Goal: Task Accomplishment & Management: Use online tool/utility

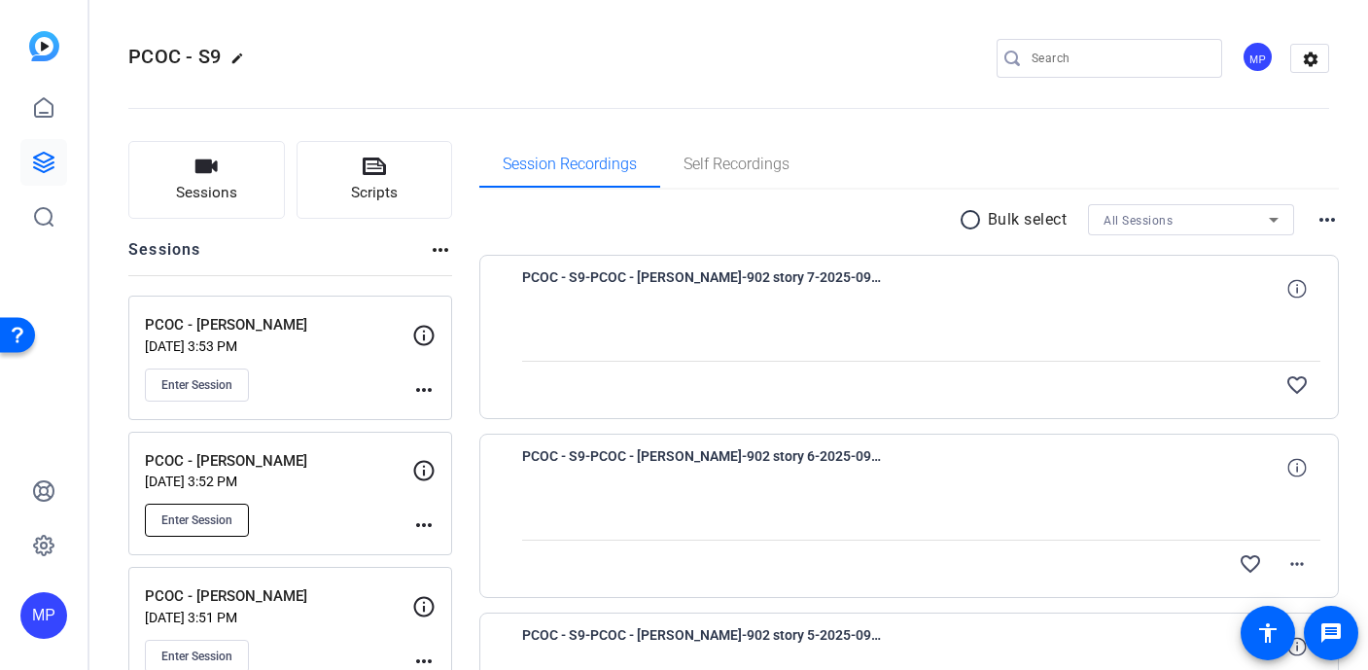
click at [216, 519] on span "Enter Session" at bounding box center [196, 521] width 71 height 16
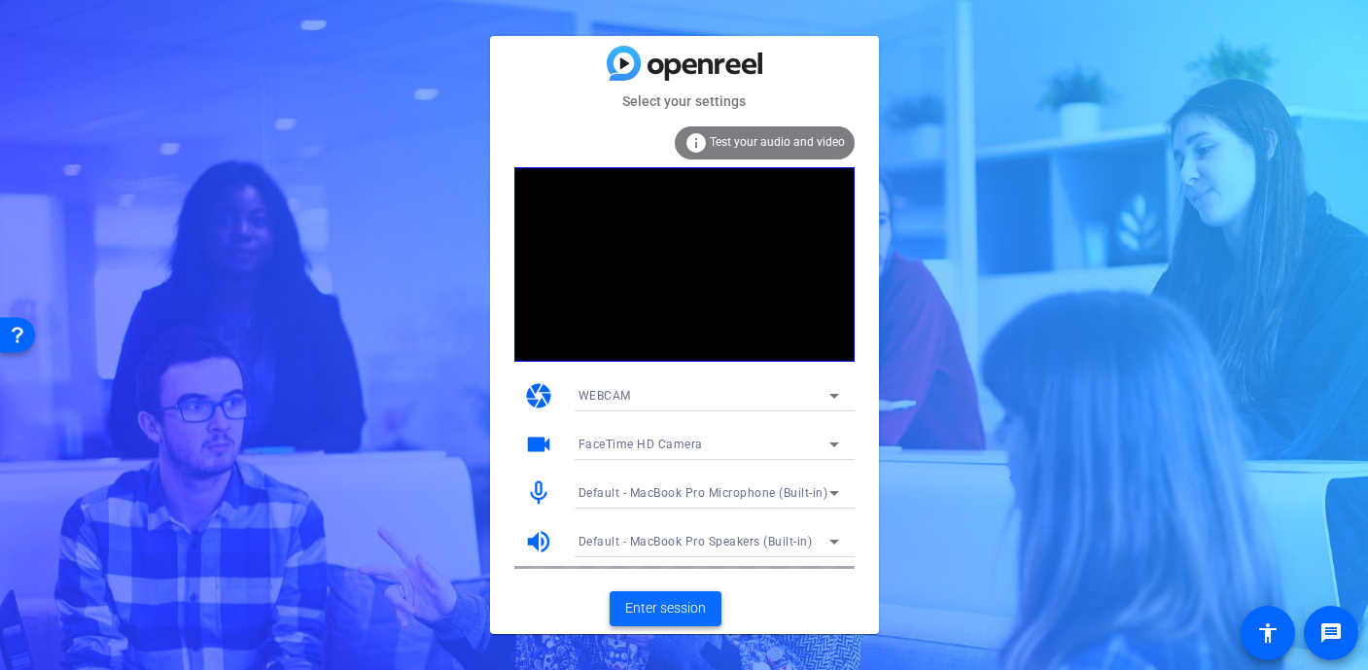
click at [646, 597] on span at bounding box center [666, 608] width 112 height 47
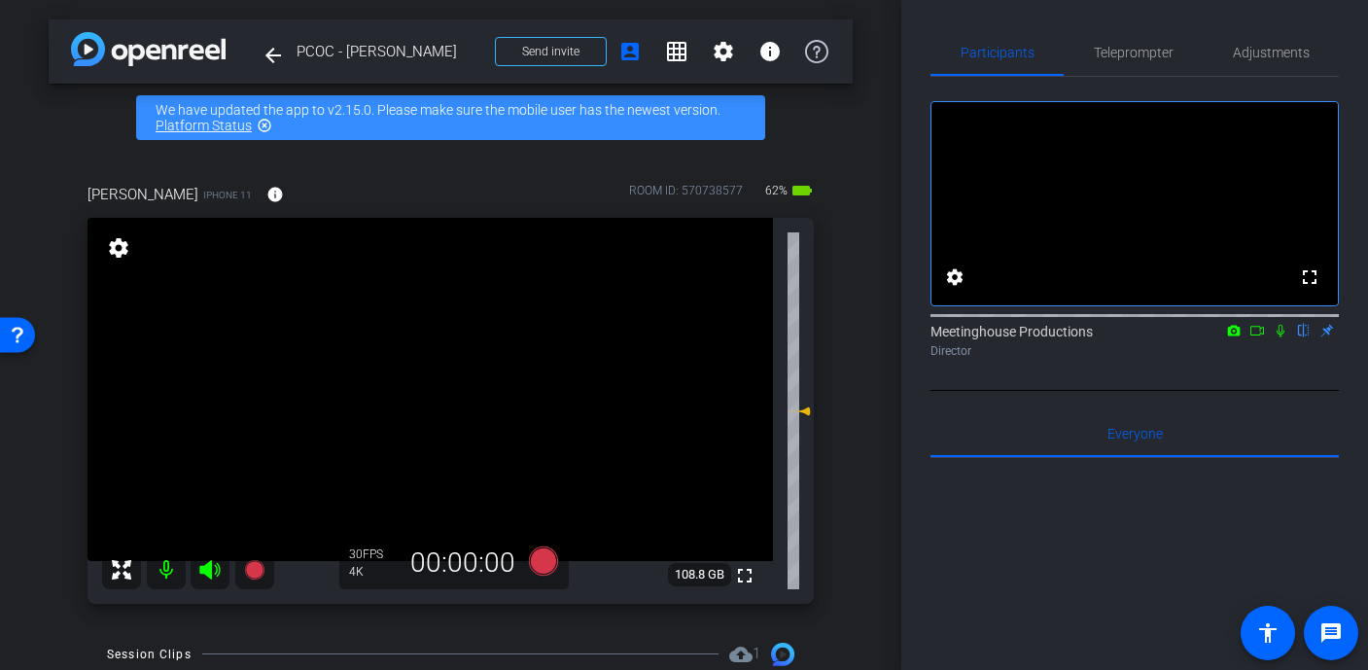
click at [457, 397] on video at bounding box center [431, 389] width 686 height 343
click at [457, 397] on div at bounding box center [457, 396] width 49 height 49
click at [463, 425] on video at bounding box center [431, 389] width 686 height 343
click at [488, 395] on video at bounding box center [431, 389] width 686 height 343
click at [443, 390] on video at bounding box center [431, 389] width 686 height 343
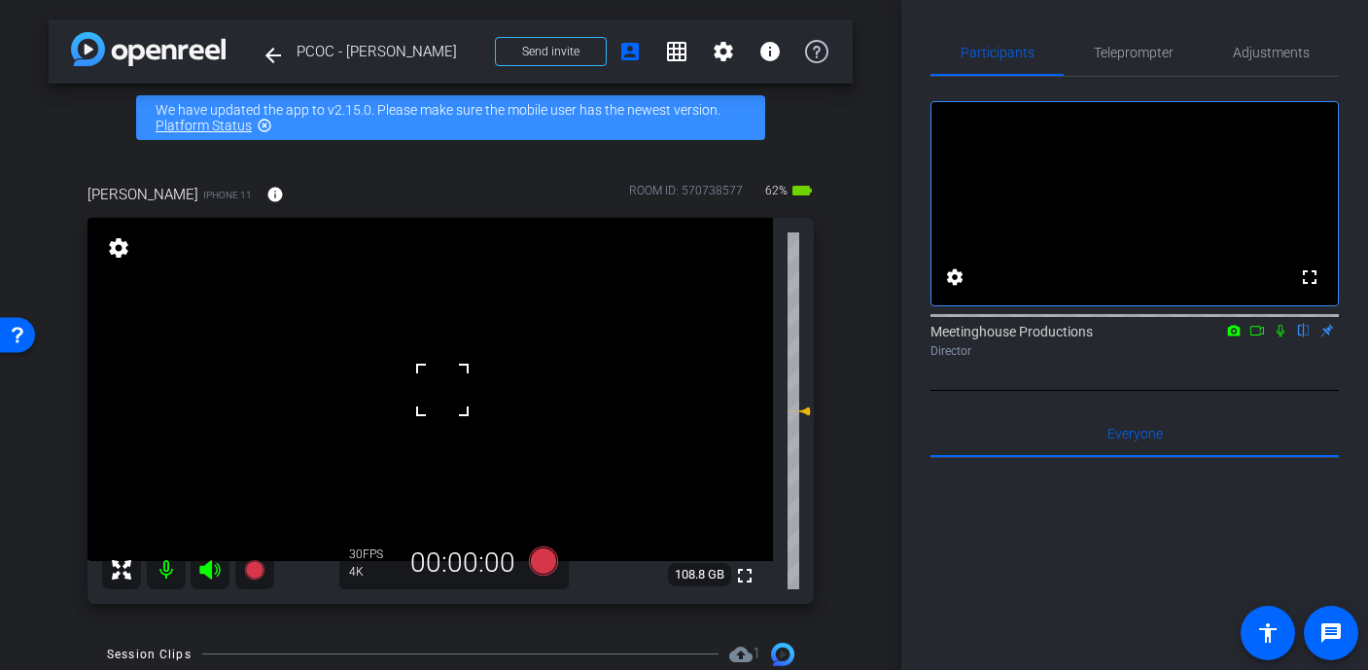
click at [443, 390] on div at bounding box center [442, 390] width 49 height 49
click at [445, 415] on video at bounding box center [431, 389] width 686 height 343
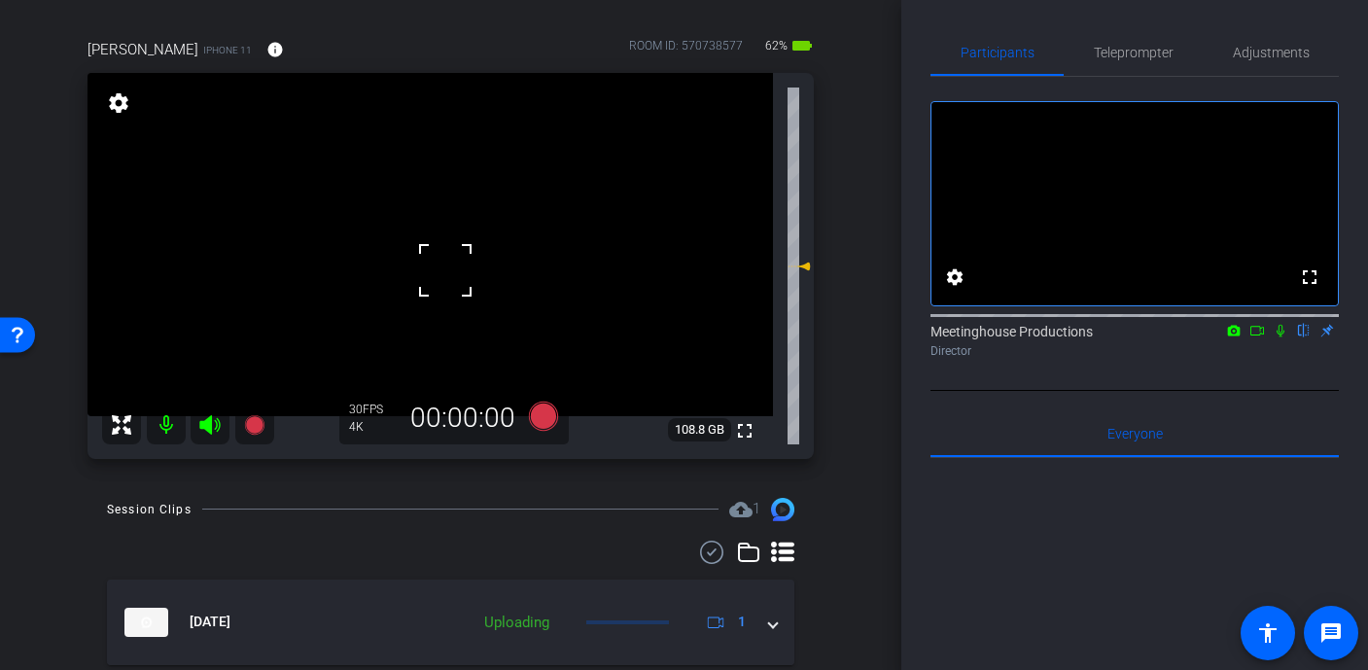
scroll to position [81, 0]
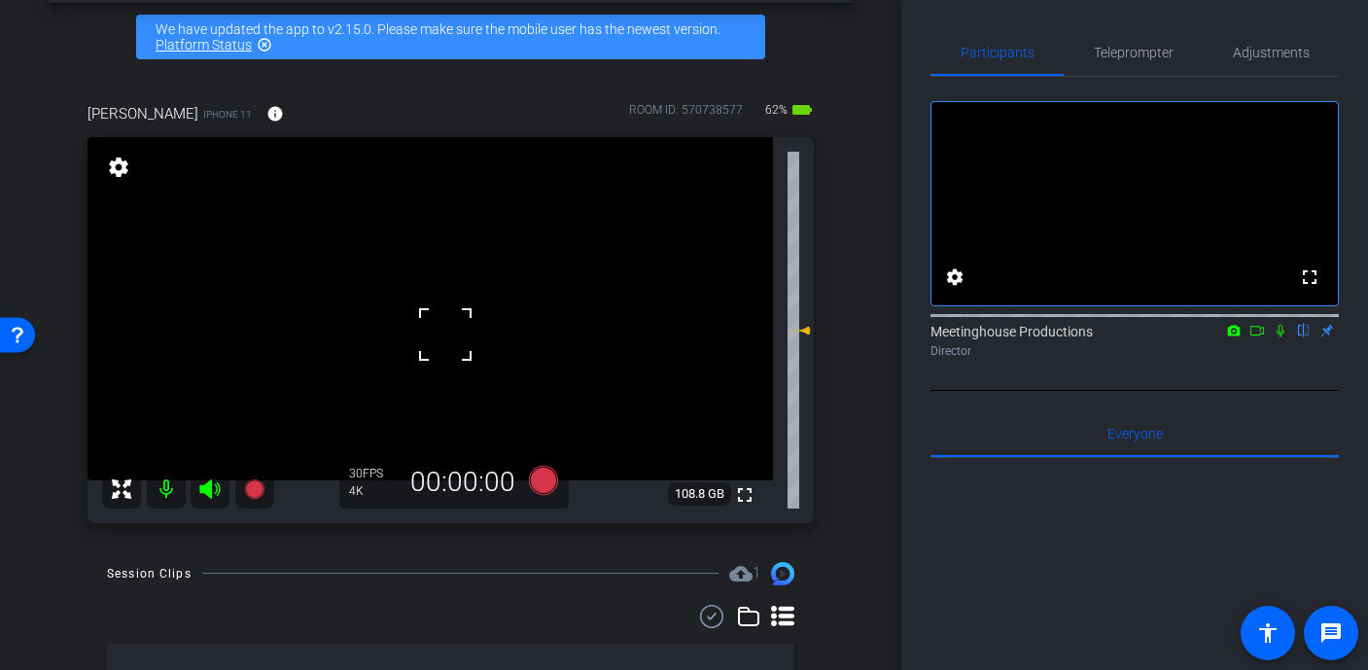
click at [375, 372] on video at bounding box center [431, 308] width 686 height 343
click at [430, 318] on video at bounding box center [431, 308] width 686 height 343
click at [430, 318] on div at bounding box center [430, 318] width 49 height 49
click at [421, 356] on video at bounding box center [431, 308] width 686 height 343
click at [490, 368] on video at bounding box center [431, 308] width 686 height 343
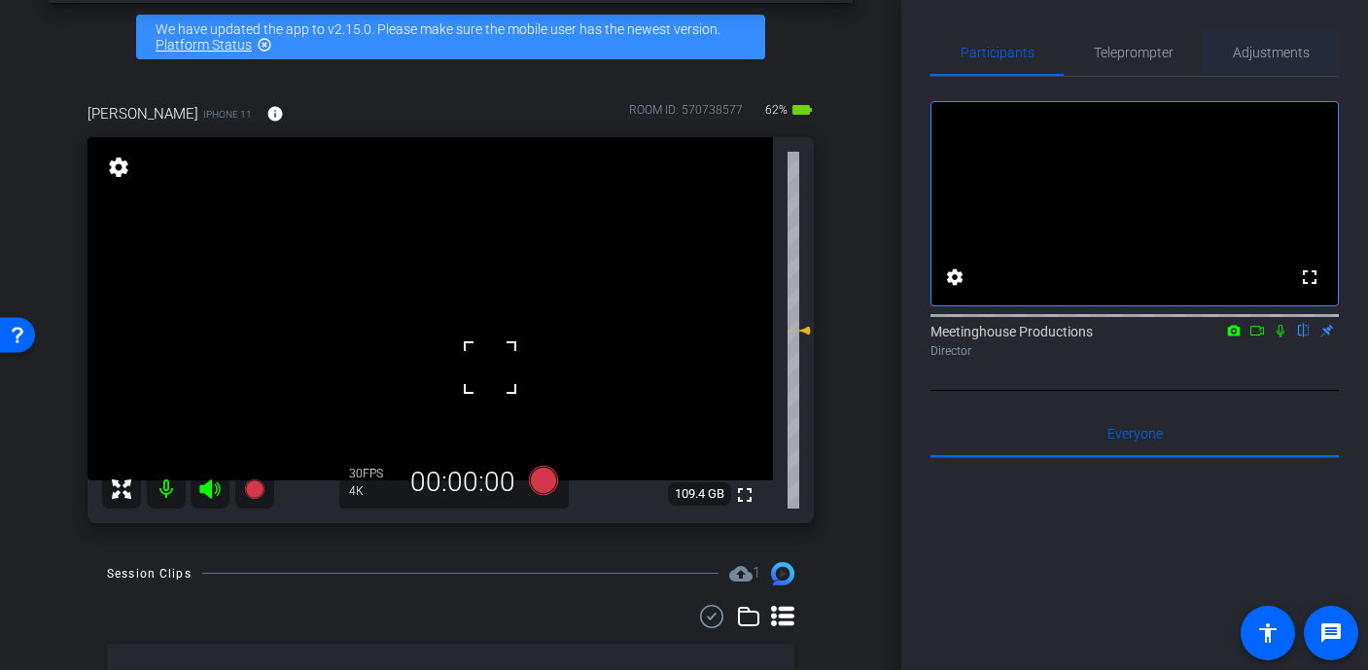
click at [1256, 54] on span "Adjustments" at bounding box center [1271, 53] width 77 height 14
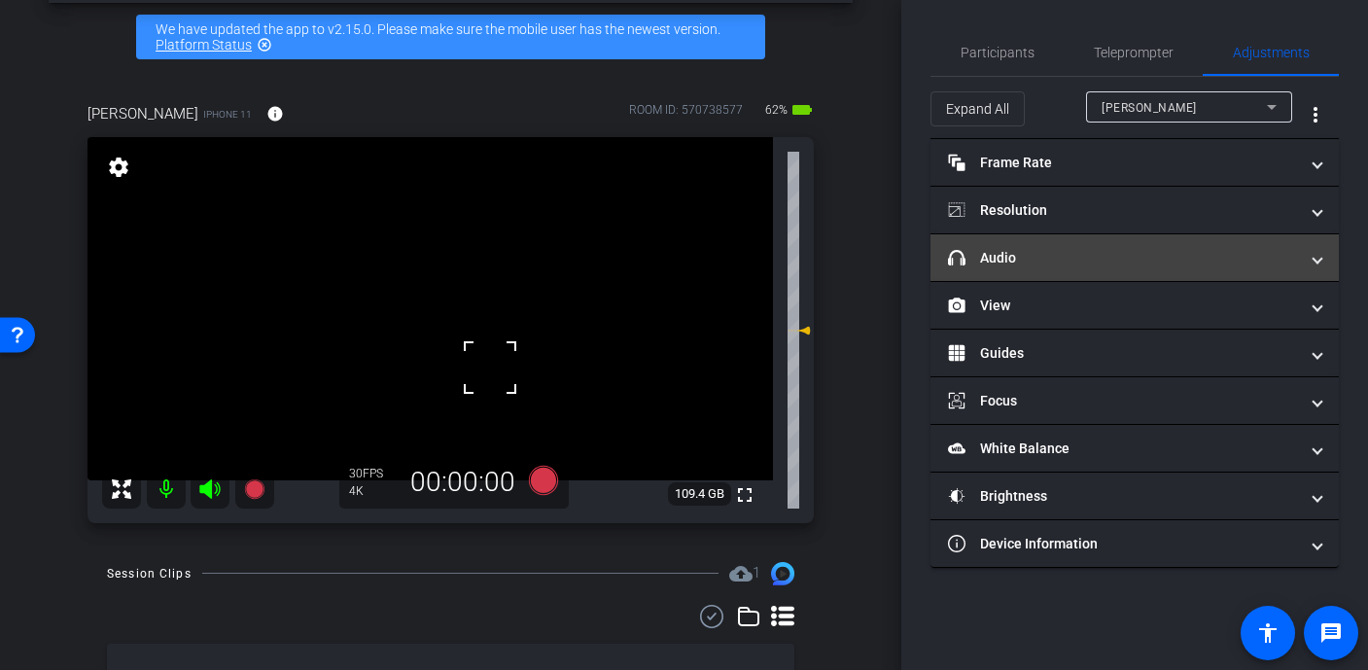
click at [1060, 265] on mat-panel-title "headphone icon Audio" at bounding box center [1123, 258] width 350 height 20
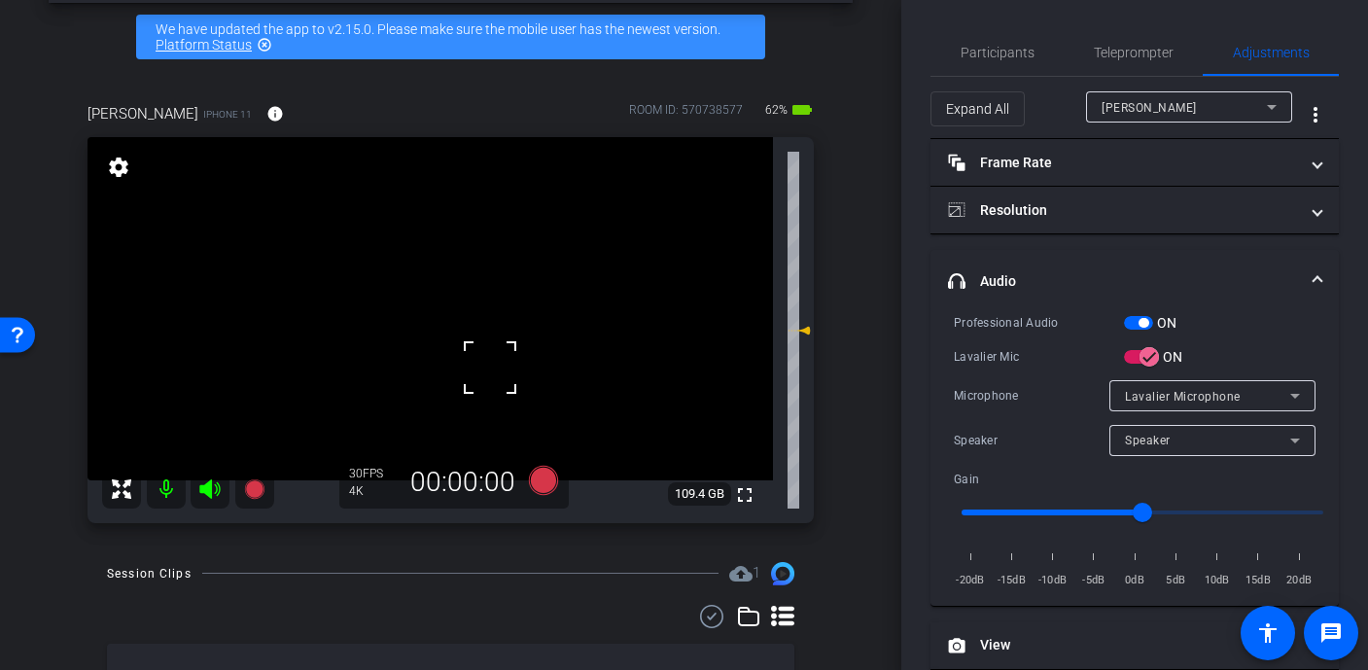
click at [488, 373] on div at bounding box center [490, 367] width 49 height 49
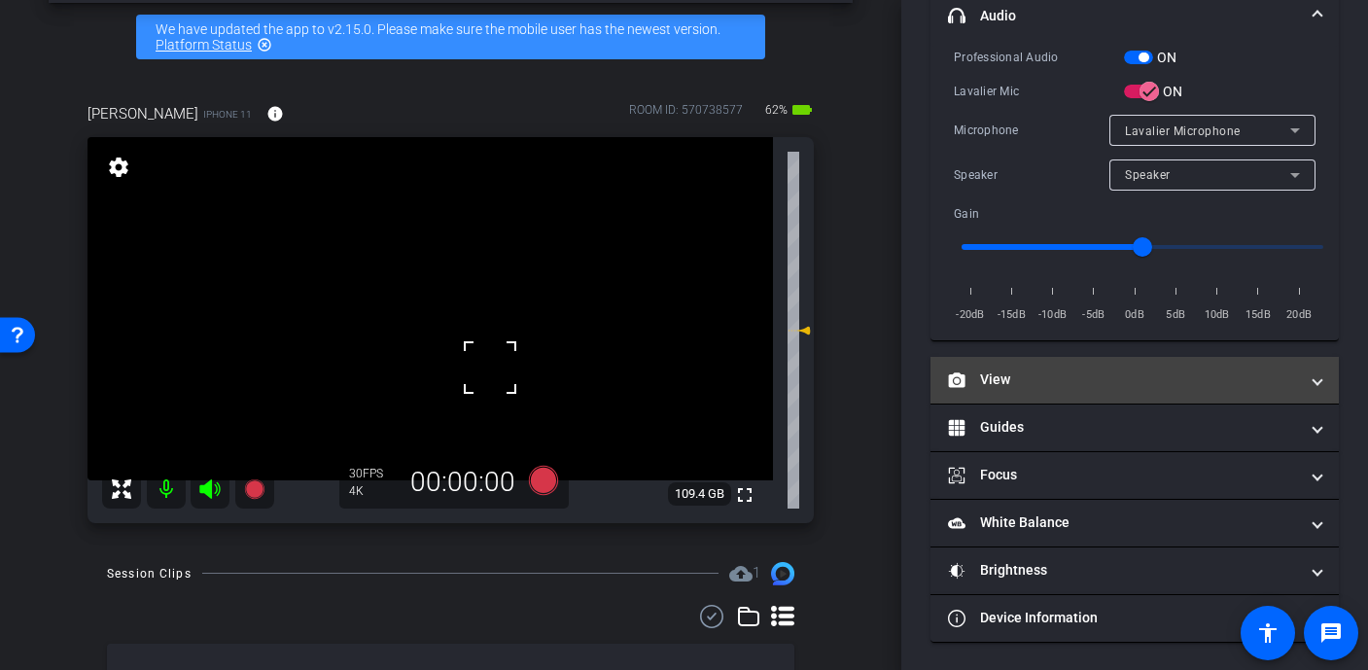
scroll to position [265, 0]
click at [1036, 384] on mat-panel-title "View" at bounding box center [1123, 381] width 350 height 20
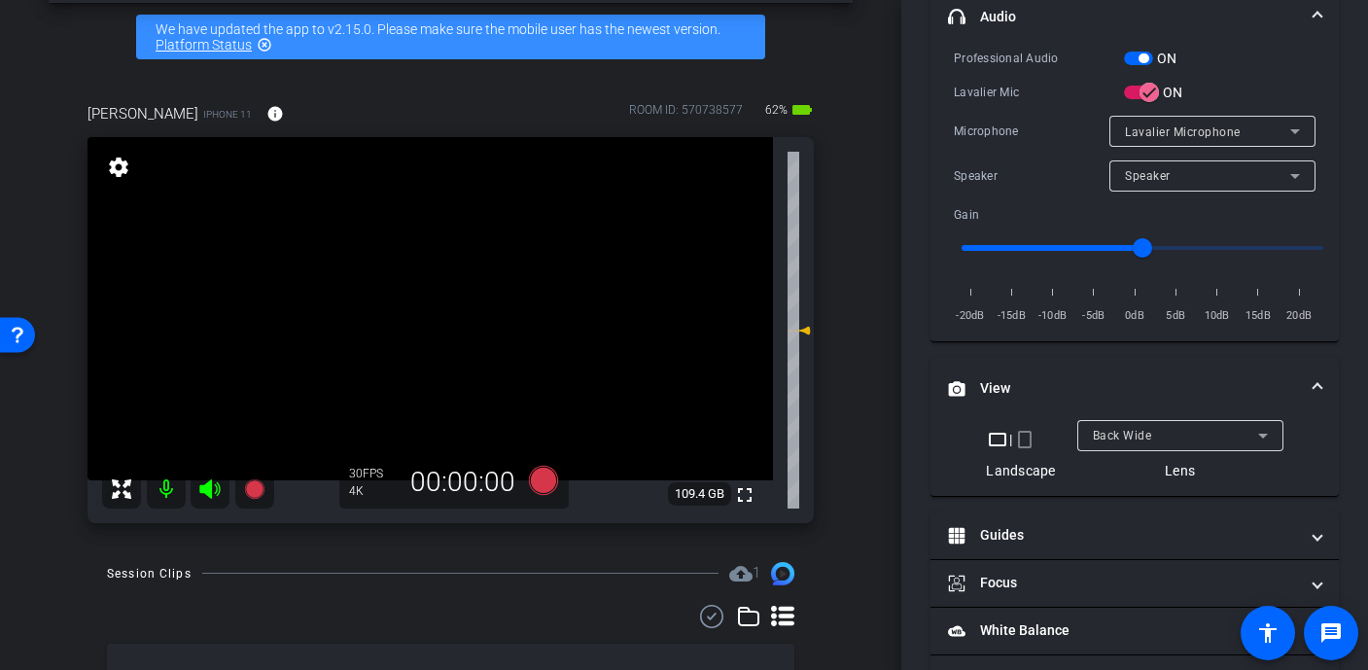
click at [1036, 384] on mat-panel-title "View" at bounding box center [1123, 388] width 350 height 20
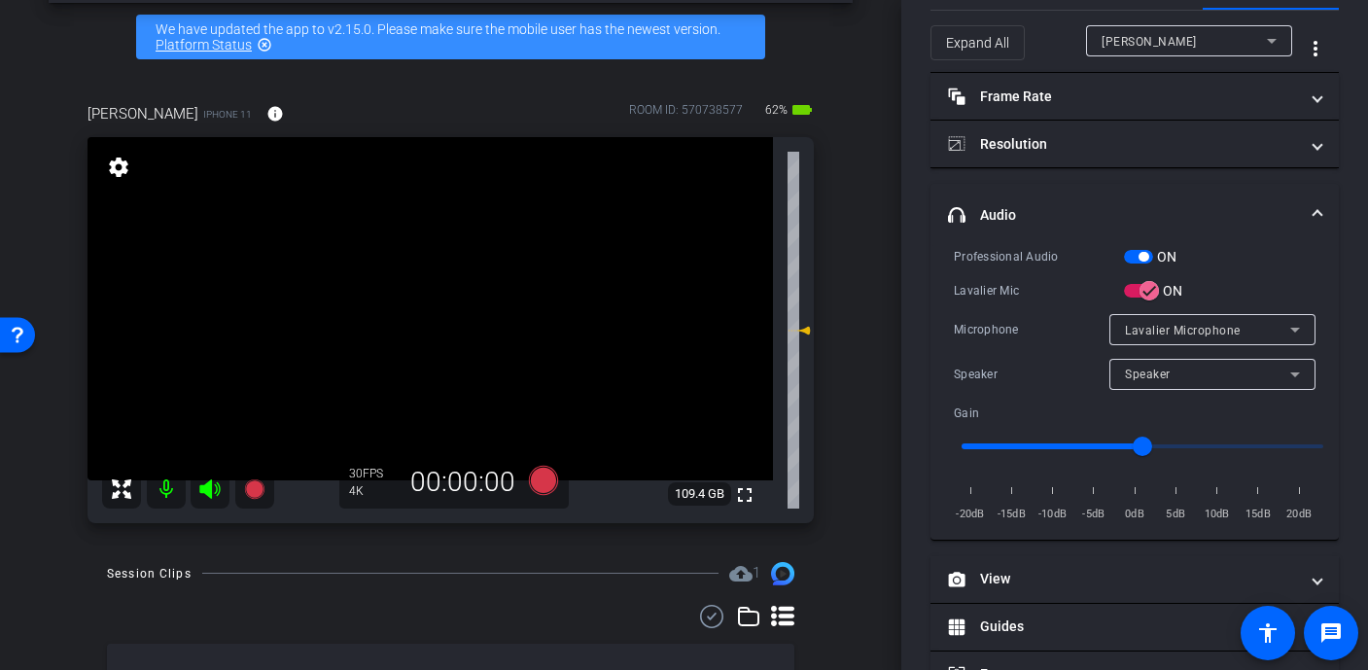
scroll to position [67, 0]
click at [475, 376] on video at bounding box center [431, 308] width 686 height 343
click at [541, 482] on icon at bounding box center [542, 479] width 29 height 29
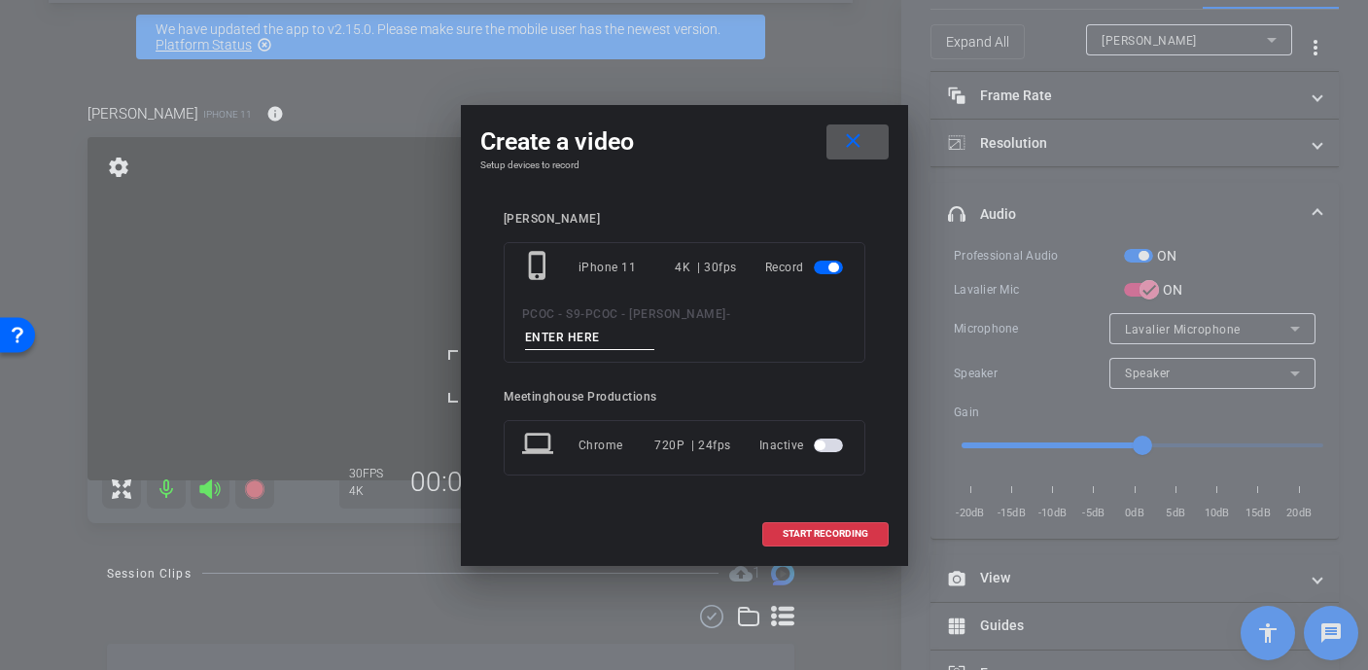
click at [655, 326] on input at bounding box center [590, 338] width 130 height 24
type input "901 story 1"
click at [864, 511] on span at bounding box center [825, 534] width 124 height 47
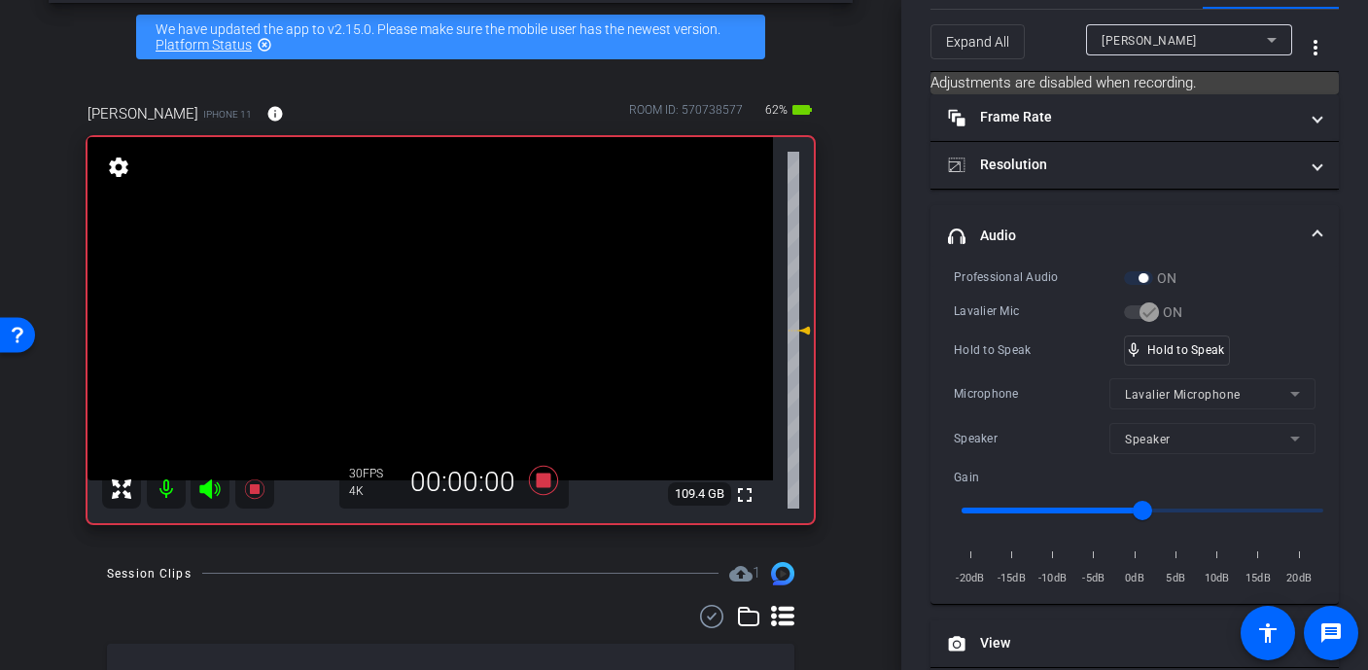
click at [493, 376] on video at bounding box center [431, 308] width 686 height 343
click at [456, 300] on video at bounding box center [431, 308] width 686 height 343
click at [419, 300] on video at bounding box center [431, 308] width 686 height 343
click at [419, 300] on div at bounding box center [419, 299] width 49 height 49
click at [443, 301] on div at bounding box center [419, 299] width 49 height 49
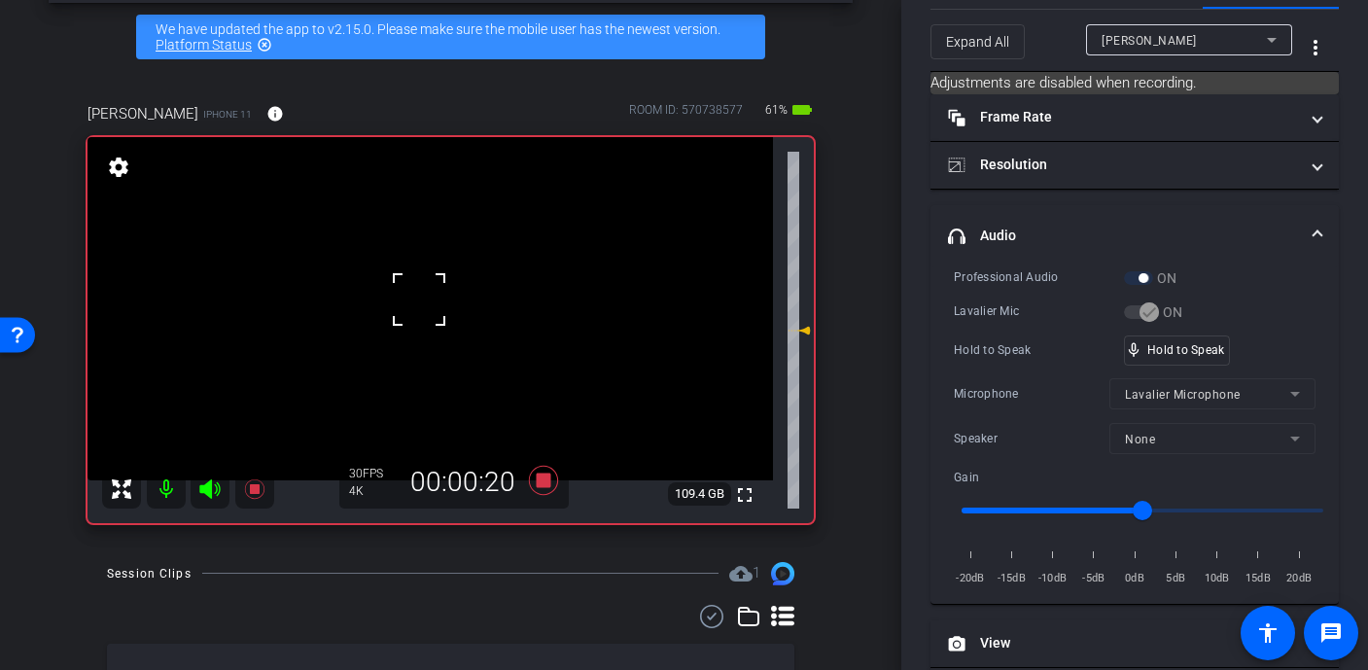
click at [443, 301] on div at bounding box center [419, 299] width 49 height 49
click at [467, 302] on video at bounding box center [431, 308] width 686 height 343
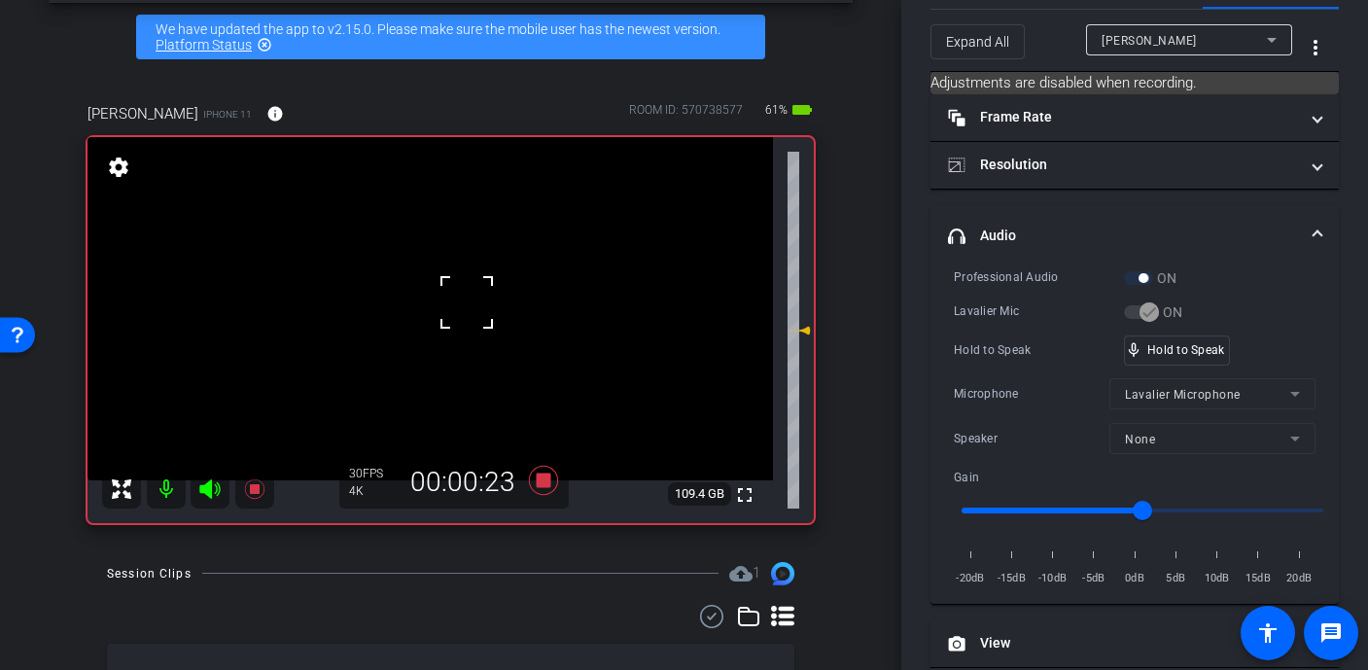
click at [440, 302] on video at bounding box center [431, 308] width 686 height 343
click at [440, 302] on div at bounding box center [439, 302] width 49 height 49
click at [441, 301] on video at bounding box center [431, 308] width 686 height 343
click at [453, 306] on div at bounding box center [440, 301] width 49 height 49
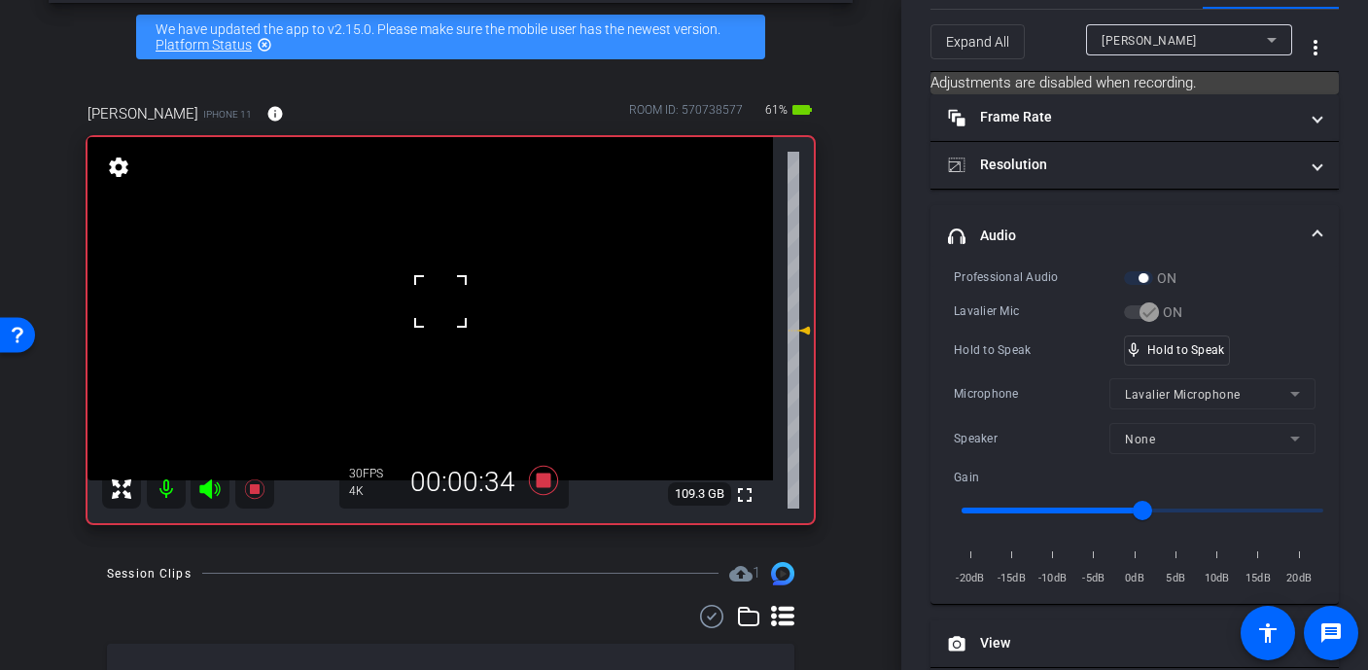
click at [453, 306] on div at bounding box center [440, 301] width 49 height 49
click at [482, 309] on video at bounding box center [431, 308] width 686 height 343
click at [482, 309] on div at bounding box center [482, 309] width 49 height 49
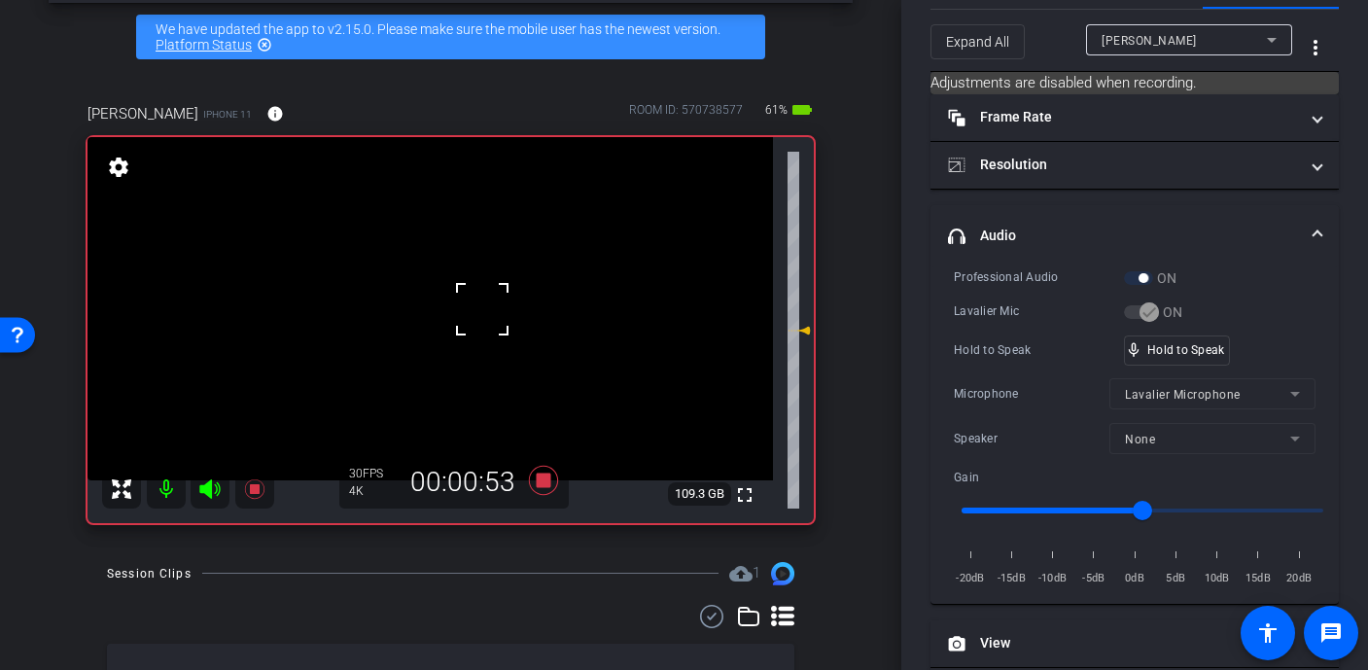
click at [465, 309] on div at bounding box center [482, 309] width 49 height 49
click at [465, 309] on video at bounding box center [431, 308] width 686 height 343
click at [465, 309] on div at bounding box center [482, 309] width 49 height 49
click at [465, 309] on div at bounding box center [465, 309] width 49 height 49
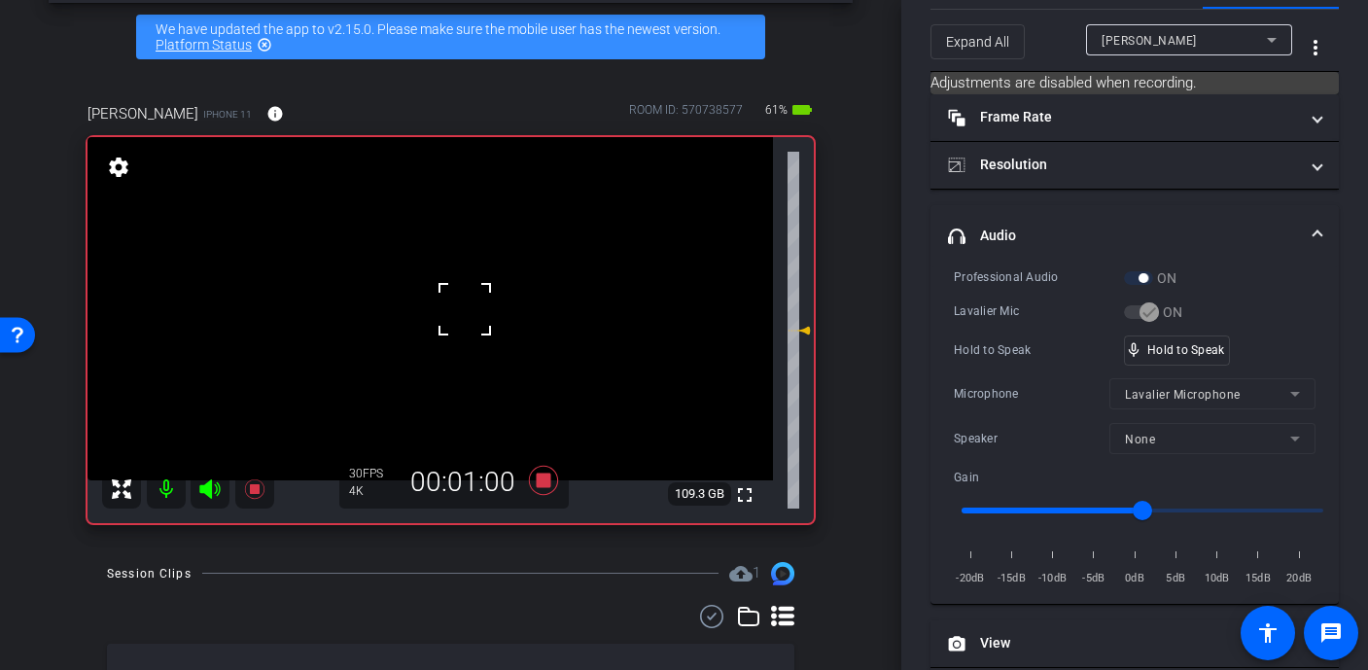
click at [465, 309] on div at bounding box center [465, 309] width 49 height 49
click at [444, 297] on div at bounding box center [465, 309] width 49 height 49
click at [452, 297] on div "fullscreen settings 109.3 GB" at bounding box center [451, 330] width 726 height 386
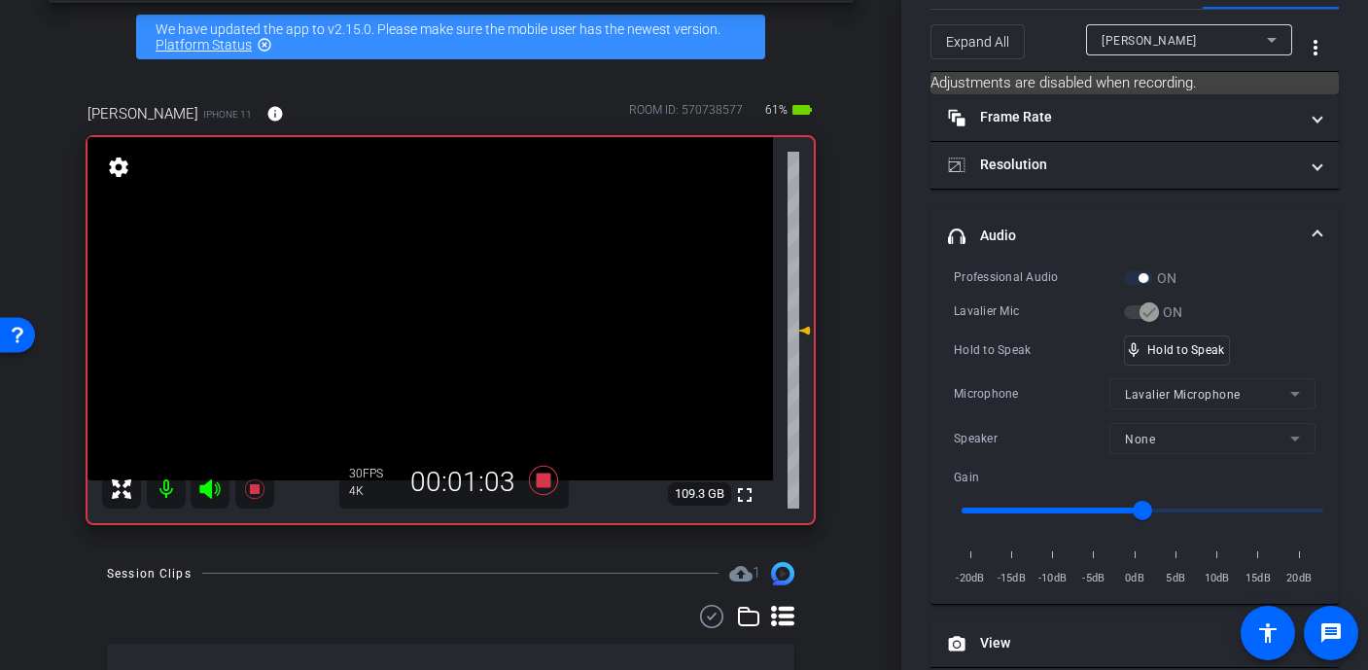
click at [452, 297] on video at bounding box center [431, 308] width 686 height 343
click at [452, 297] on div at bounding box center [452, 296] width 49 height 49
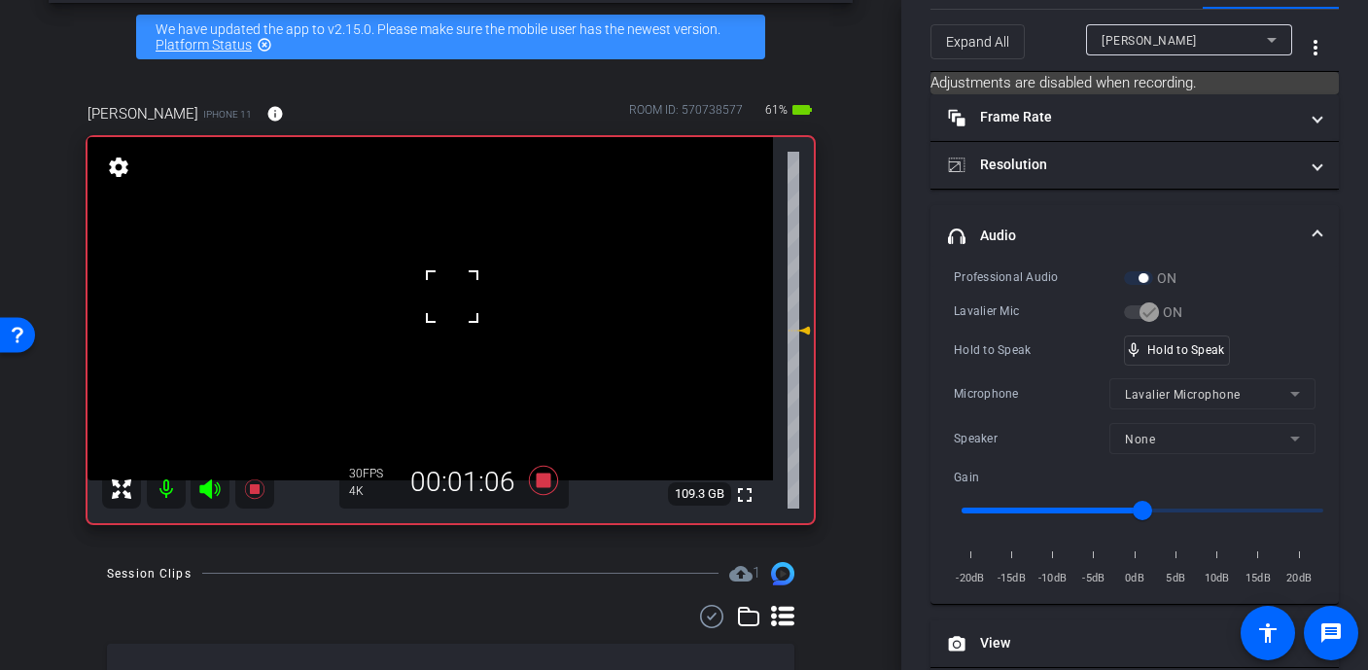
click at [452, 297] on div at bounding box center [452, 296] width 49 height 49
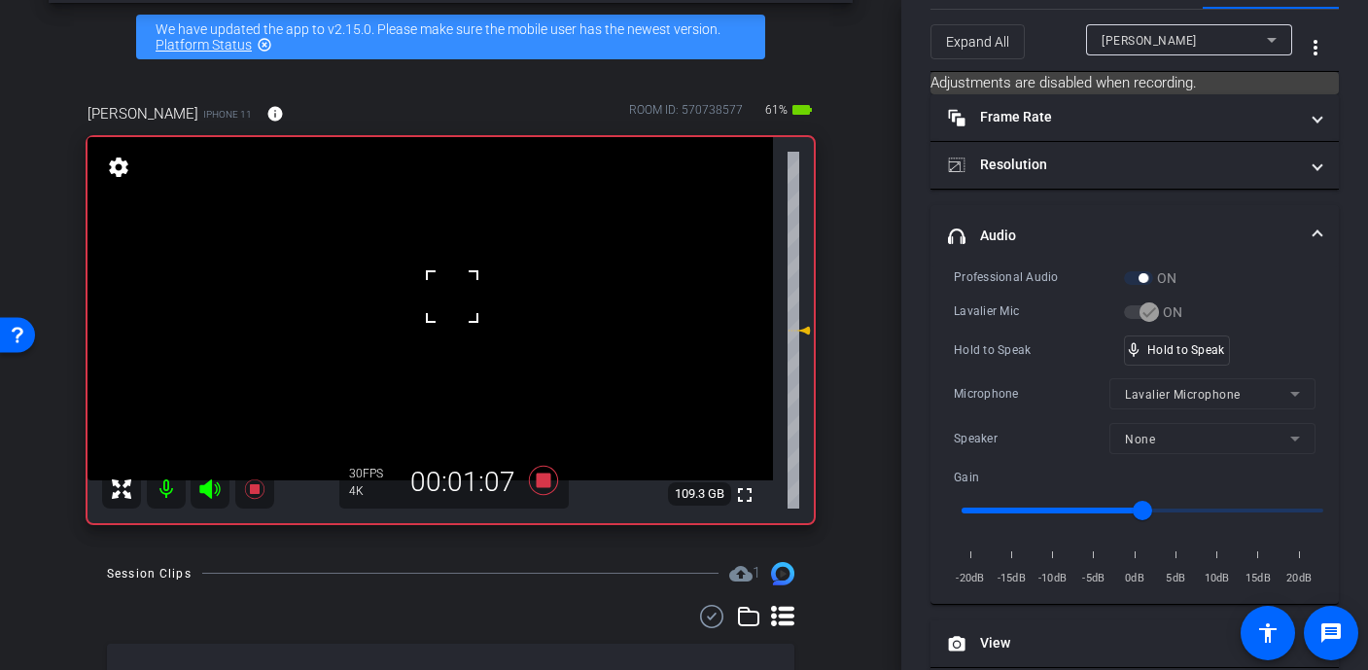
click at [452, 297] on div at bounding box center [452, 296] width 49 height 49
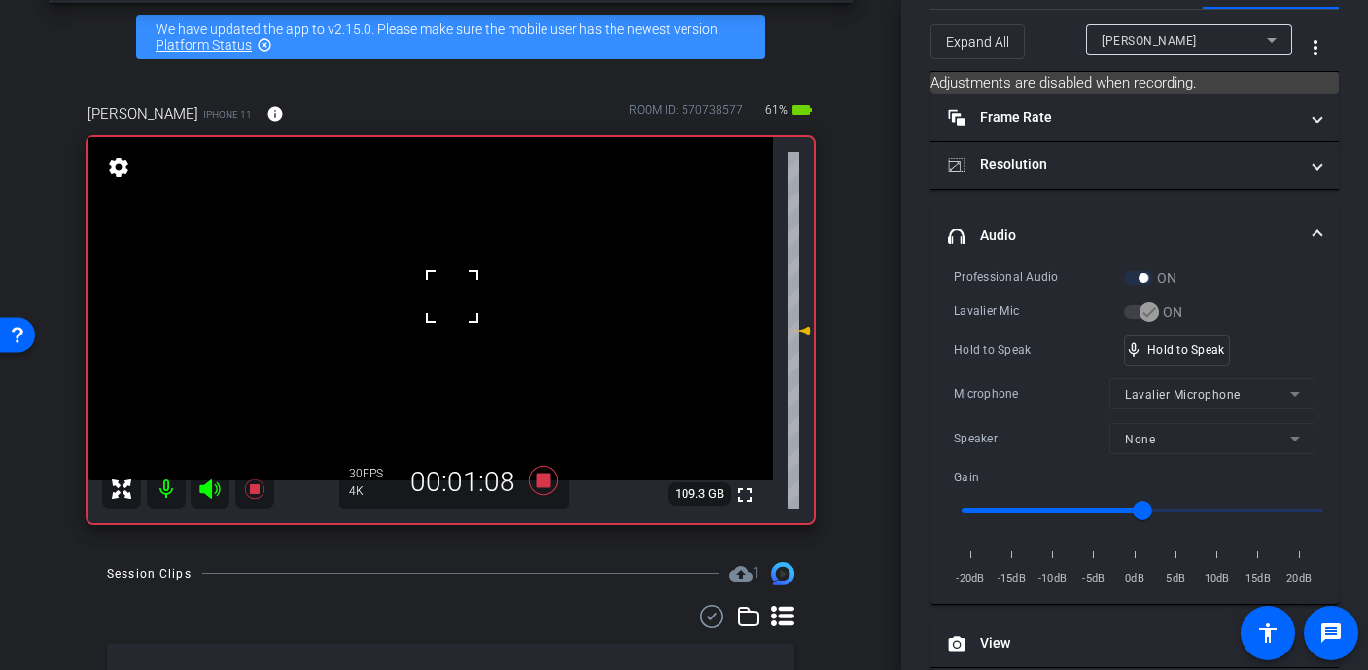
click at [452, 297] on div at bounding box center [452, 296] width 49 height 49
click at [452, 297] on video at bounding box center [431, 308] width 686 height 343
click at [452, 297] on div at bounding box center [452, 296] width 49 height 49
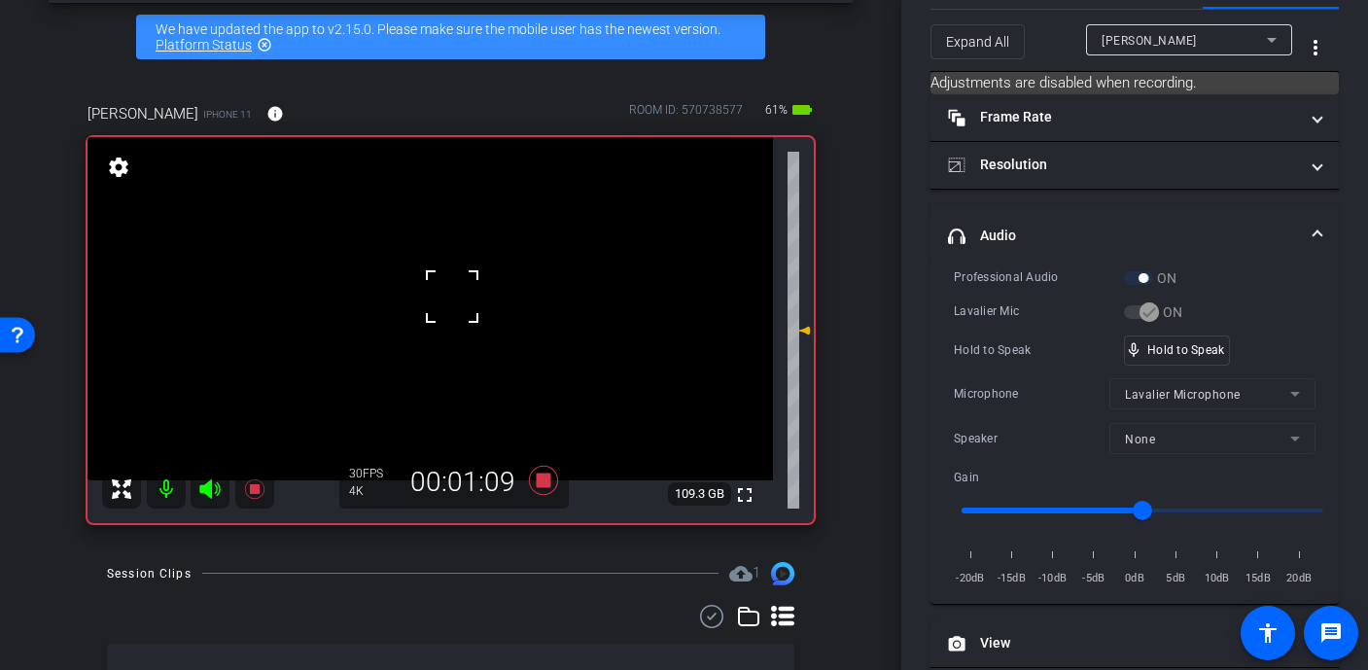
click at [452, 297] on div at bounding box center [452, 296] width 49 height 49
click at [453, 304] on div at bounding box center [452, 296] width 49 height 49
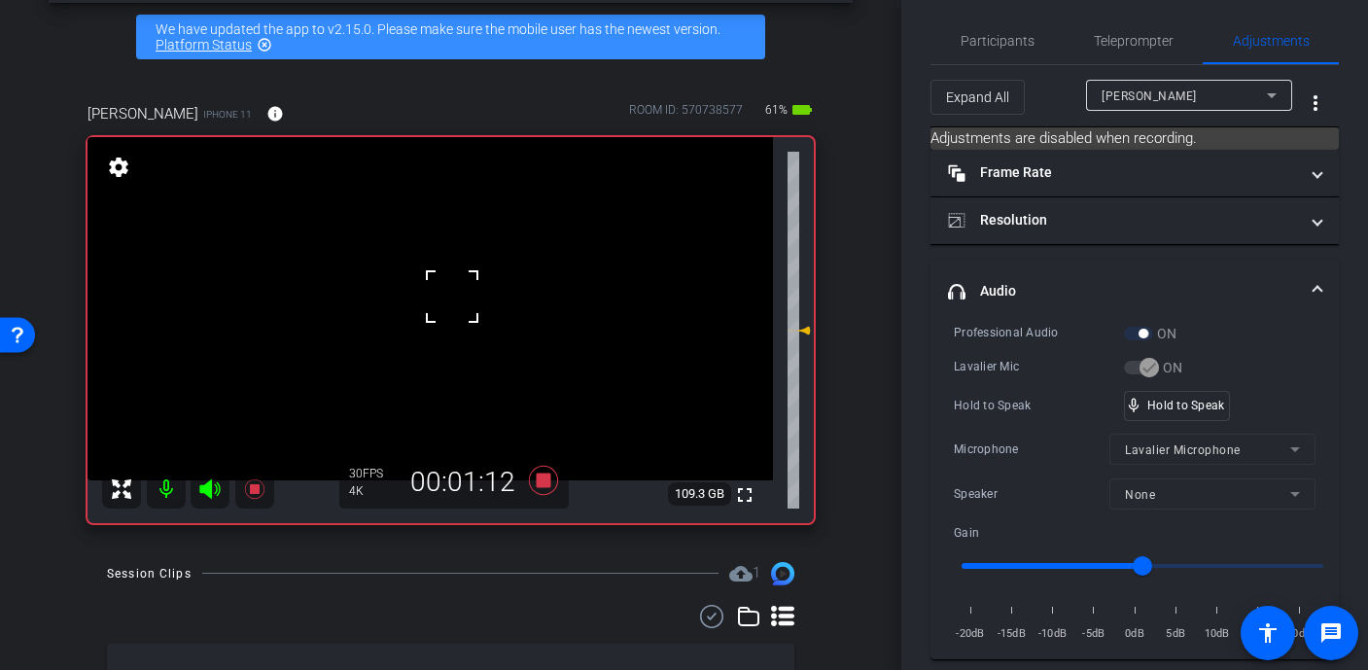
scroll to position [0, 0]
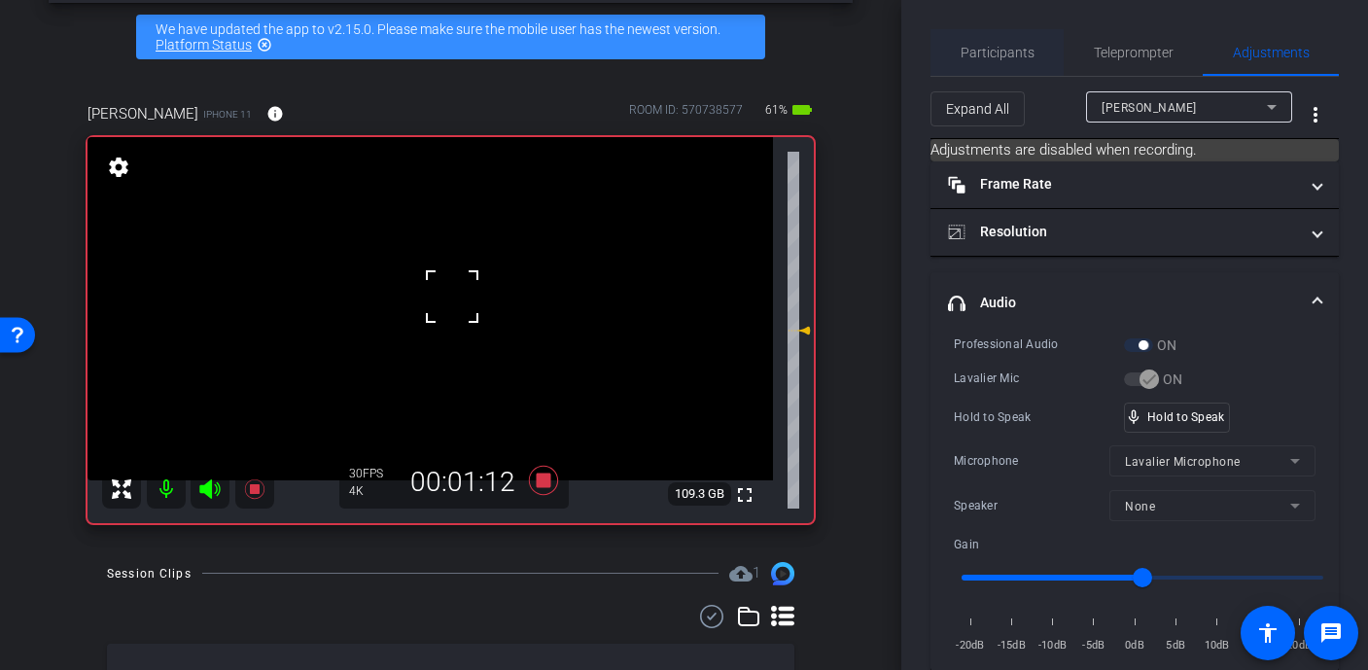
click at [999, 46] on span "Participants" at bounding box center [998, 53] width 74 height 14
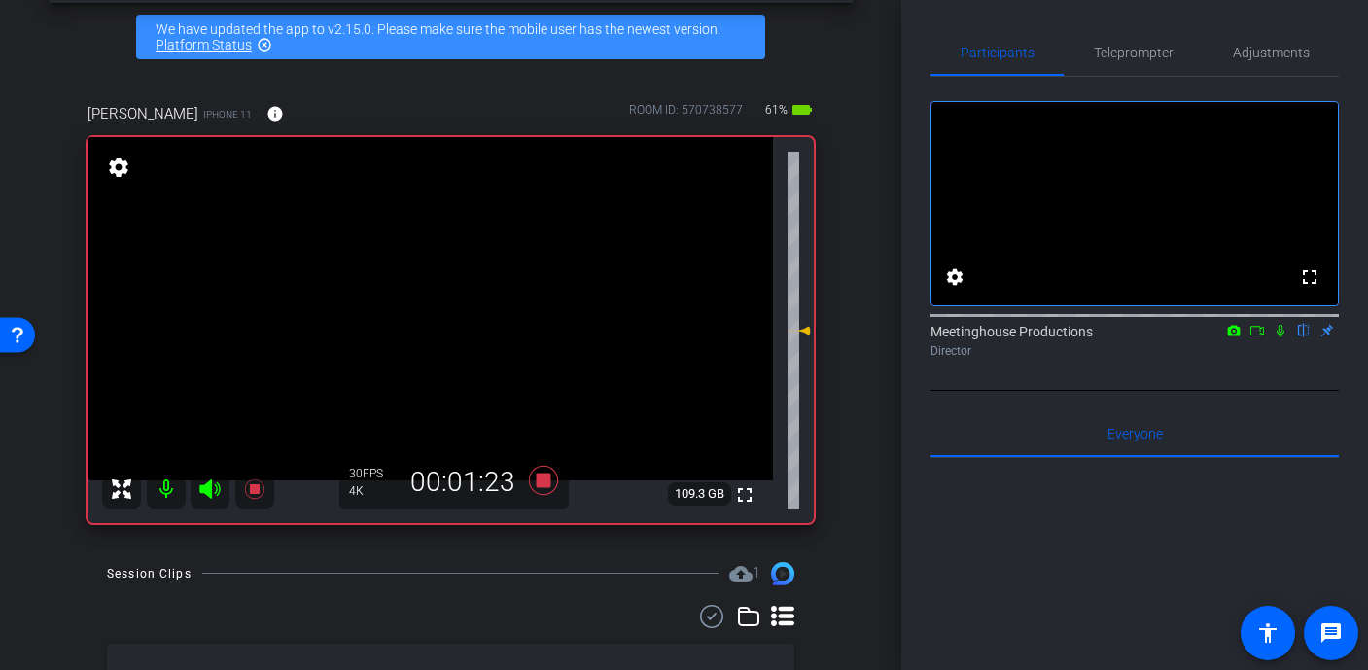
click at [446, 309] on video at bounding box center [431, 308] width 686 height 343
click at [446, 309] on div at bounding box center [446, 309] width 49 height 49
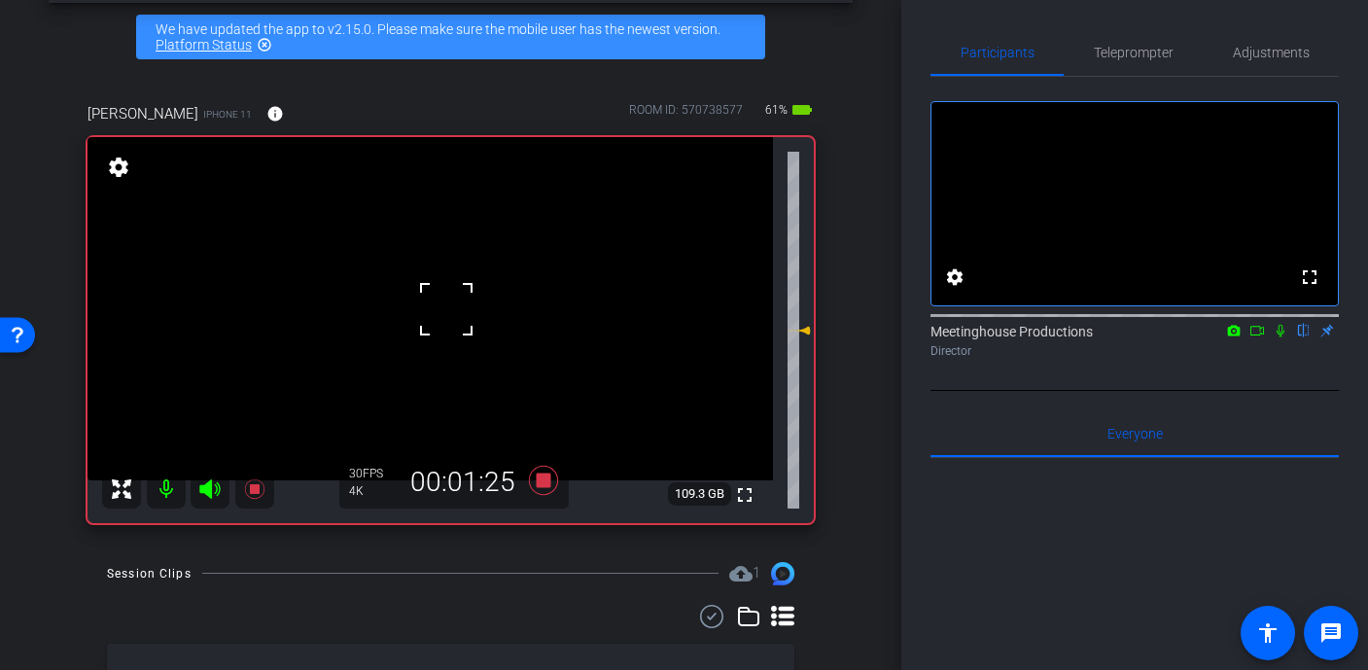
click at [446, 309] on div at bounding box center [446, 309] width 49 height 49
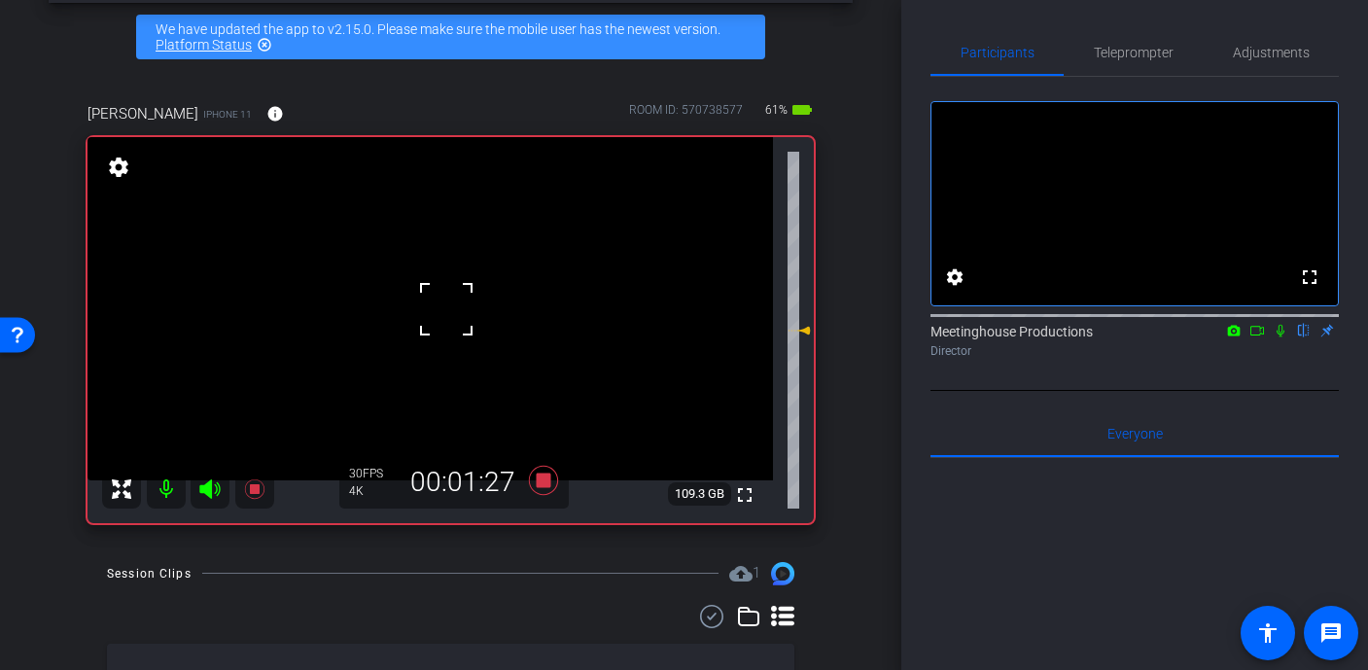
click at [446, 309] on div at bounding box center [446, 309] width 49 height 49
click at [418, 307] on video at bounding box center [431, 308] width 686 height 343
click at [441, 306] on div at bounding box center [418, 307] width 49 height 49
click at [448, 307] on video at bounding box center [431, 308] width 686 height 343
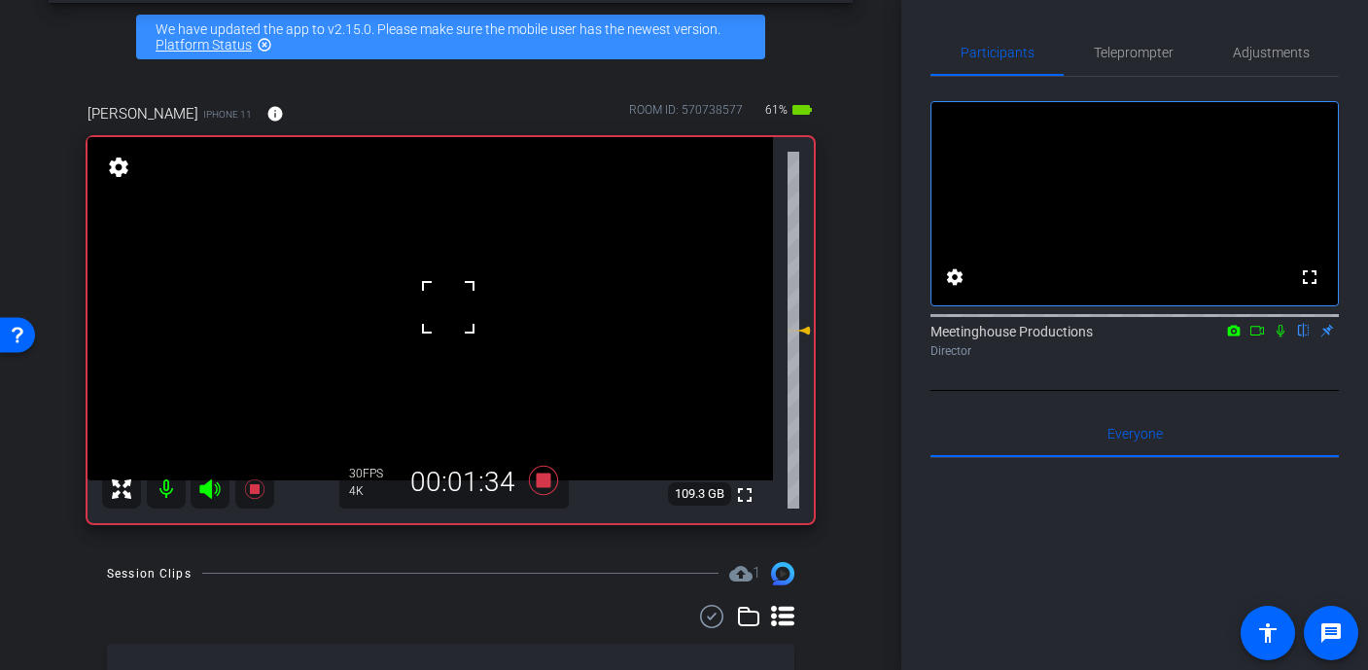
click at [452, 294] on div at bounding box center [448, 307] width 49 height 49
click at [443, 289] on div at bounding box center [448, 307] width 49 height 49
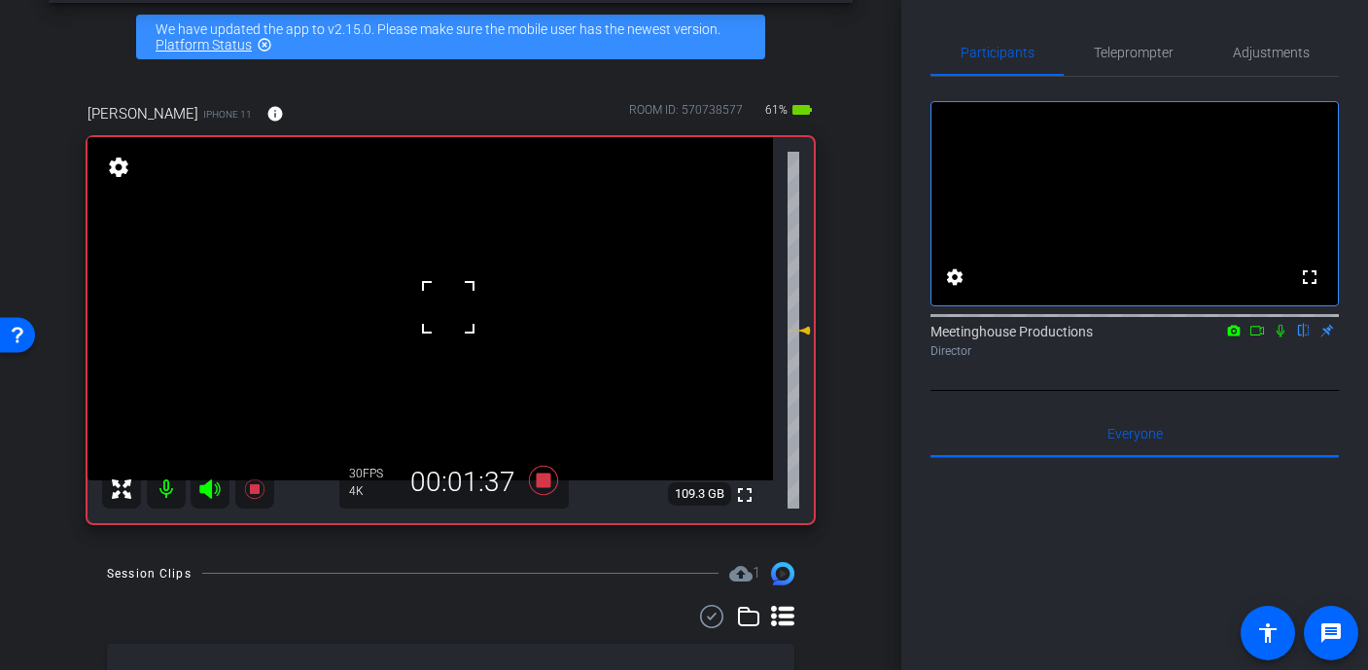
click at [443, 289] on div at bounding box center [448, 307] width 49 height 49
click at [443, 289] on div "fullscreen settings 109.3 GB" at bounding box center [451, 330] width 726 height 386
click at [442, 301] on video at bounding box center [431, 308] width 686 height 343
click at [442, 301] on div at bounding box center [448, 307] width 49 height 49
click at [442, 301] on div at bounding box center [441, 300] width 49 height 49
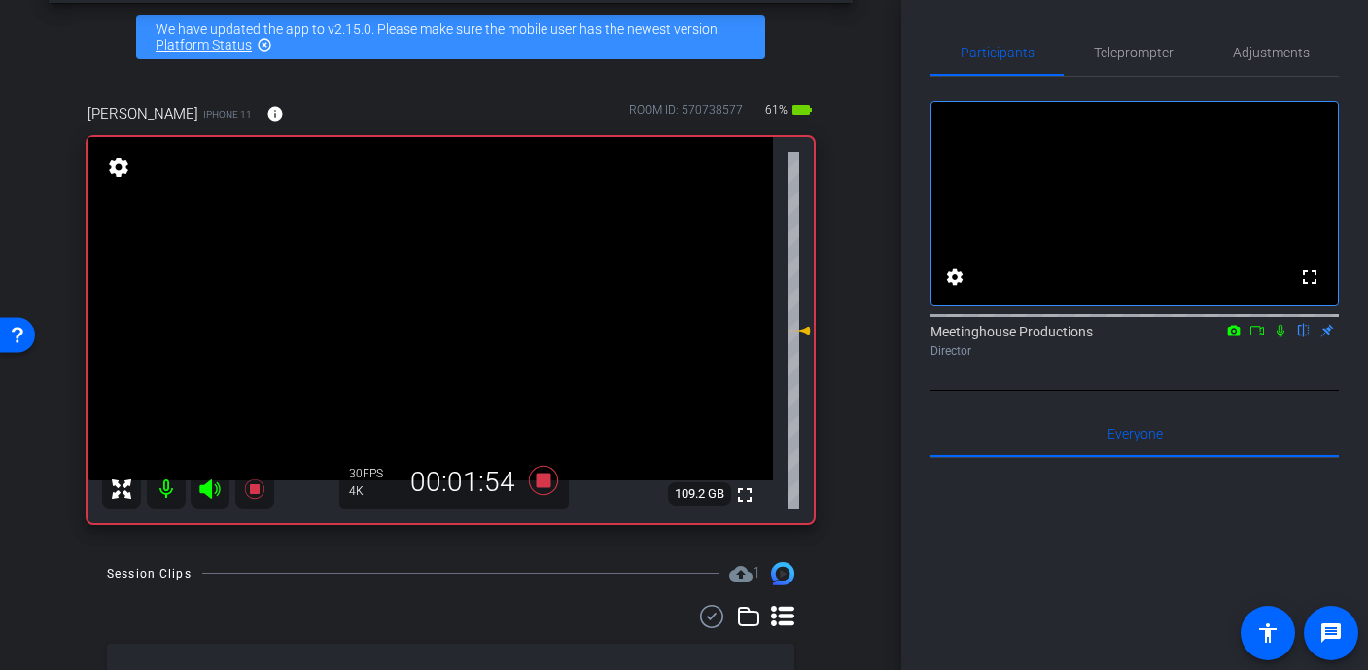
click at [442, 301] on video at bounding box center [431, 308] width 686 height 343
click at [442, 301] on div at bounding box center [441, 300] width 49 height 49
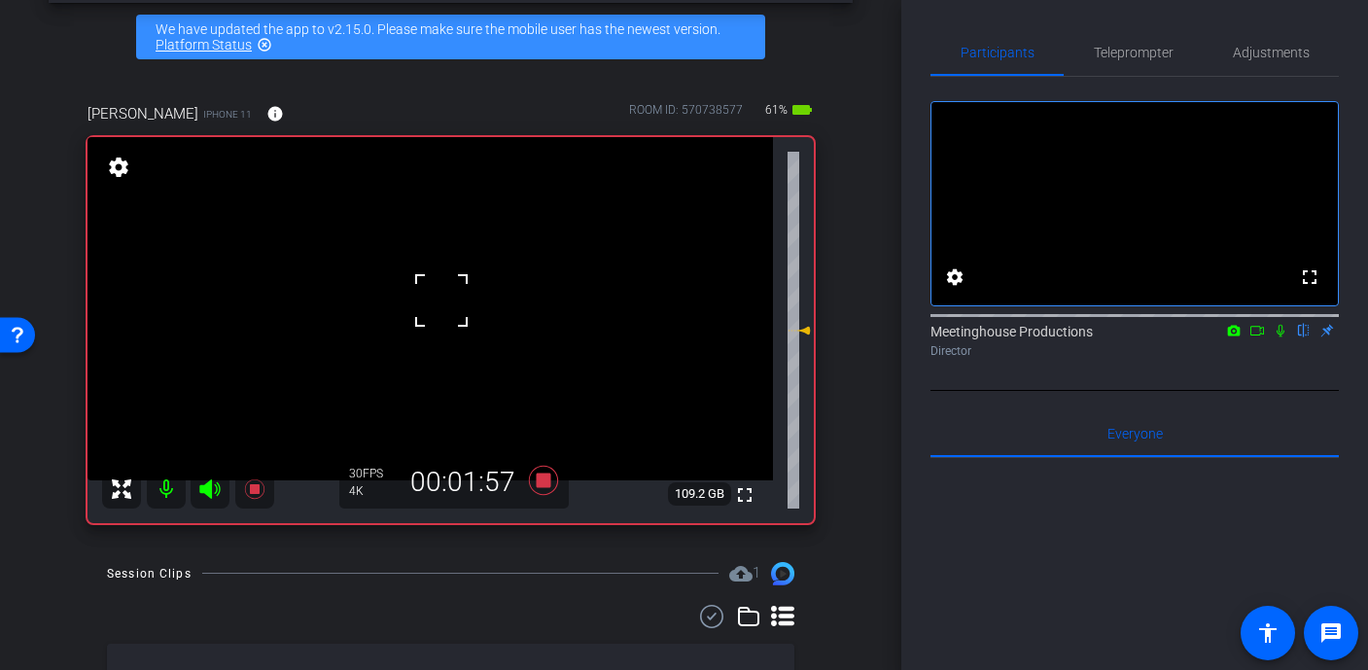
click at [442, 301] on div at bounding box center [441, 300] width 49 height 49
click at [442, 315] on div at bounding box center [441, 300] width 49 height 49
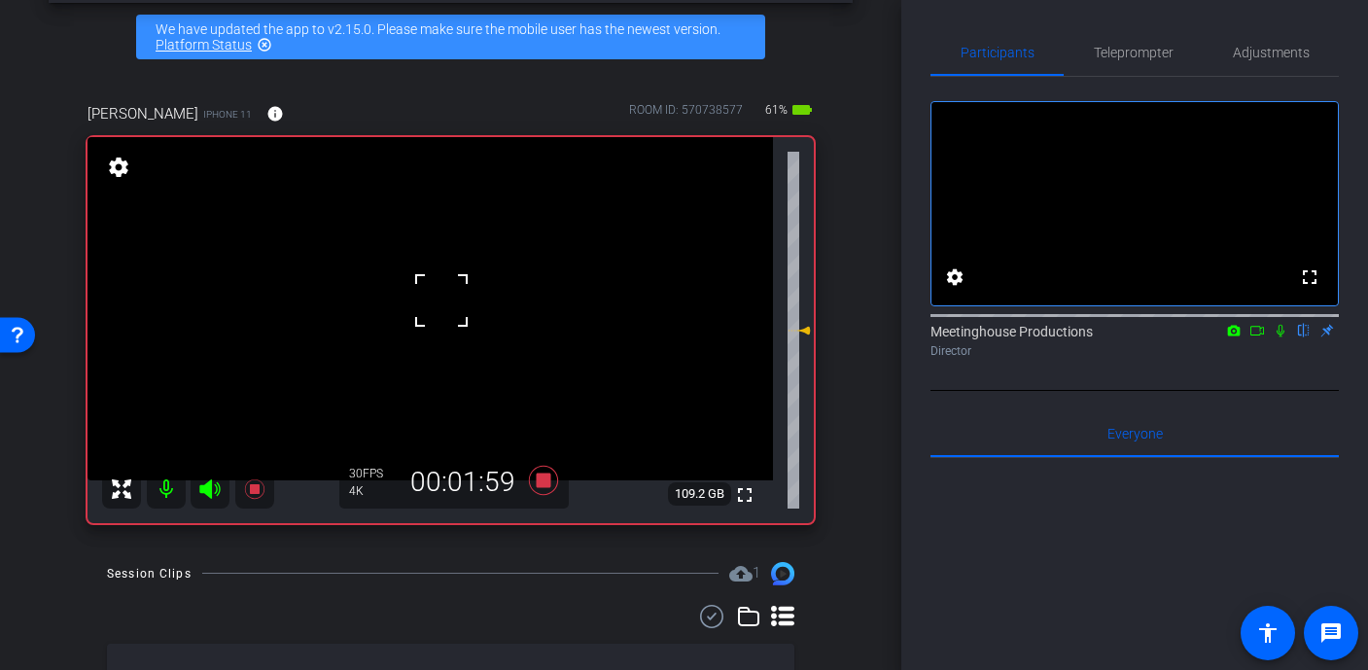
click at [442, 315] on div at bounding box center [441, 300] width 49 height 49
click at [442, 315] on video at bounding box center [431, 308] width 686 height 343
click at [442, 315] on div at bounding box center [441, 315] width 49 height 49
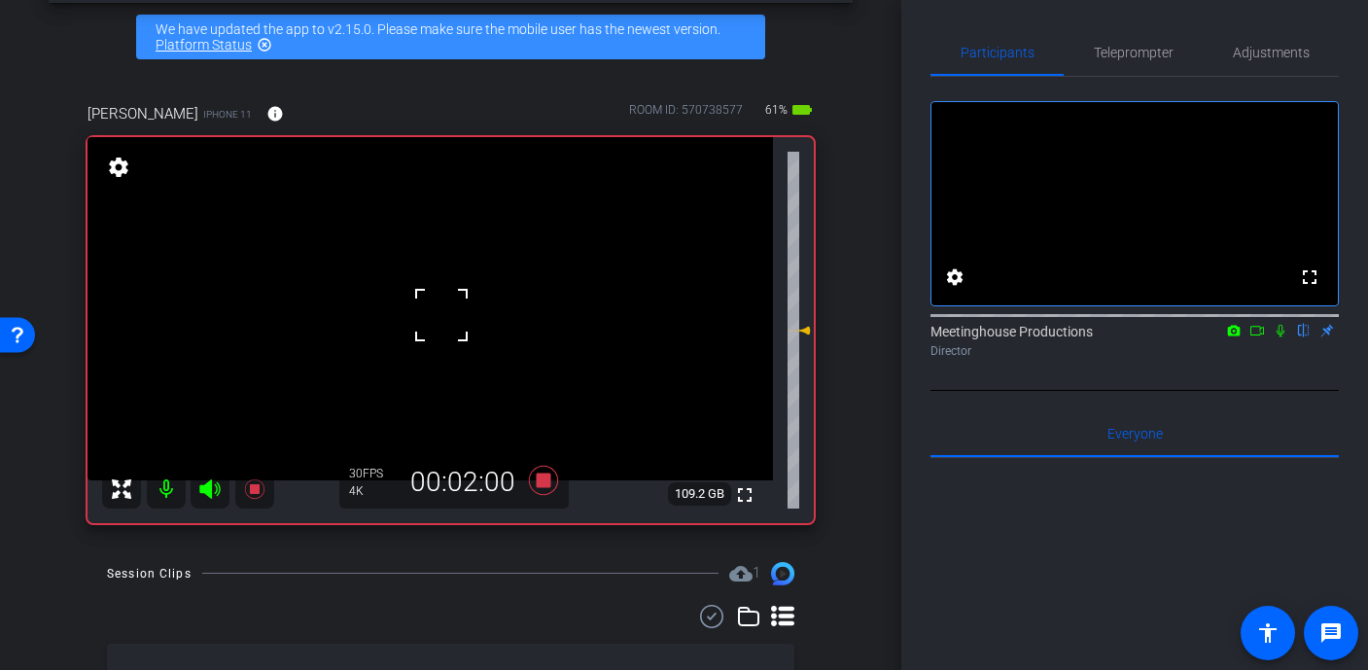
click at [442, 315] on div at bounding box center [441, 315] width 49 height 49
click at [442, 299] on div at bounding box center [441, 315] width 49 height 49
click at [443, 297] on div at bounding box center [441, 315] width 49 height 49
click at [425, 290] on video at bounding box center [431, 308] width 686 height 343
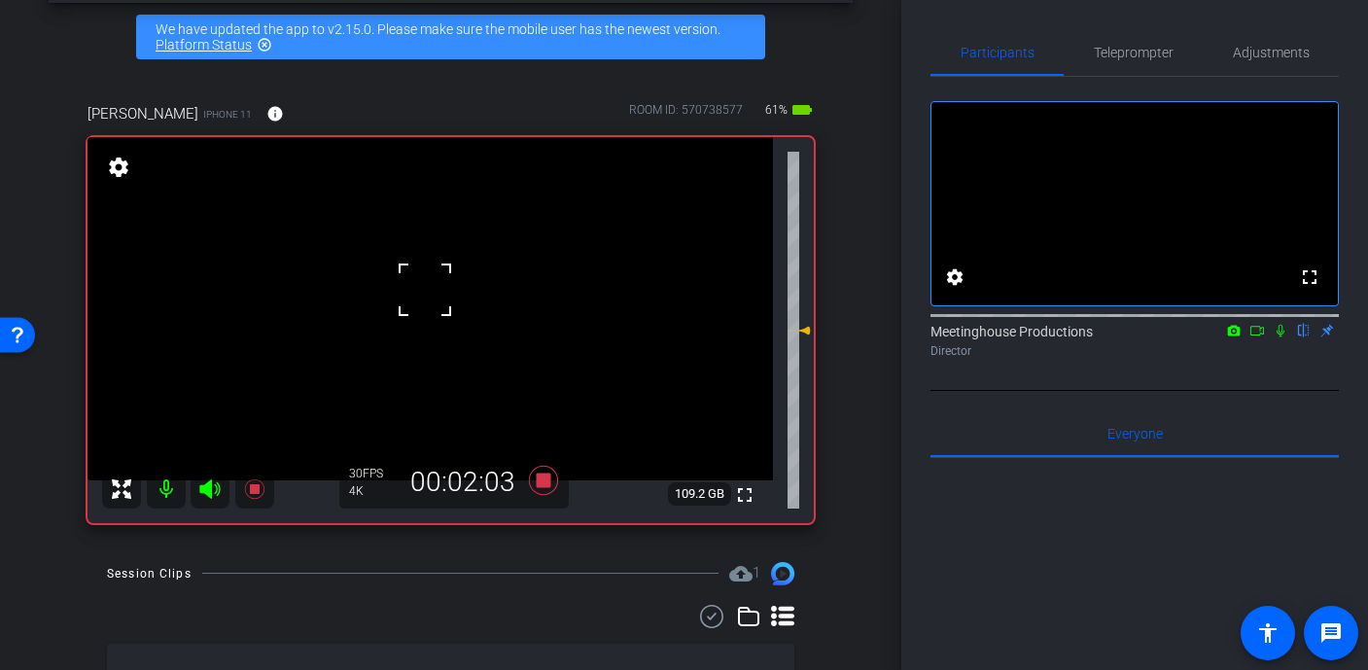
click at [445, 298] on div at bounding box center [425, 290] width 49 height 49
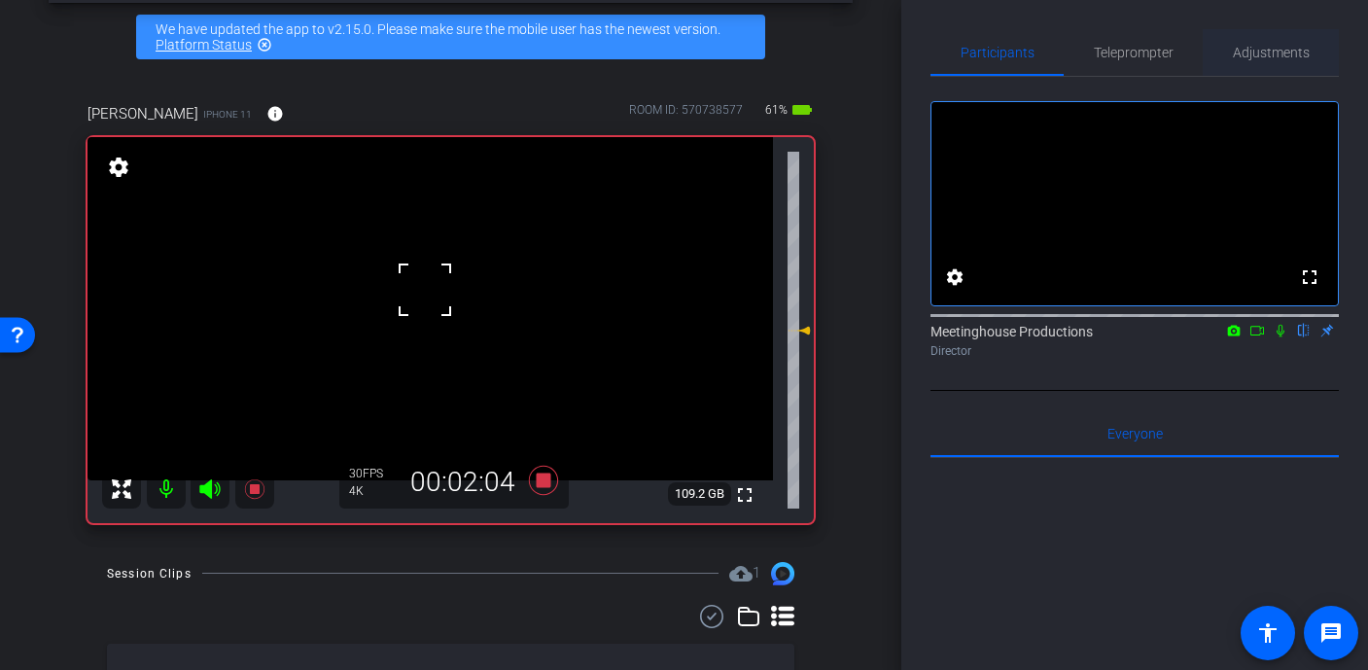
click at [1242, 55] on span "Adjustments" at bounding box center [1271, 53] width 77 height 14
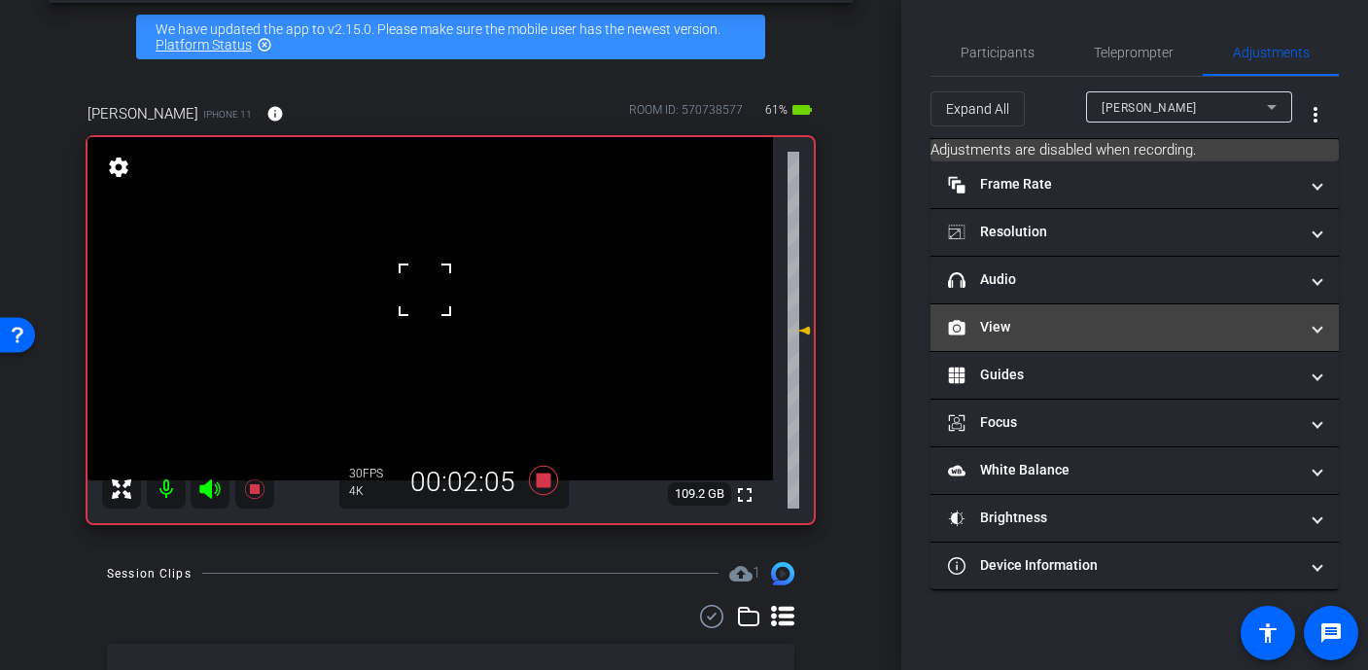
click at [1071, 322] on mat-panel-title "View" at bounding box center [1123, 327] width 350 height 20
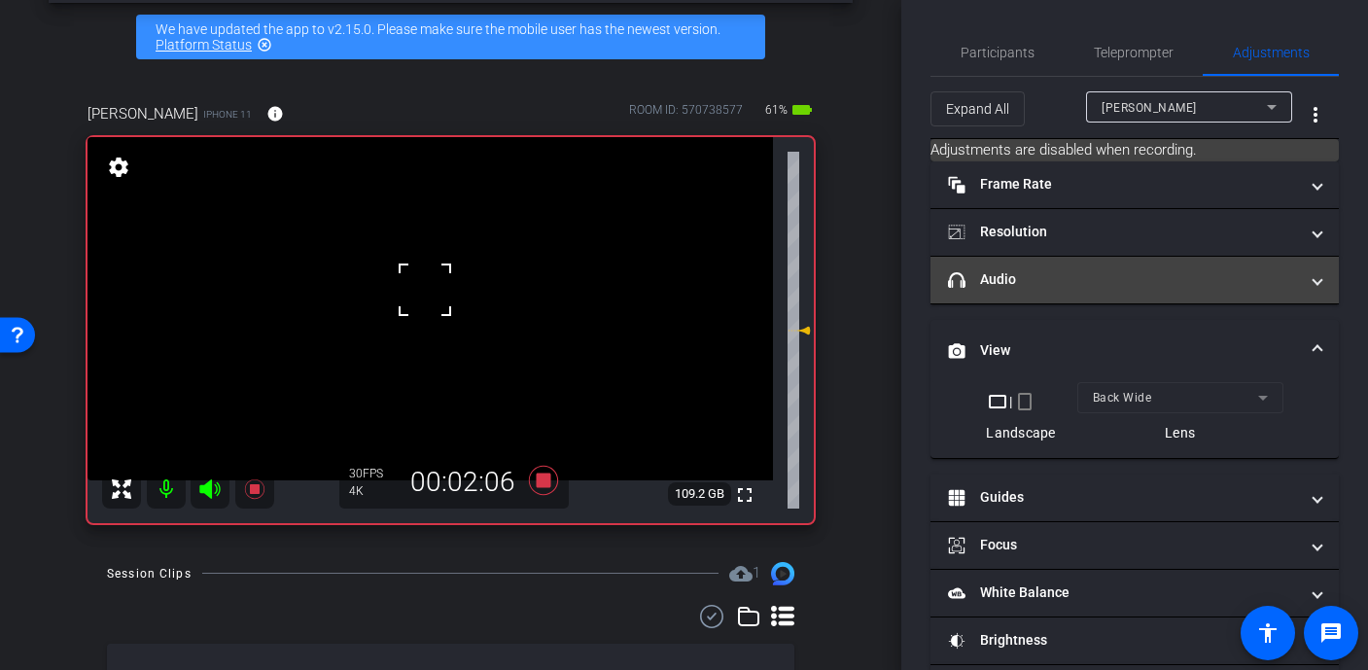
click at [1071, 279] on mat-panel-title "headphone icon Audio" at bounding box center [1123, 279] width 350 height 20
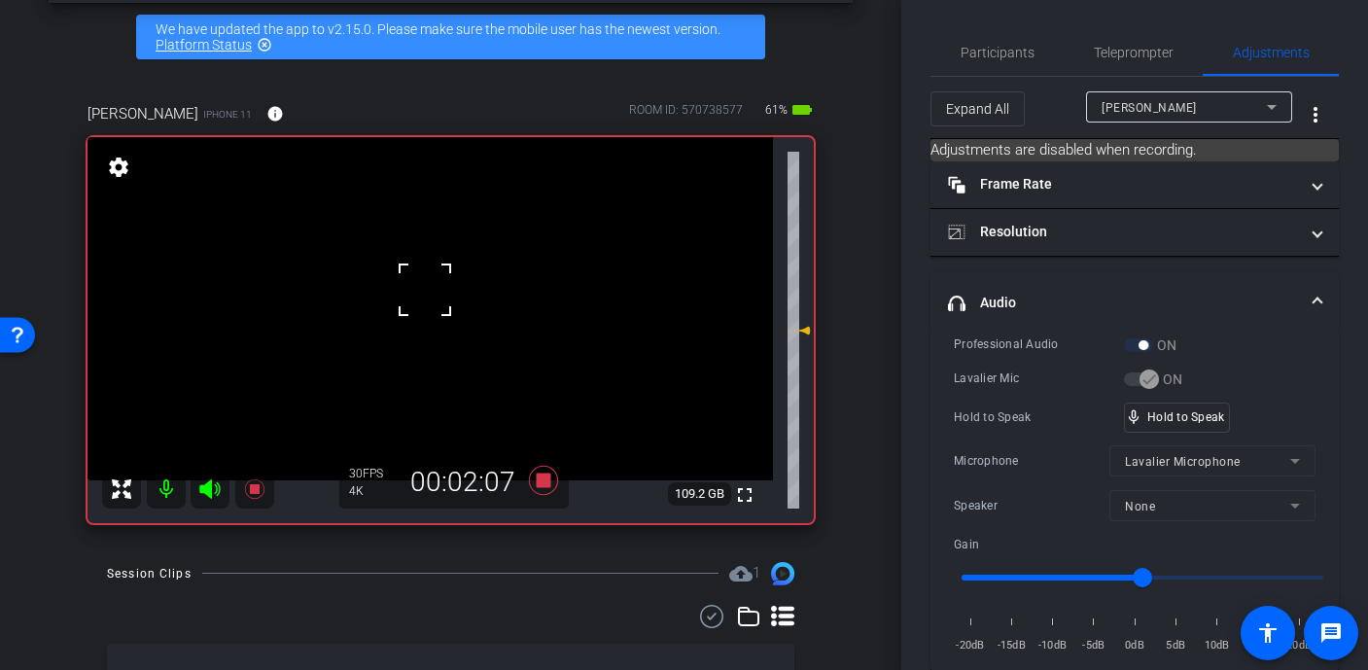
click at [443, 302] on div at bounding box center [425, 290] width 49 height 49
click at [443, 302] on video at bounding box center [431, 308] width 686 height 343
click at [443, 302] on div at bounding box center [442, 302] width 49 height 49
click at [436, 302] on div at bounding box center [442, 302] width 49 height 49
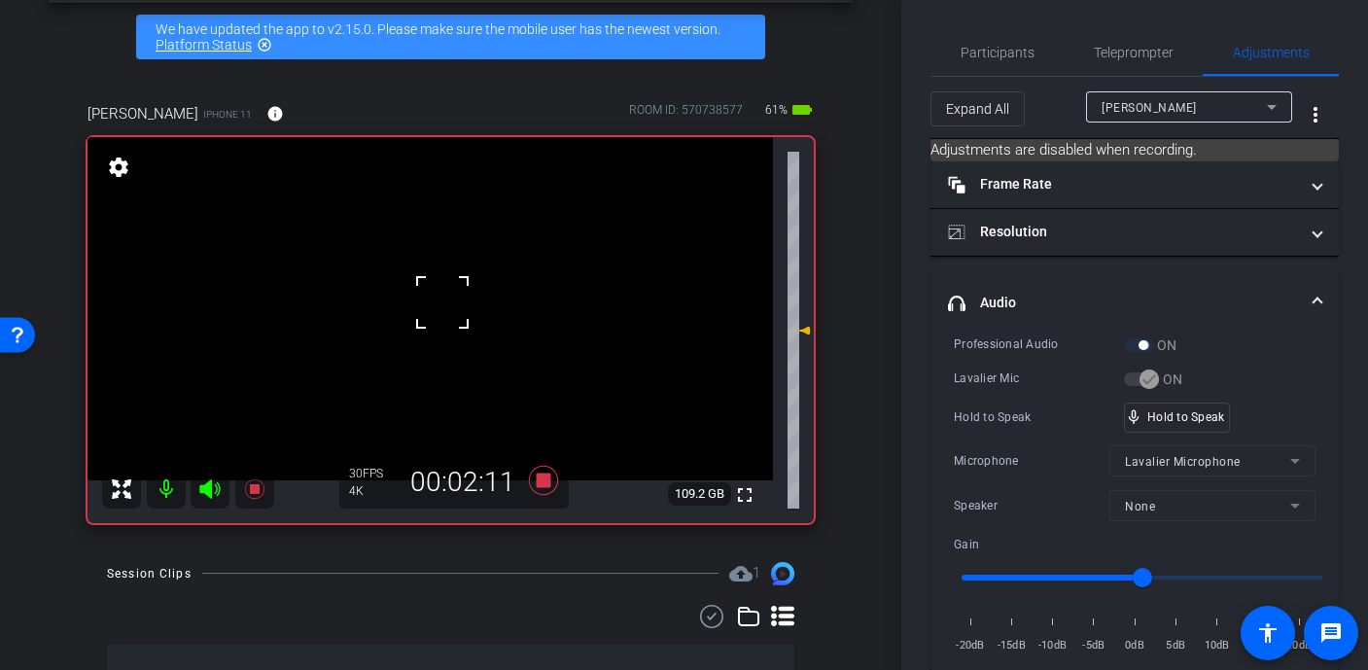
click at [436, 302] on div at bounding box center [442, 302] width 49 height 49
click at [436, 302] on video at bounding box center [431, 308] width 686 height 343
click at [449, 306] on video at bounding box center [431, 308] width 686 height 343
click at [461, 307] on div at bounding box center [449, 306] width 49 height 49
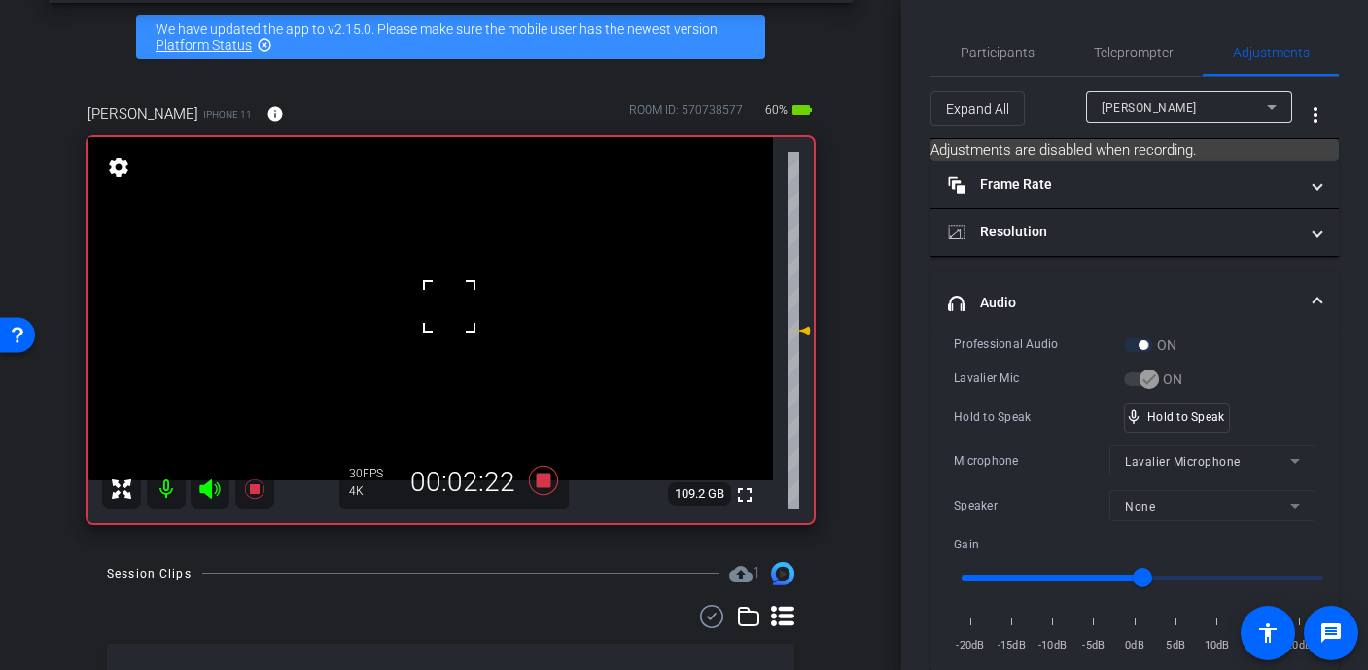
click at [461, 307] on div at bounding box center [449, 306] width 49 height 49
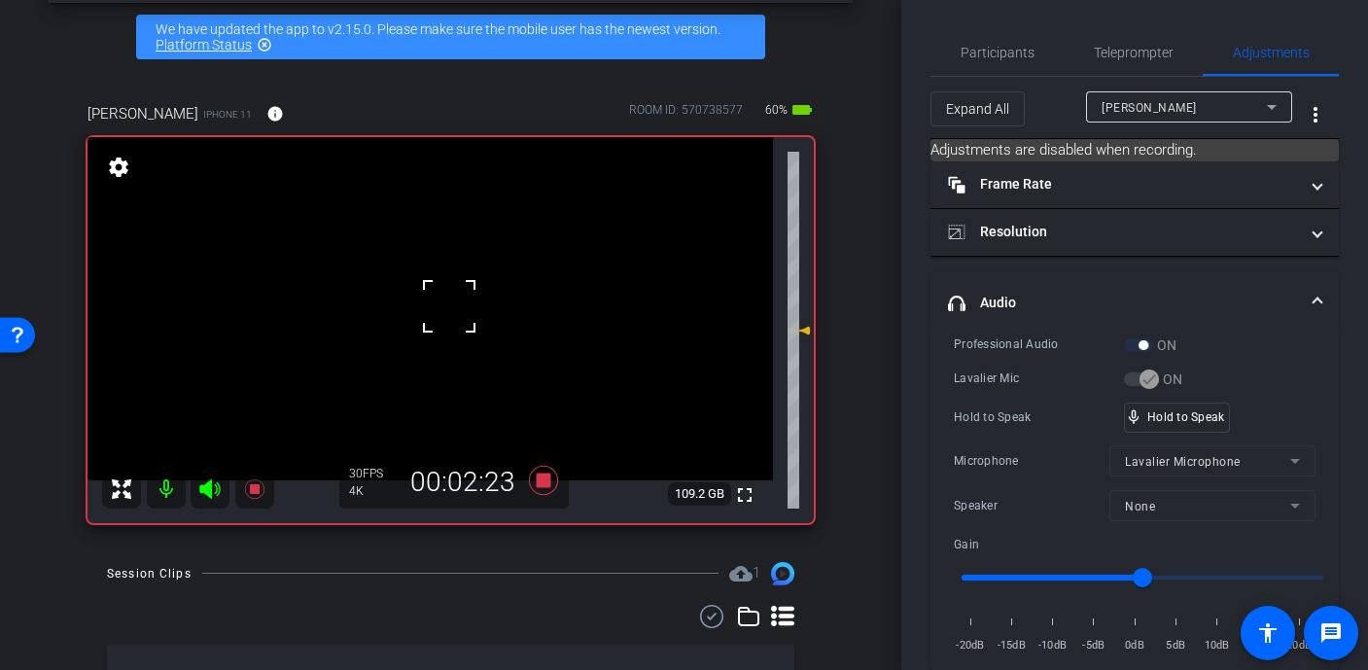
click at [461, 307] on div at bounding box center [449, 306] width 49 height 49
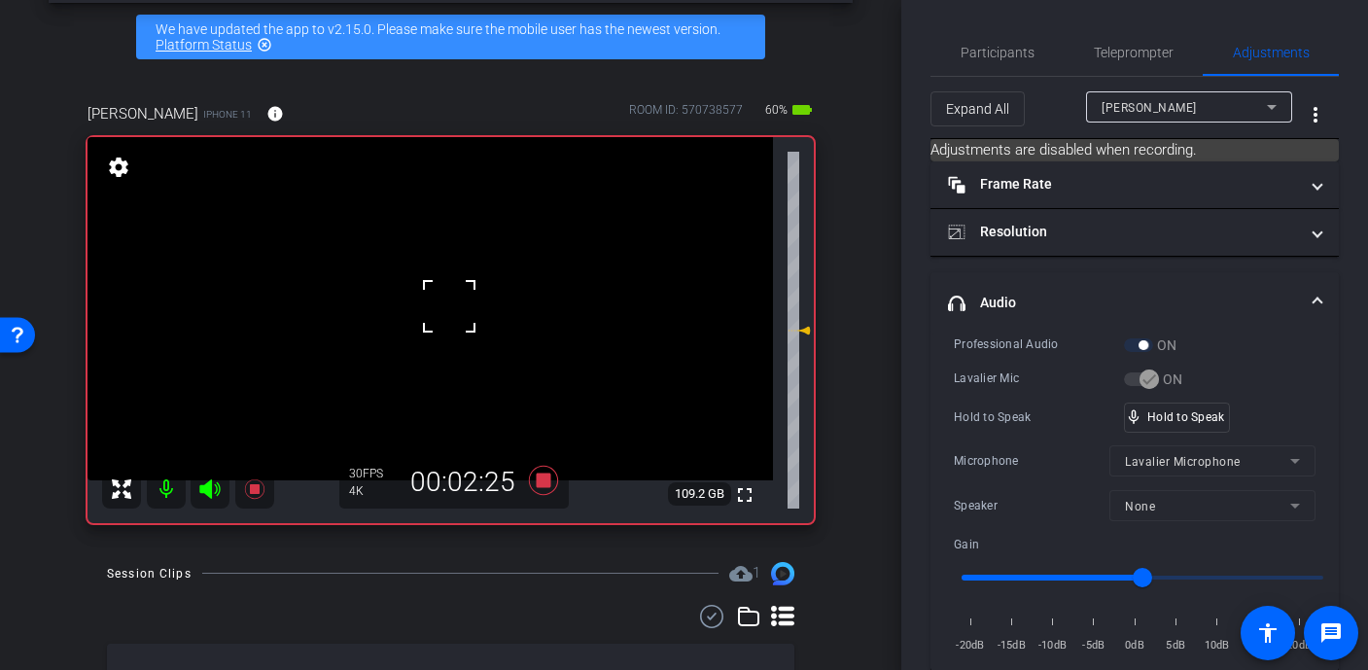
click at [461, 307] on div at bounding box center [449, 306] width 49 height 49
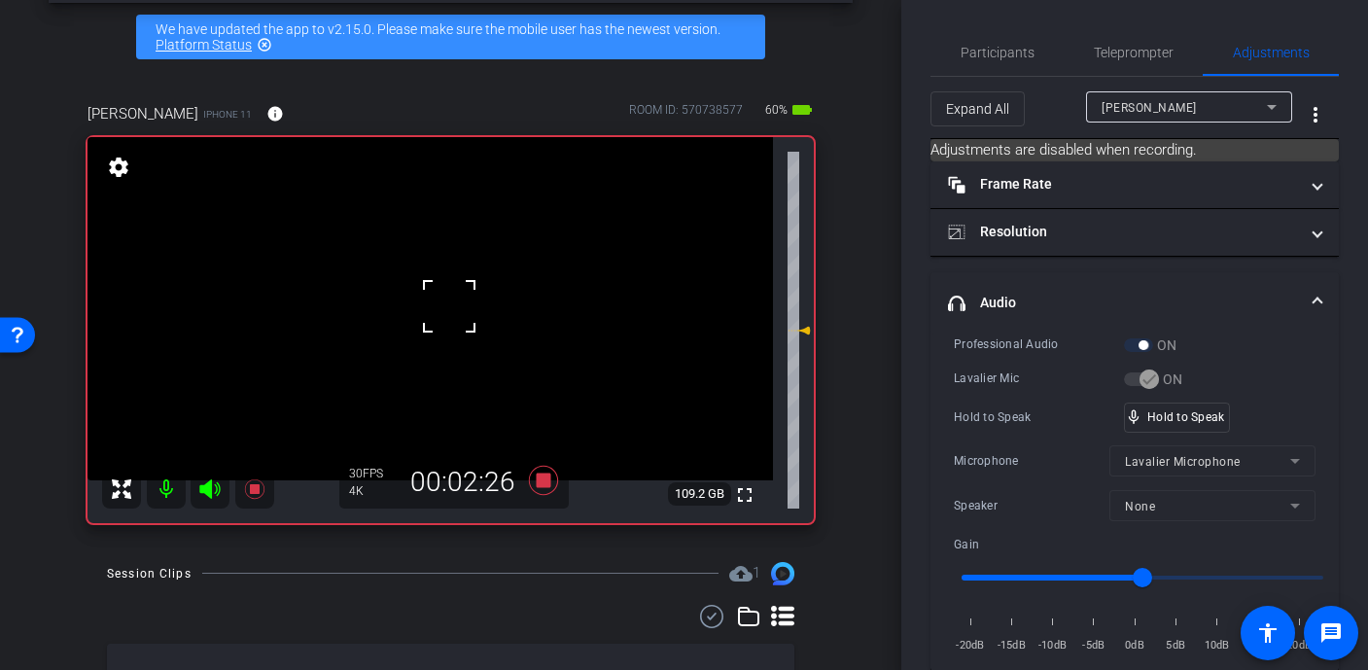
click at [461, 307] on div at bounding box center [449, 306] width 49 height 49
click at [461, 307] on video at bounding box center [431, 308] width 686 height 343
click at [461, 307] on div at bounding box center [461, 307] width 49 height 49
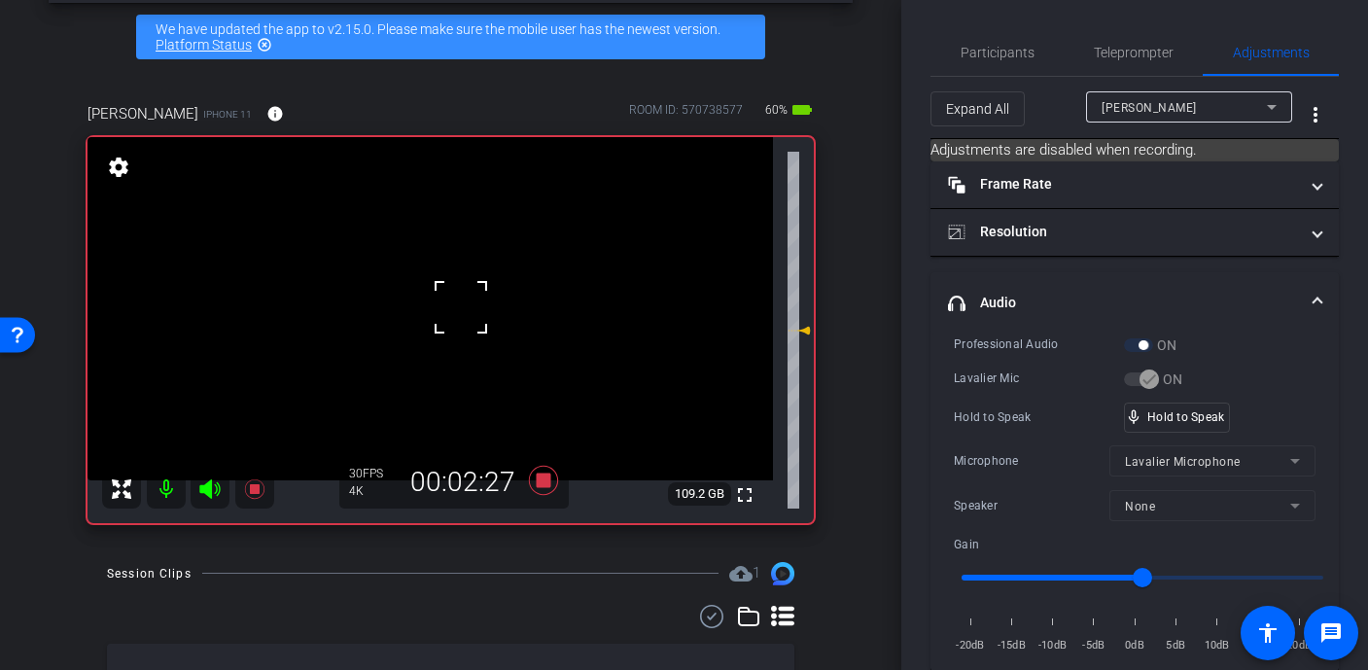
click at [461, 307] on div at bounding box center [461, 307] width 49 height 49
click at [450, 307] on div at bounding box center [461, 307] width 49 height 49
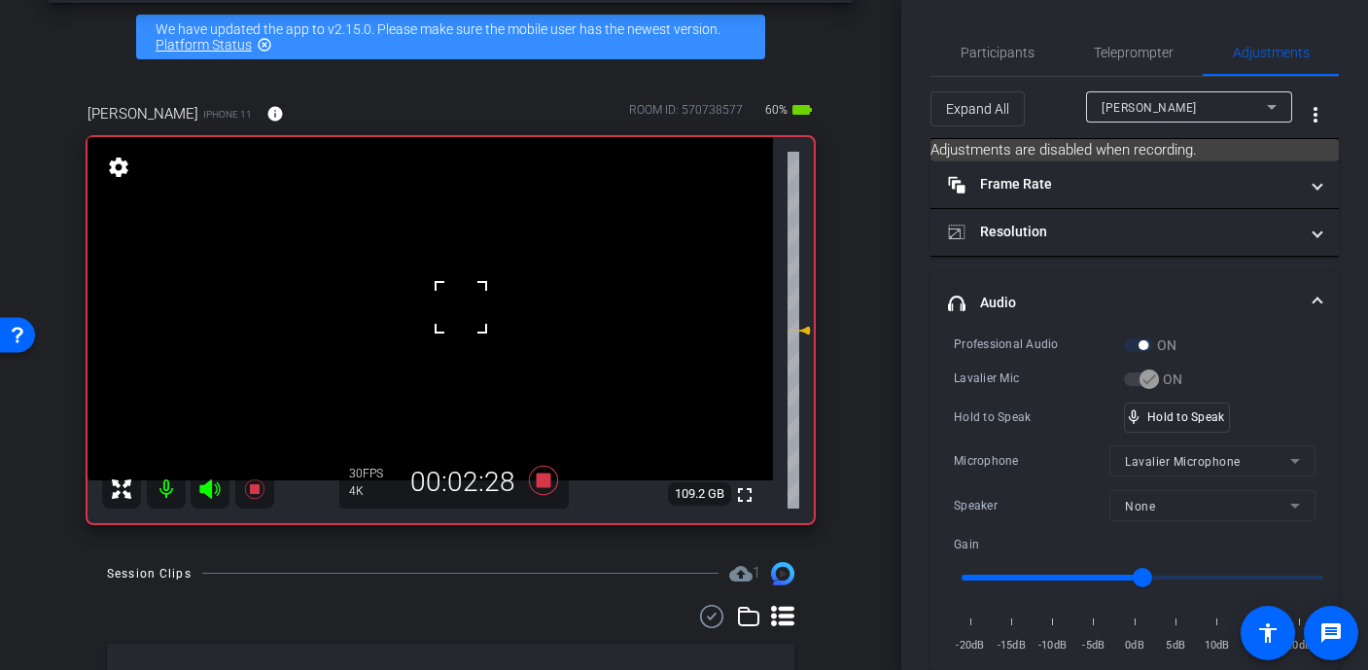
click at [450, 307] on div at bounding box center [461, 307] width 49 height 49
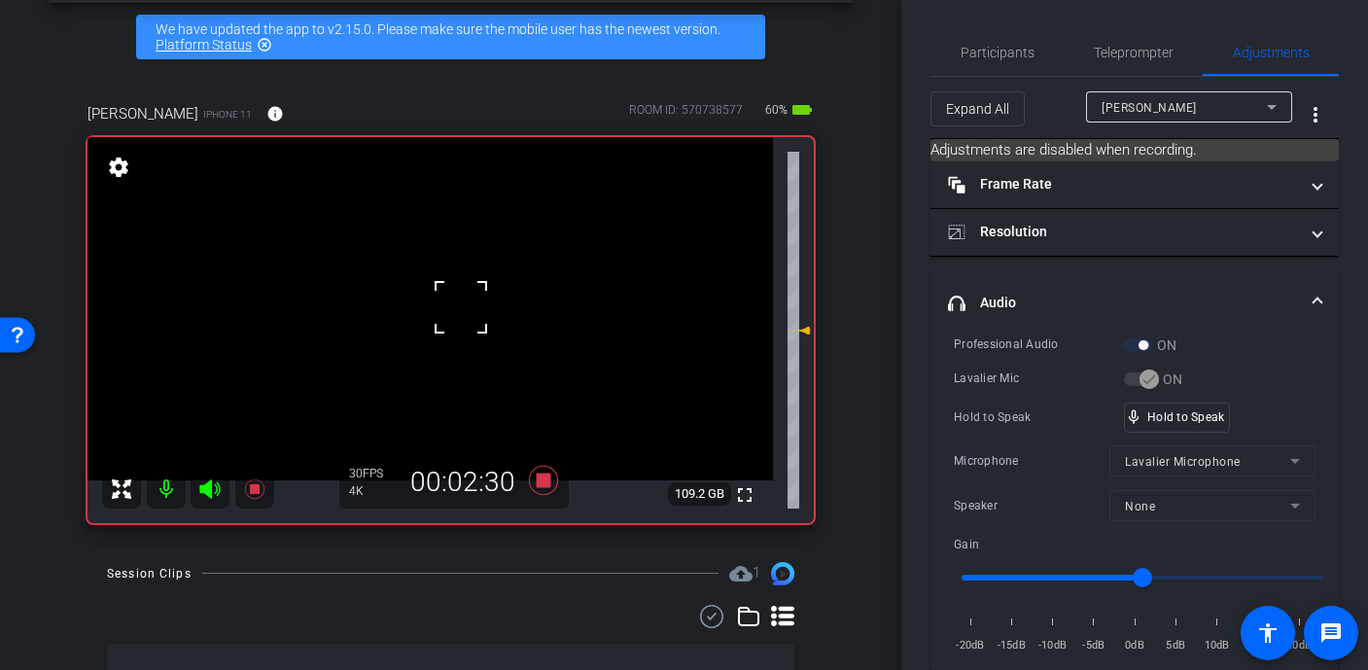
click at [450, 307] on div at bounding box center [461, 307] width 49 height 49
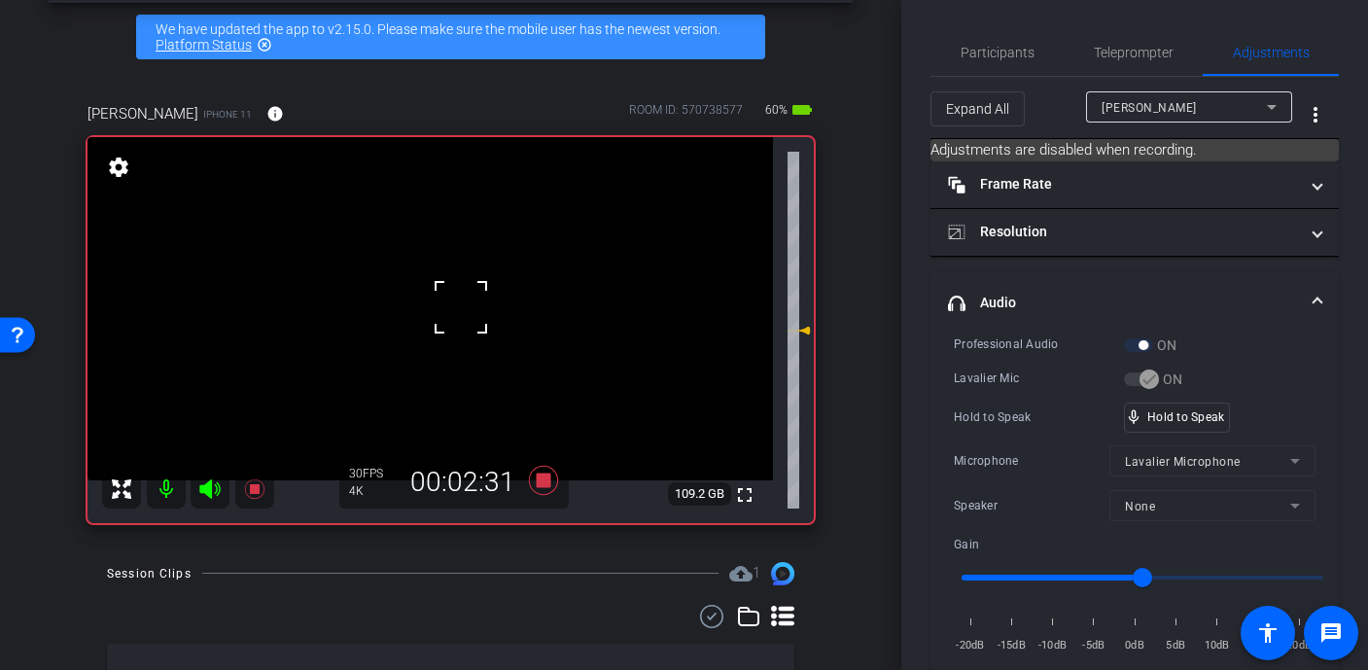
click at [450, 307] on div at bounding box center [461, 307] width 49 height 49
click at [452, 306] on video at bounding box center [431, 308] width 686 height 343
click at [452, 306] on div at bounding box center [452, 306] width 49 height 49
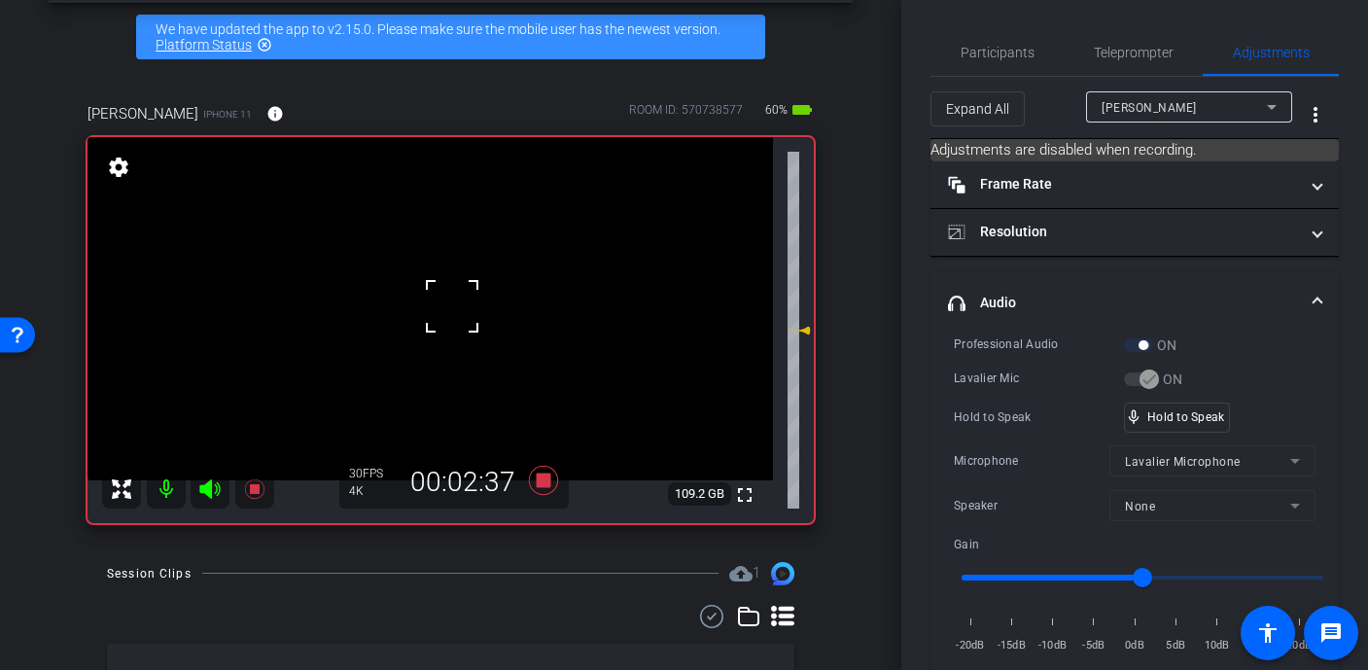
click at [452, 306] on div at bounding box center [452, 306] width 49 height 49
click at [452, 306] on video at bounding box center [431, 308] width 686 height 343
click at [452, 306] on div at bounding box center [452, 306] width 49 height 49
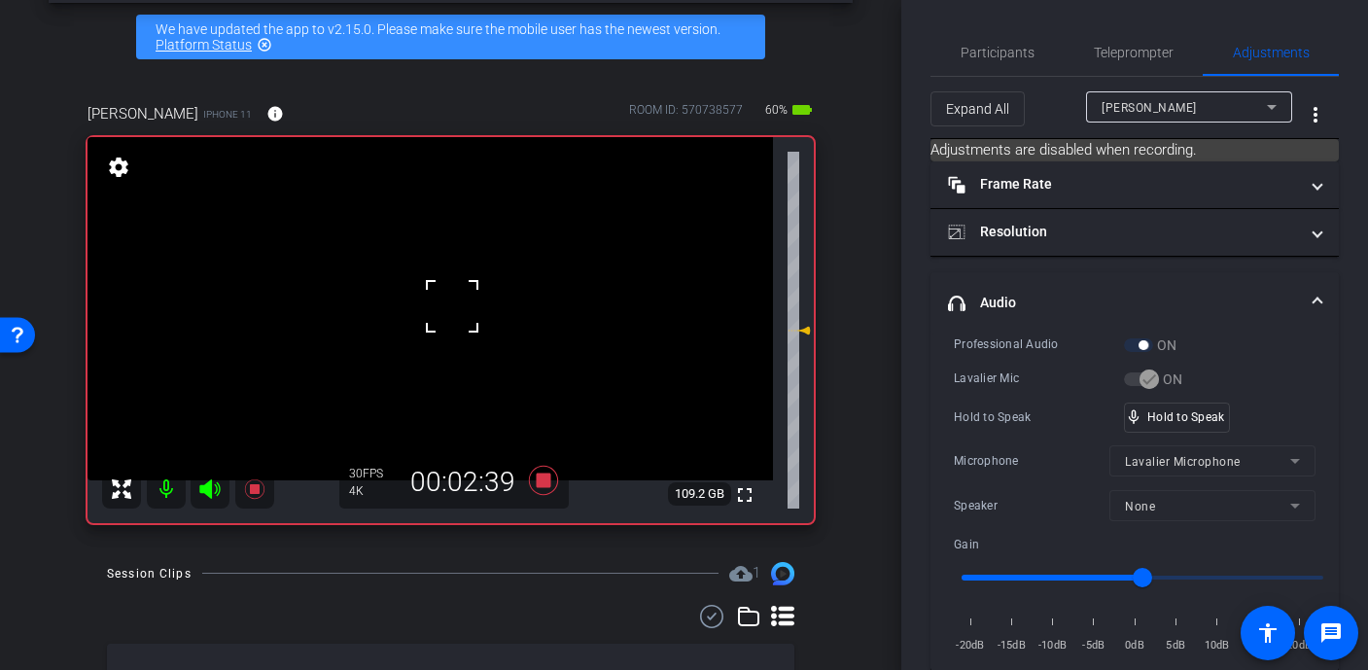
click at [452, 306] on div at bounding box center [452, 306] width 49 height 49
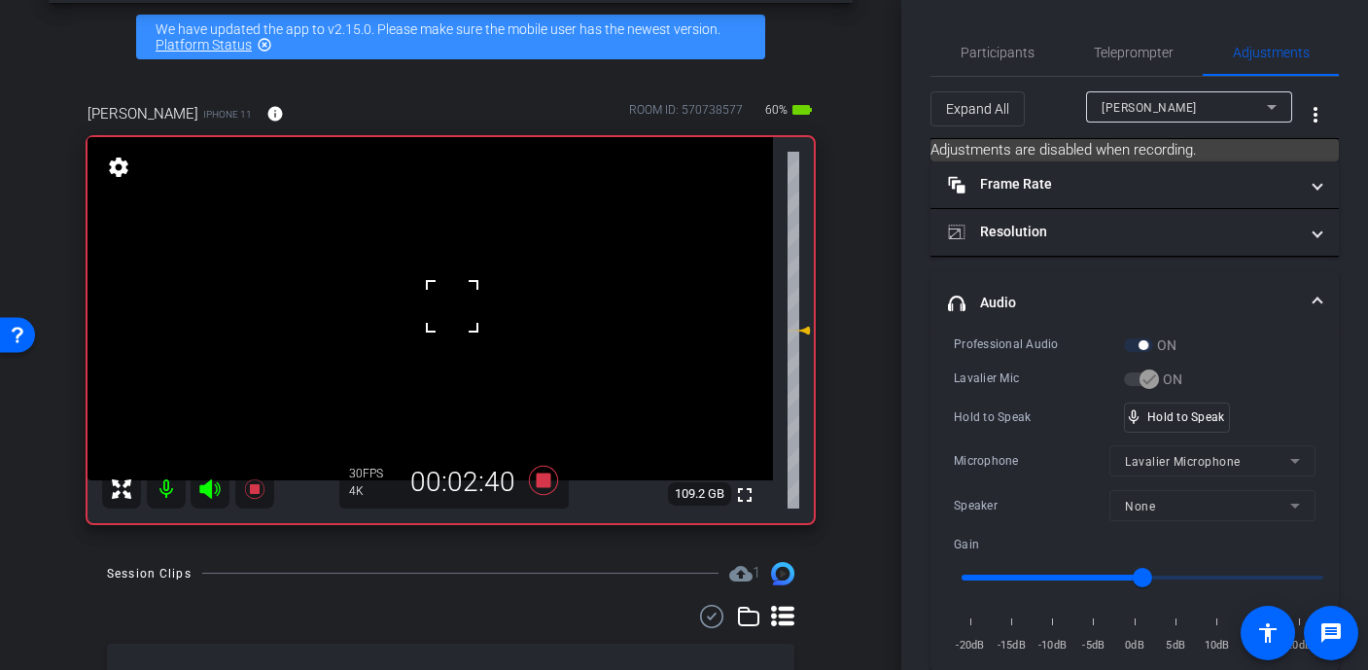
click at [452, 306] on div at bounding box center [452, 306] width 49 height 49
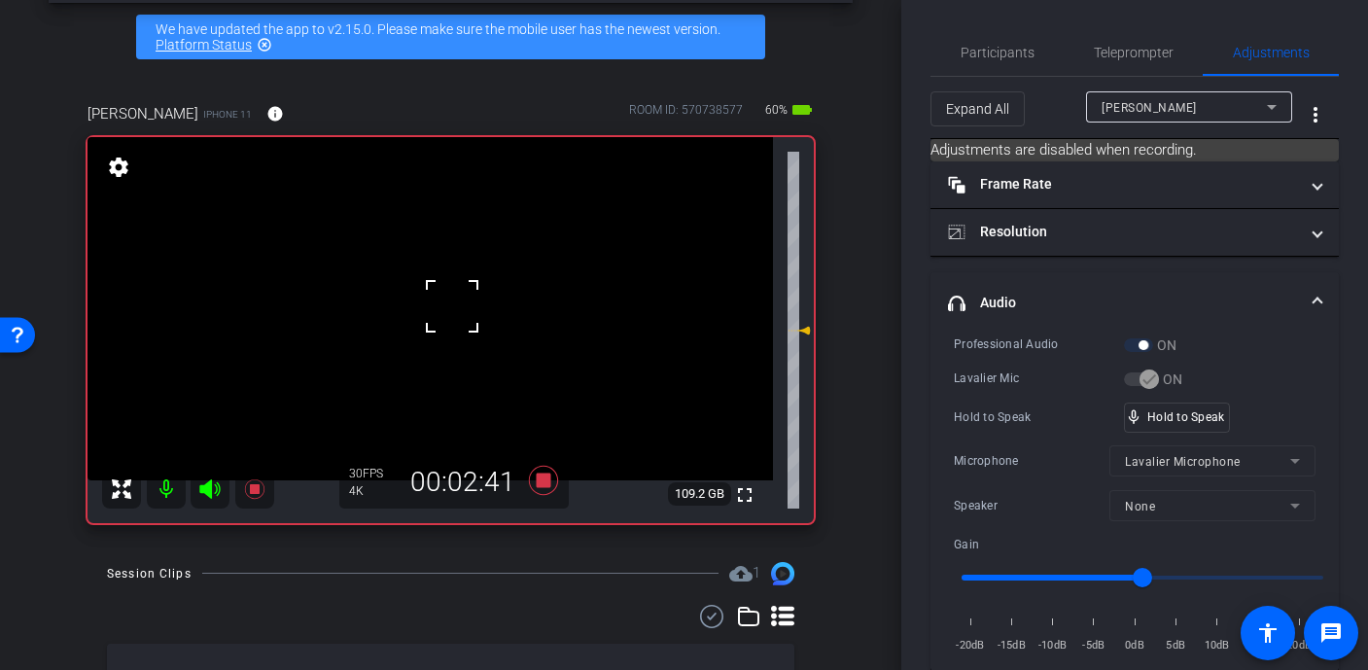
click at [452, 306] on div at bounding box center [452, 306] width 49 height 49
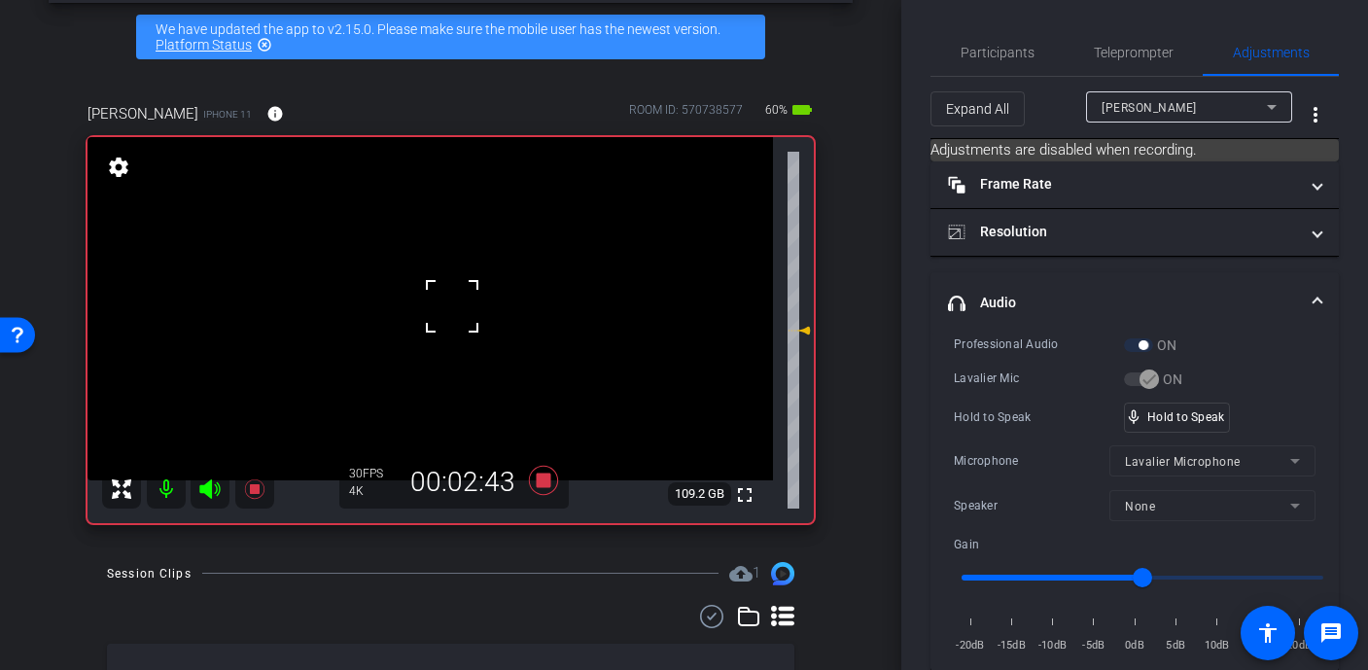
click at [452, 306] on div at bounding box center [452, 306] width 49 height 49
click at [452, 306] on div "fullscreen settings 109.2 GB" at bounding box center [451, 330] width 726 height 386
click at [452, 306] on video at bounding box center [431, 308] width 686 height 343
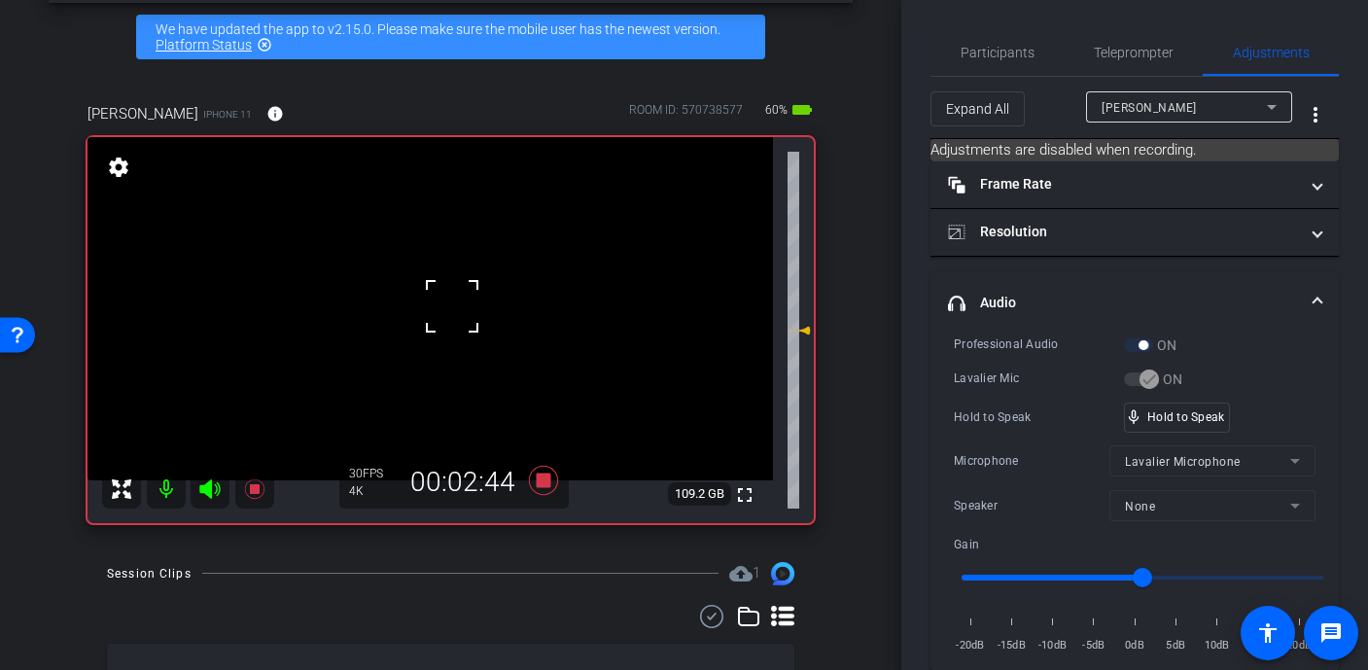
click at [452, 306] on div at bounding box center [452, 306] width 49 height 49
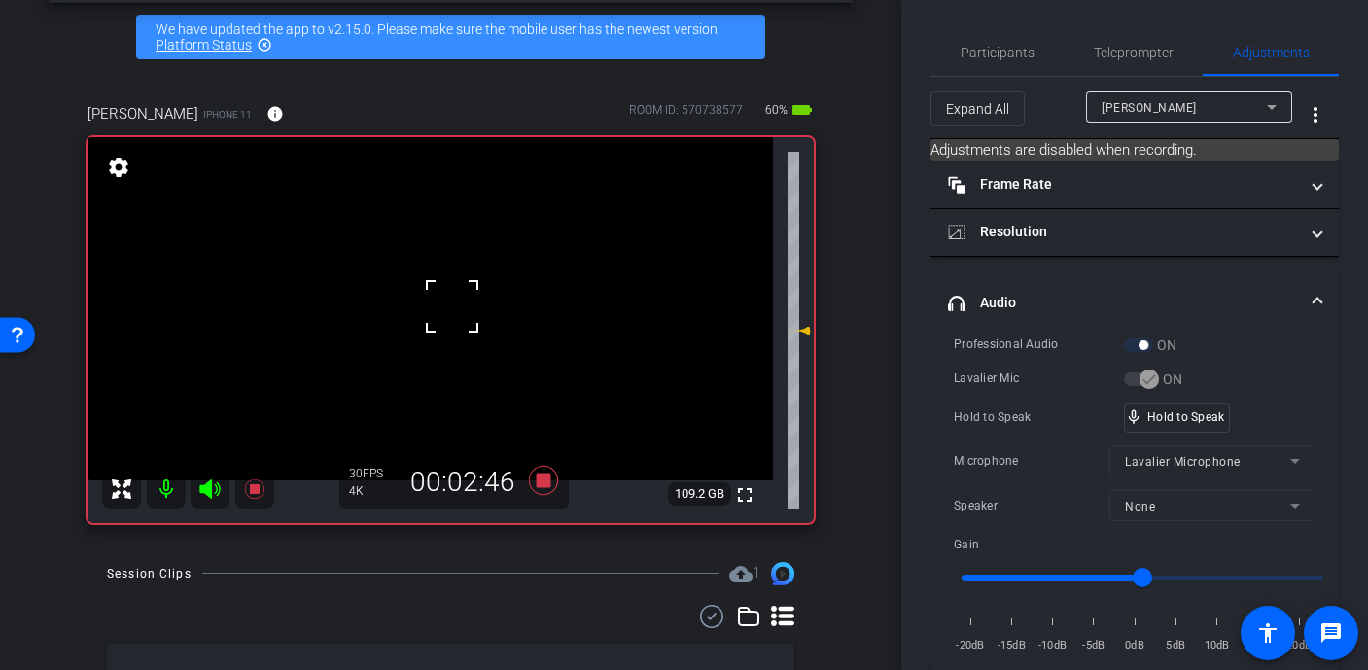
click at [452, 306] on div at bounding box center [452, 306] width 49 height 49
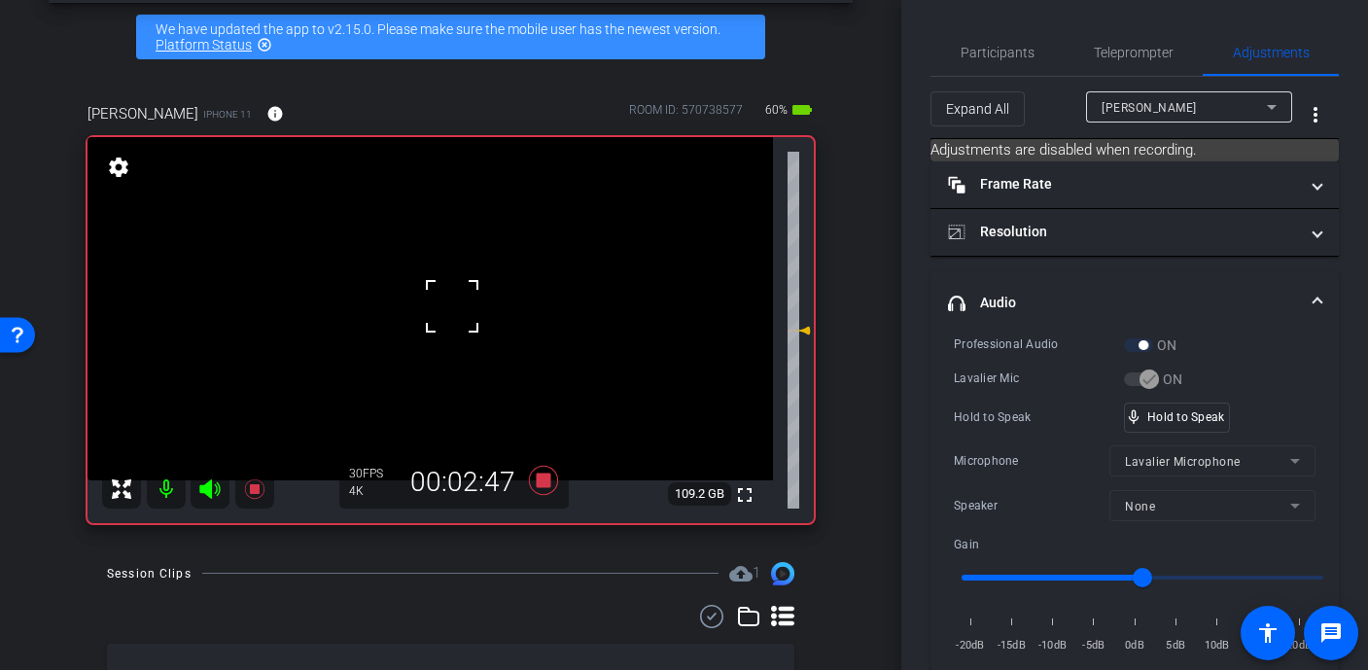
click at [452, 306] on div at bounding box center [452, 306] width 49 height 49
click at [452, 306] on video at bounding box center [431, 308] width 686 height 343
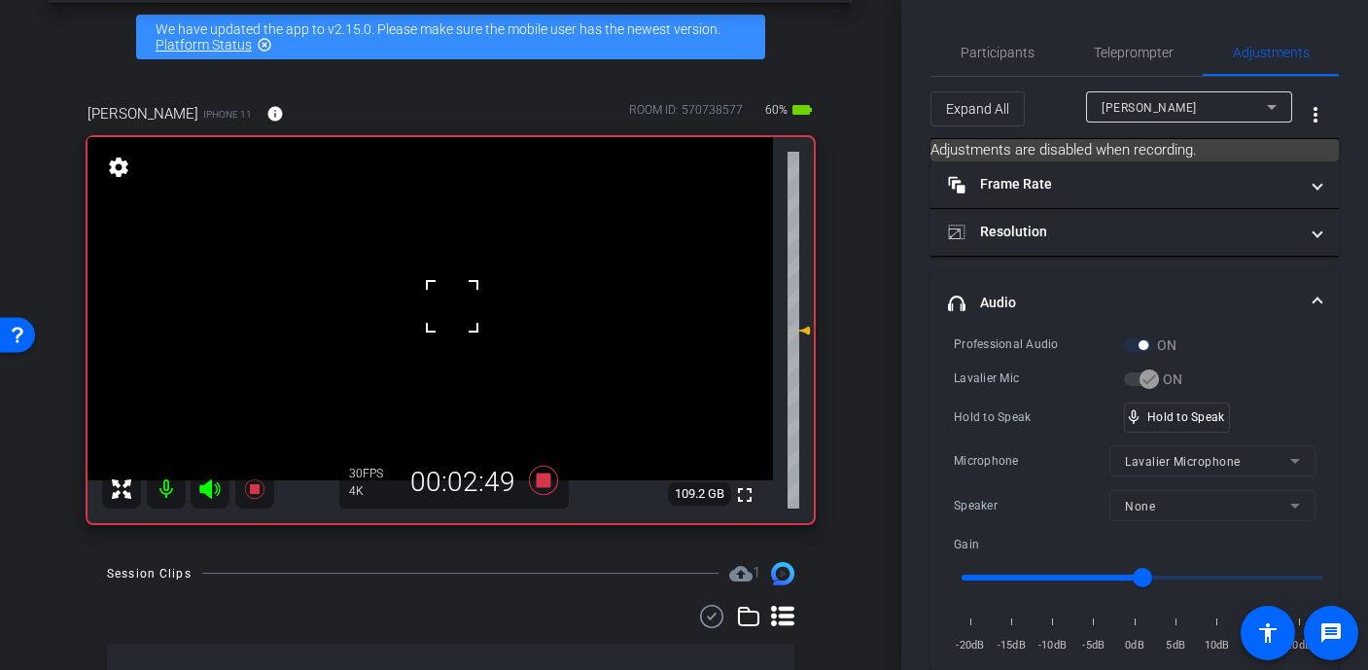
click at [452, 306] on div at bounding box center [452, 306] width 49 height 49
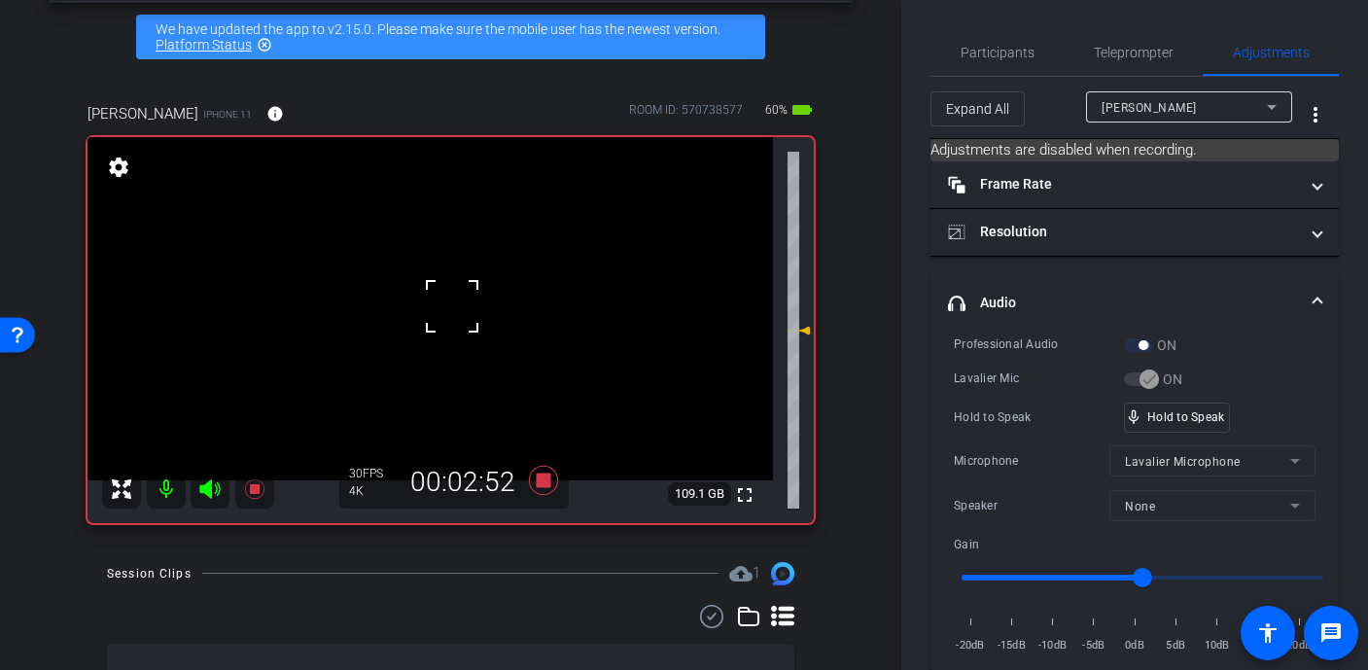
click at [452, 306] on div at bounding box center [452, 306] width 49 height 49
click at [452, 306] on video at bounding box center [431, 308] width 686 height 343
click at [452, 306] on div at bounding box center [452, 306] width 49 height 49
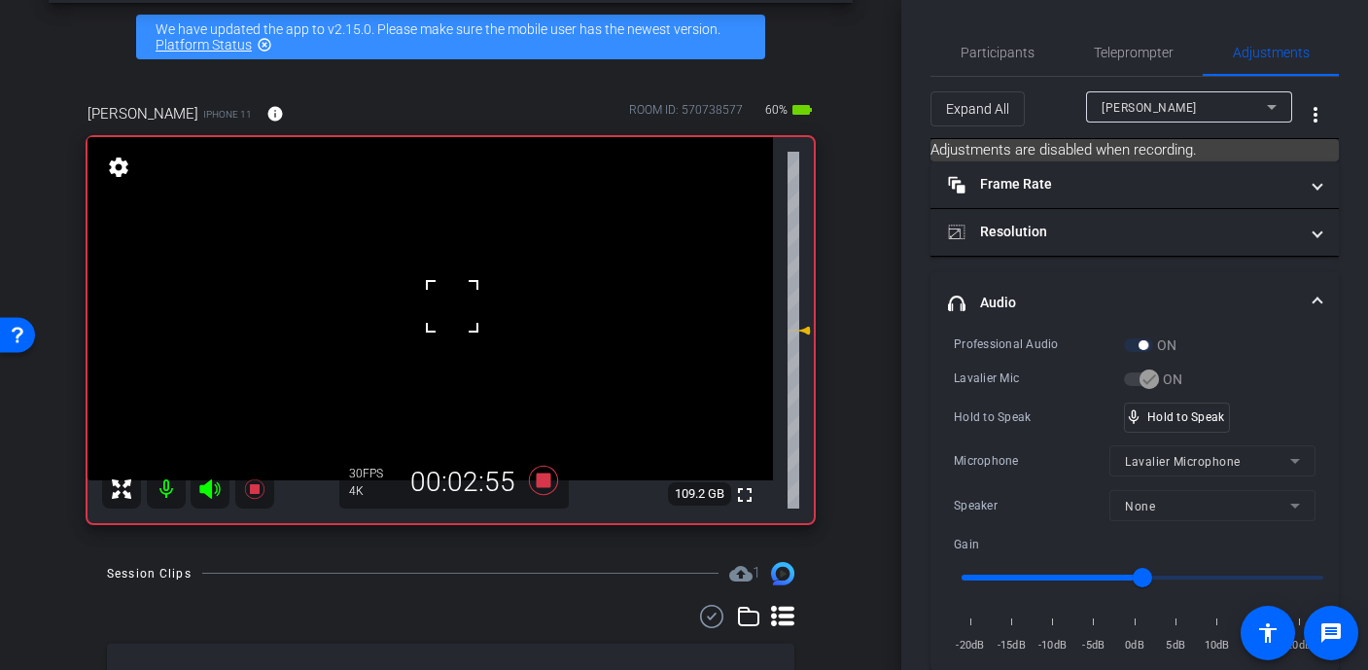
click at [452, 306] on div at bounding box center [452, 306] width 49 height 49
click at [1009, 53] on span "Participants" at bounding box center [998, 53] width 74 height 14
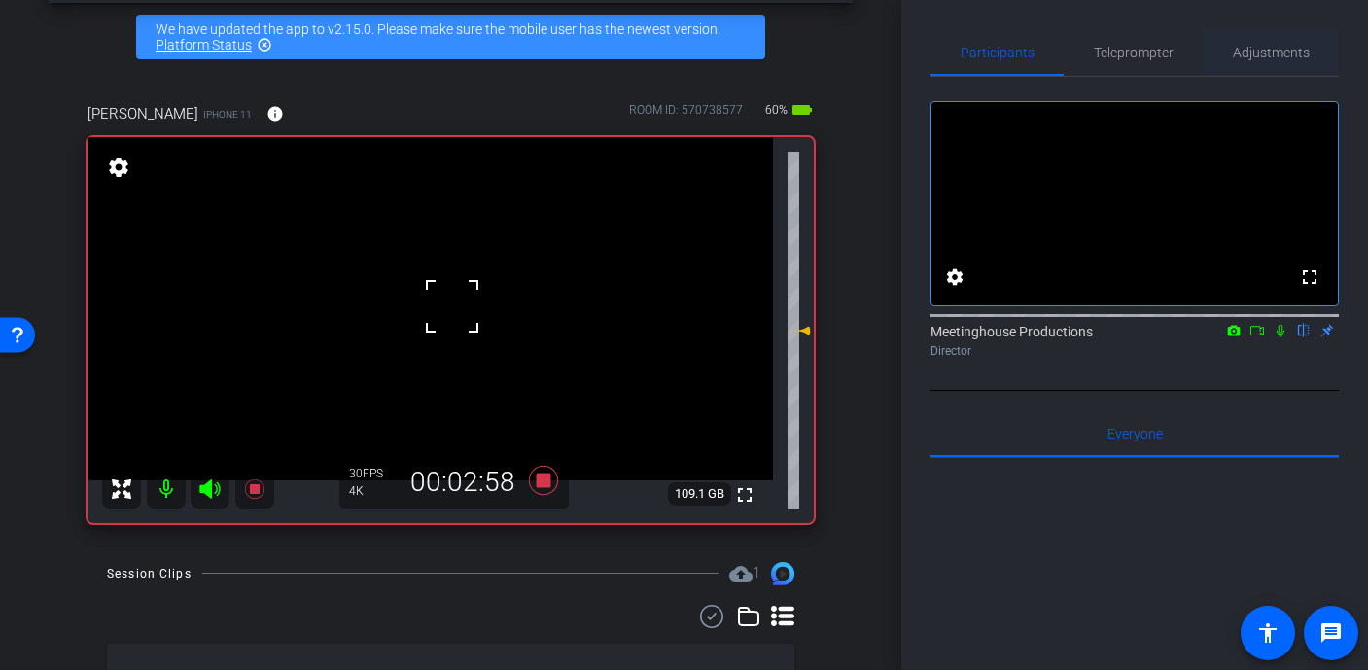
click at [1290, 41] on span "Adjustments" at bounding box center [1271, 52] width 77 height 47
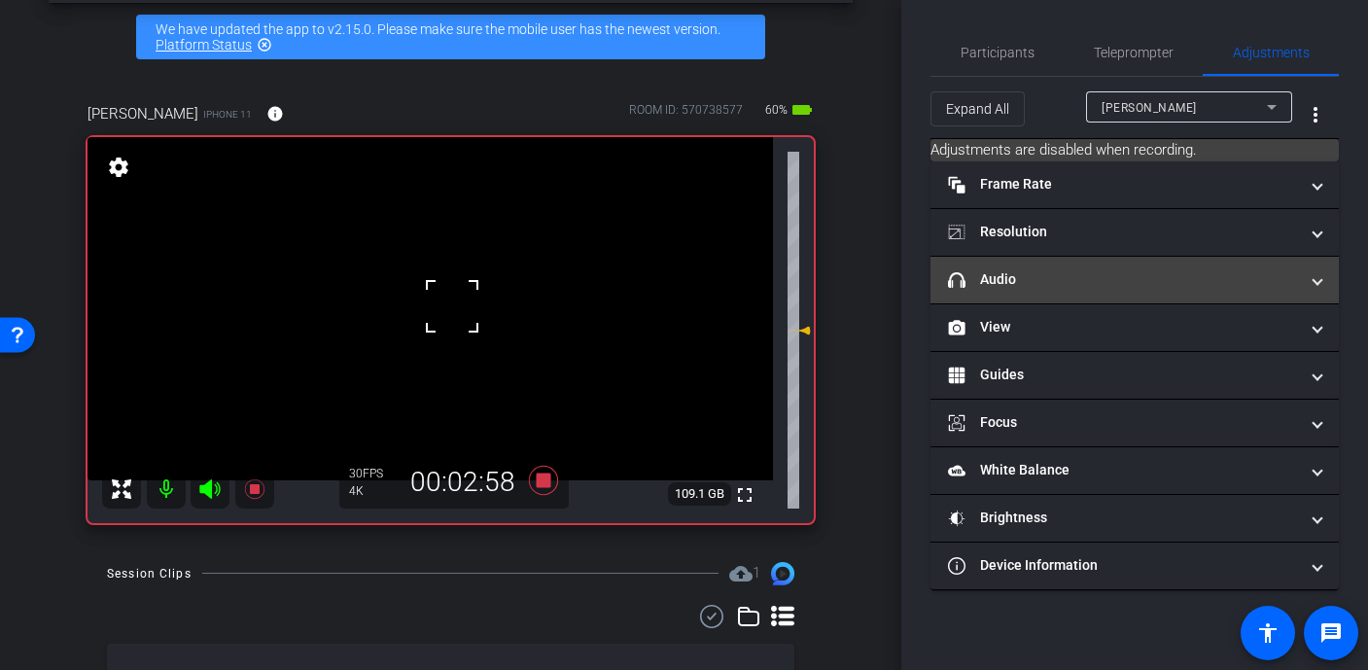
click at [1061, 271] on mat-panel-title "headphone icon Audio" at bounding box center [1123, 279] width 350 height 20
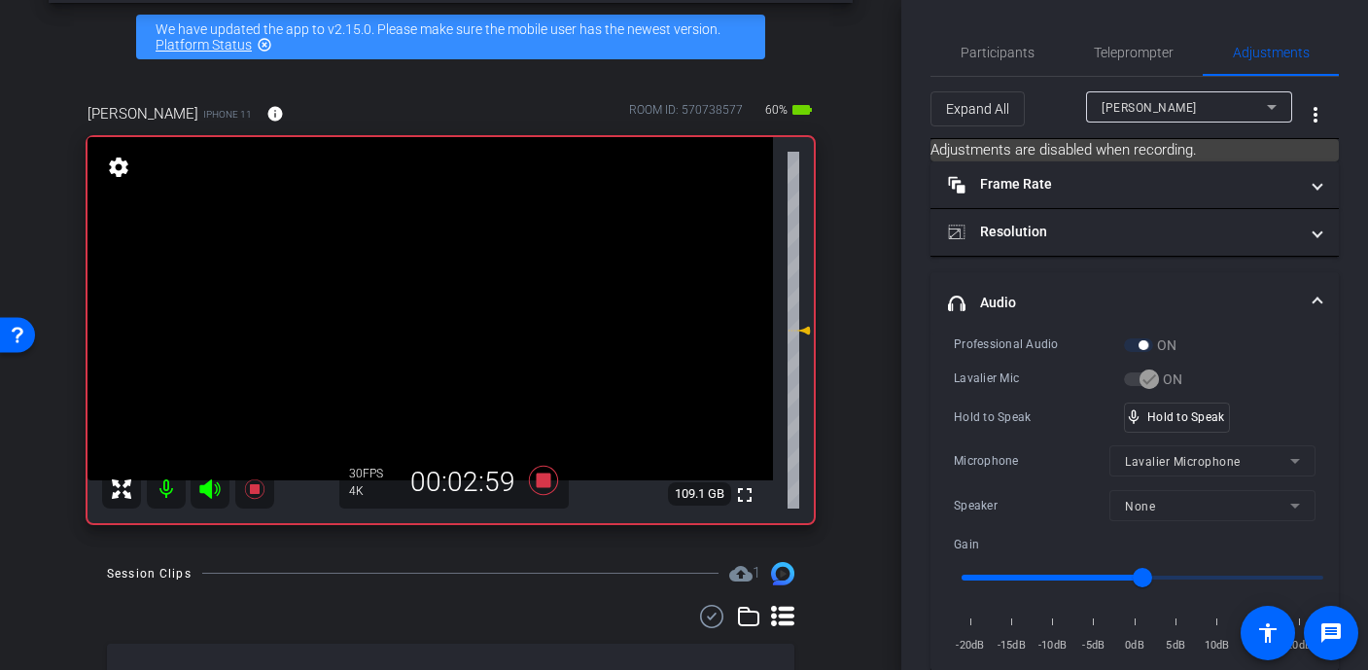
click at [455, 307] on video at bounding box center [431, 308] width 686 height 343
click at [455, 307] on div at bounding box center [452, 306] width 49 height 49
click at [455, 307] on div at bounding box center [455, 307] width 49 height 49
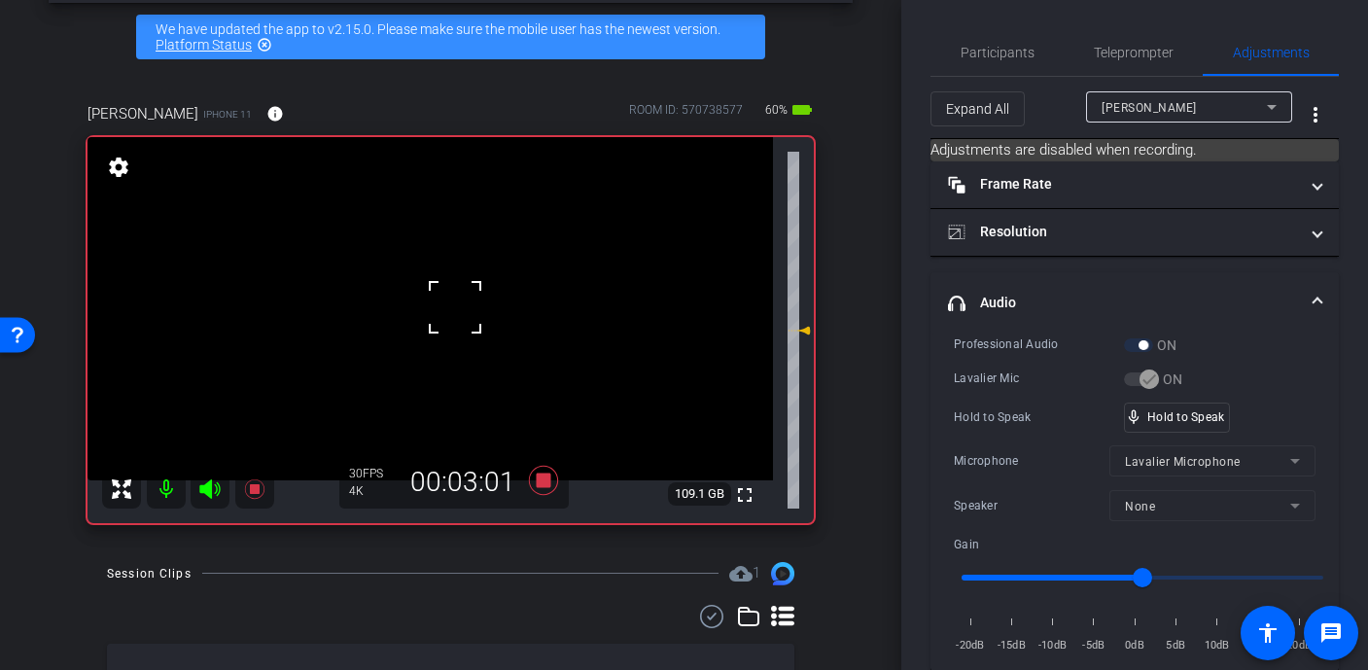
click at [455, 307] on div at bounding box center [455, 307] width 49 height 49
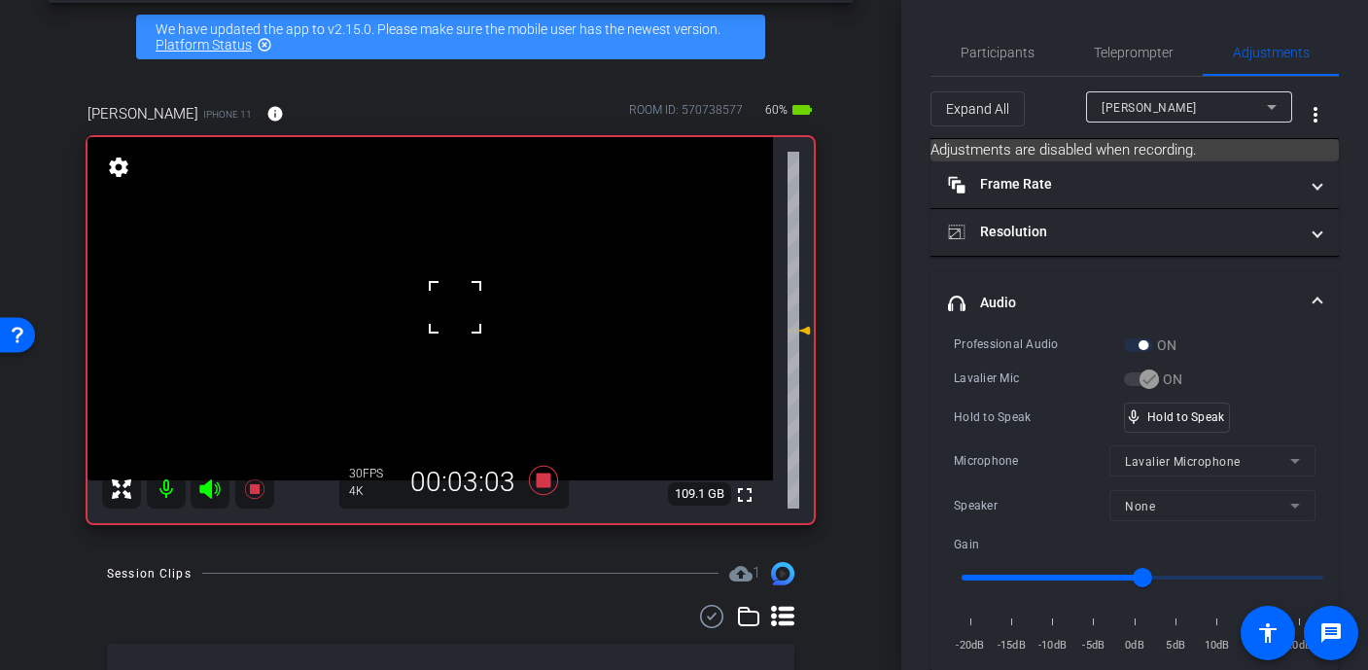
click at [455, 307] on div at bounding box center [455, 307] width 49 height 49
click at [453, 305] on div "fullscreen settings 109.1 GB" at bounding box center [451, 330] width 726 height 386
click at [453, 305] on video at bounding box center [431, 308] width 686 height 343
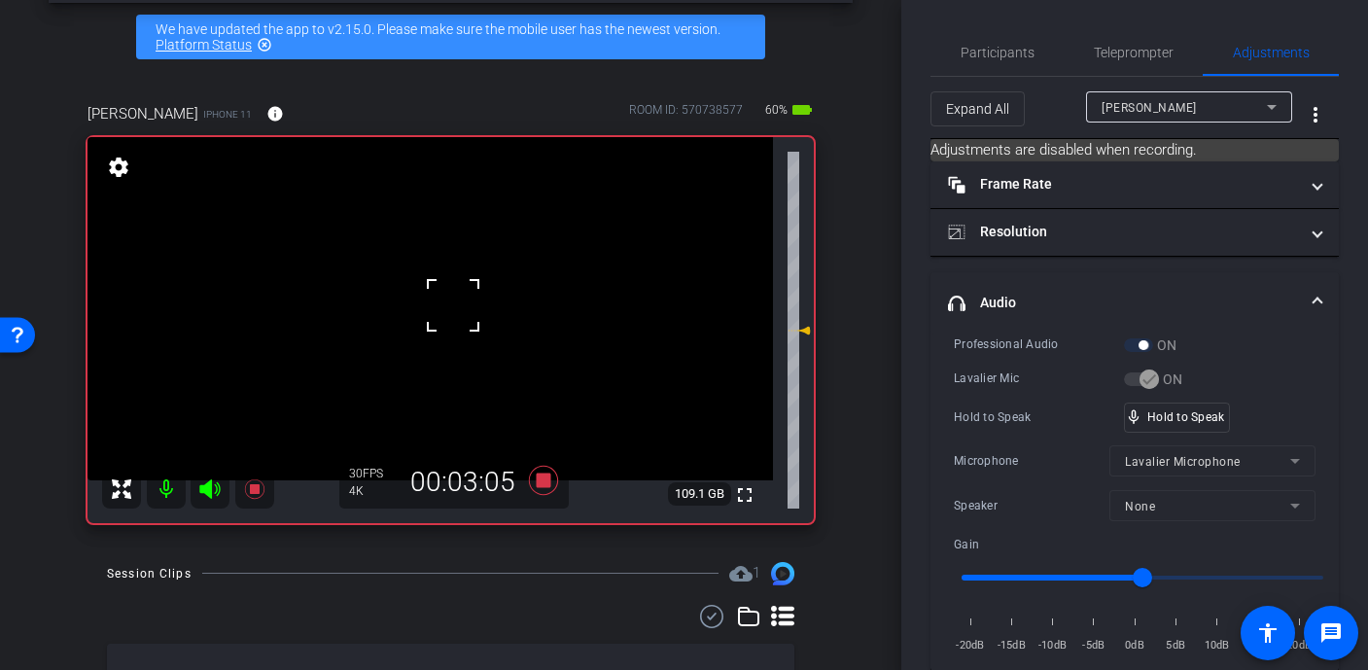
click at [453, 305] on div at bounding box center [453, 305] width 49 height 49
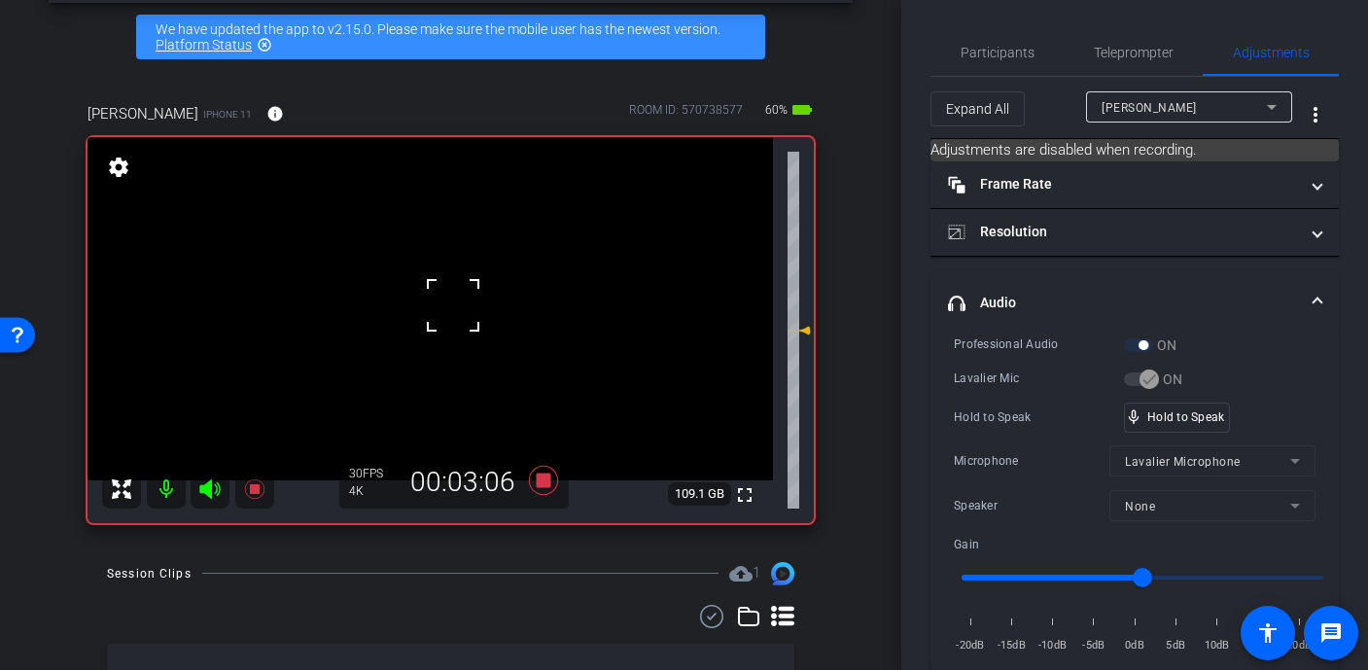
click at [453, 305] on div at bounding box center [453, 305] width 49 height 49
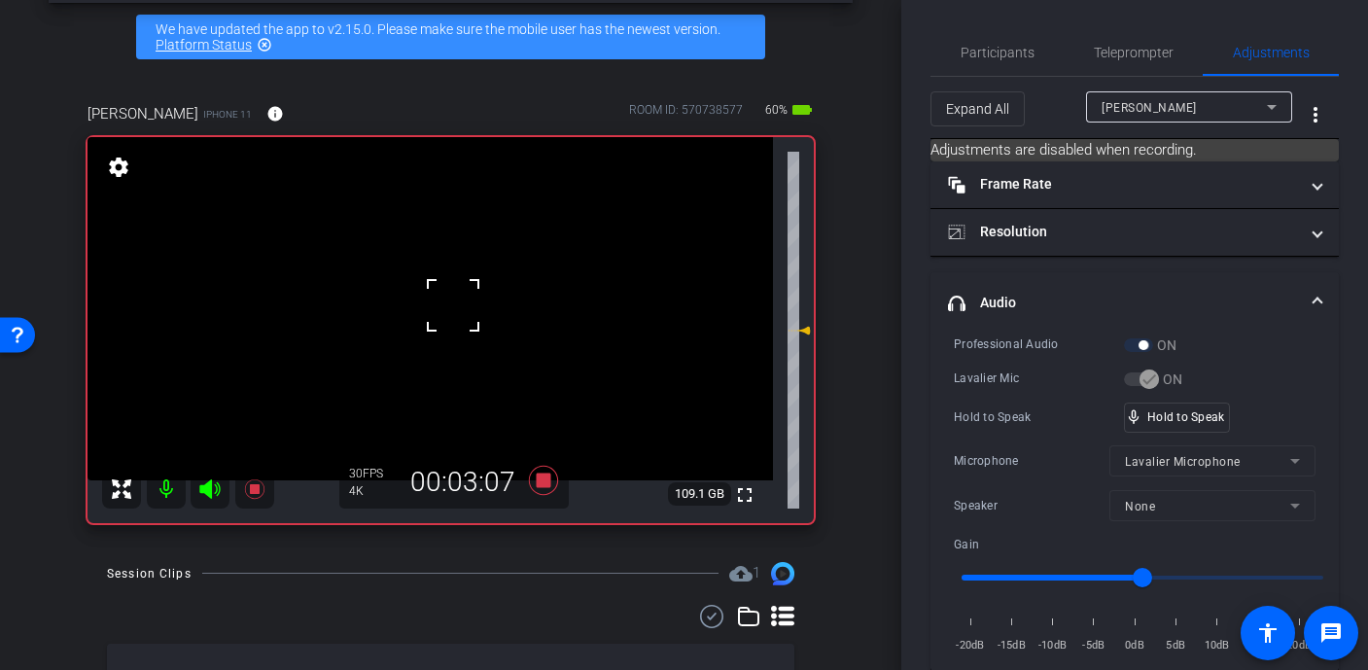
click at [453, 305] on div at bounding box center [453, 305] width 49 height 49
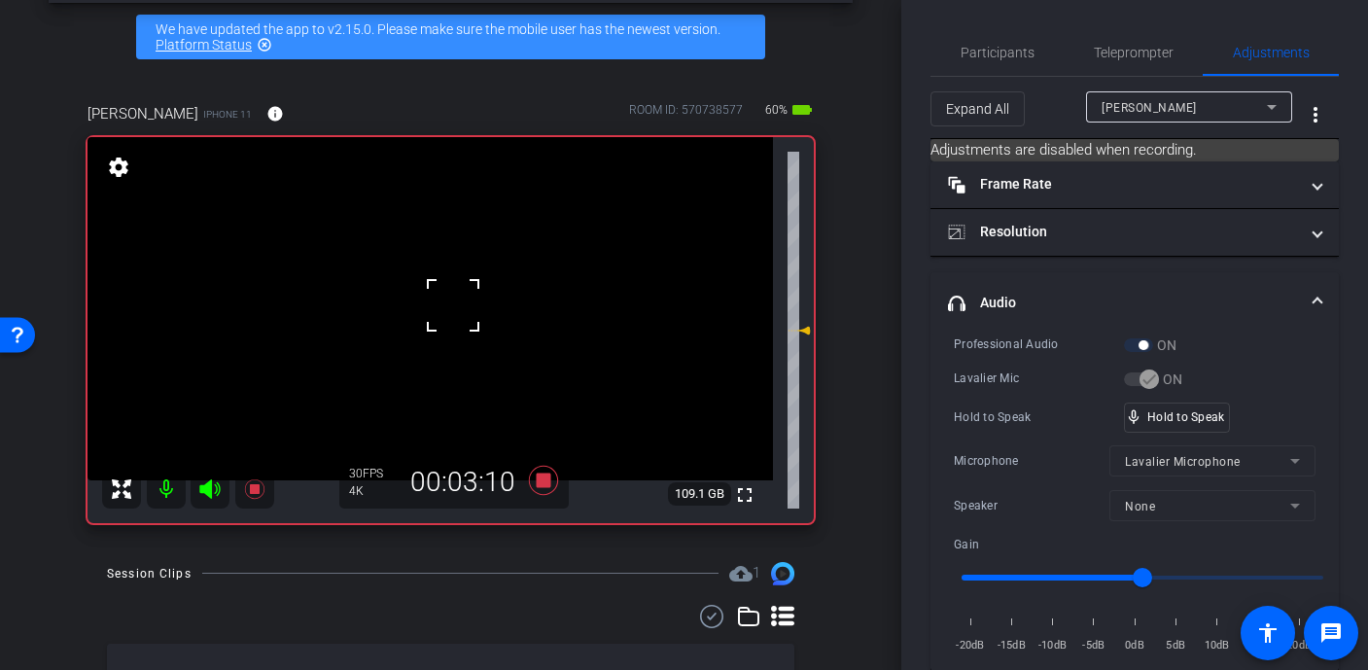
click at [453, 305] on div at bounding box center [453, 305] width 49 height 49
click at [453, 305] on video at bounding box center [431, 308] width 686 height 343
click at [453, 305] on div at bounding box center [453, 305] width 49 height 49
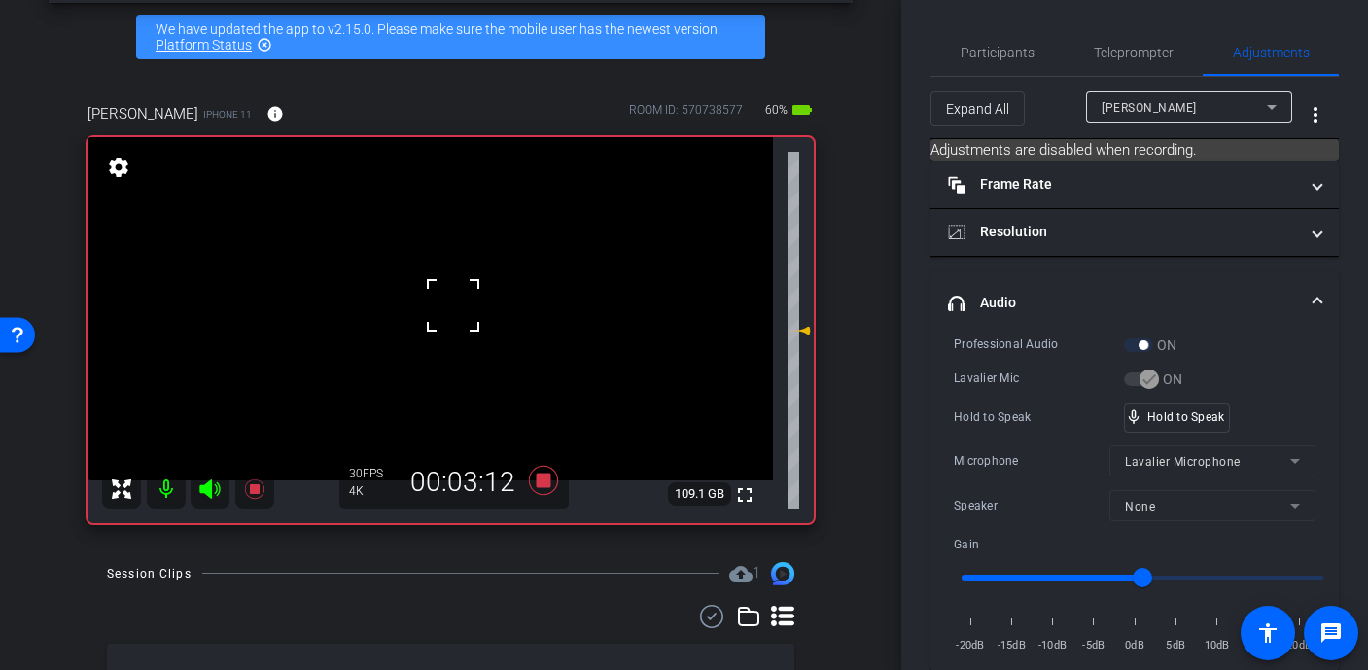
click at [453, 305] on div at bounding box center [453, 305] width 49 height 49
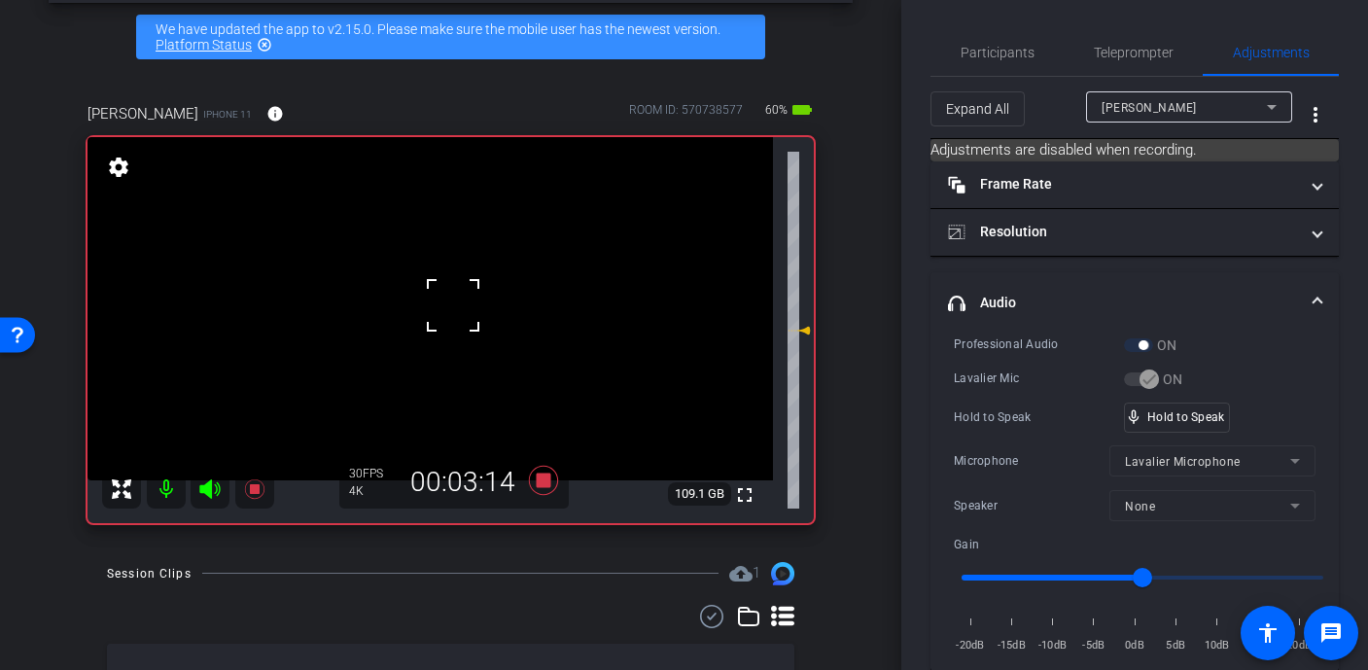
click at [453, 305] on div at bounding box center [453, 305] width 49 height 49
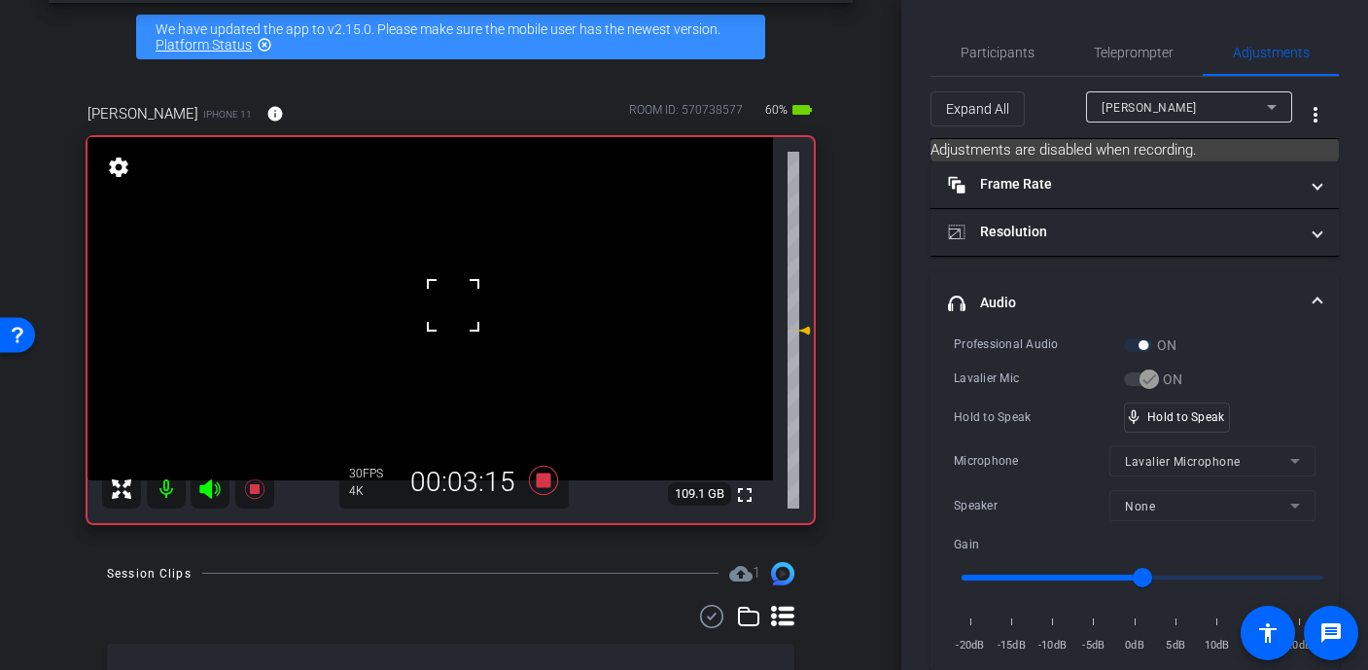
click at [453, 305] on video at bounding box center [431, 308] width 686 height 343
click at [453, 305] on div at bounding box center [453, 305] width 49 height 49
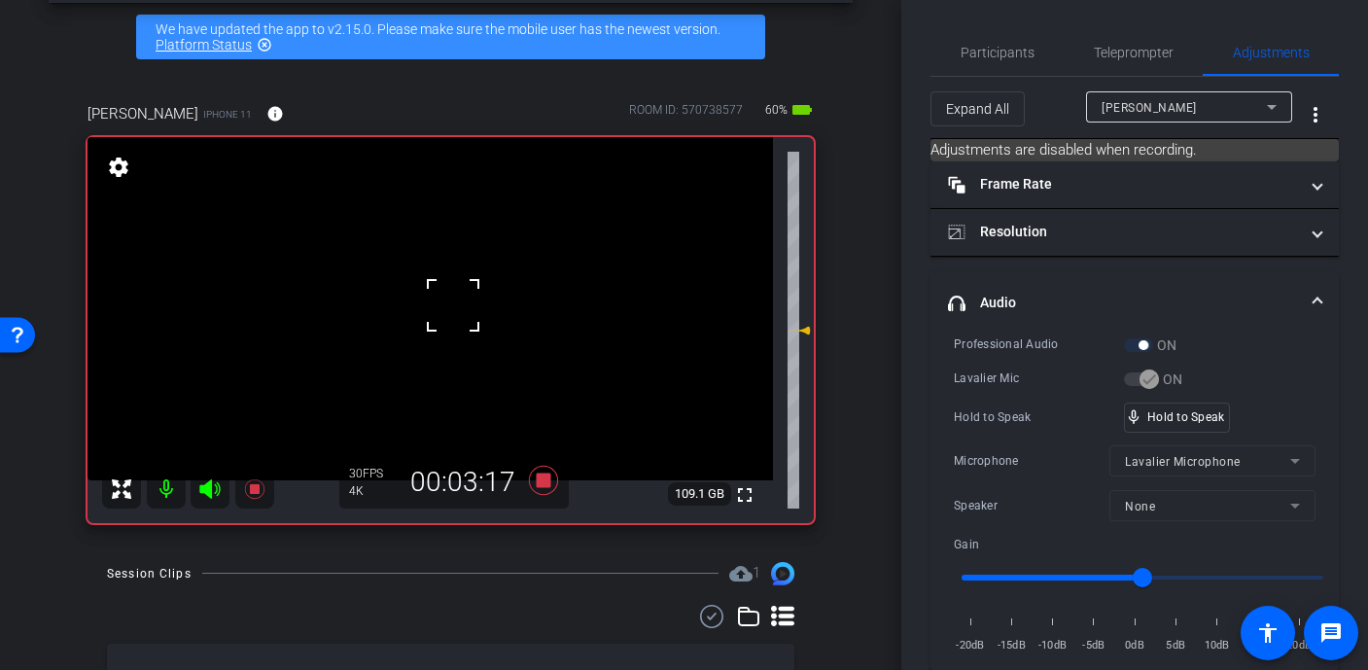
click at [453, 305] on div at bounding box center [453, 305] width 49 height 49
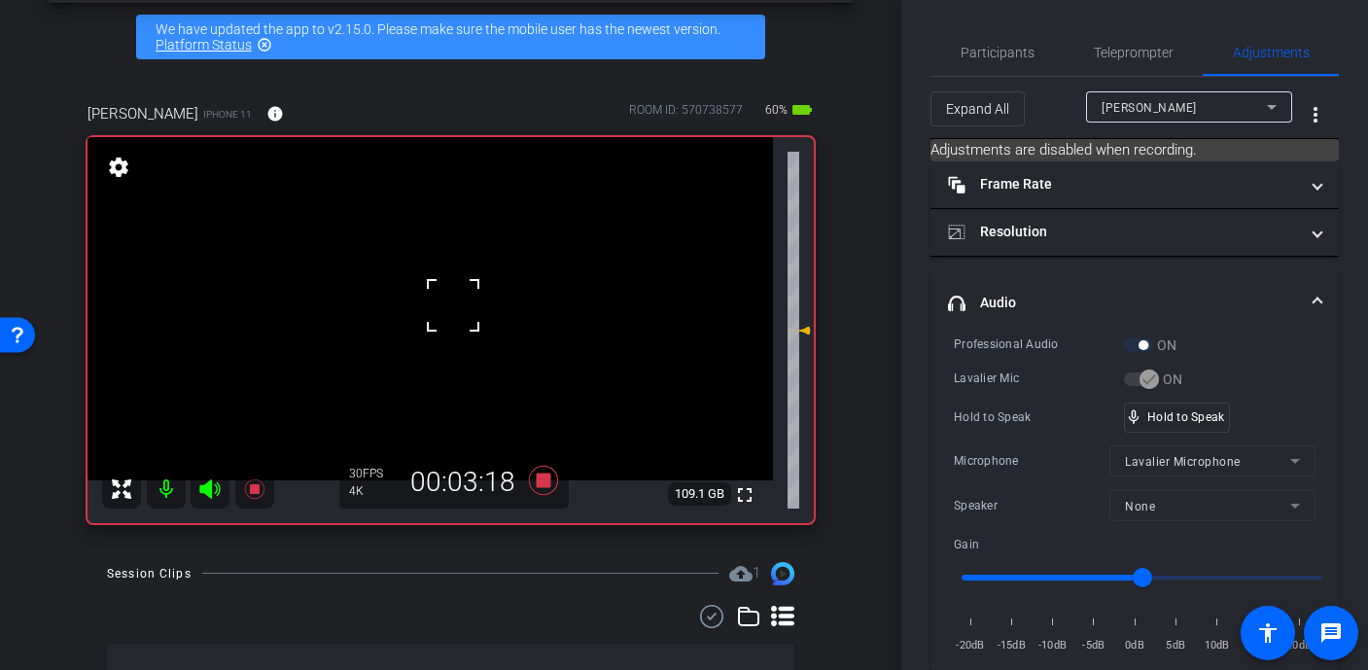
click at [453, 305] on div at bounding box center [453, 305] width 49 height 49
click at [451, 301] on video at bounding box center [431, 308] width 686 height 343
click at [451, 301] on div at bounding box center [451, 300] width 49 height 49
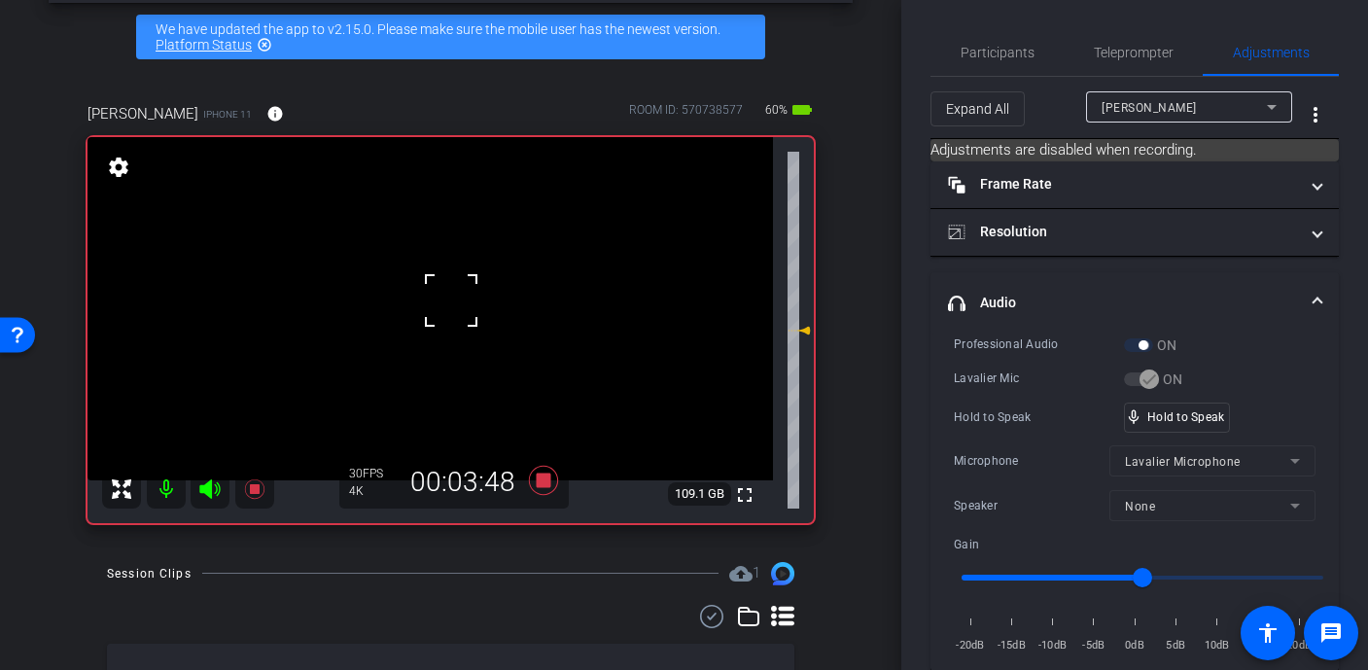
click at [451, 301] on div at bounding box center [451, 300] width 49 height 49
click at [450, 297] on video at bounding box center [431, 308] width 686 height 343
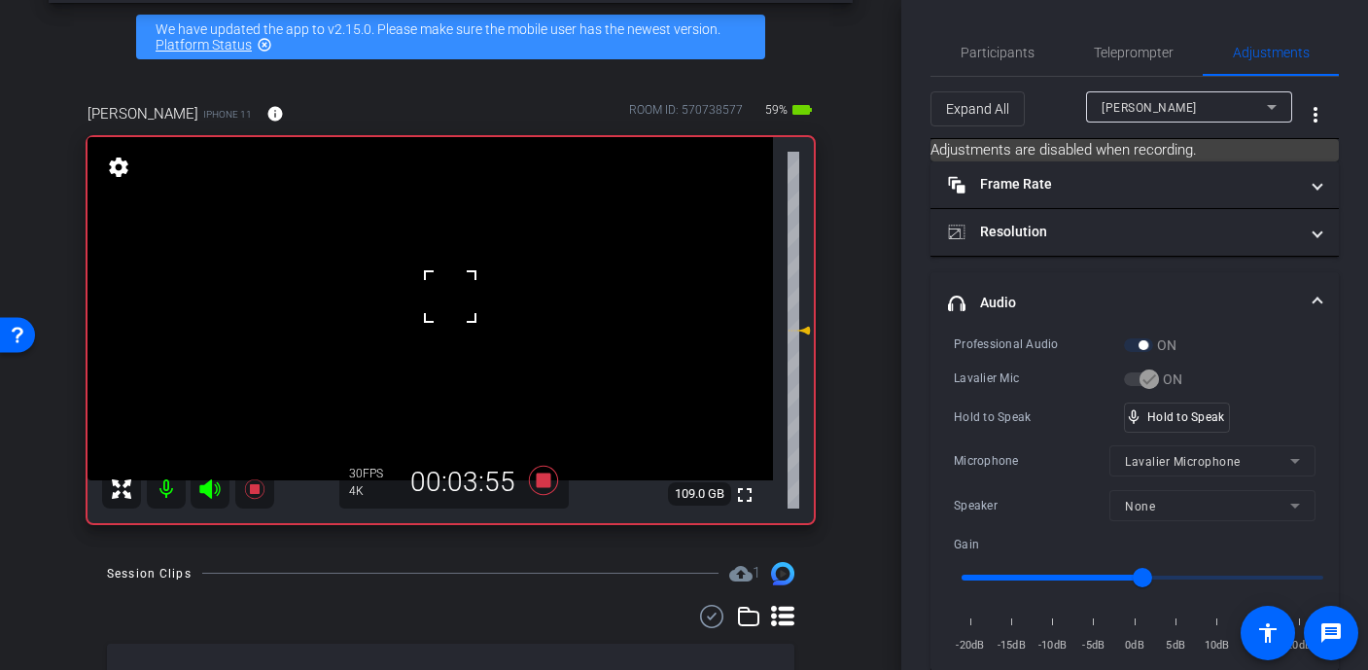
click at [450, 297] on div at bounding box center [450, 296] width 49 height 49
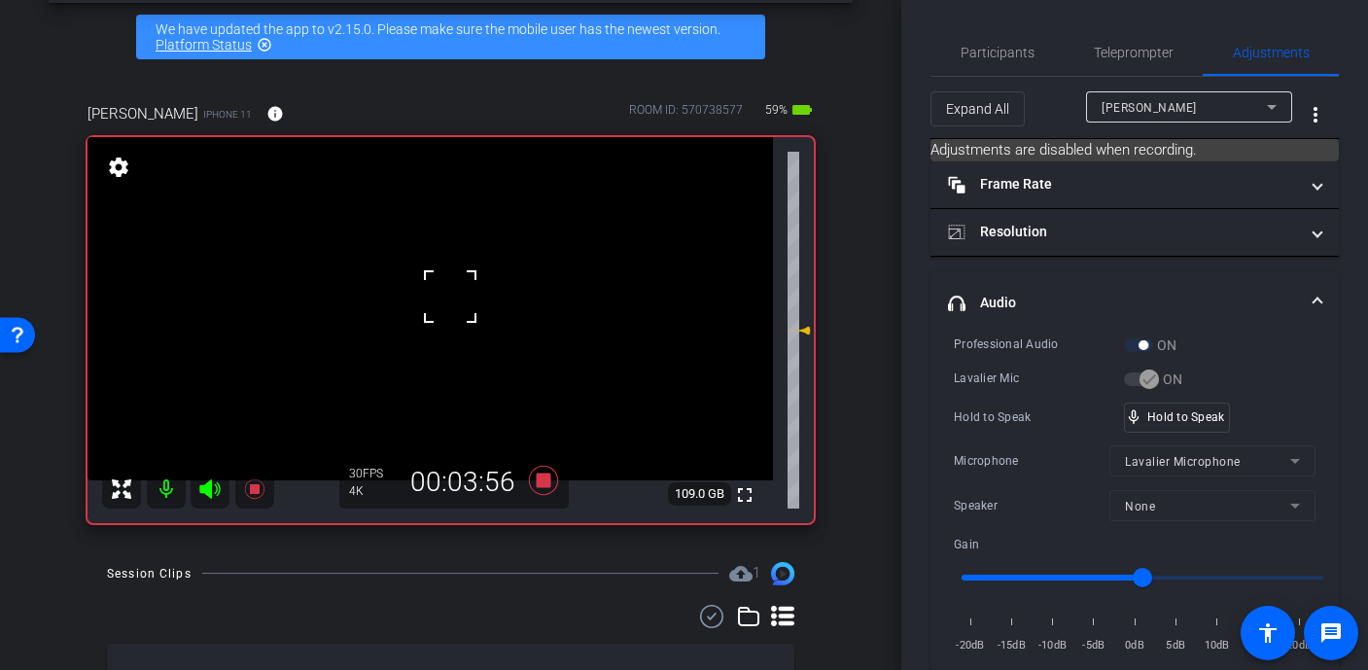
click at [450, 297] on div at bounding box center [450, 296] width 49 height 49
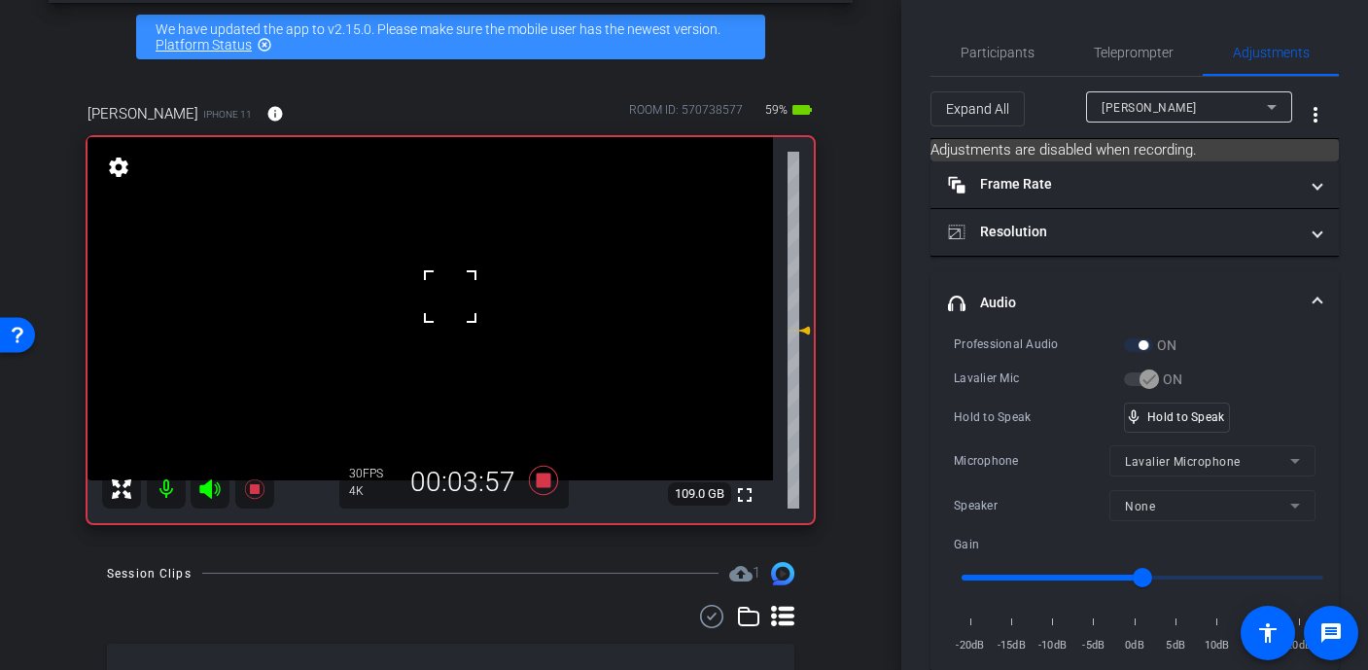
click at [450, 297] on div at bounding box center [450, 296] width 49 height 49
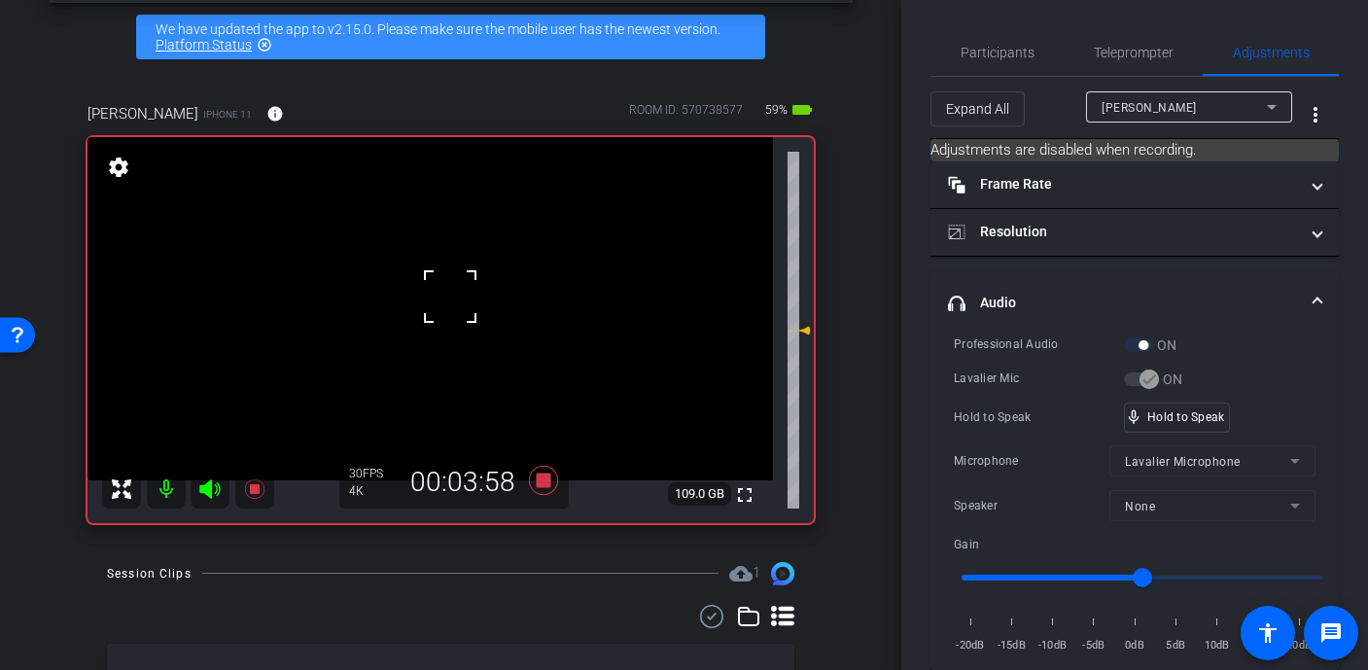
click at [450, 297] on div at bounding box center [450, 296] width 49 height 49
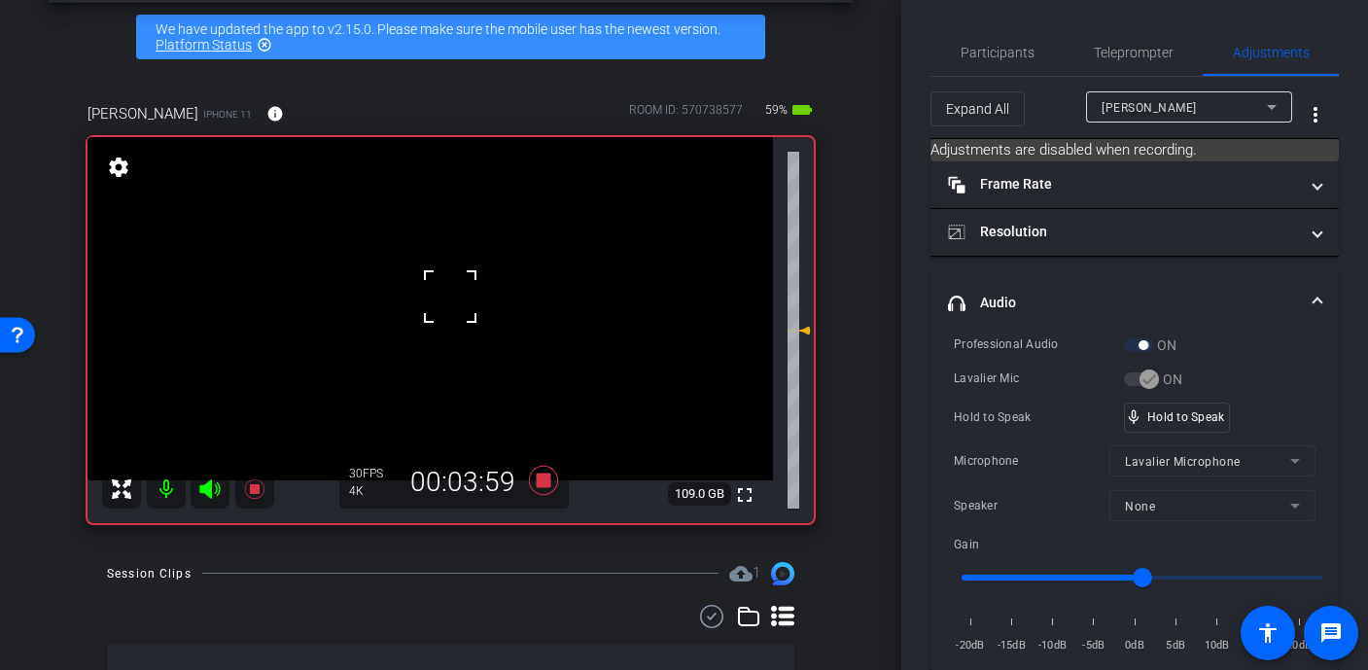
click at [450, 297] on div at bounding box center [450, 296] width 49 height 49
click at [450, 297] on video at bounding box center [431, 308] width 686 height 343
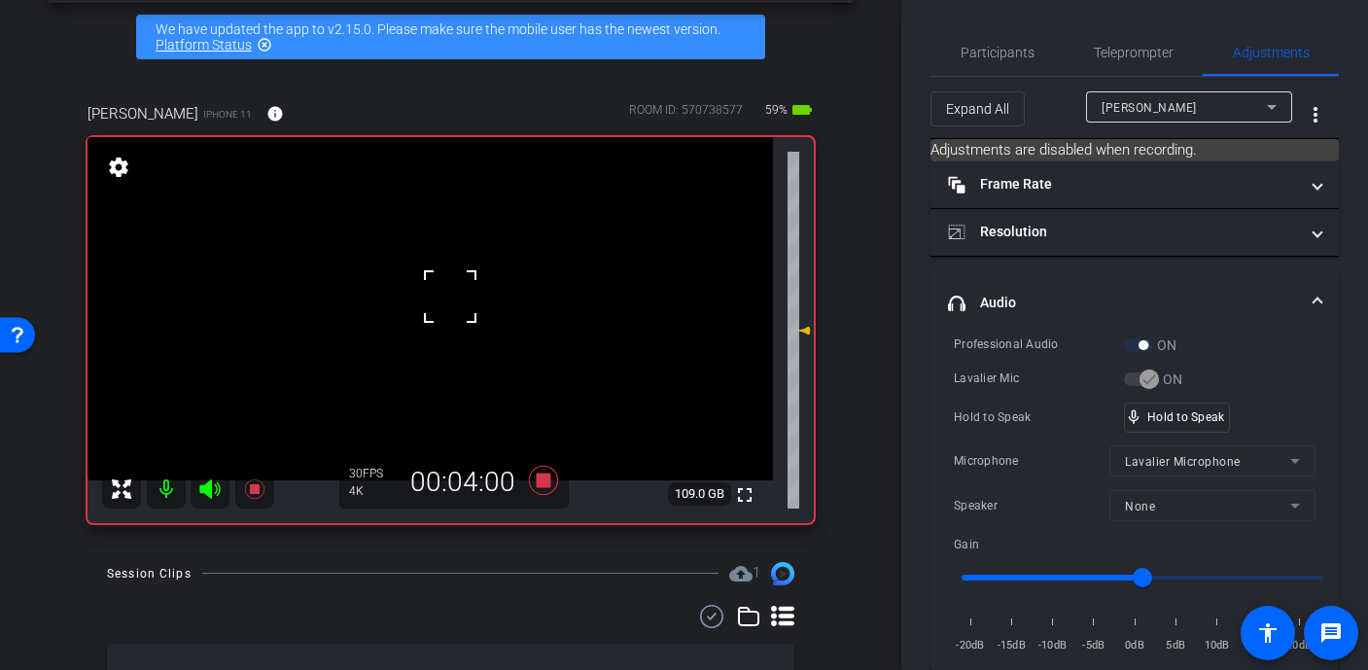
click at [450, 297] on div at bounding box center [450, 296] width 49 height 49
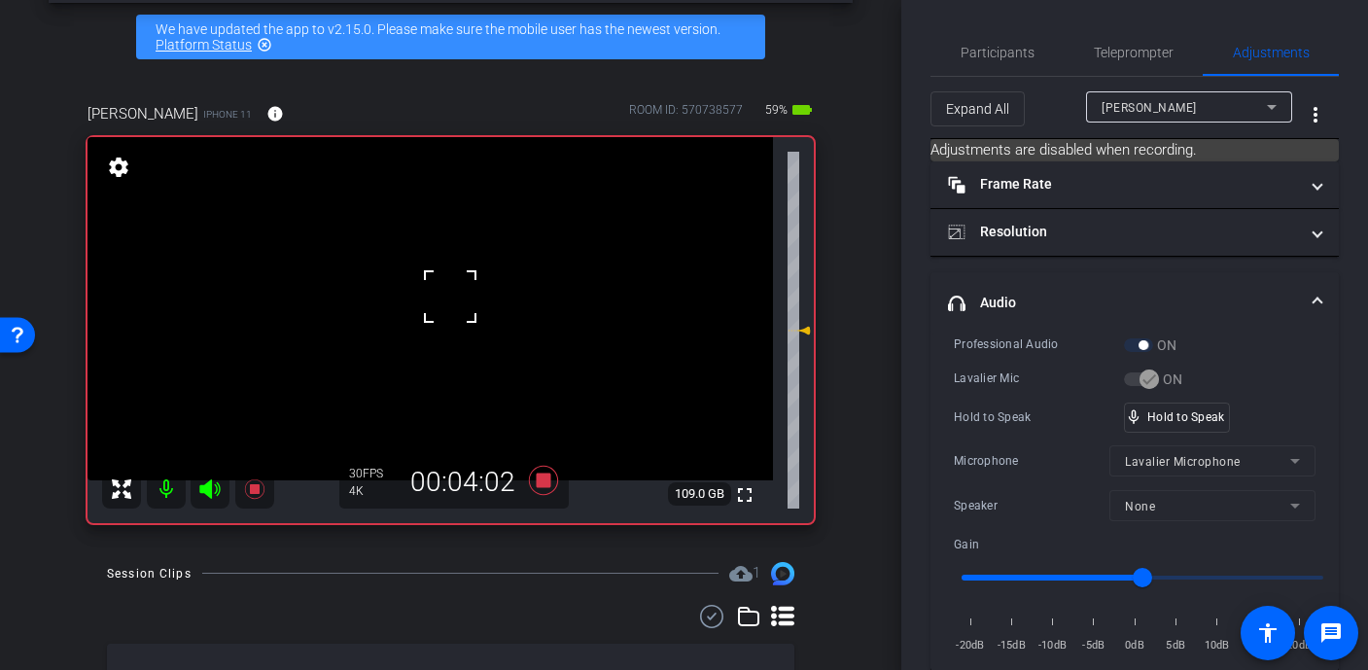
click at [429, 332] on video at bounding box center [431, 308] width 686 height 343
click at [449, 323] on div at bounding box center [429, 331] width 49 height 49
click at [451, 323] on div at bounding box center [429, 331] width 49 height 49
click at [451, 319] on div at bounding box center [429, 331] width 49 height 49
click at [464, 312] on video at bounding box center [431, 308] width 686 height 343
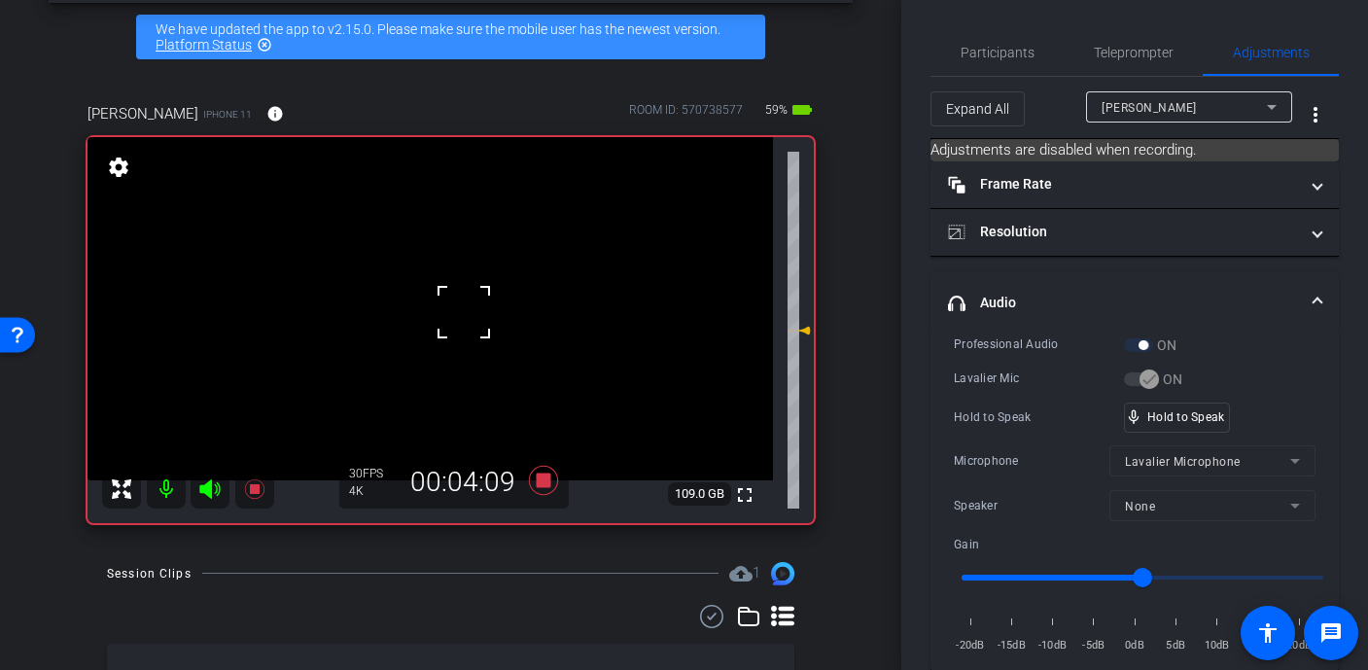
click at [475, 308] on div at bounding box center [464, 312] width 49 height 49
click at [460, 299] on div at bounding box center [464, 312] width 49 height 49
click at [459, 298] on div "fullscreen settings 109.0 GB" at bounding box center [451, 330] width 726 height 386
click at [459, 298] on video at bounding box center [431, 308] width 686 height 343
click at [459, 298] on div at bounding box center [459, 297] width 49 height 49
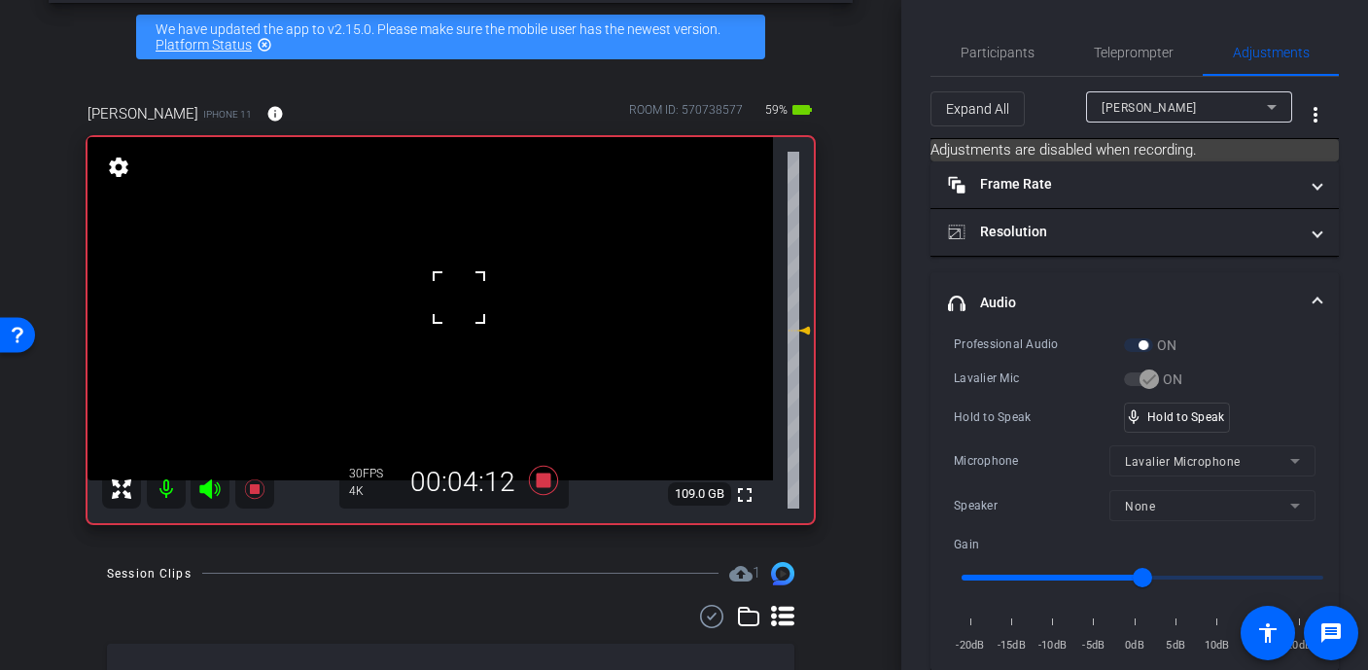
click at [459, 298] on div at bounding box center [459, 297] width 49 height 49
drag, startPoint x: 1139, startPoint y: 586, endPoint x: 1125, endPoint y: 586, distance: 13.6
click at [1125, 586] on input "range" at bounding box center [1142, 577] width 403 height 43
click at [443, 308] on video at bounding box center [431, 308] width 686 height 343
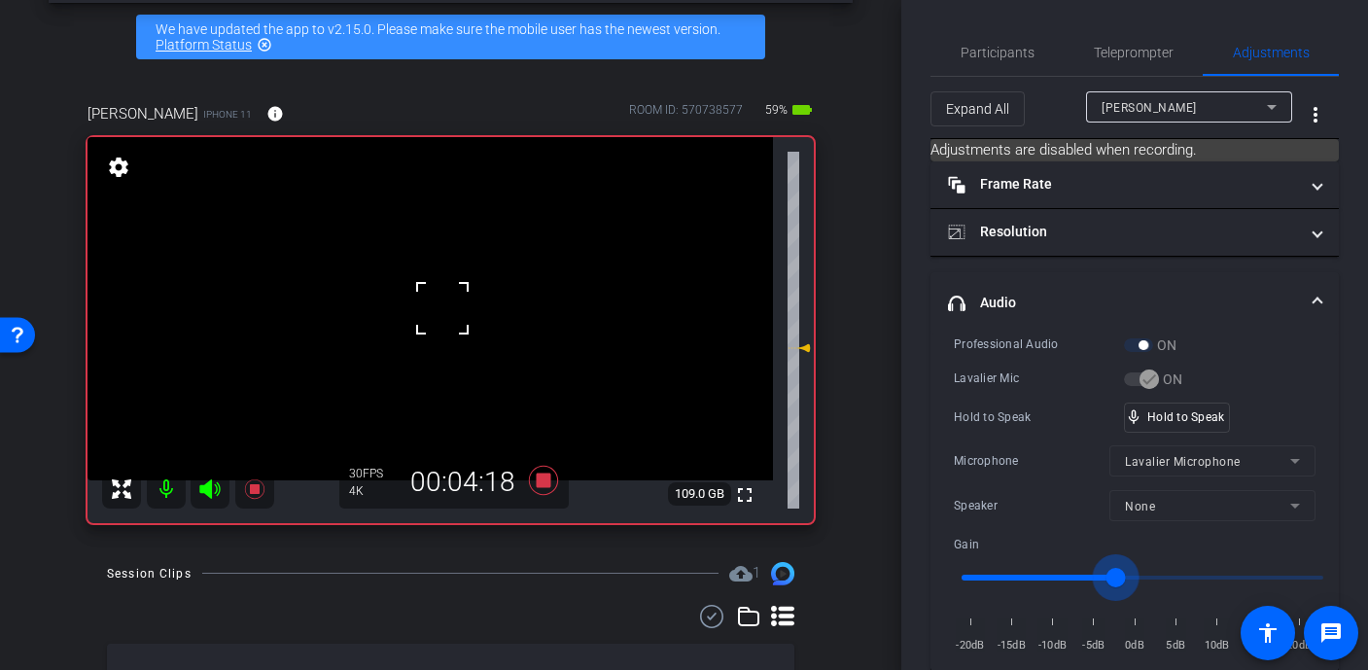
type input "-3"
click at [1116, 580] on input "range" at bounding box center [1142, 577] width 403 height 43
click at [451, 310] on div at bounding box center [442, 308] width 49 height 49
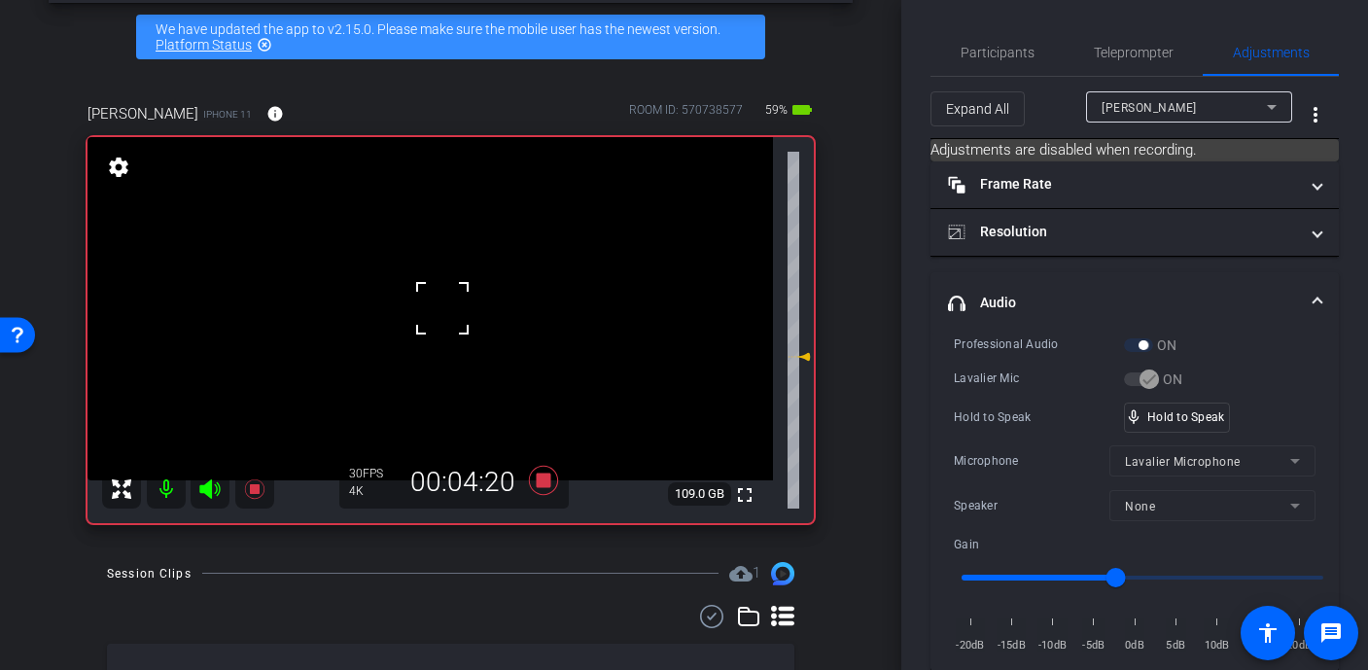
click at [451, 310] on div at bounding box center [442, 308] width 49 height 49
click at [452, 309] on div at bounding box center [442, 308] width 49 height 49
click at [452, 309] on video at bounding box center [431, 308] width 686 height 343
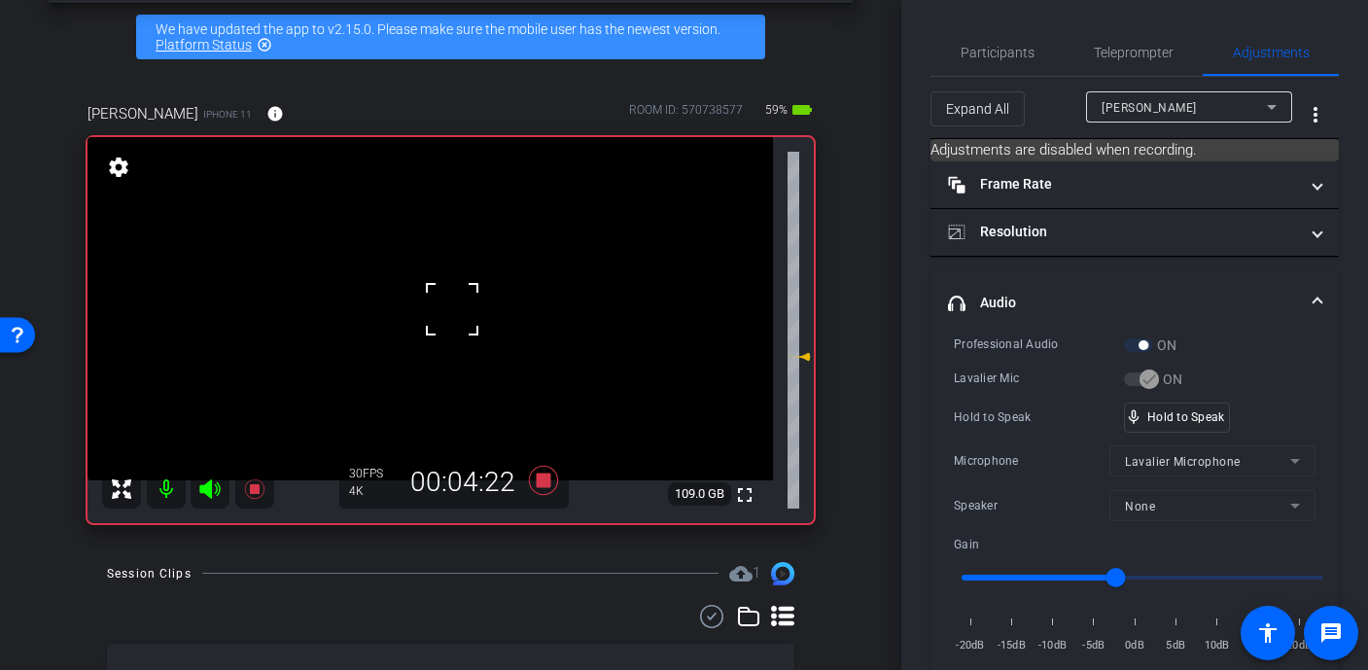
click at [452, 309] on div at bounding box center [452, 309] width 49 height 49
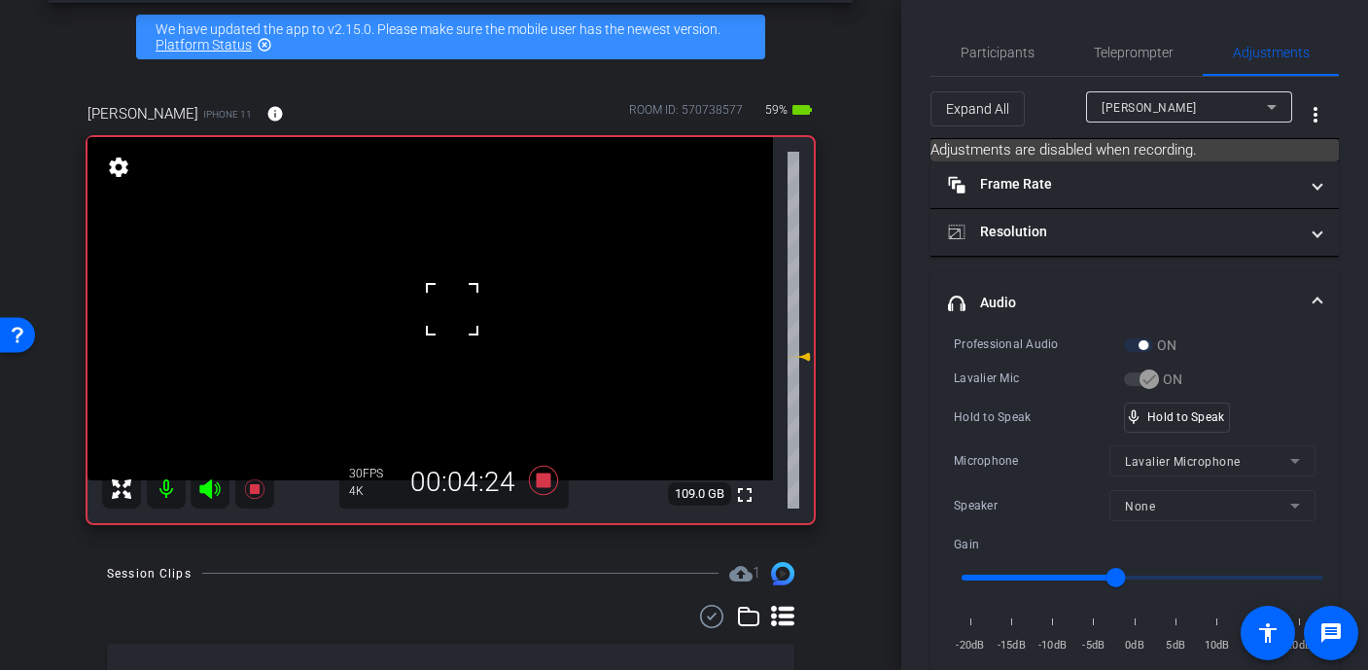
click at [452, 308] on div at bounding box center [452, 309] width 49 height 49
click at [461, 301] on div at bounding box center [452, 309] width 49 height 49
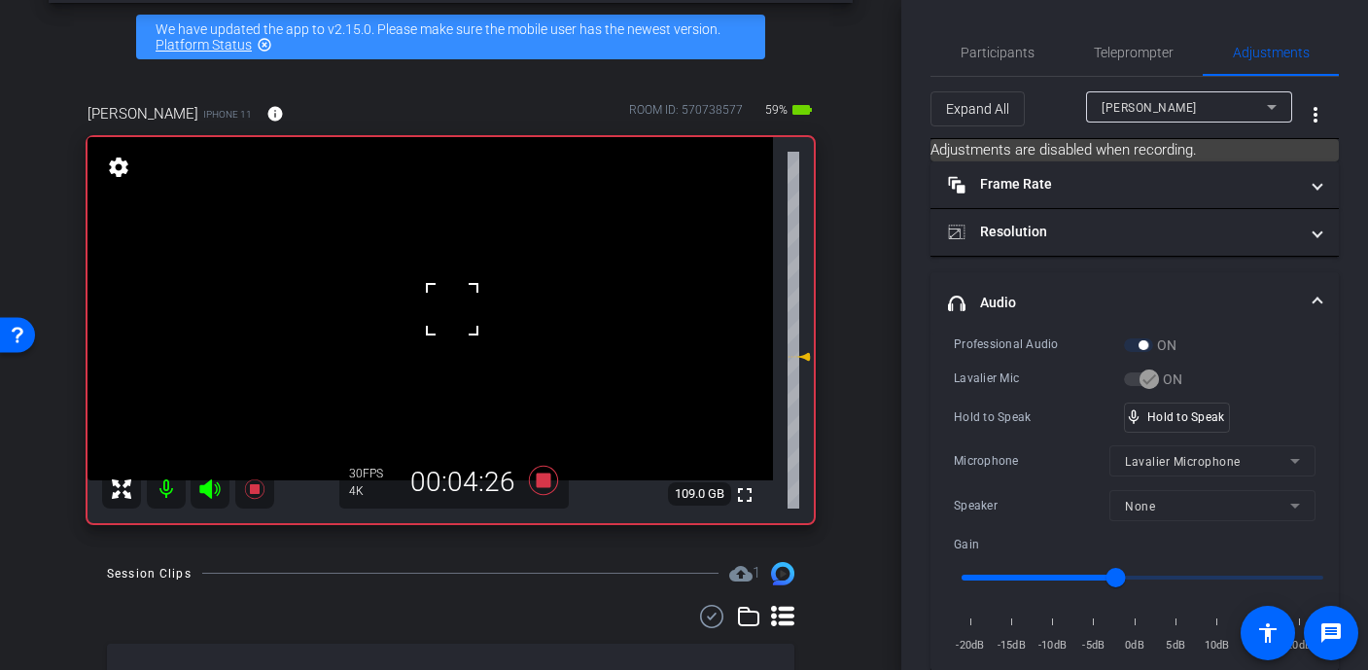
click at [461, 301] on div at bounding box center [452, 309] width 49 height 49
click at [461, 301] on div "fullscreen settings 109.0 GB" at bounding box center [451, 330] width 726 height 386
click at [461, 301] on video at bounding box center [431, 308] width 686 height 343
click at [461, 301] on div at bounding box center [461, 300] width 49 height 49
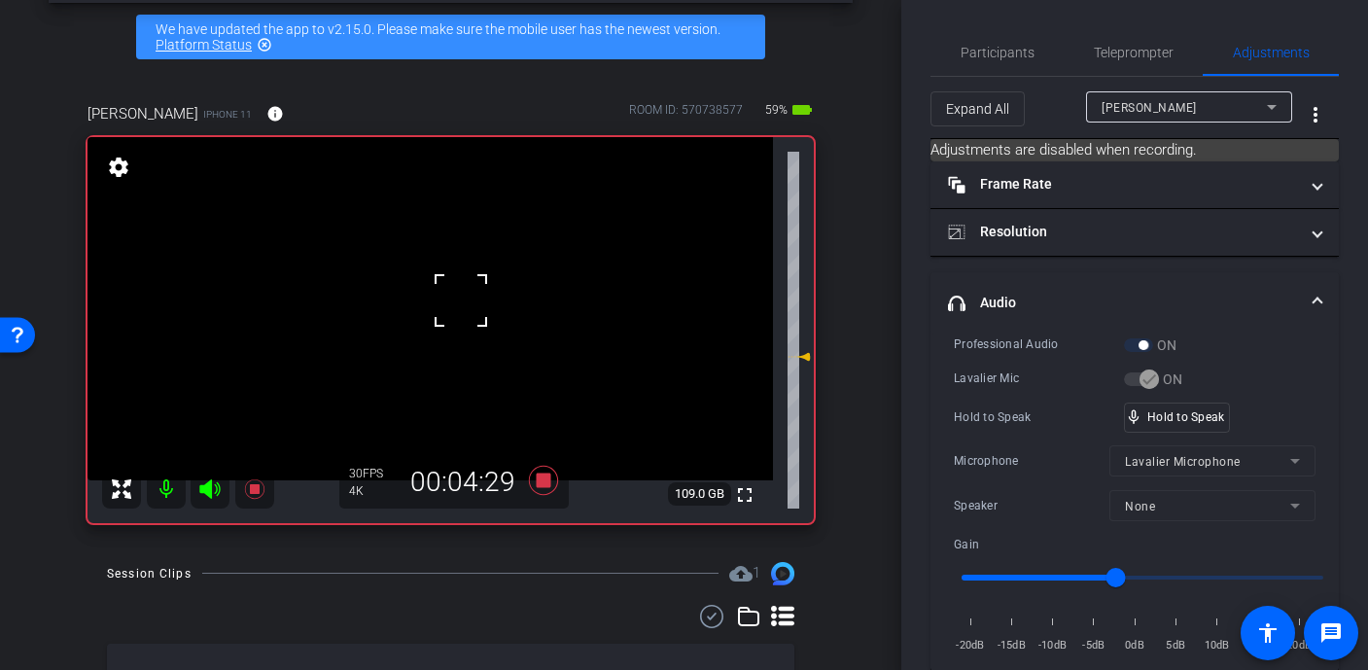
click at [458, 301] on div at bounding box center [461, 300] width 49 height 49
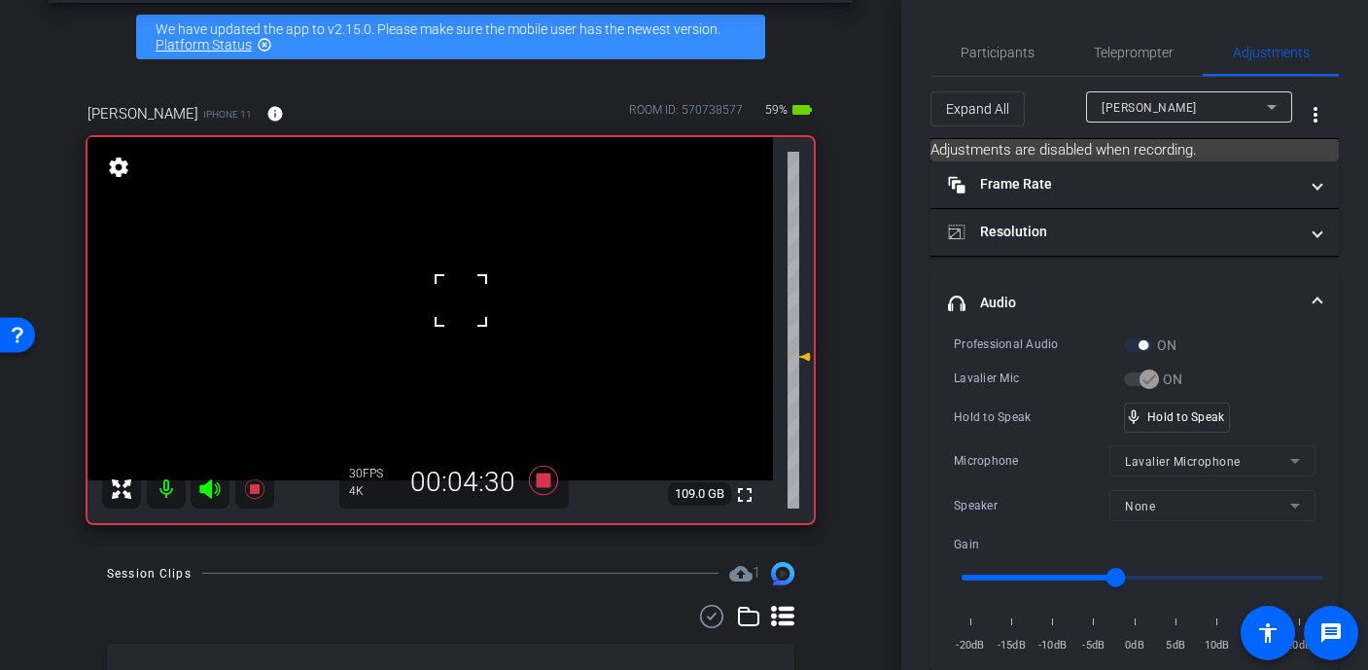
click at [458, 301] on div at bounding box center [461, 300] width 49 height 49
click at [459, 303] on video at bounding box center [431, 308] width 686 height 343
click at [459, 303] on div at bounding box center [459, 303] width 49 height 49
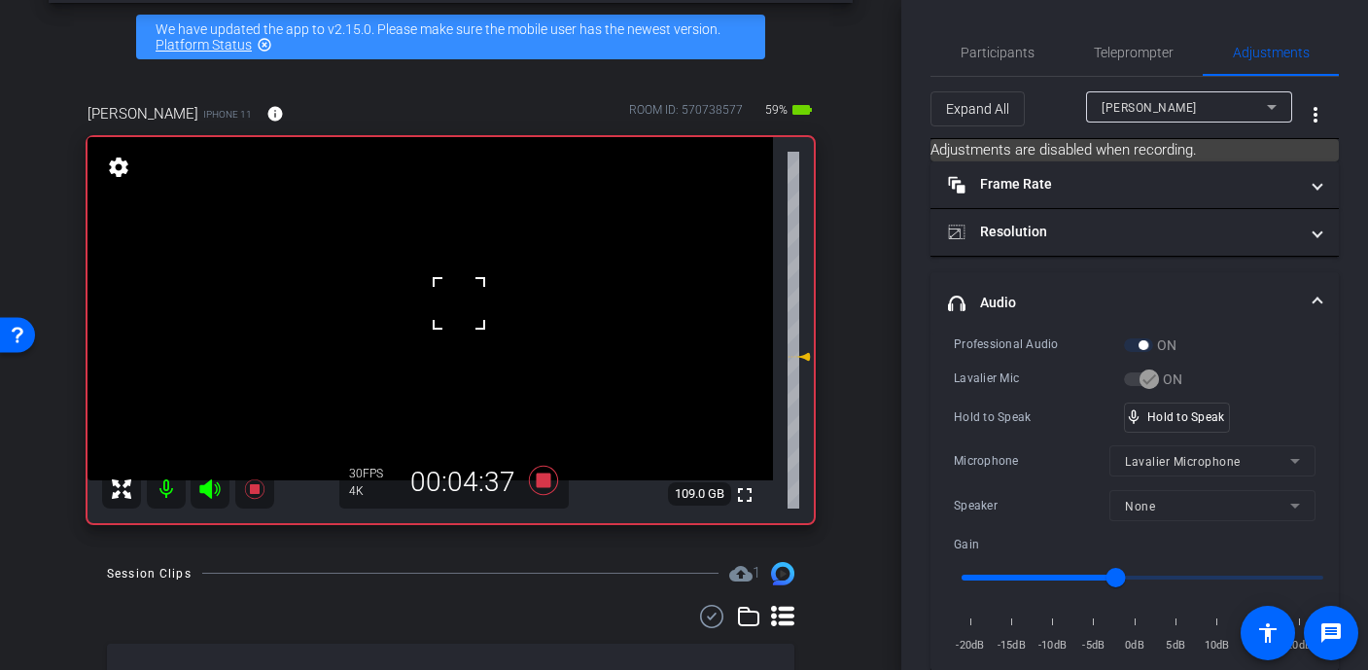
click at [459, 303] on div at bounding box center [459, 303] width 49 height 49
click at [459, 303] on video at bounding box center [431, 308] width 686 height 343
click at [459, 303] on div at bounding box center [459, 303] width 49 height 49
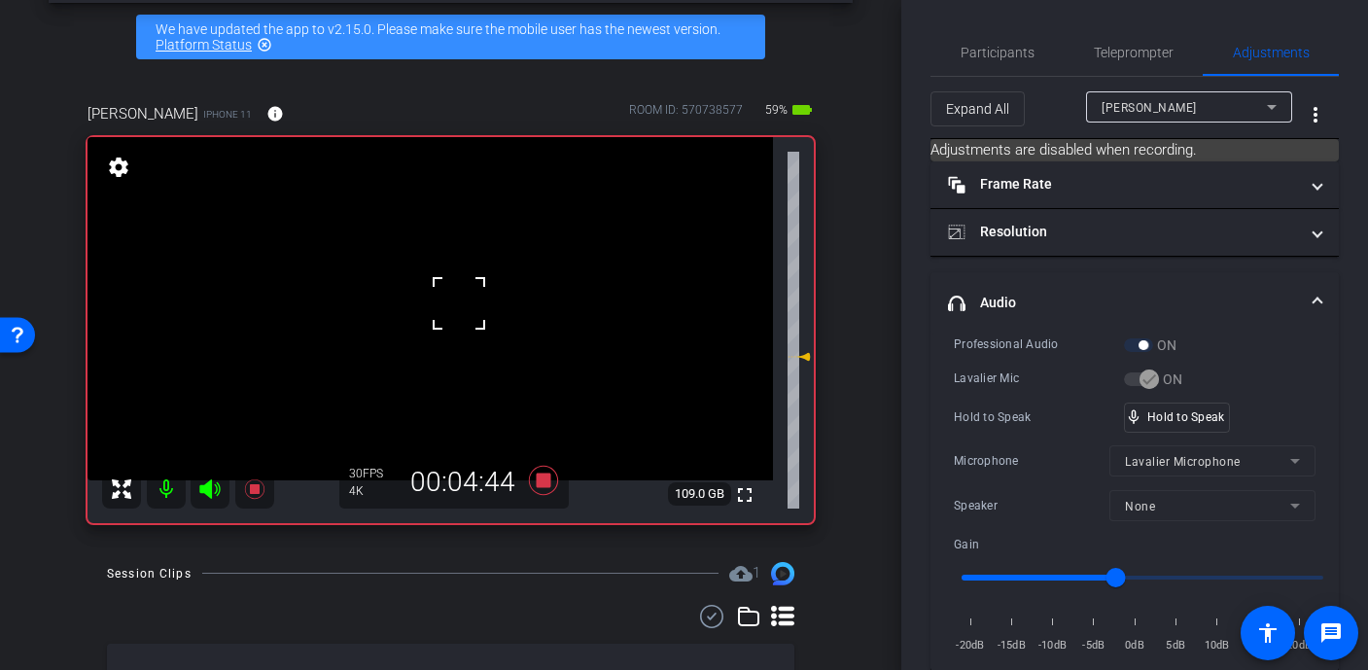
click at [459, 303] on div at bounding box center [459, 303] width 49 height 49
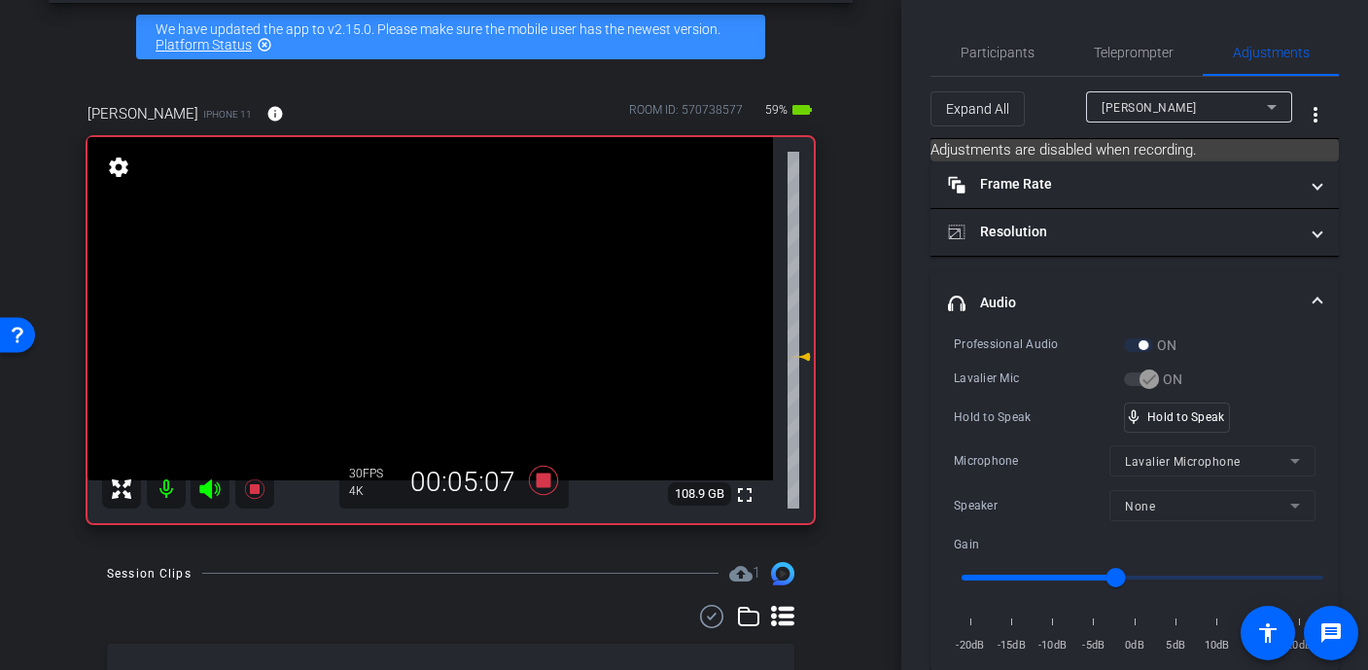
click at [459, 303] on video at bounding box center [431, 308] width 686 height 343
click at [459, 303] on div at bounding box center [459, 303] width 49 height 49
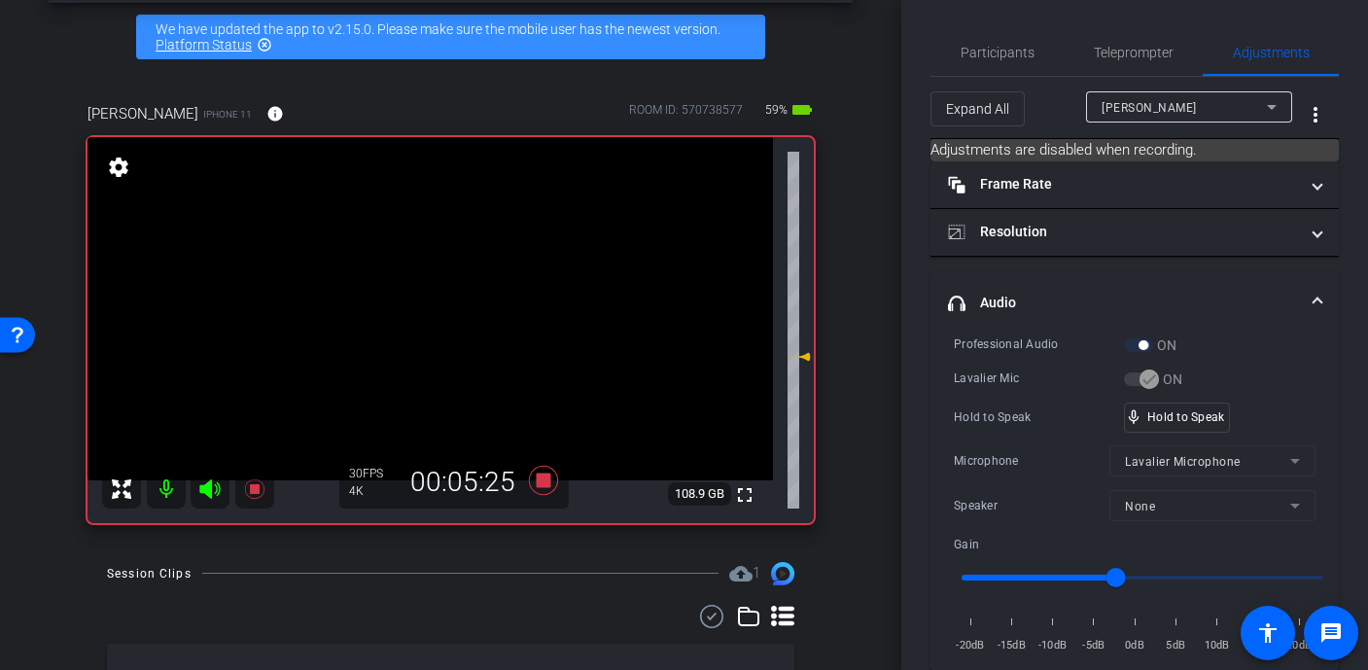
click at [459, 303] on video at bounding box center [431, 308] width 686 height 343
click at [459, 303] on div at bounding box center [459, 303] width 49 height 49
click at [458, 302] on div at bounding box center [459, 303] width 49 height 49
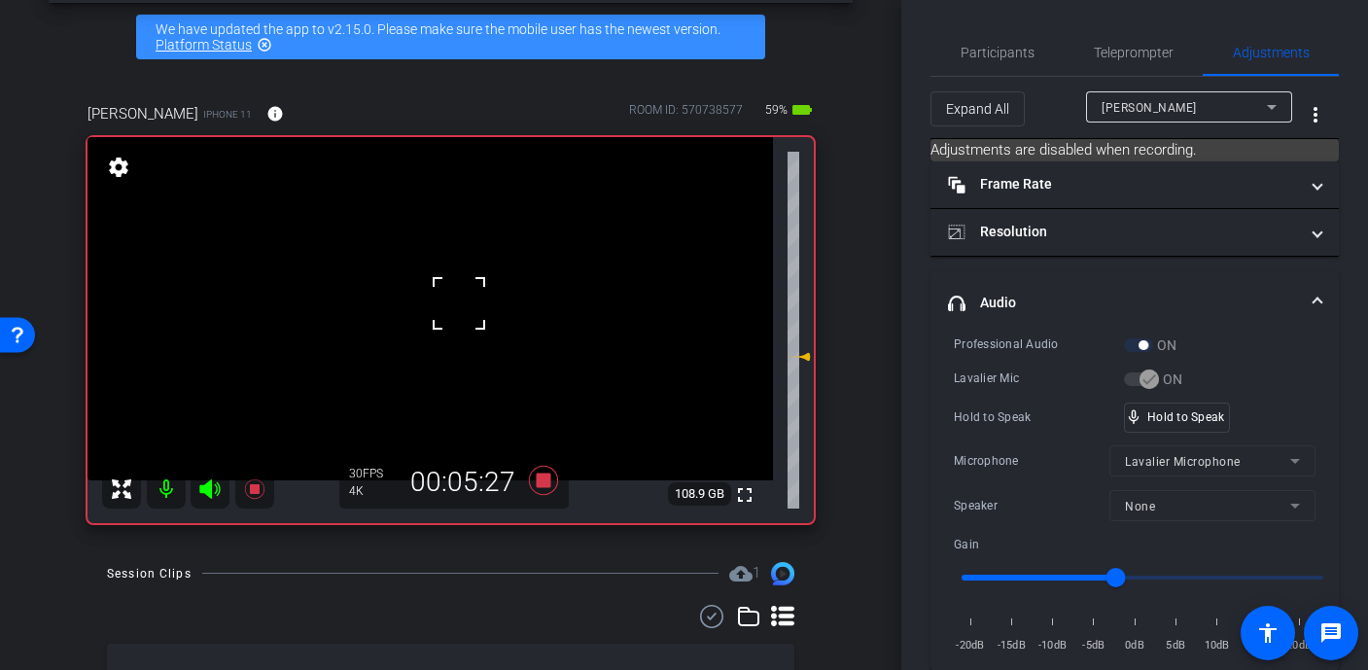
click at [458, 302] on div at bounding box center [459, 303] width 49 height 49
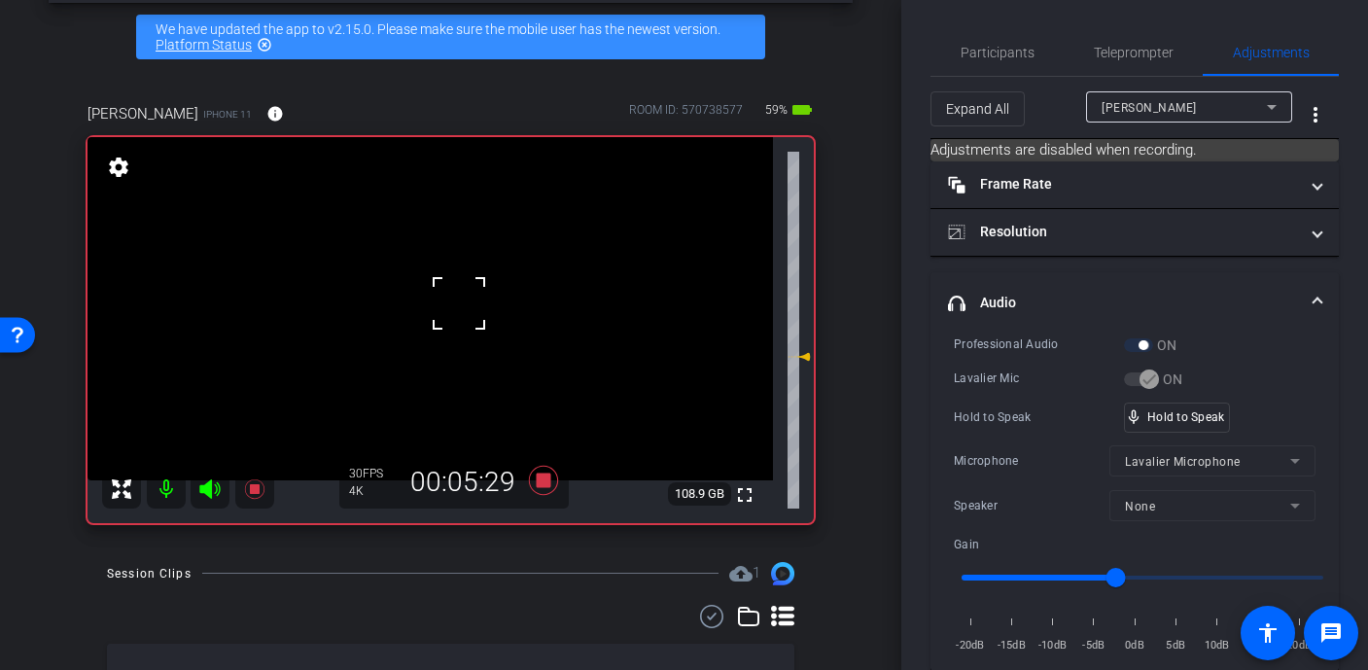
click at [450, 298] on div at bounding box center [459, 303] width 49 height 49
click at [450, 298] on video at bounding box center [431, 308] width 686 height 343
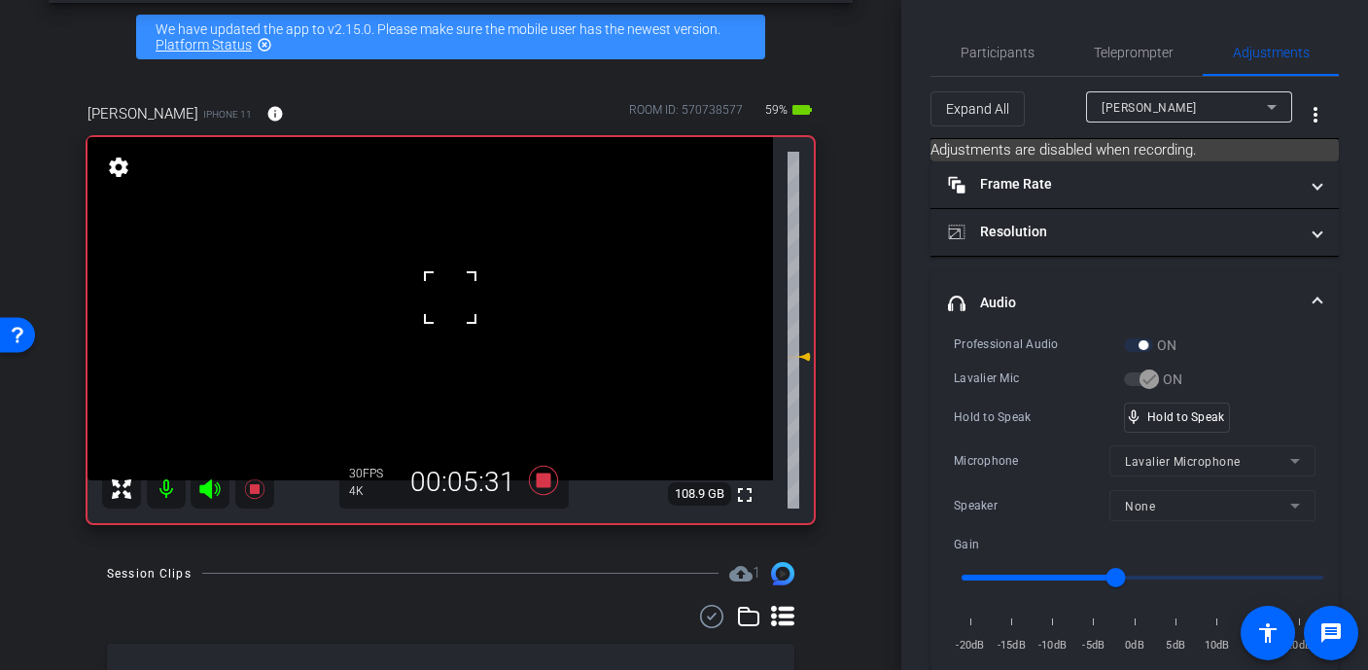
click at [450, 298] on div at bounding box center [450, 297] width 49 height 49
click at [450, 301] on div at bounding box center [450, 297] width 49 height 49
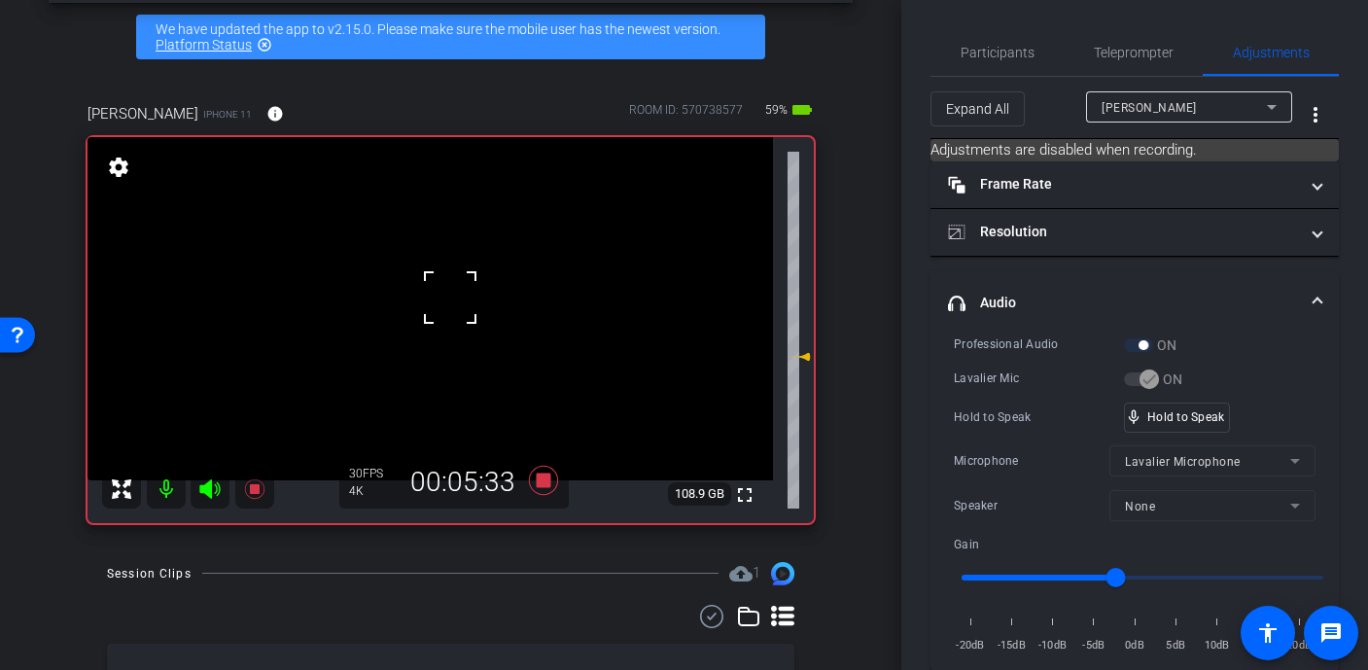
click at [450, 301] on div at bounding box center [450, 297] width 49 height 49
click at [450, 301] on video at bounding box center [431, 308] width 686 height 343
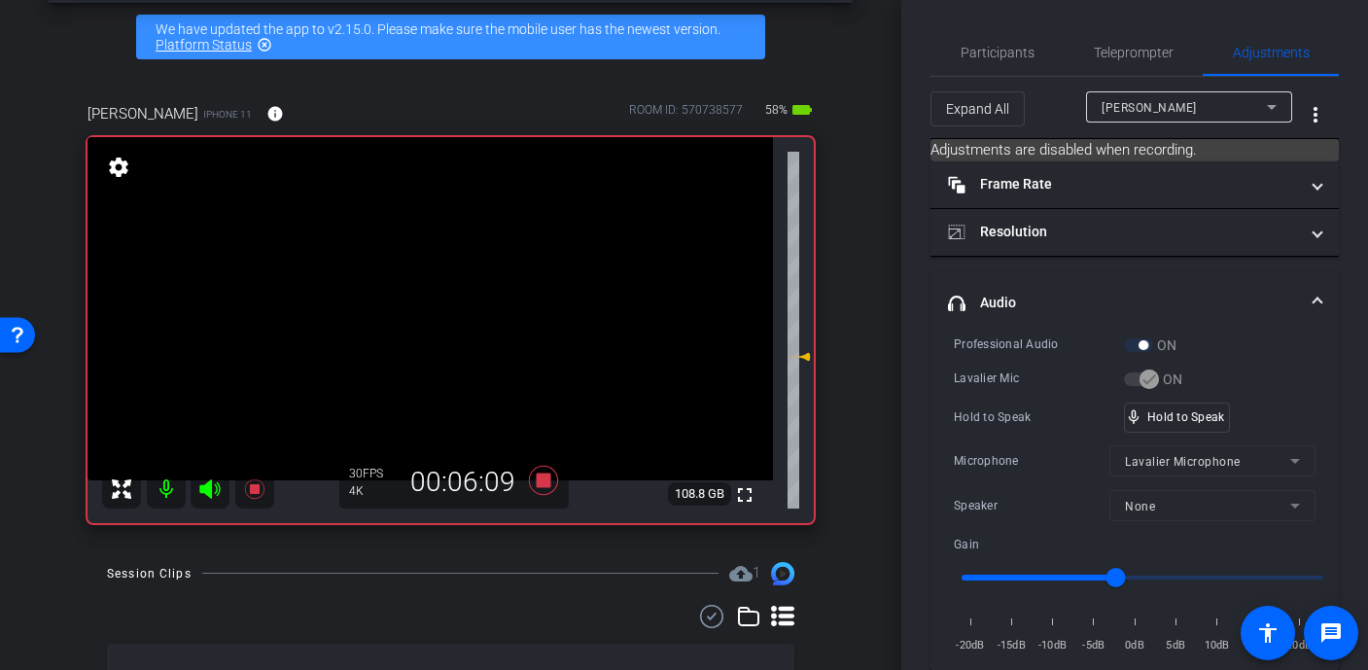
click at [480, 312] on video at bounding box center [431, 308] width 686 height 343
click at [440, 324] on video at bounding box center [431, 308] width 686 height 343
click at [440, 324] on div at bounding box center [439, 324] width 49 height 49
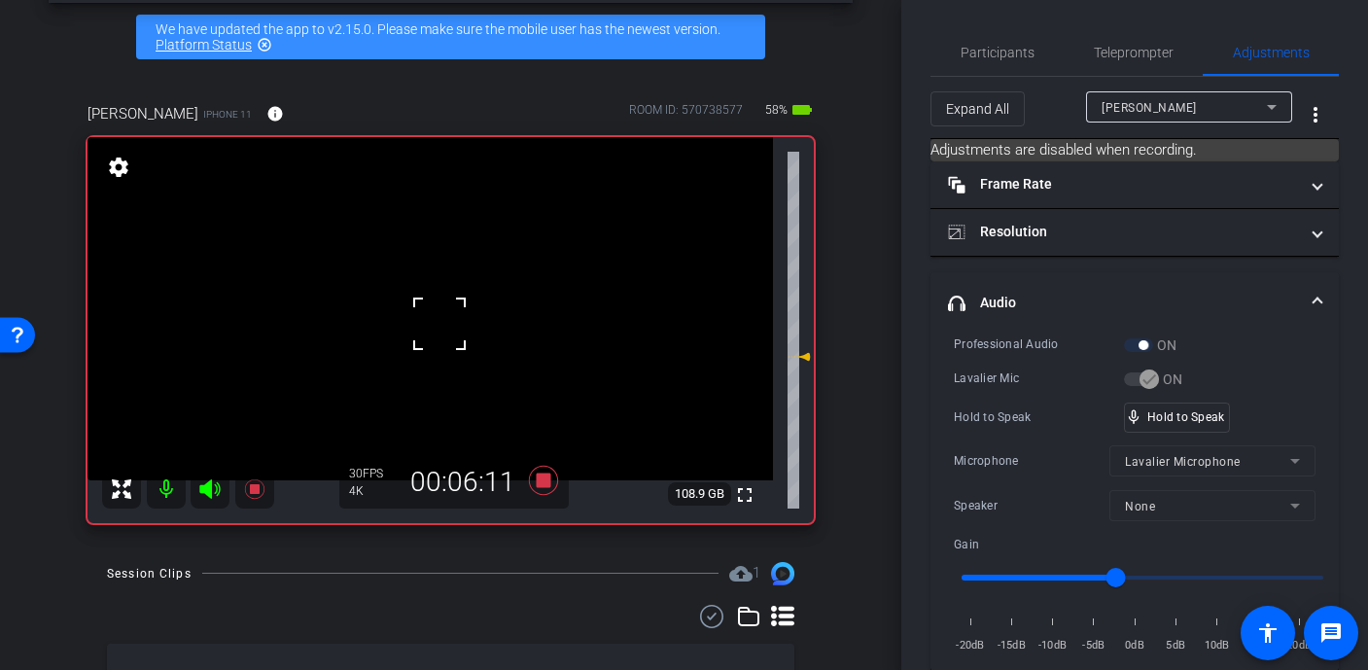
click at [440, 324] on div at bounding box center [439, 324] width 49 height 49
click at [474, 285] on video at bounding box center [431, 308] width 686 height 343
click at [453, 326] on video at bounding box center [431, 308] width 686 height 343
click at [449, 294] on video at bounding box center [431, 308] width 686 height 343
click at [449, 294] on div at bounding box center [449, 293] width 49 height 49
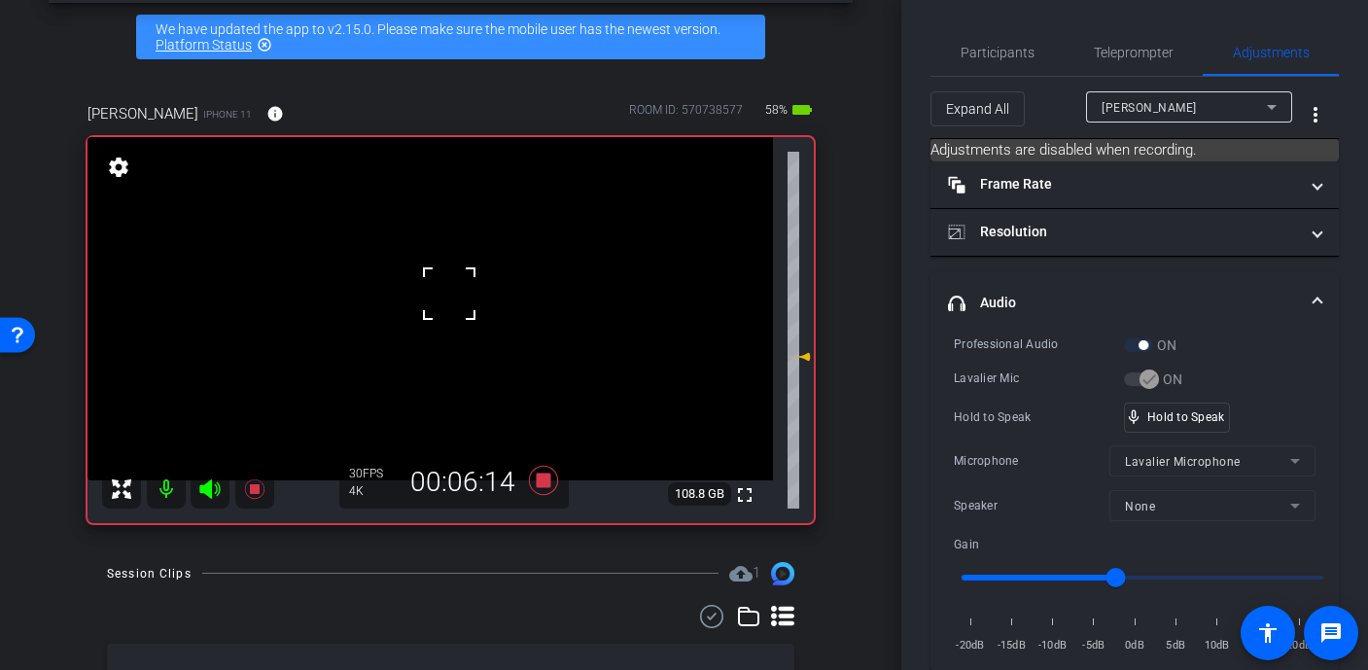
click at [449, 294] on div at bounding box center [449, 293] width 49 height 49
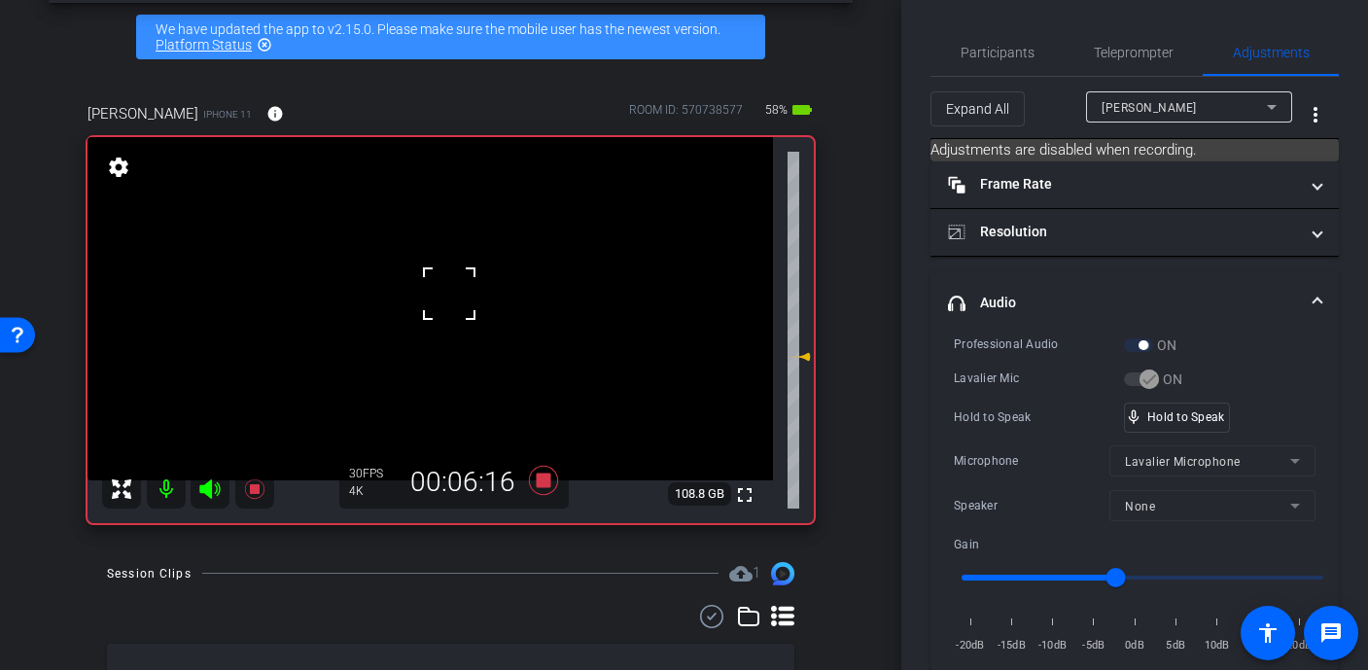
click at [449, 295] on div at bounding box center [449, 293] width 49 height 49
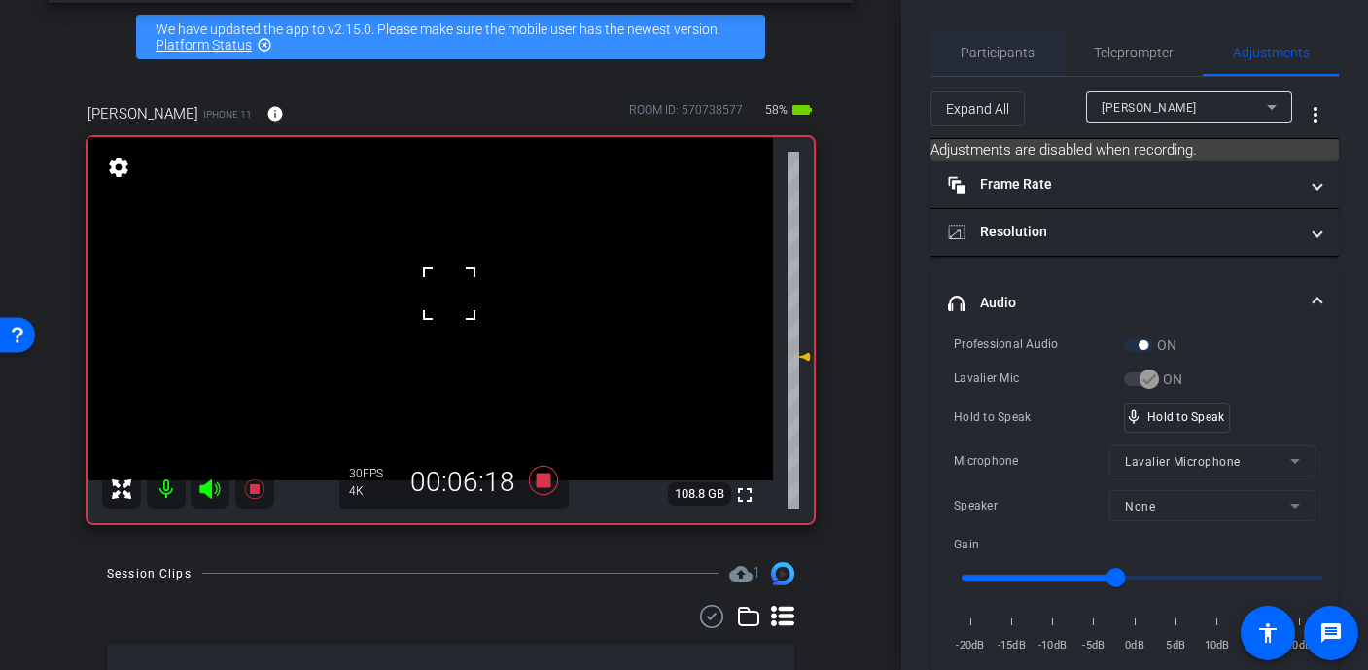
click at [996, 50] on span "Participants" at bounding box center [998, 53] width 74 height 14
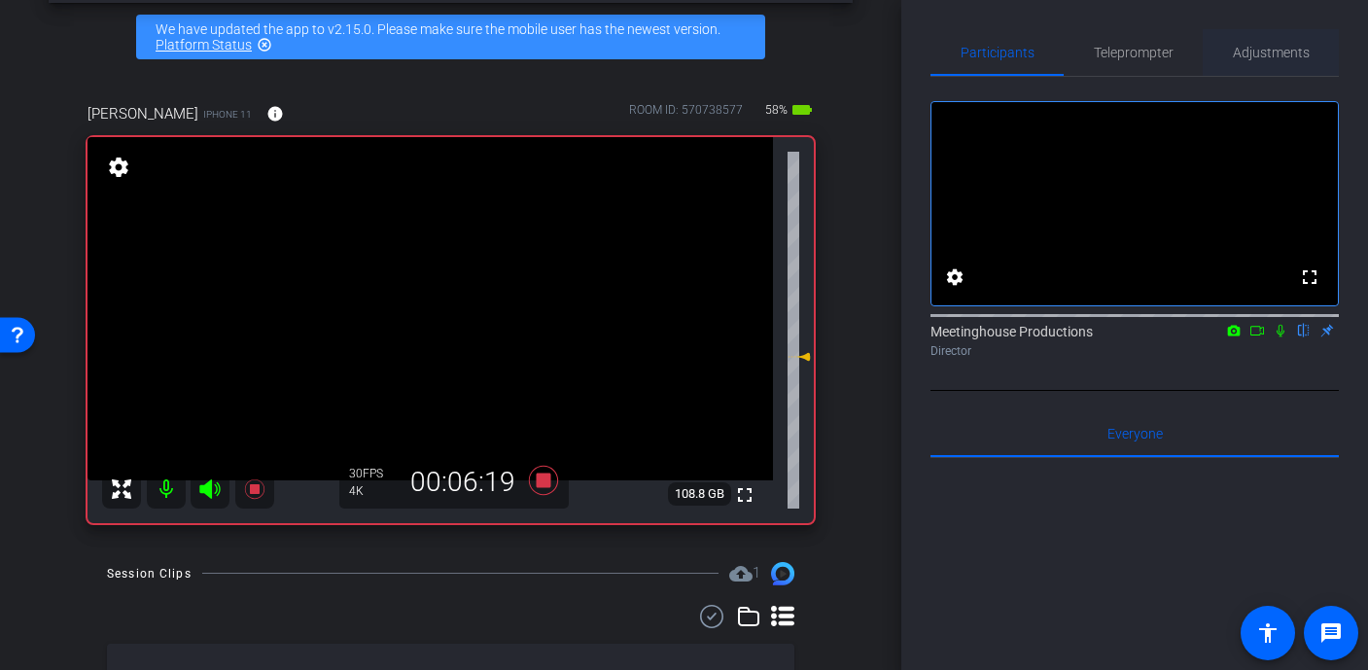
click at [1274, 51] on span "Adjustments" at bounding box center [1271, 53] width 77 height 14
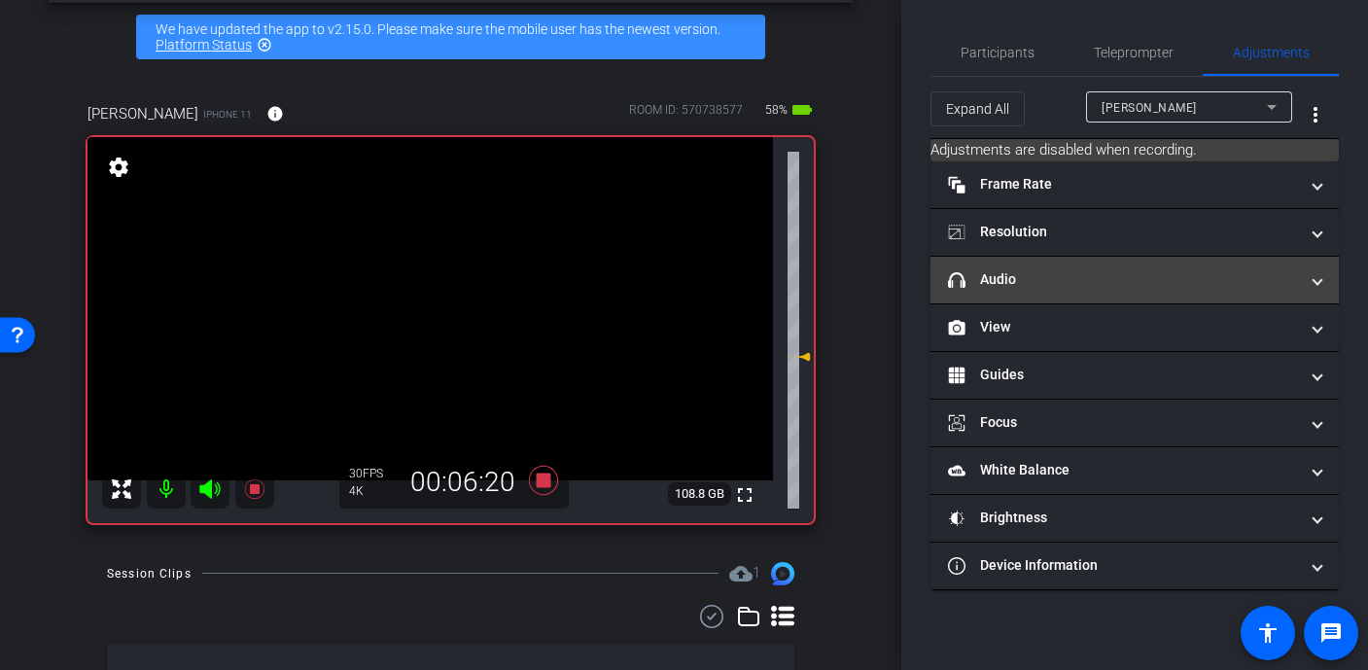
click at [1081, 282] on mat-panel-title "headphone icon Audio" at bounding box center [1123, 279] width 350 height 20
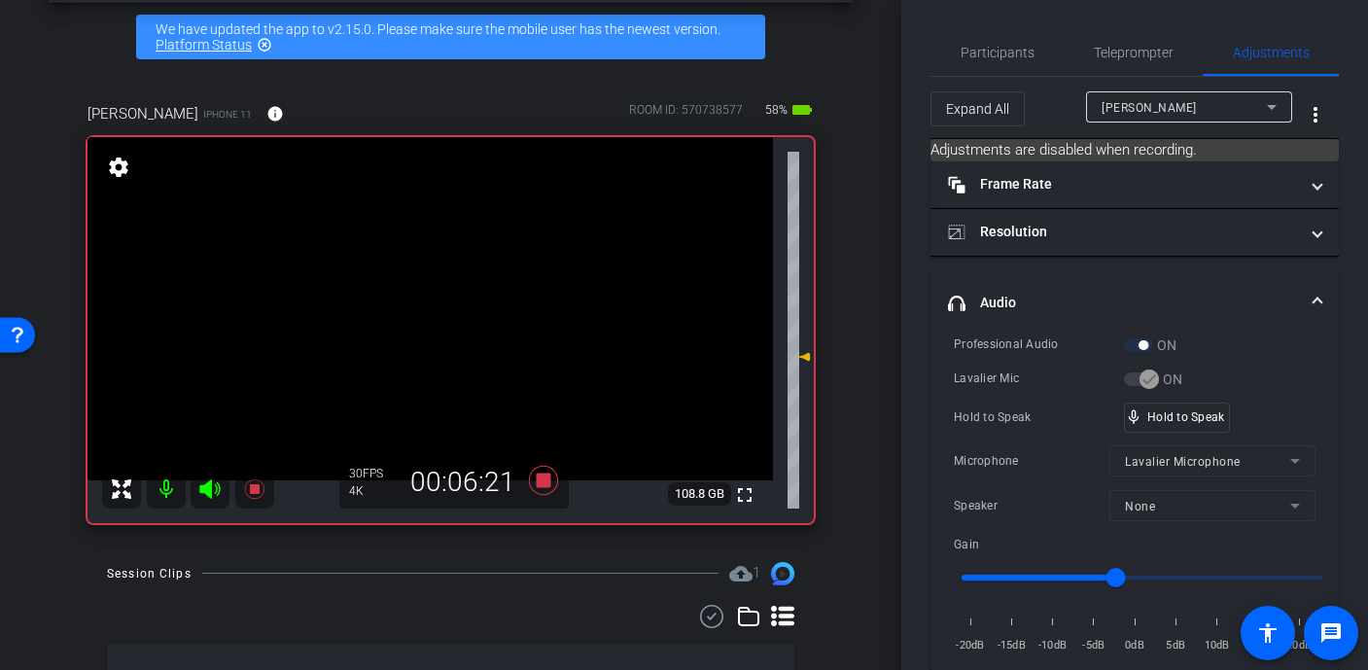
click at [457, 309] on video at bounding box center [431, 308] width 686 height 343
click at [457, 309] on div at bounding box center [449, 293] width 49 height 49
click at [457, 309] on div at bounding box center [457, 309] width 49 height 49
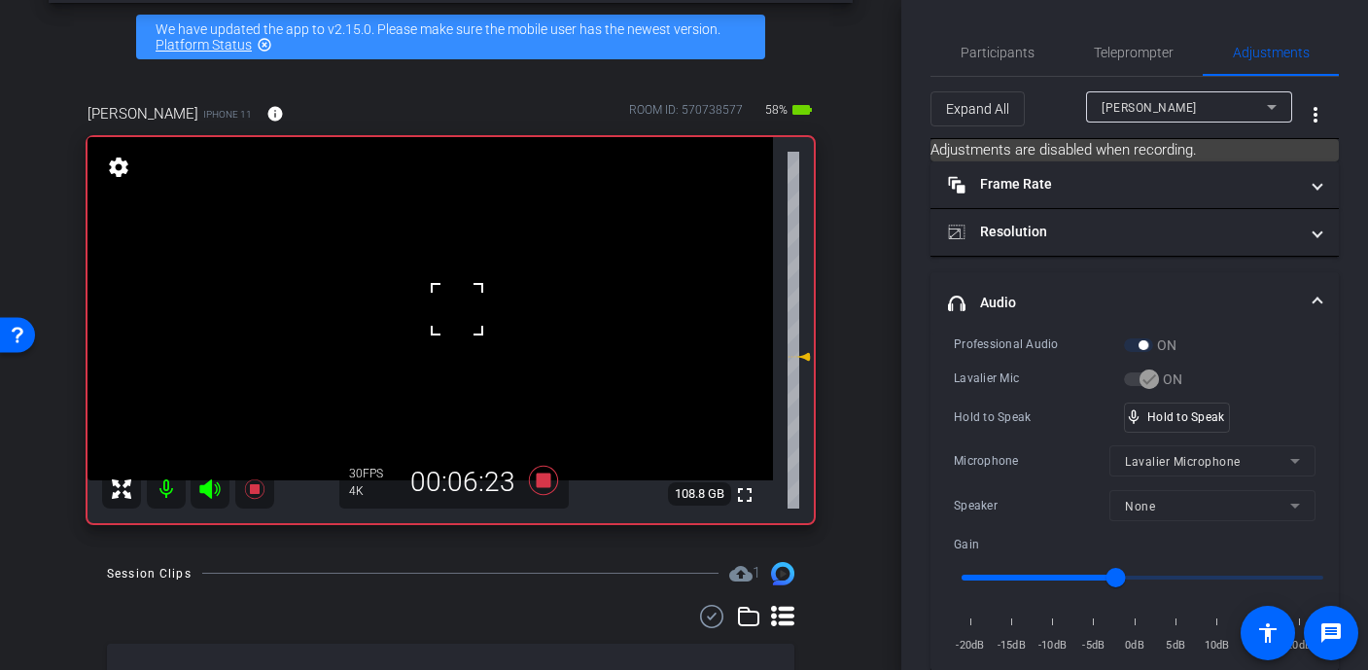
click at [455, 309] on div at bounding box center [457, 309] width 49 height 49
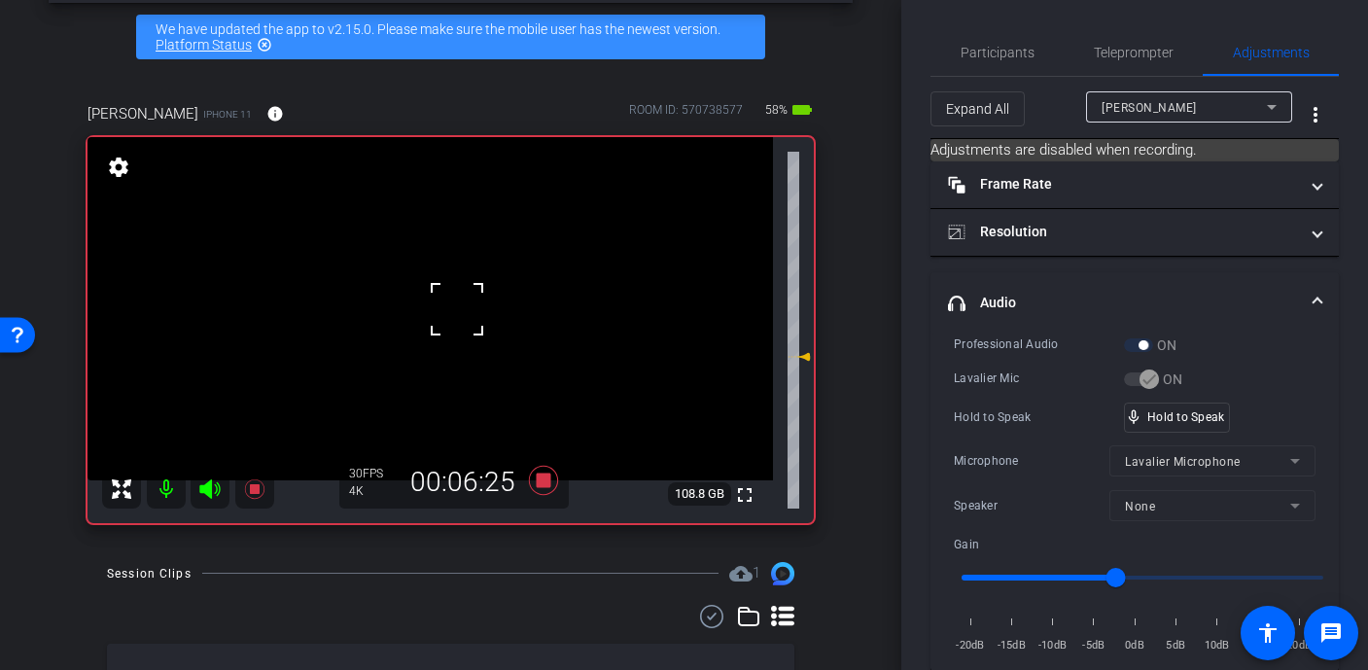
click at [455, 309] on div at bounding box center [457, 309] width 49 height 49
click at [455, 309] on video at bounding box center [431, 308] width 686 height 343
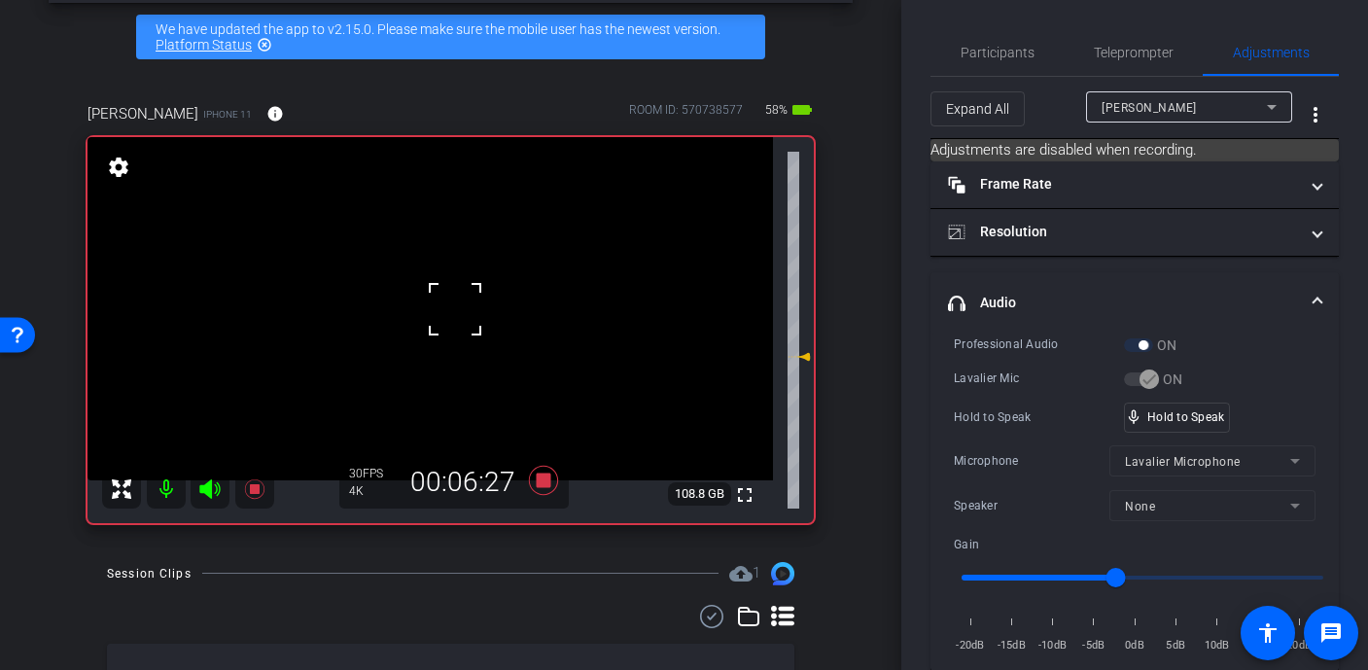
click at [455, 309] on div at bounding box center [455, 309] width 49 height 49
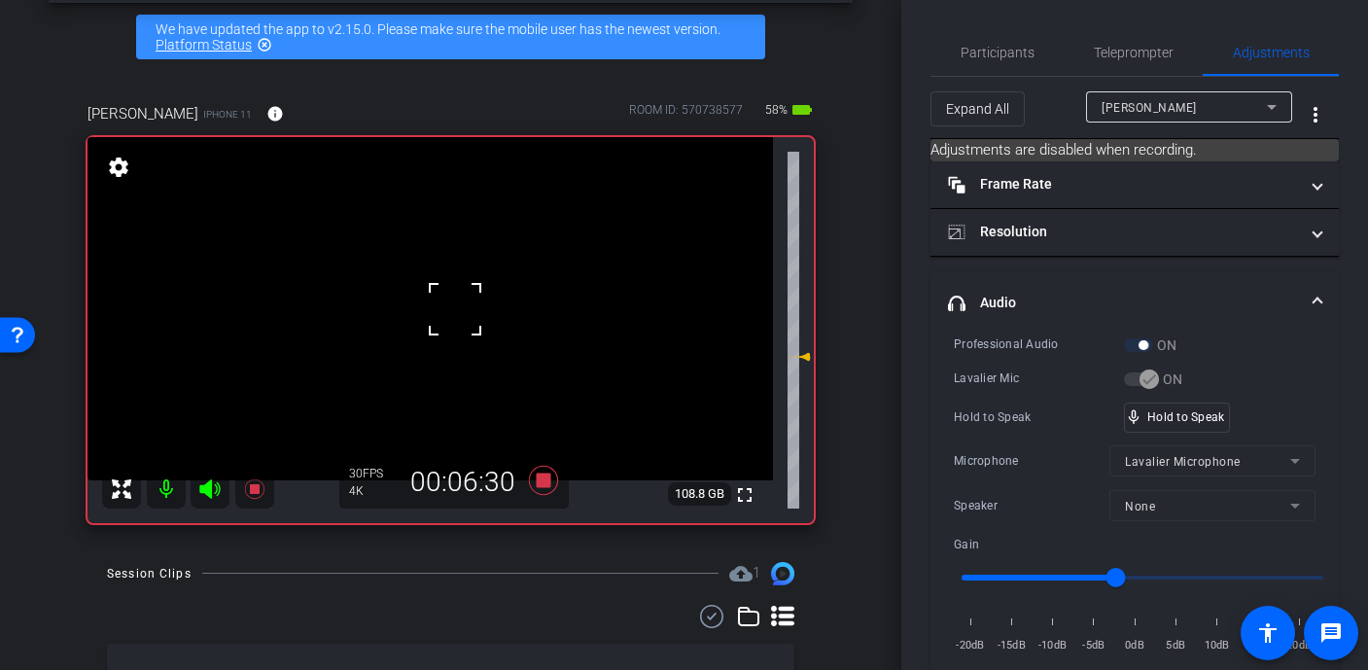
click at [455, 311] on div at bounding box center [455, 309] width 49 height 49
click at [455, 311] on video at bounding box center [431, 308] width 686 height 343
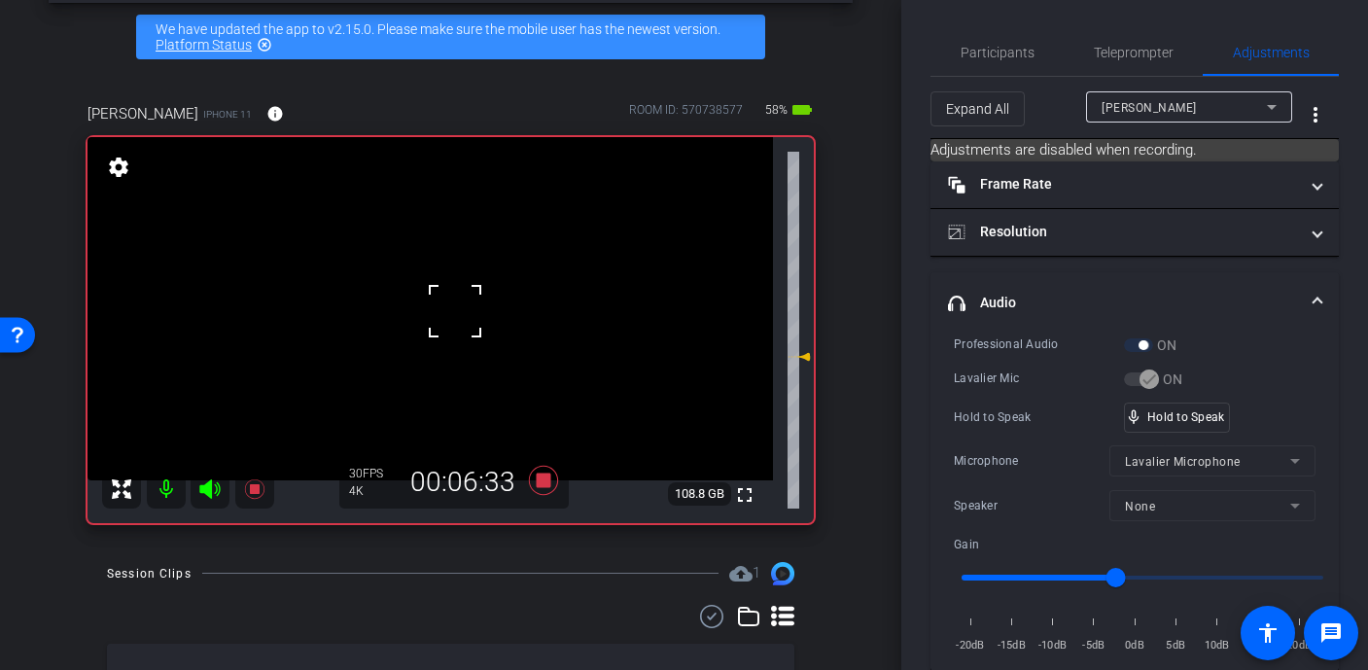
click at [455, 311] on div at bounding box center [455, 311] width 49 height 49
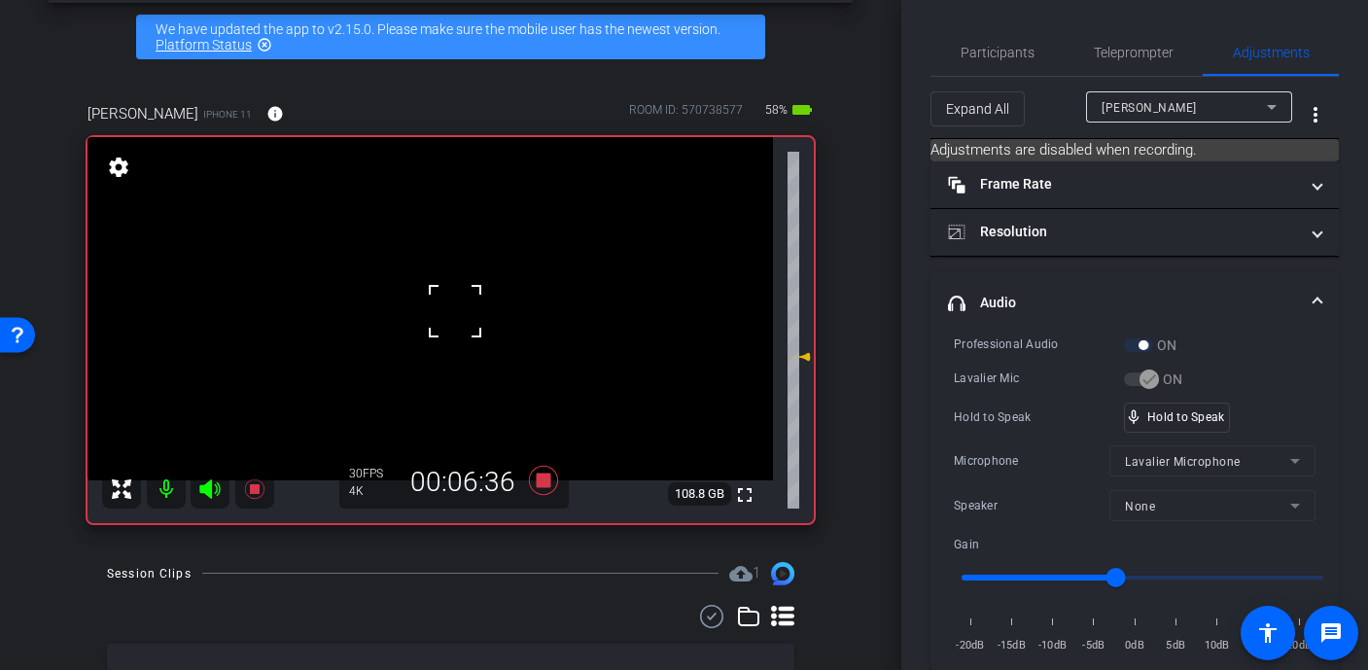
click at [443, 300] on div at bounding box center [455, 311] width 49 height 49
click at [458, 295] on div at bounding box center [455, 311] width 49 height 49
click at [458, 295] on video at bounding box center [431, 308] width 686 height 343
click at [458, 295] on div at bounding box center [458, 294] width 49 height 49
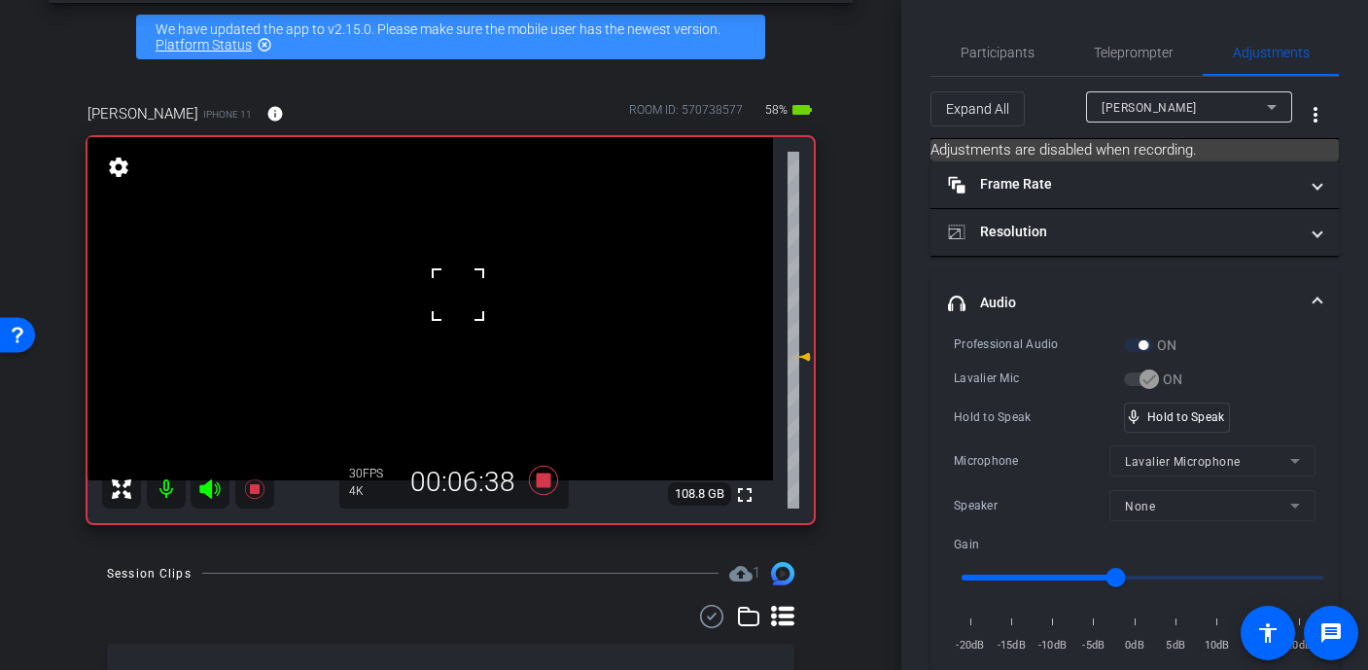
click at [458, 295] on div at bounding box center [458, 294] width 49 height 49
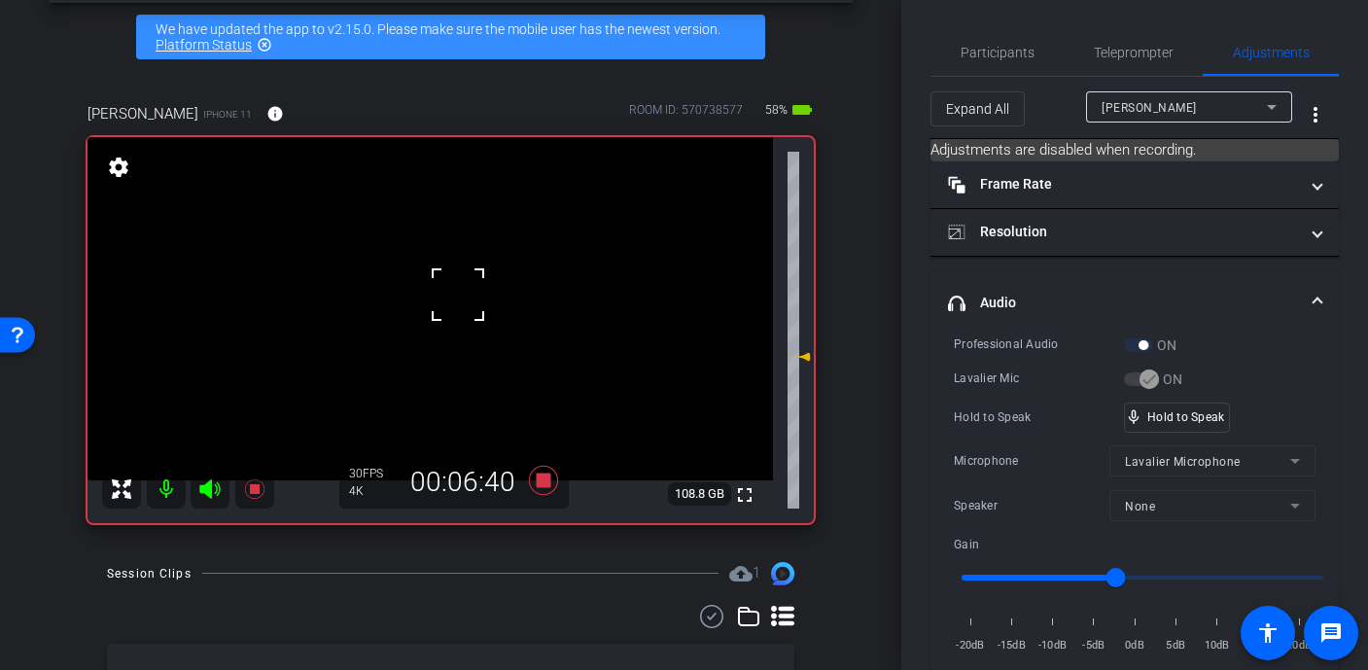
click at [458, 296] on div at bounding box center [458, 294] width 49 height 49
click at [443, 303] on video at bounding box center [431, 308] width 686 height 343
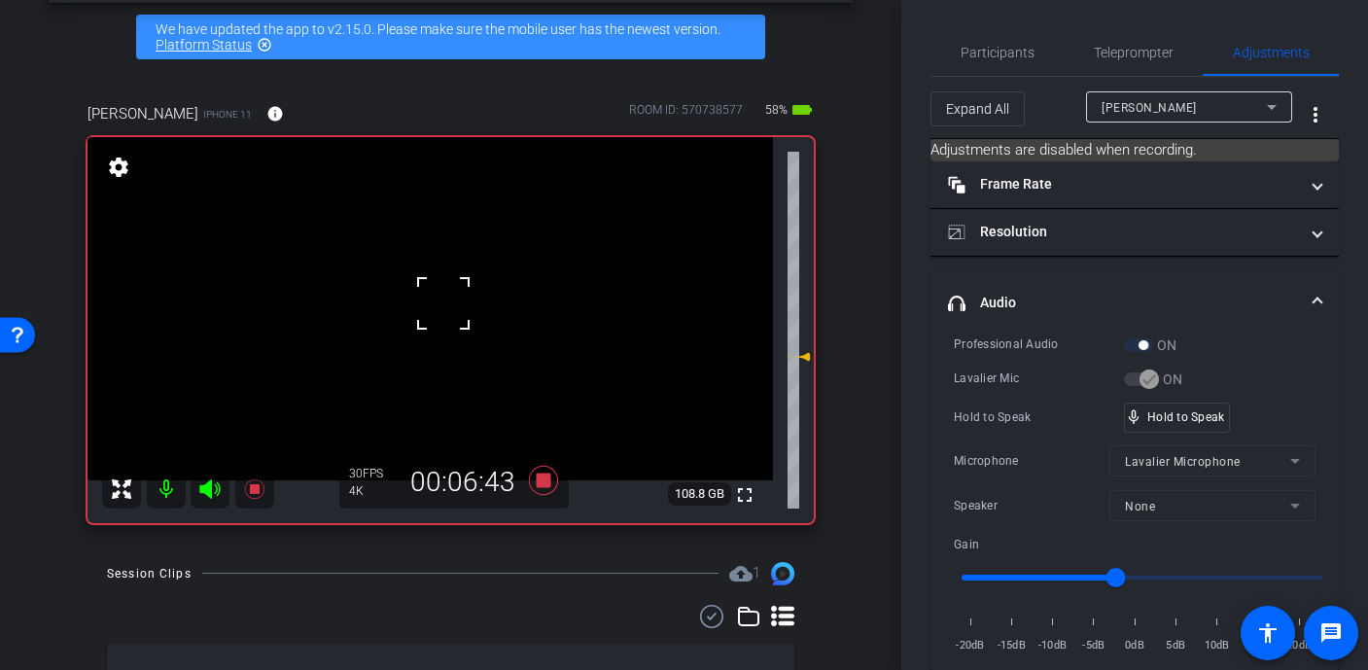
click at [443, 303] on div at bounding box center [443, 303] width 49 height 49
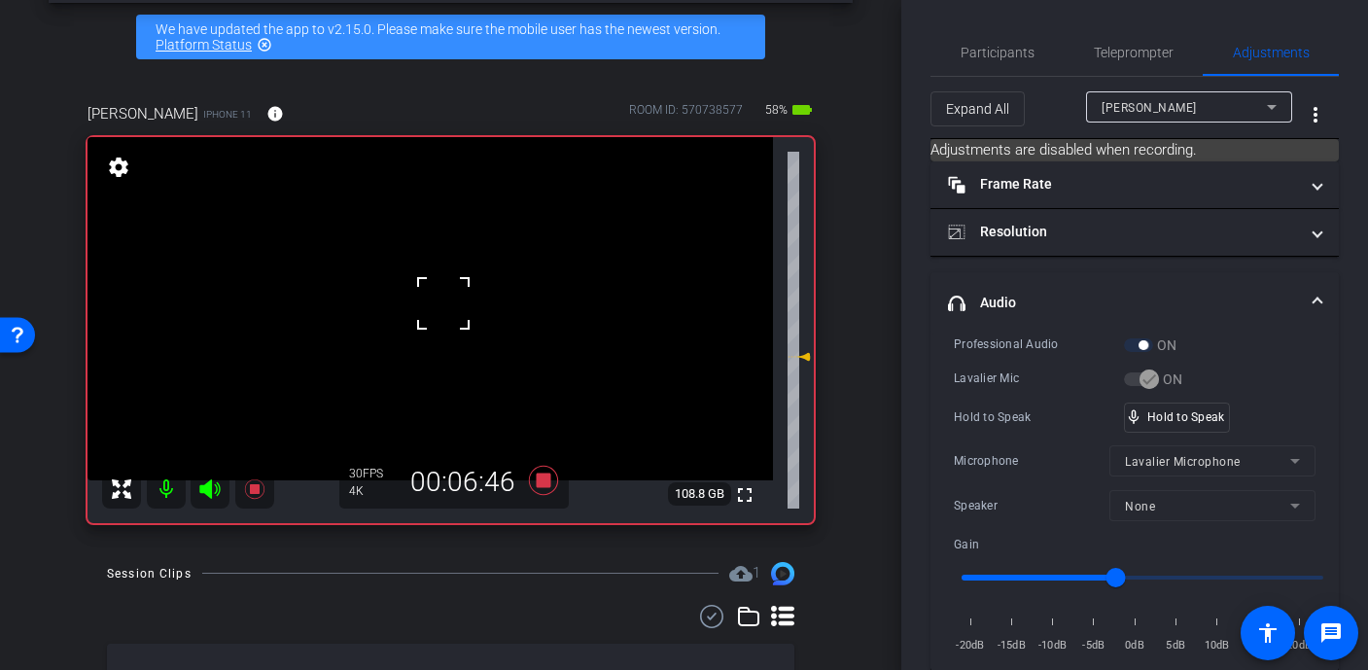
click at [443, 303] on div at bounding box center [443, 303] width 49 height 49
click at [443, 303] on video at bounding box center [431, 308] width 686 height 343
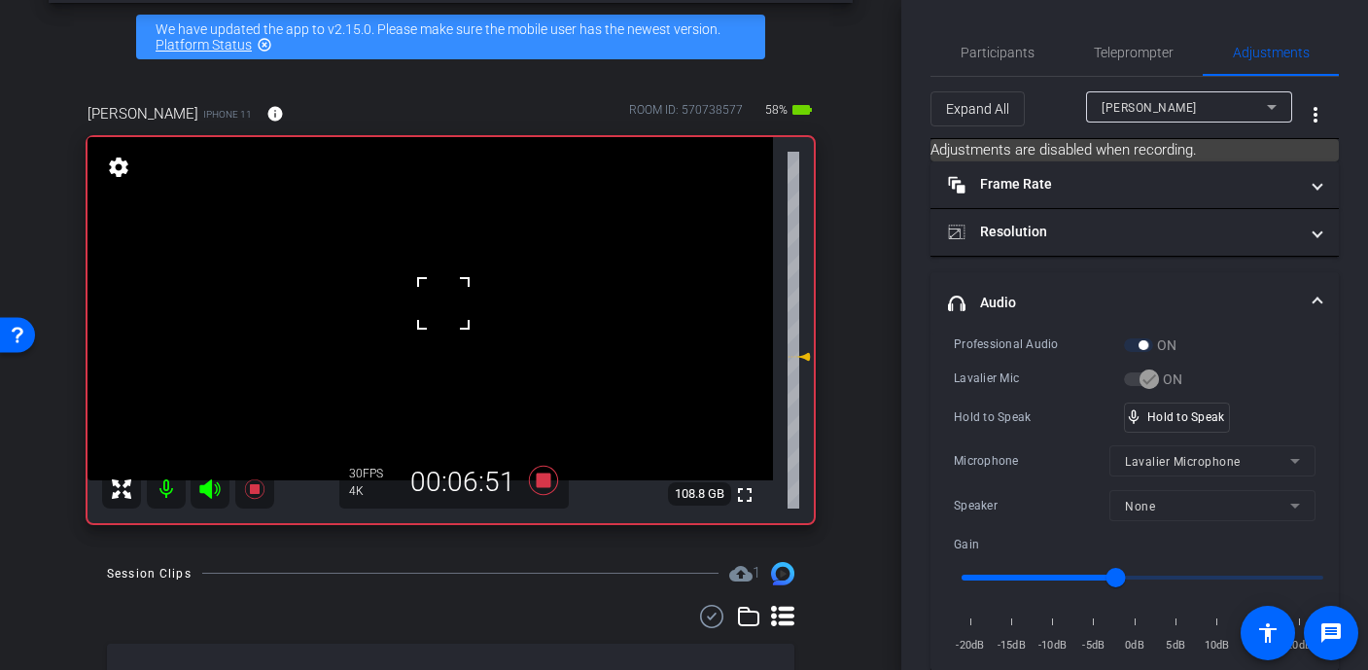
click at [443, 303] on div at bounding box center [443, 303] width 49 height 49
click at [443, 302] on div at bounding box center [443, 303] width 49 height 49
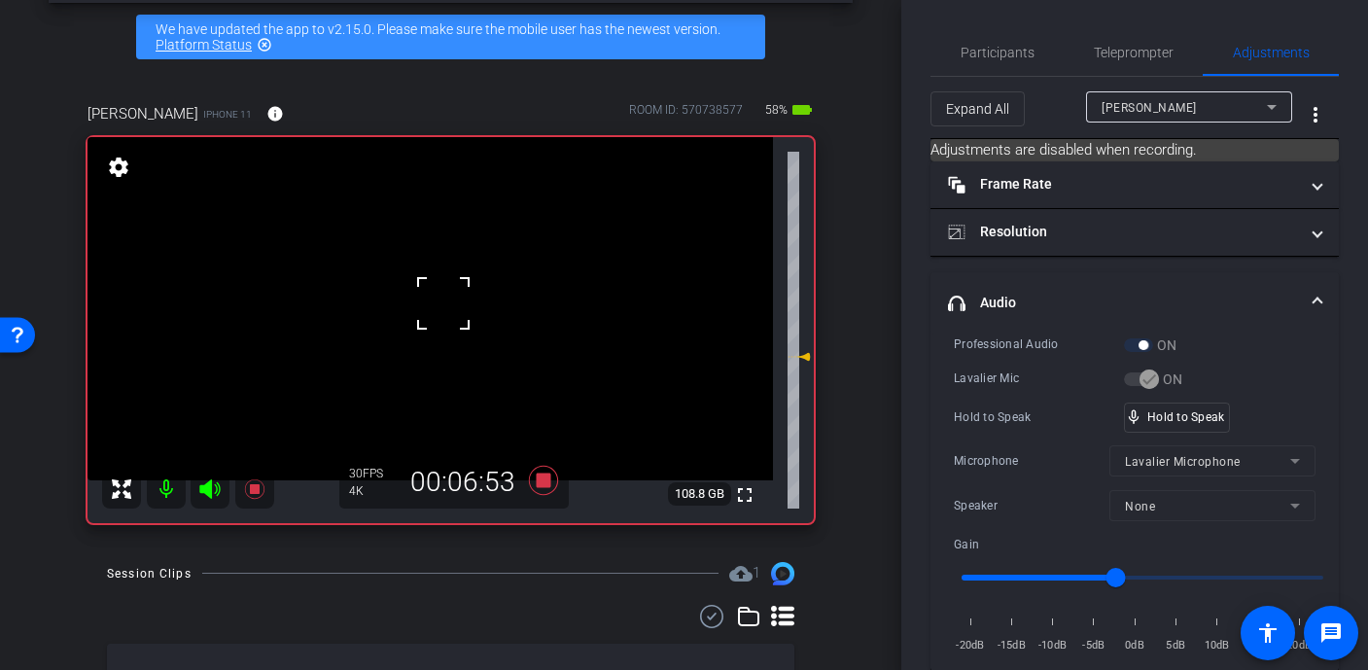
click at [443, 302] on div at bounding box center [443, 303] width 49 height 49
click at [443, 302] on video at bounding box center [431, 308] width 686 height 343
click at [443, 302] on div at bounding box center [443, 302] width 49 height 49
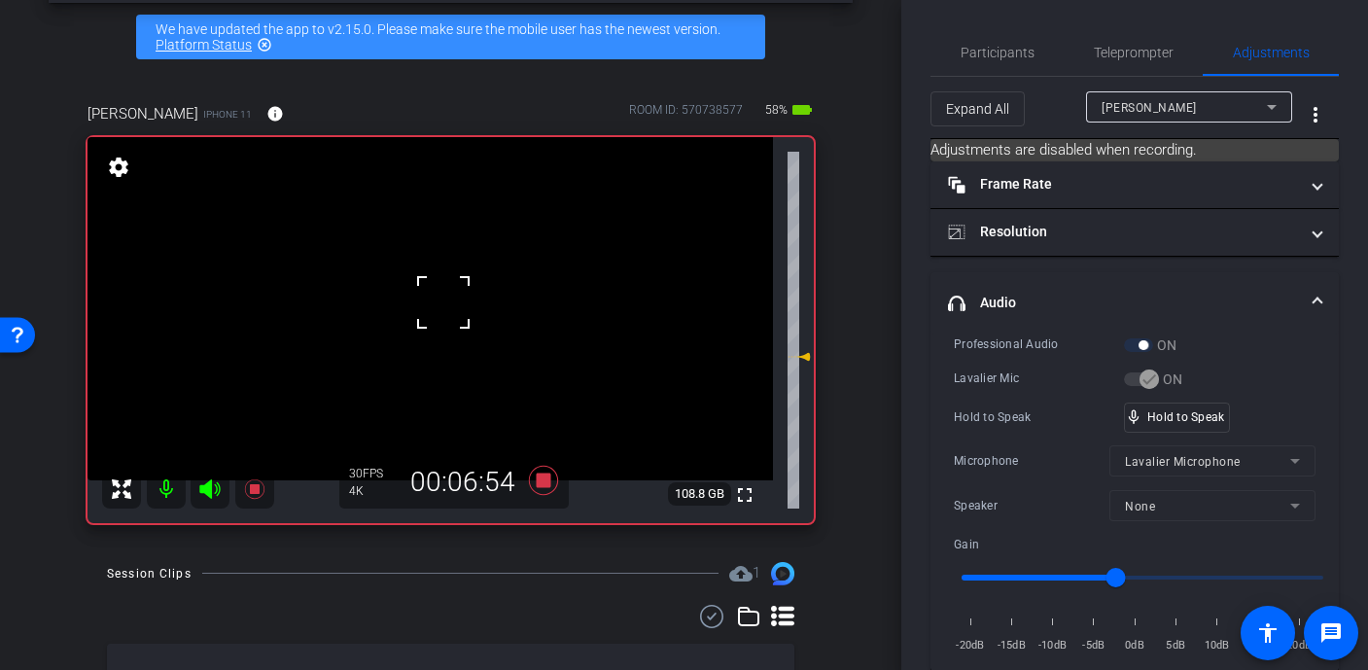
click at [443, 302] on div at bounding box center [443, 302] width 49 height 49
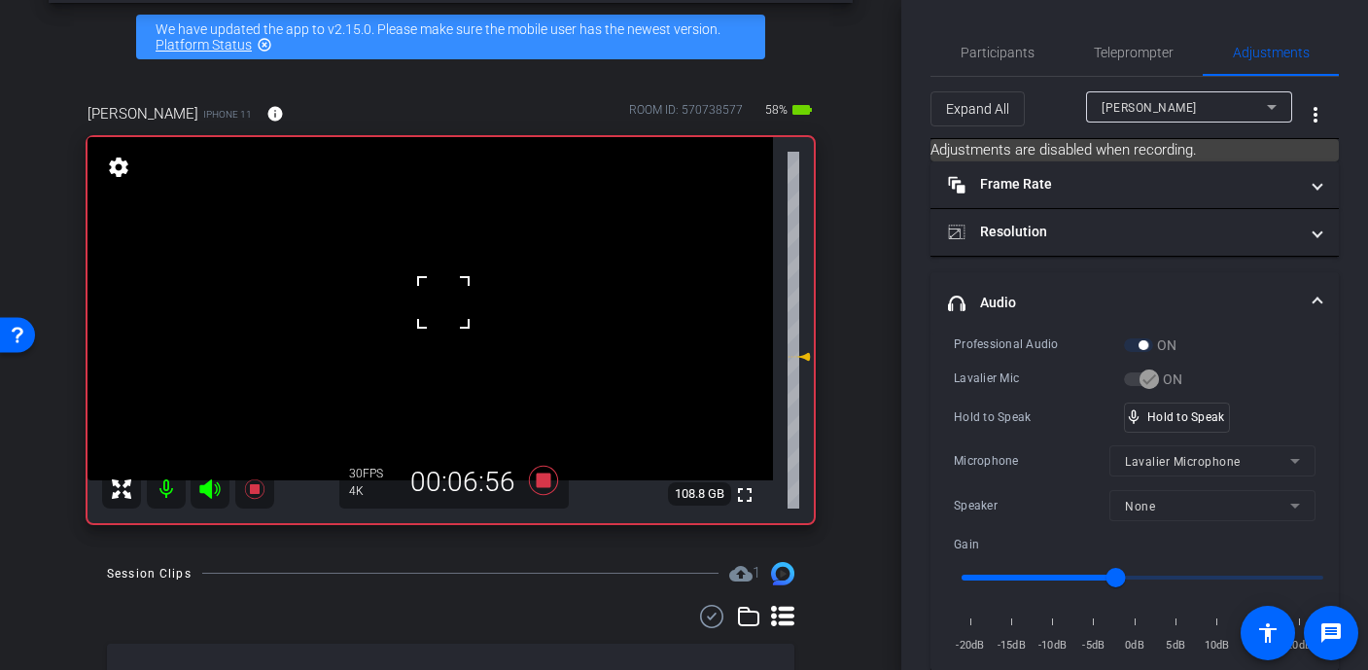
click at [443, 302] on div at bounding box center [443, 302] width 49 height 49
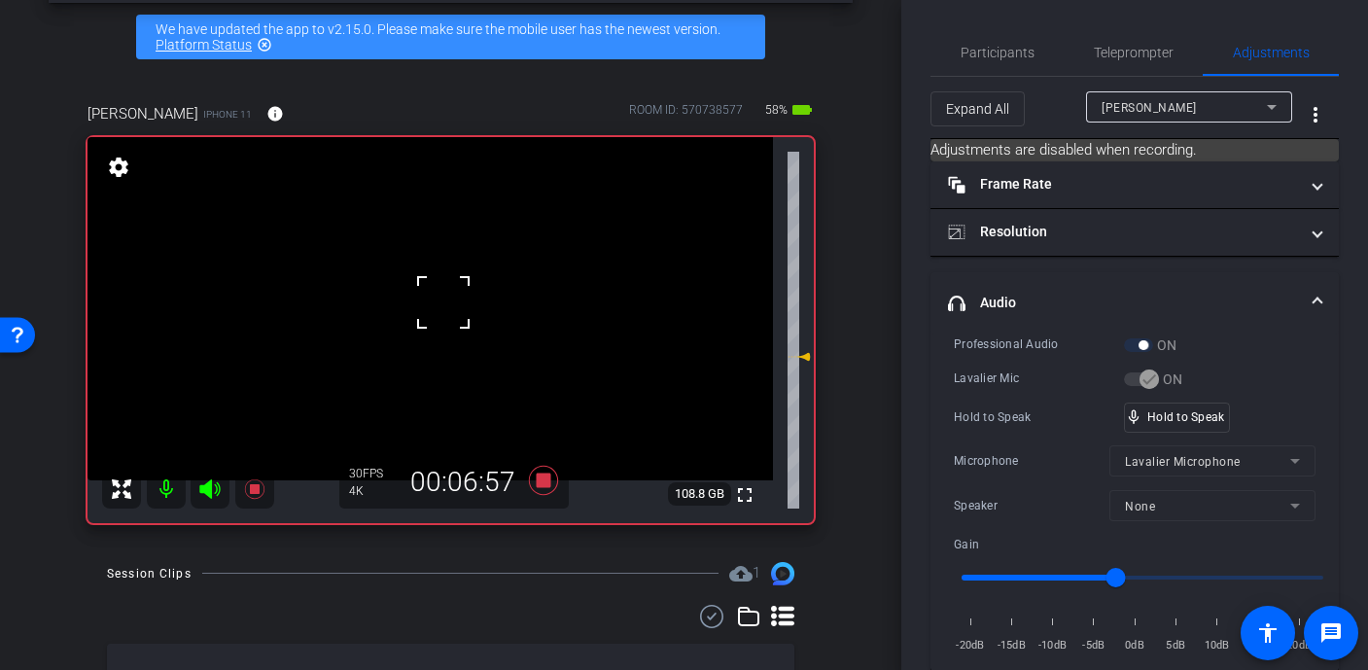
click at [443, 302] on div at bounding box center [443, 302] width 49 height 49
click at [443, 302] on video at bounding box center [431, 308] width 686 height 343
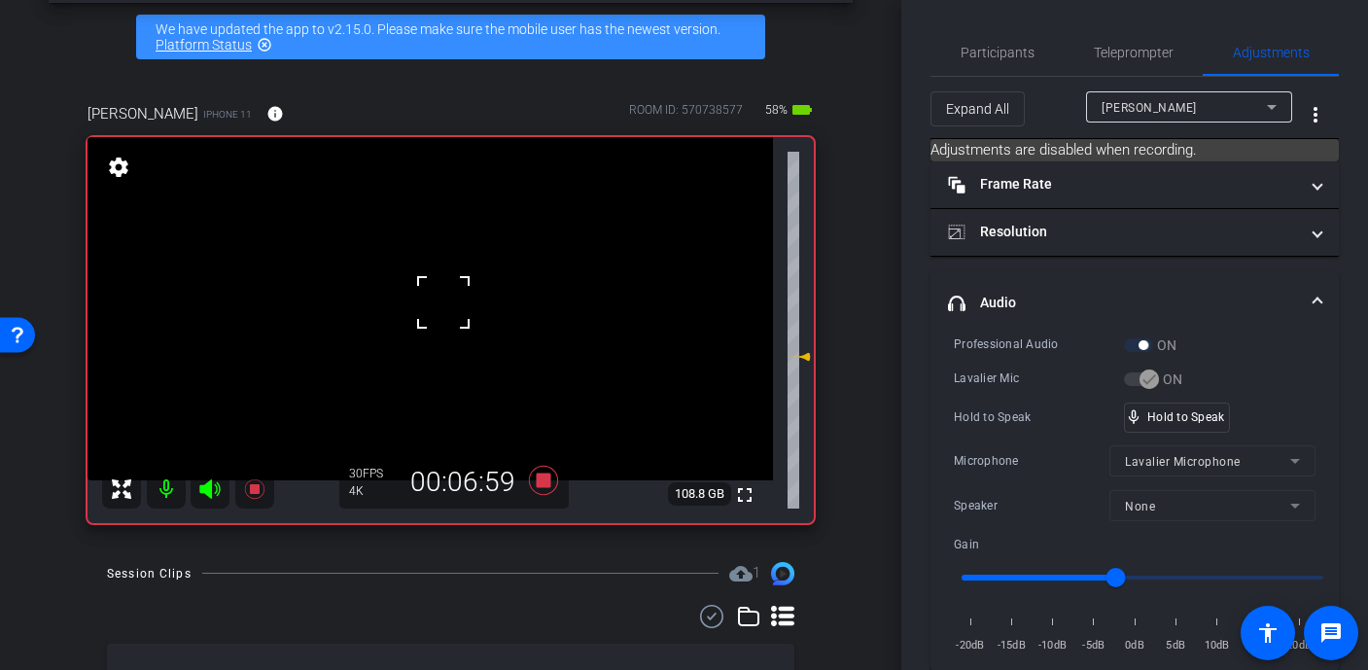
click at [443, 302] on div at bounding box center [443, 302] width 49 height 49
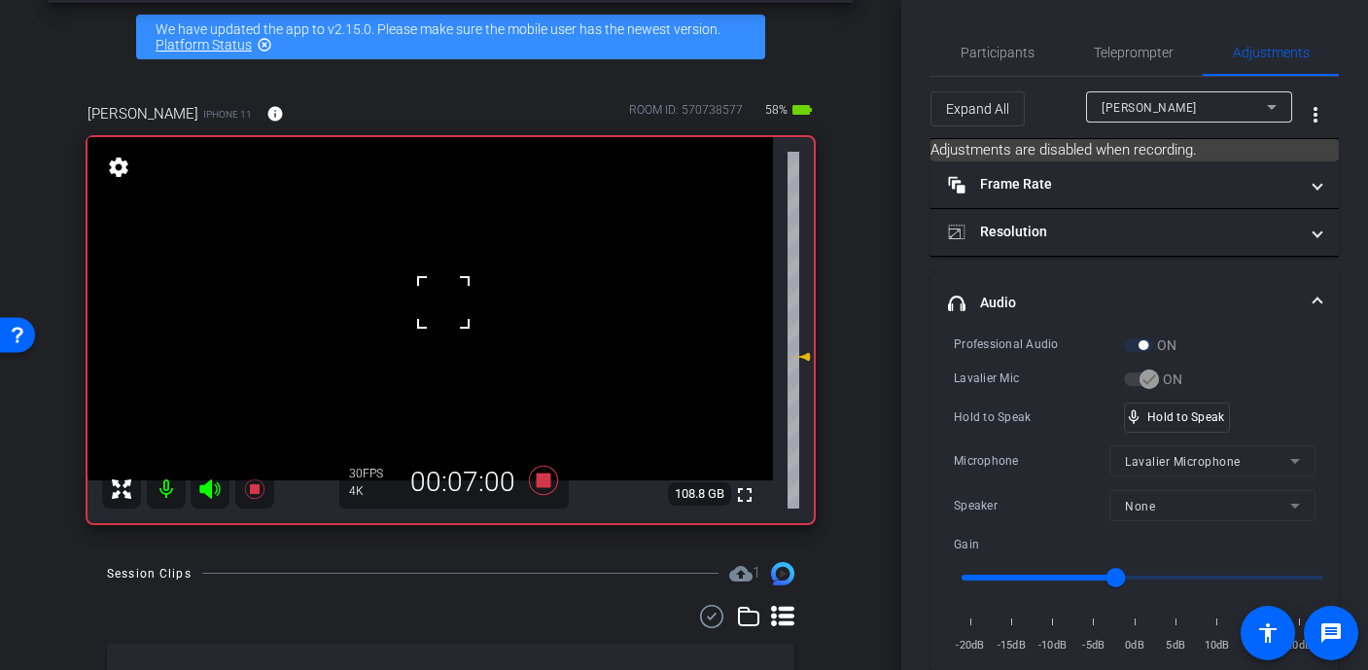
click at [443, 302] on div at bounding box center [443, 302] width 49 height 49
click at [443, 302] on video at bounding box center [431, 308] width 686 height 343
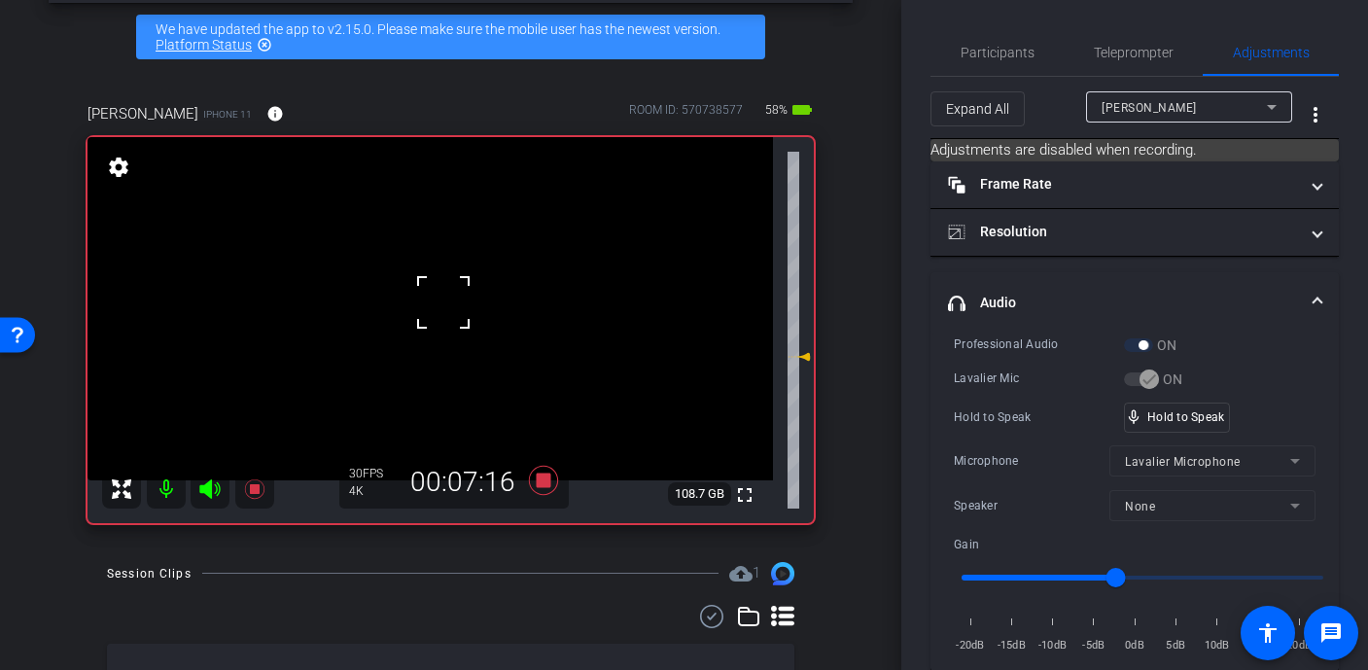
click at [443, 302] on div at bounding box center [443, 302] width 49 height 49
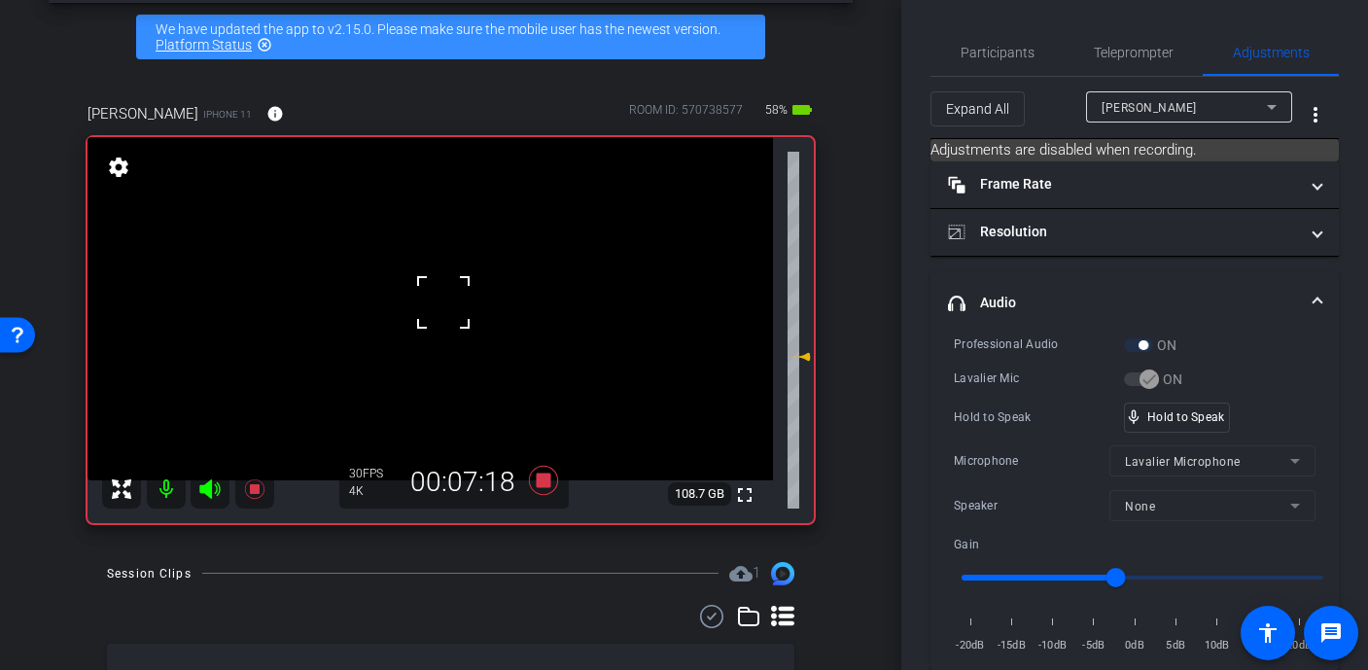
click at [443, 303] on div at bounding box center [443, 302] width 49 height 49
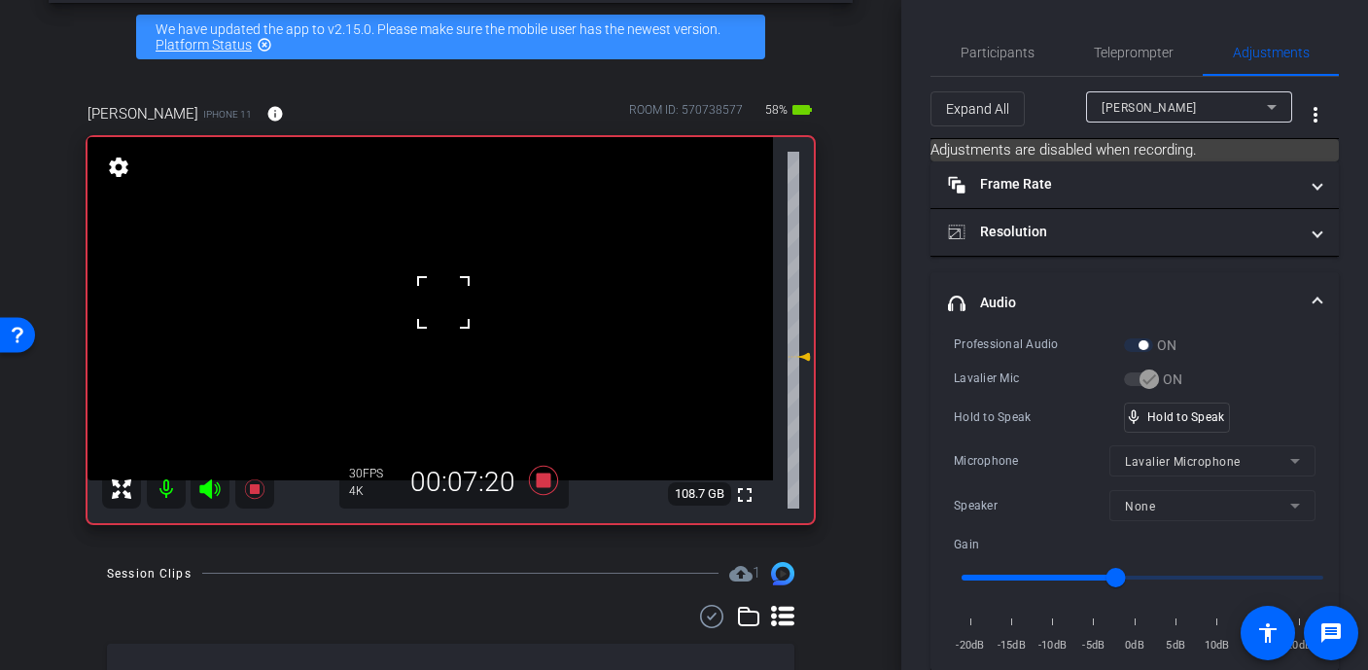
click at [443, 303] on div at bounding box center [443, 302] width 49 height 49
click at [443, 303] on video at bounding box center [431, 308] width 686 height 343
click at [443, 303] on div at bounding box center [443, 302] width 49 height 49
click at [443, 303] on div at bounding box center [443, 303] width 49 height 49
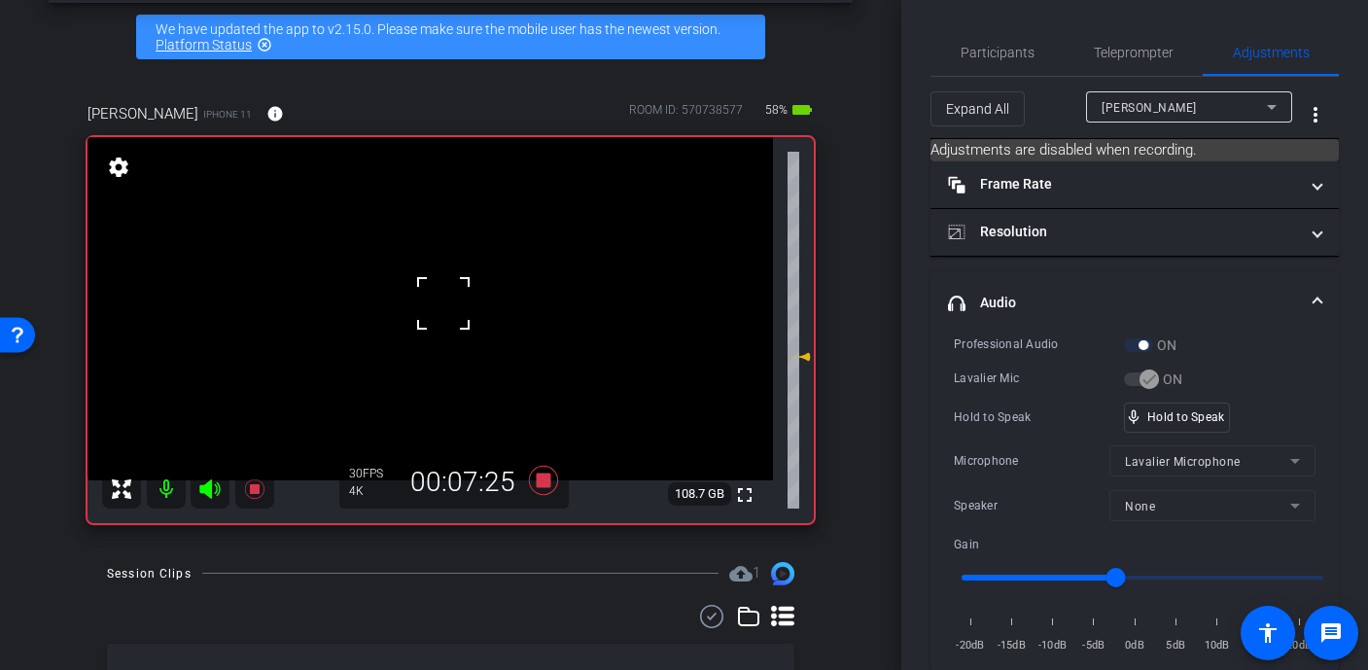
click at [443, 303] on div at bounding box center [443, 303] width 49 height 49
click at [443, 303] on video at bounding box center [431, 308] width 686 height 343
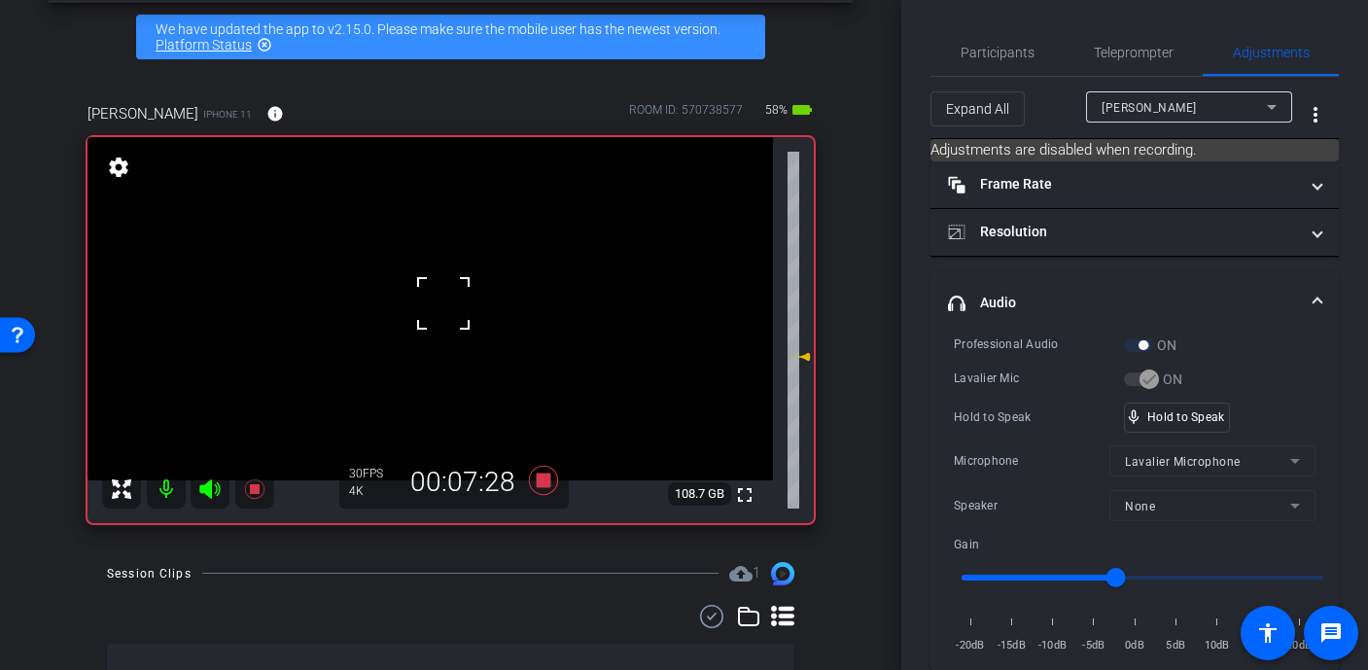
click at [443, 303] on div at bounding box center [443, 303] width 49 height 49
click at [446, 308] on div at bounding box center [443, 303] width 49 height 49
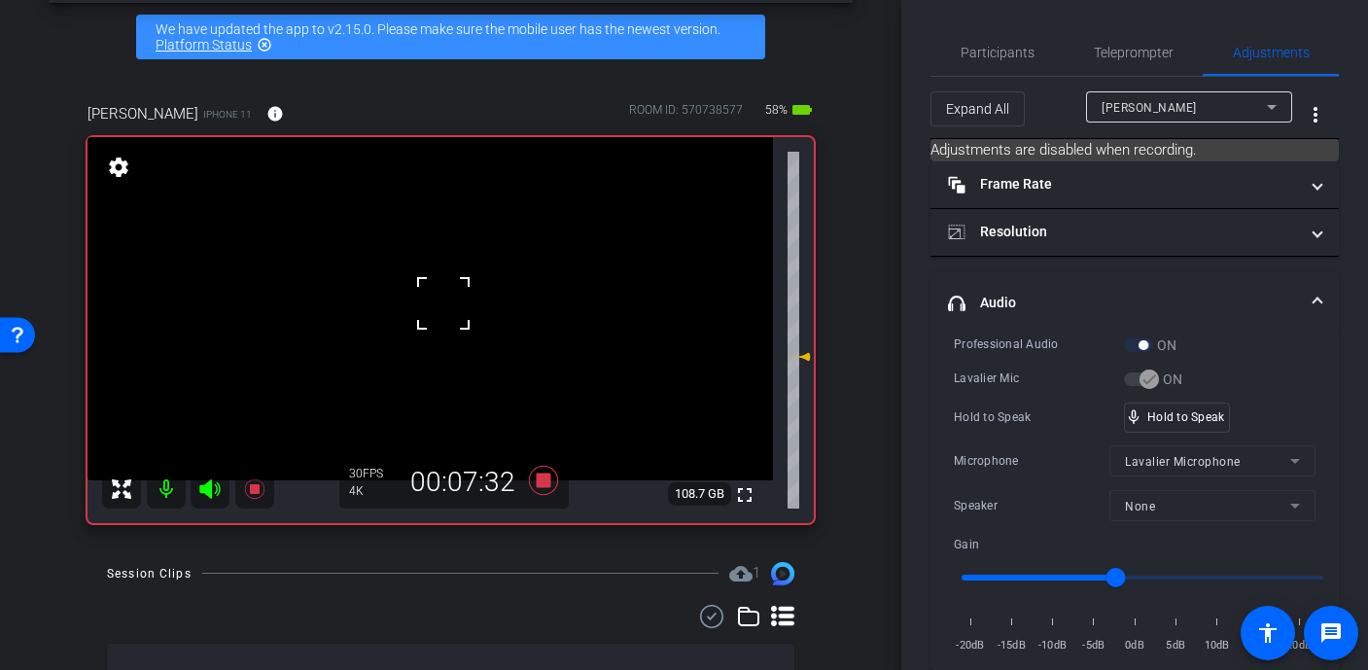
click at [446, 308] on div at bounding box center [443, 303] width 49 height 49
click at [446, 308] on video at bounding box center [431, 308] width 686 height 343
click at [446, 308] on div at bounding box center [443, 303] width 49 height 49
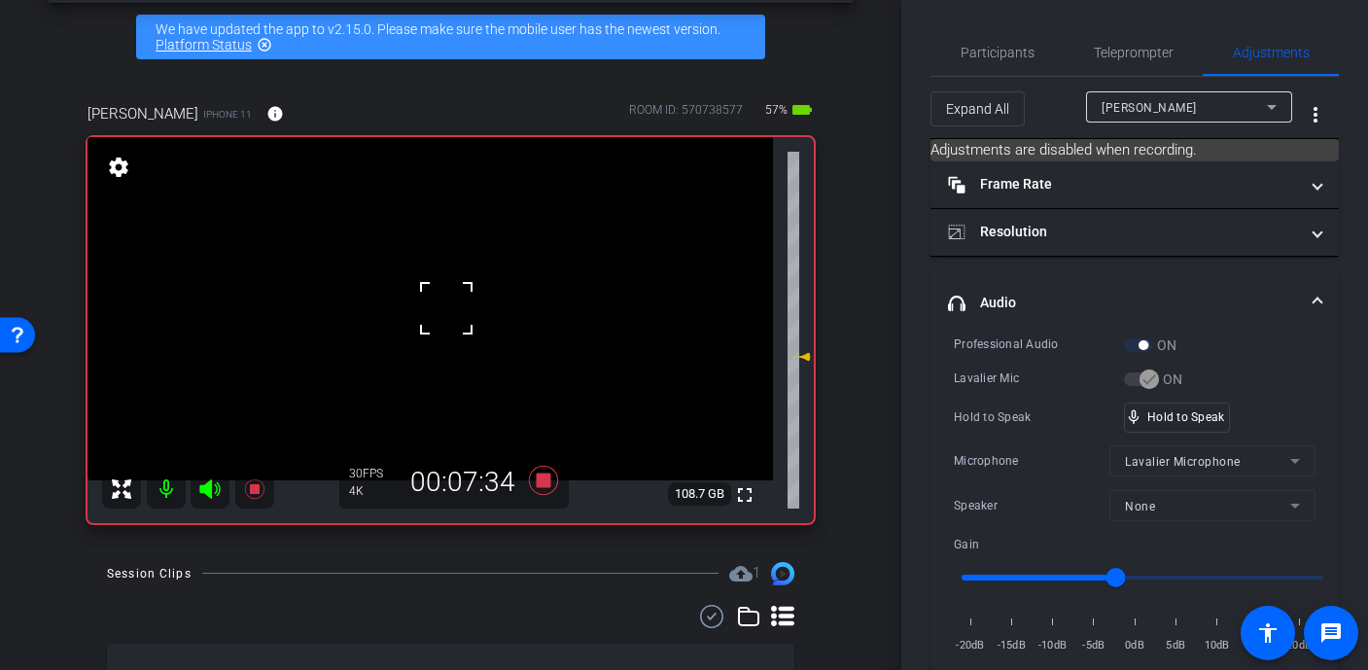
click at [461, 304] on div at bounding box center [446, 308] width 49 height 49
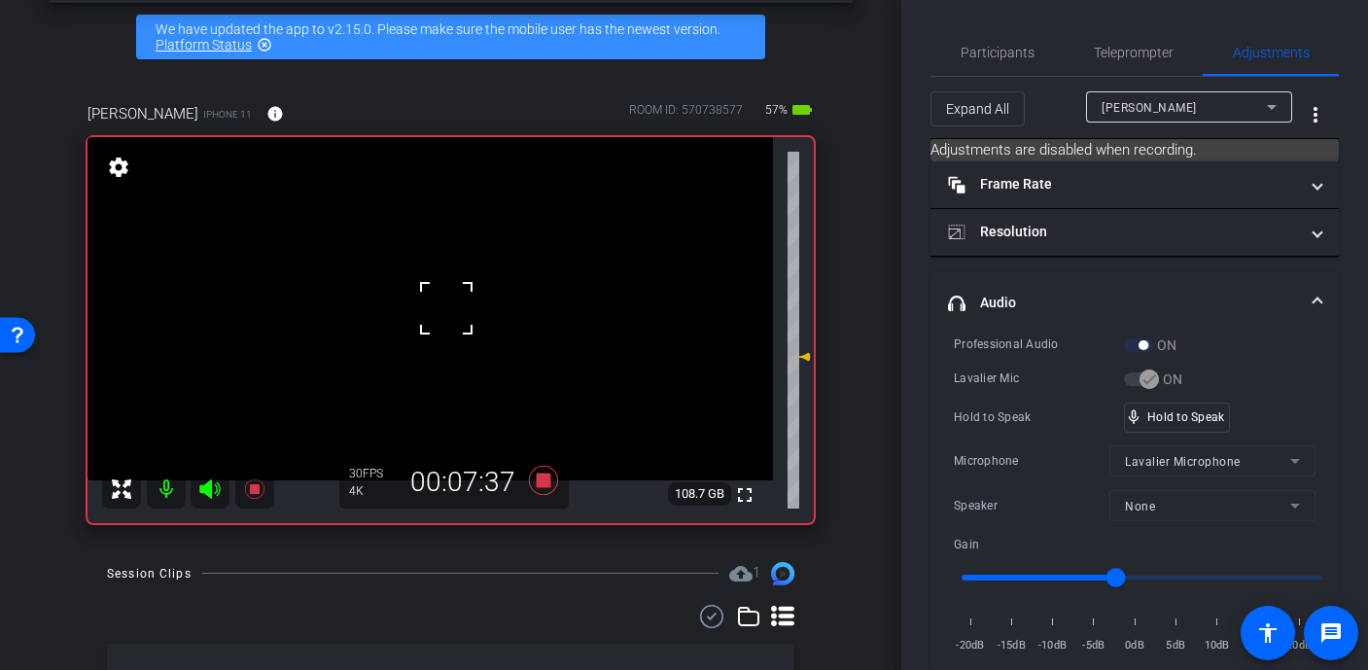
click at [461, 304] on div at bounding box center [446, 308] width 49 height 49
click at [461, 304] on video at bounding box center [431, 308] width 686 height 343
click at [461, 304] on div at bounding box center [461, 304] width 49 height 49
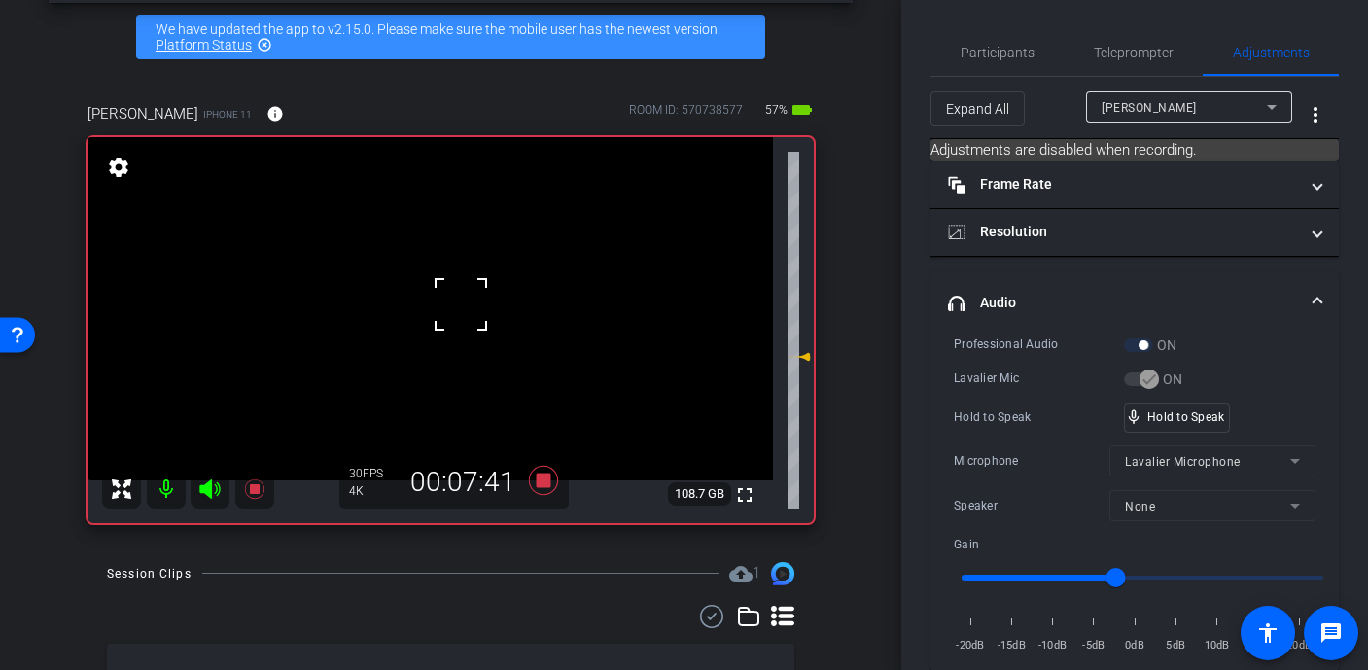
click at [461, 304] on div at bounding box center [461, 304] width 49 height 49
click at [461, 304] on video at bounding box center [431, 308] width 686 height 343
click at [461, 304] on div at bounding box center [461, 304] width 49 height 49
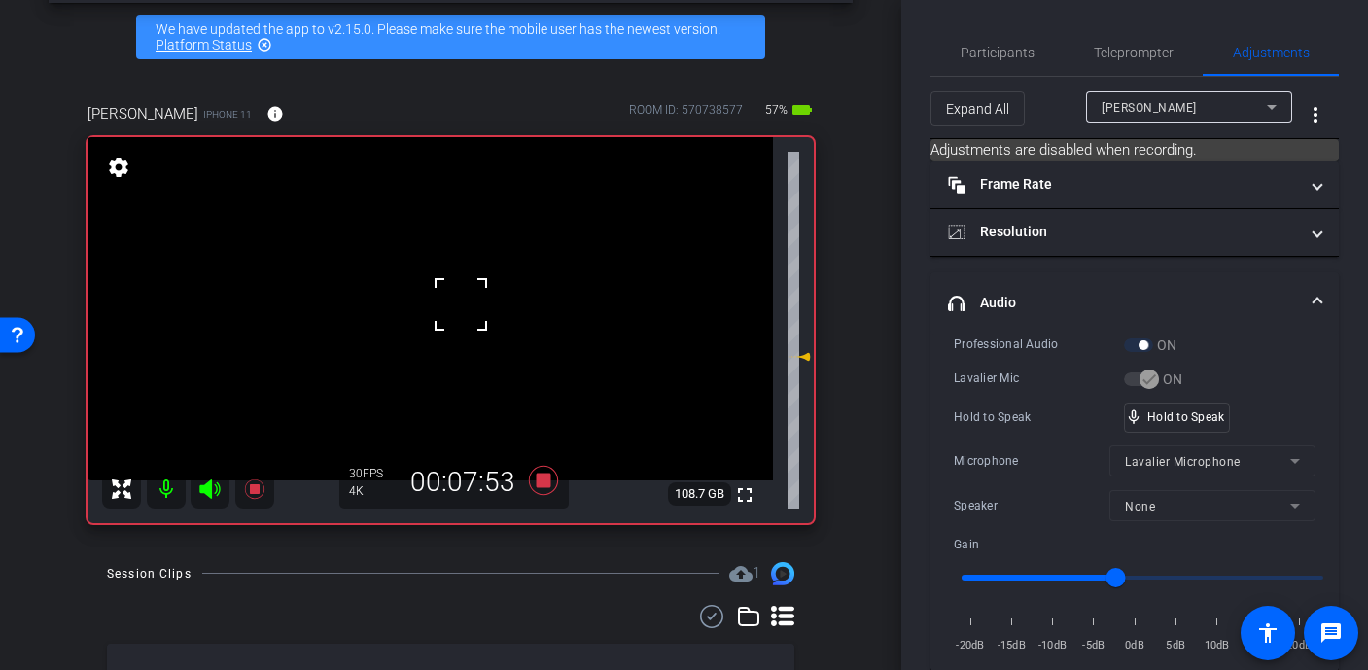
click at [461, 304] on div at bounding box center [461, 304] width 49 height 49
click at [443, 278] on video at bounding box center [431, 308] width 686 height 343
click at [443, 278] on div at bounding box center [442, 278] width 49 height 49
click at [443, 290] on div at bounding box center [442, 278] width 49 height 49
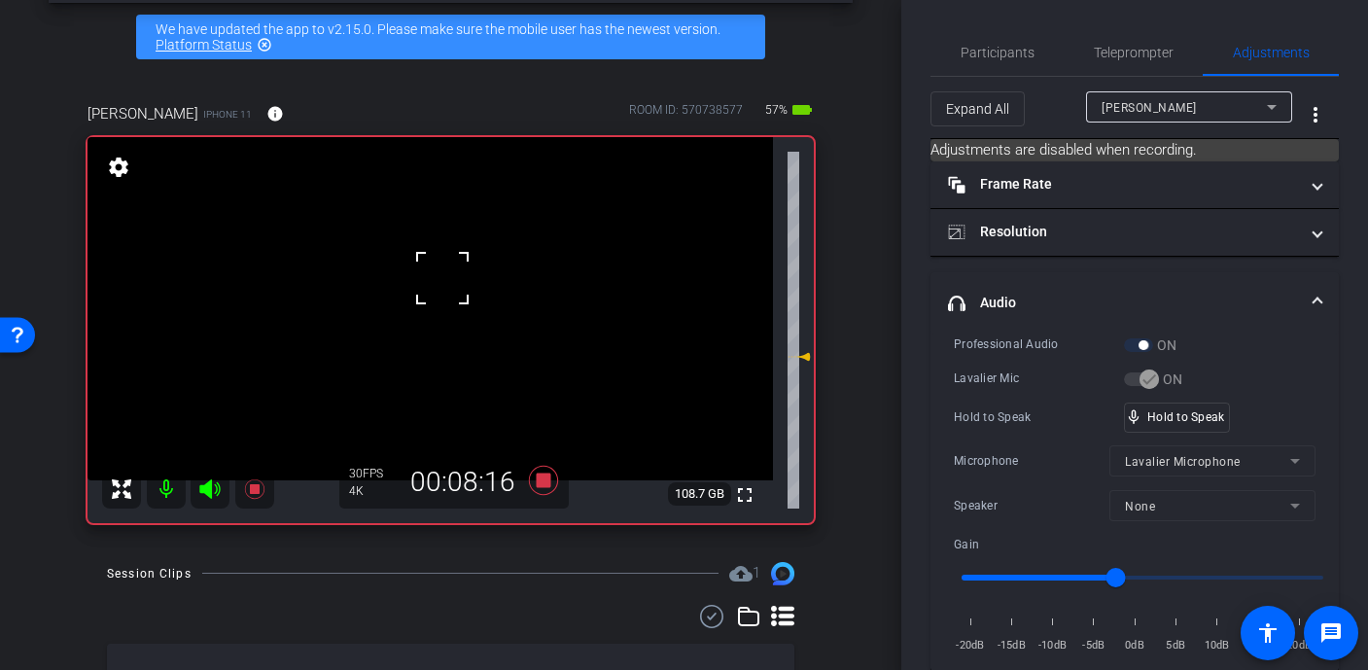
click at [443, 290] on div at bounding box center [442, 278] width 49 height 49
click at [443, 298] on div at bounding box center [442, 278] width 49 height 49
click at [443, 306] on video at bounding box center [431, 308] width 686 height 343
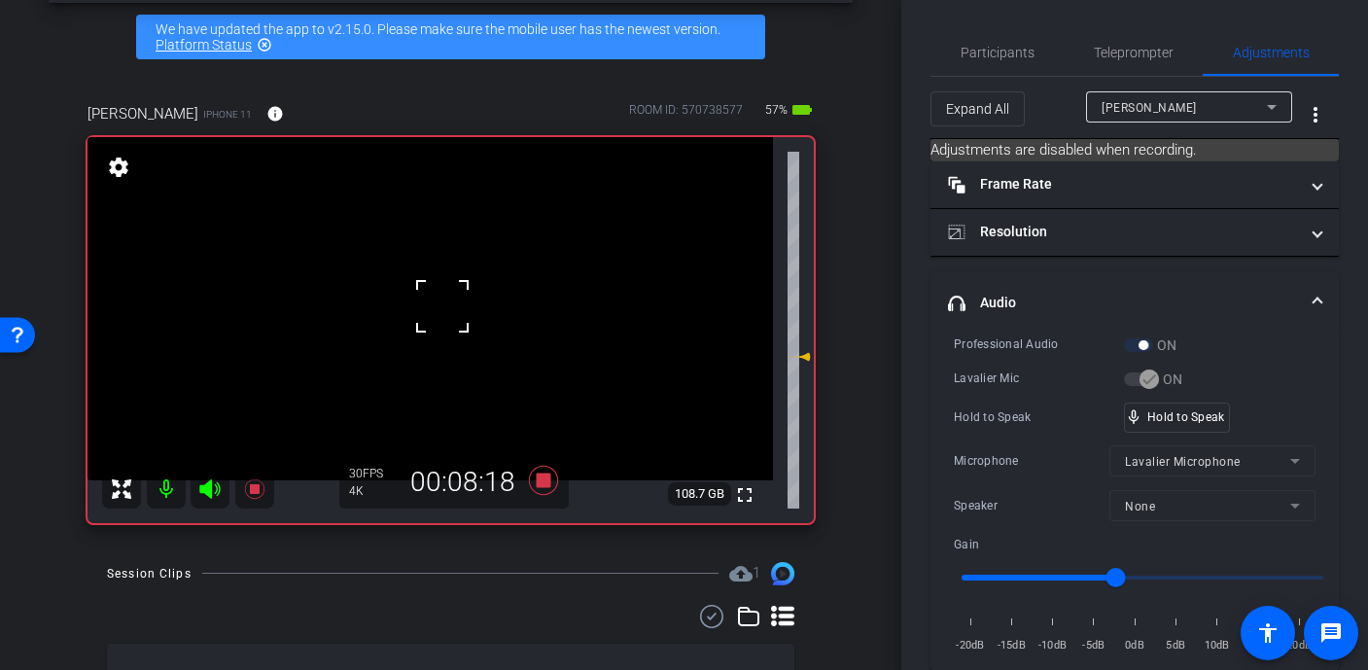
click at [443, 306] on div at bounding box center [442, 306] width 49 height 49
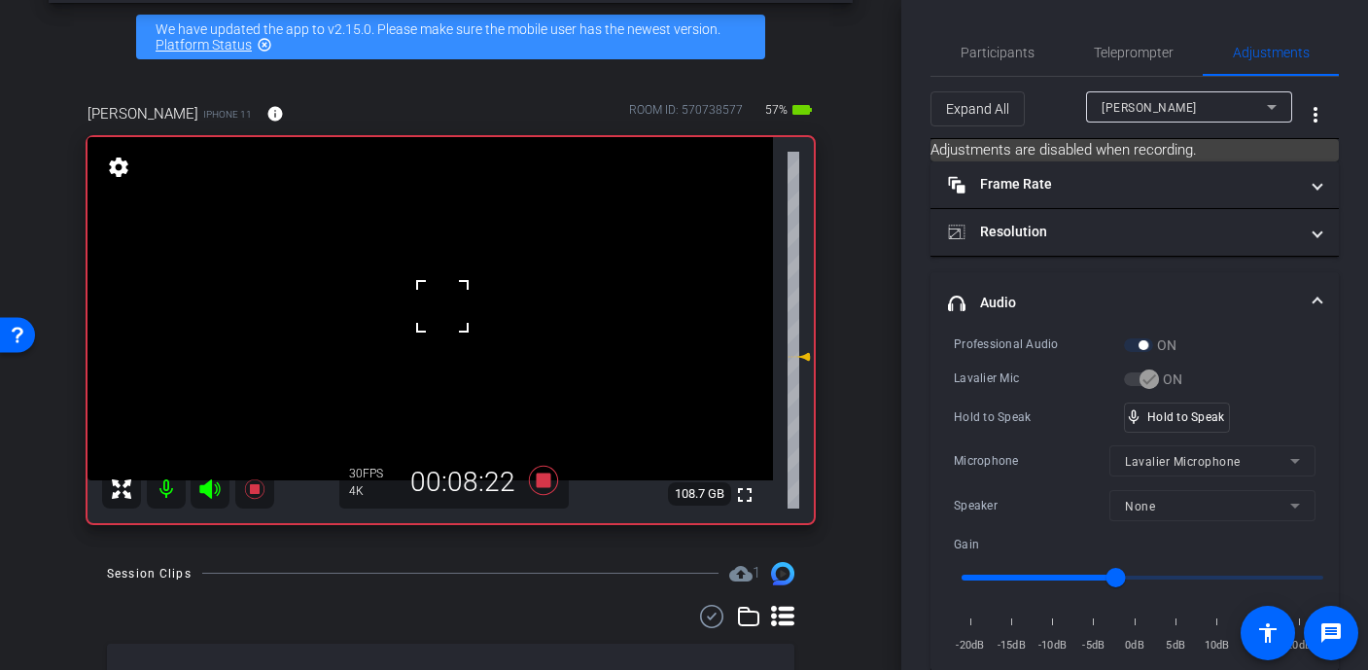
click at [443, 306] on div at bounding box center [442, 306] width 49 height 49
click at [443, 306] on video at bounding box center [431, 308] width 686 height 343
click at [443, 306] on div at bounding box center [443, 306] width 49 height 49
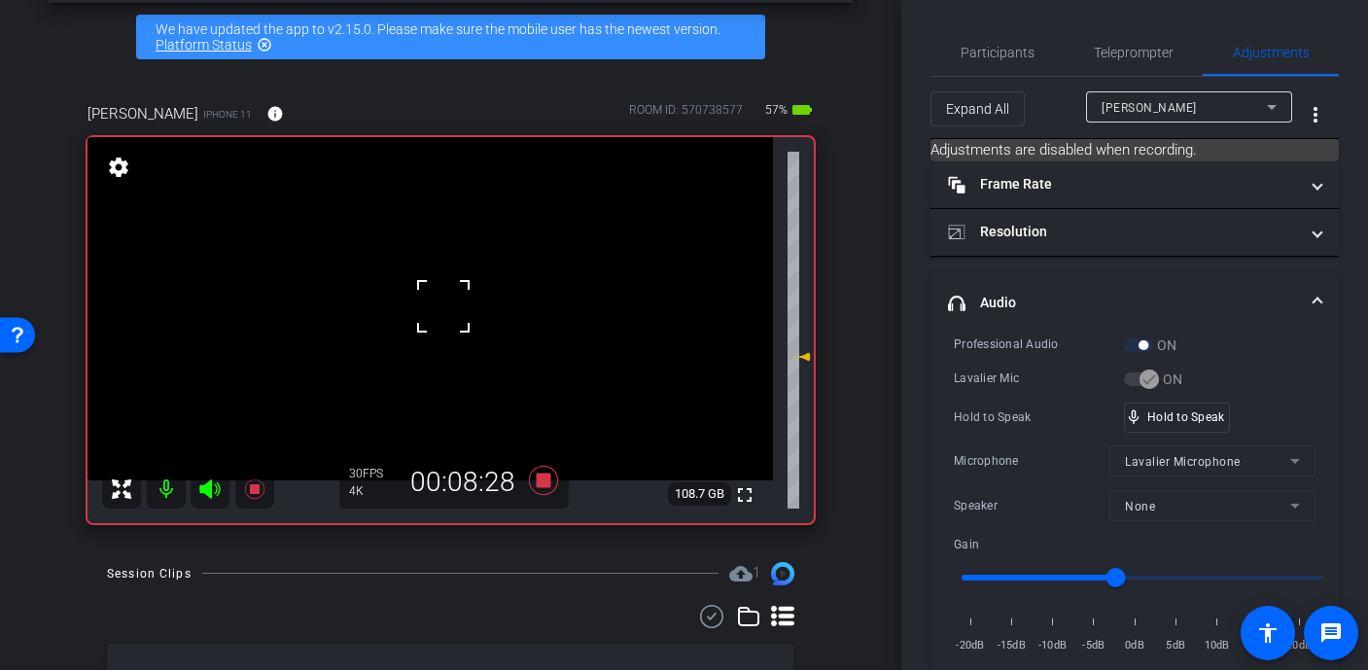
click at [443, 306] on div at bounding box center [443, 306] width 49 height 49
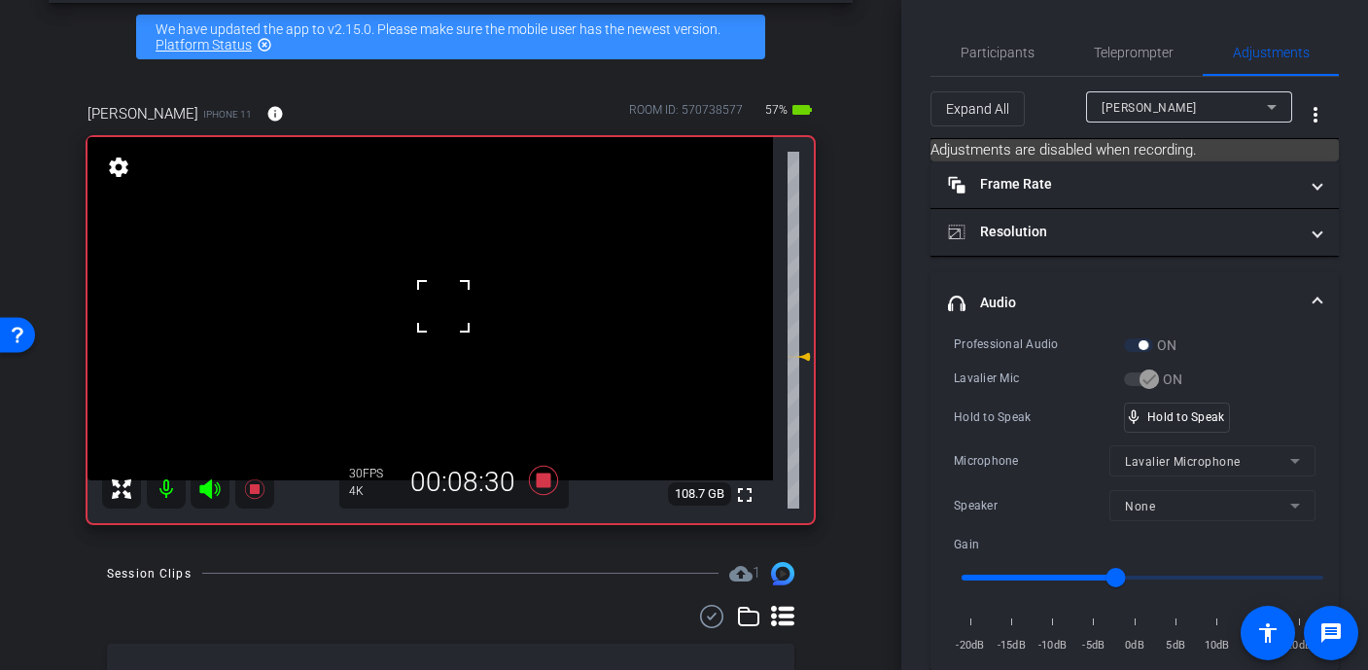
click at [443, 306] on div at bounding box center [443, 306] width 49 height 49
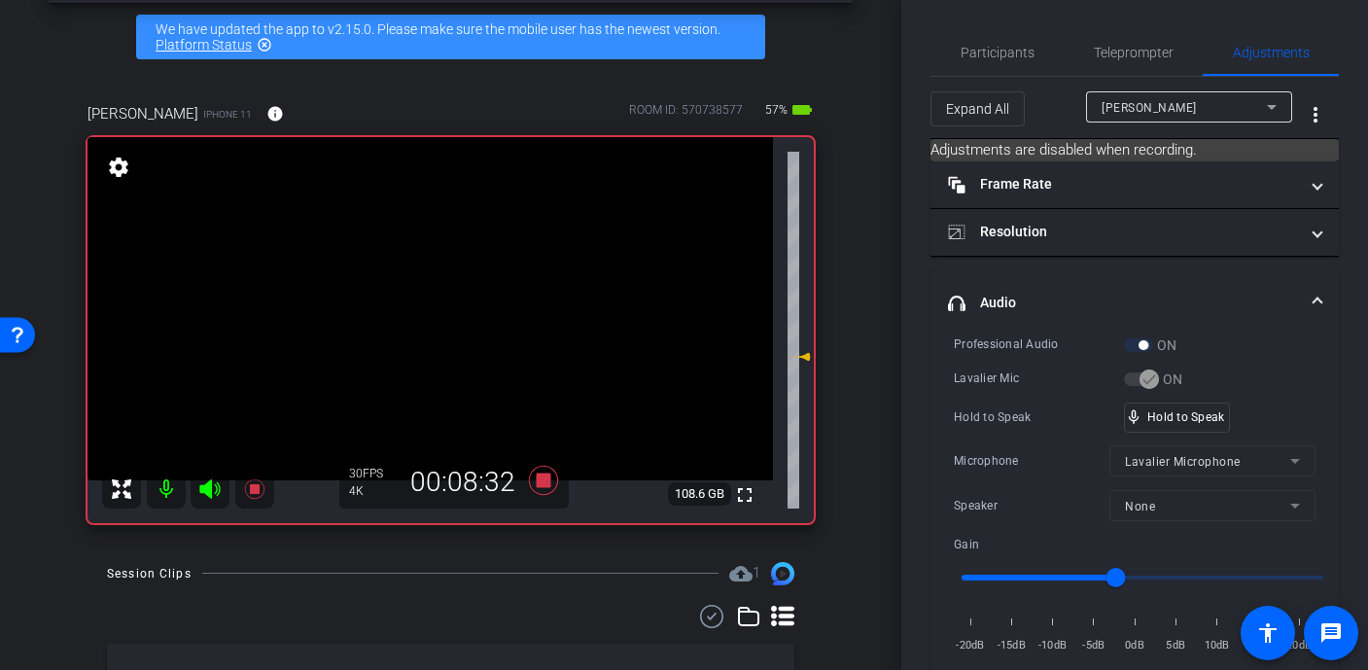
click at [443, 306] on video at bounding box center [431, 308] width 686 height 343
click at [443, 306] on div at bounding box center [443, 306] width 49 height 49
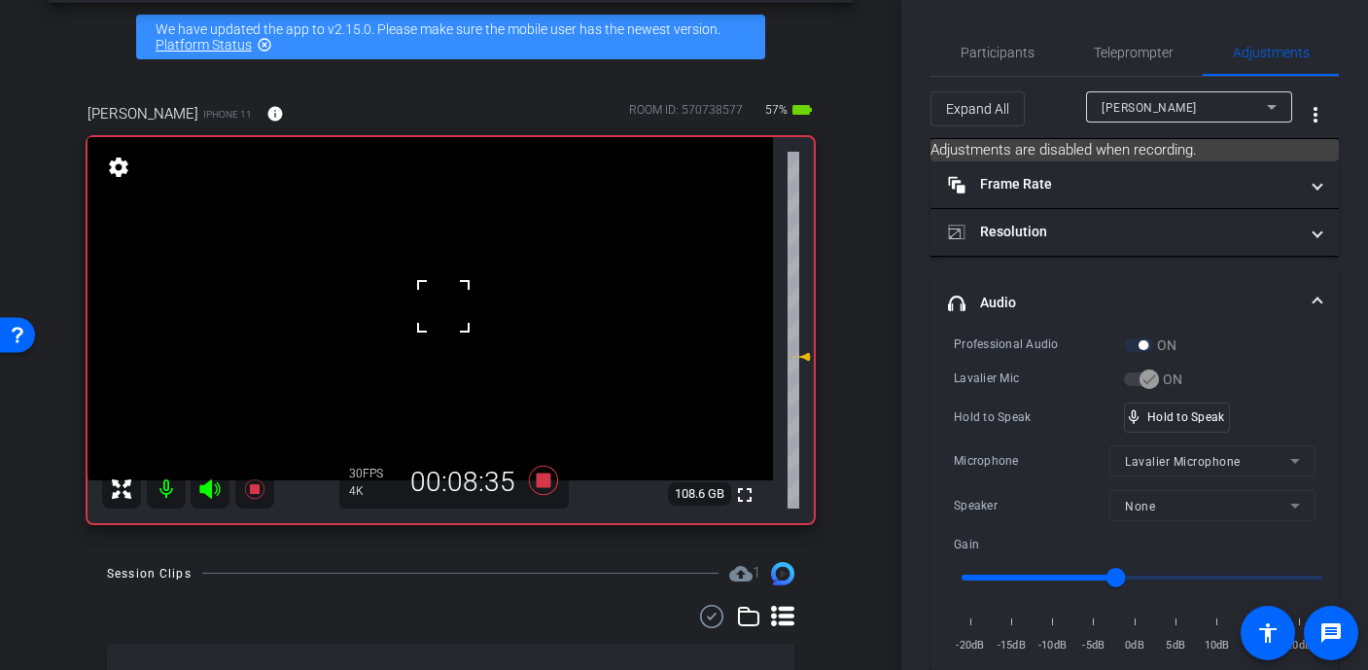
click at [443, 306] on div at bounding box center [443, 306] width 49 height 49
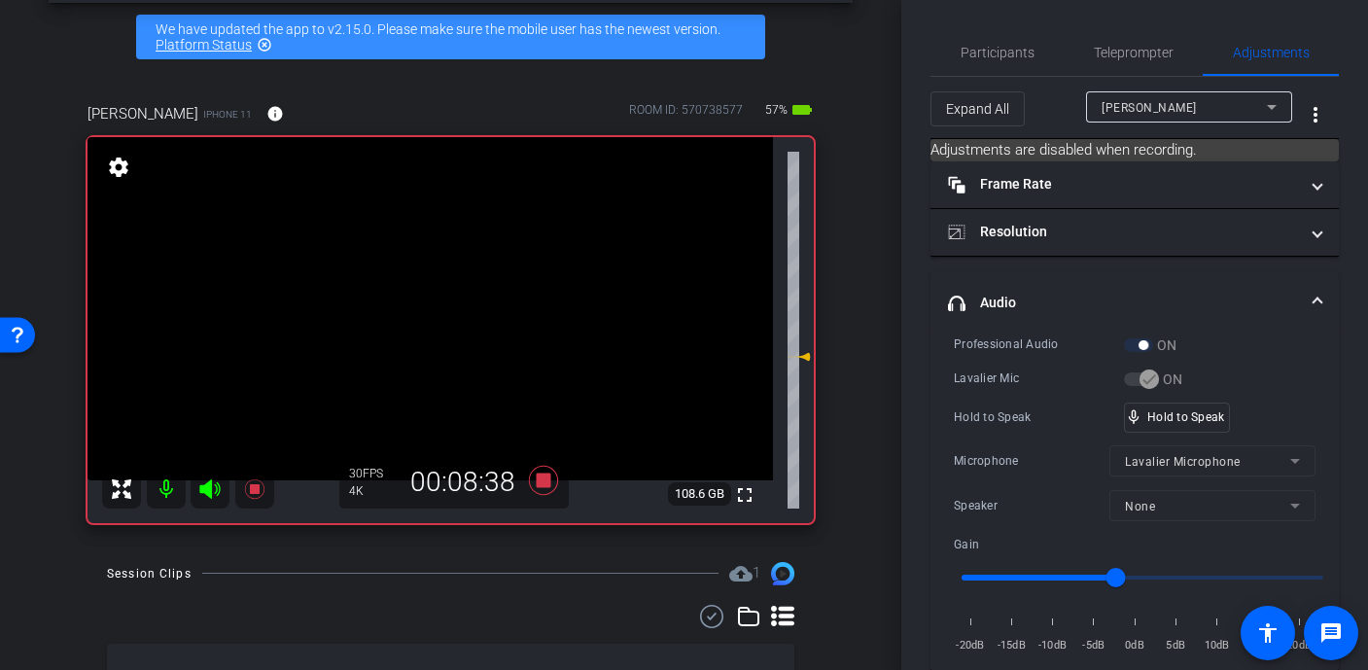
click at [443, 306] on video at bounding box center [431, 308] width 686 height 343
click at [443, 306] on div at bounding box center [443, 306] width 49 height 49
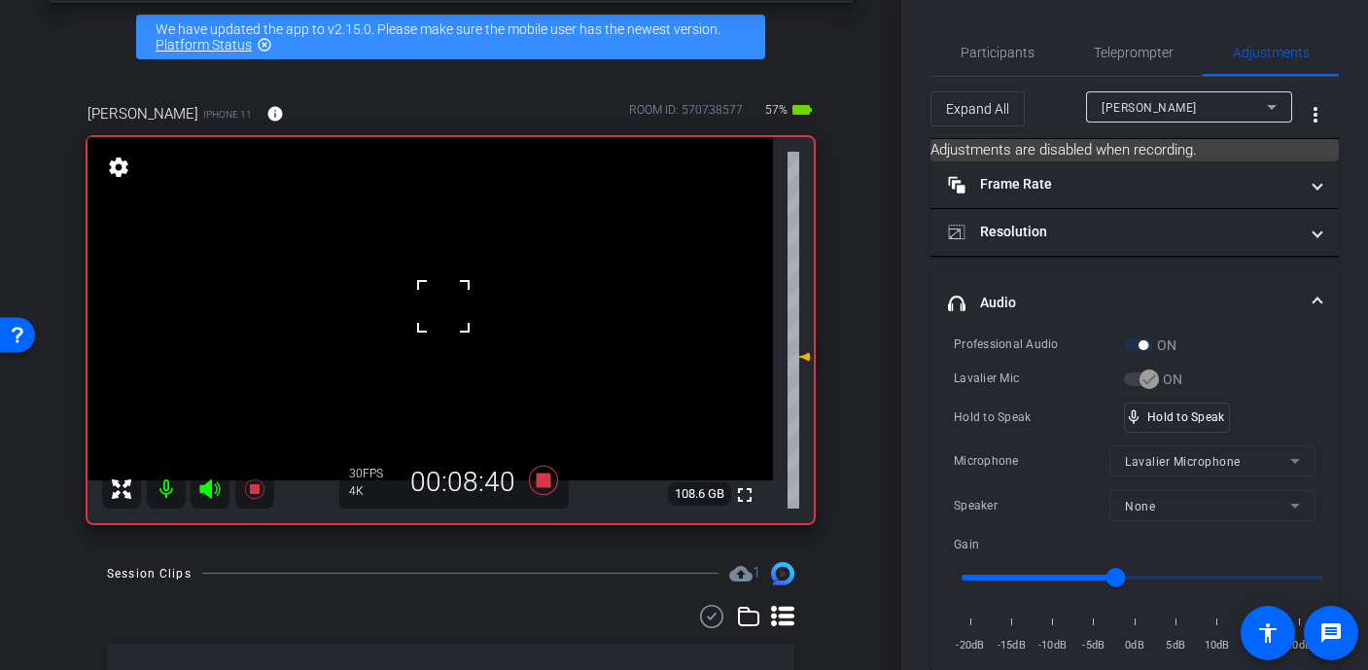
click at [443, 306] on div at bounding box center [443, 306] width 49 height 49
click at [444, 306] on video at bounding box center [431, 308] width 686 height 343
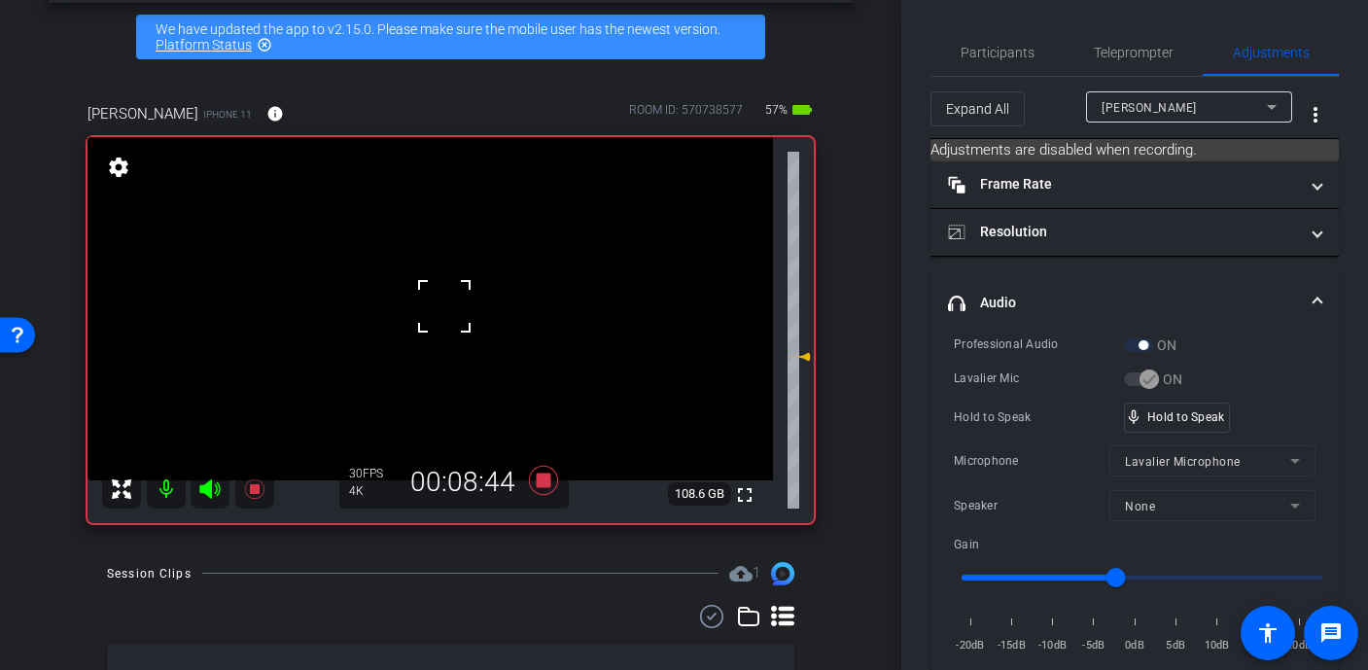
click at [444, 306] on div at bounding box center [444, 306] width 49 height 49
click at [451, 303] on div at bounding box center [444, 306] width 49 height 49
click at [451, 305] on div at bounding box center [444, 306] width 49 height 49
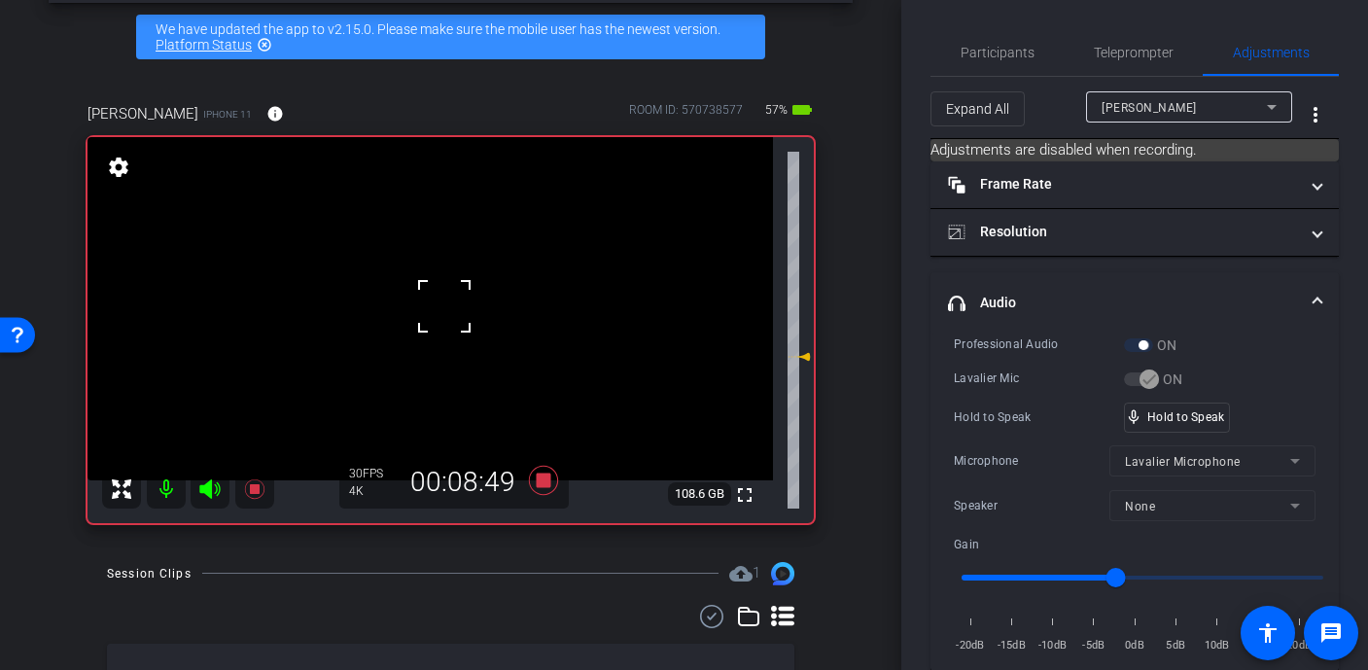
click at [451, 305] on div at bounding box center [444, 306] width 49 height 49
click at [451, 305] on div "fullscreen settings 108.6 GB" at bounding box center [451, 330] width 726 height 386
click at [451, 305] on video at bounding box center [431, 308] width 686 height 343
click at [451, 305] on div at bounding box center [451, 305] width 49 height 49
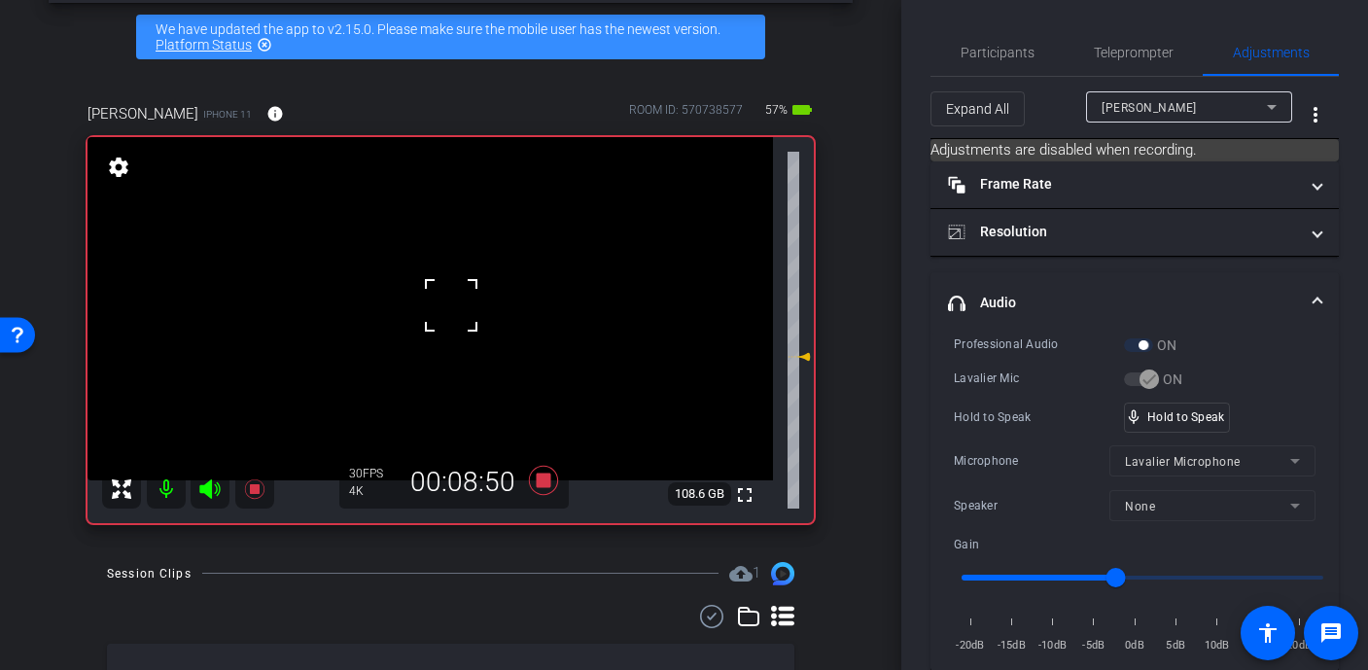
click at [451, 305] on div at bounding box center [451, 305] width 49 height 49
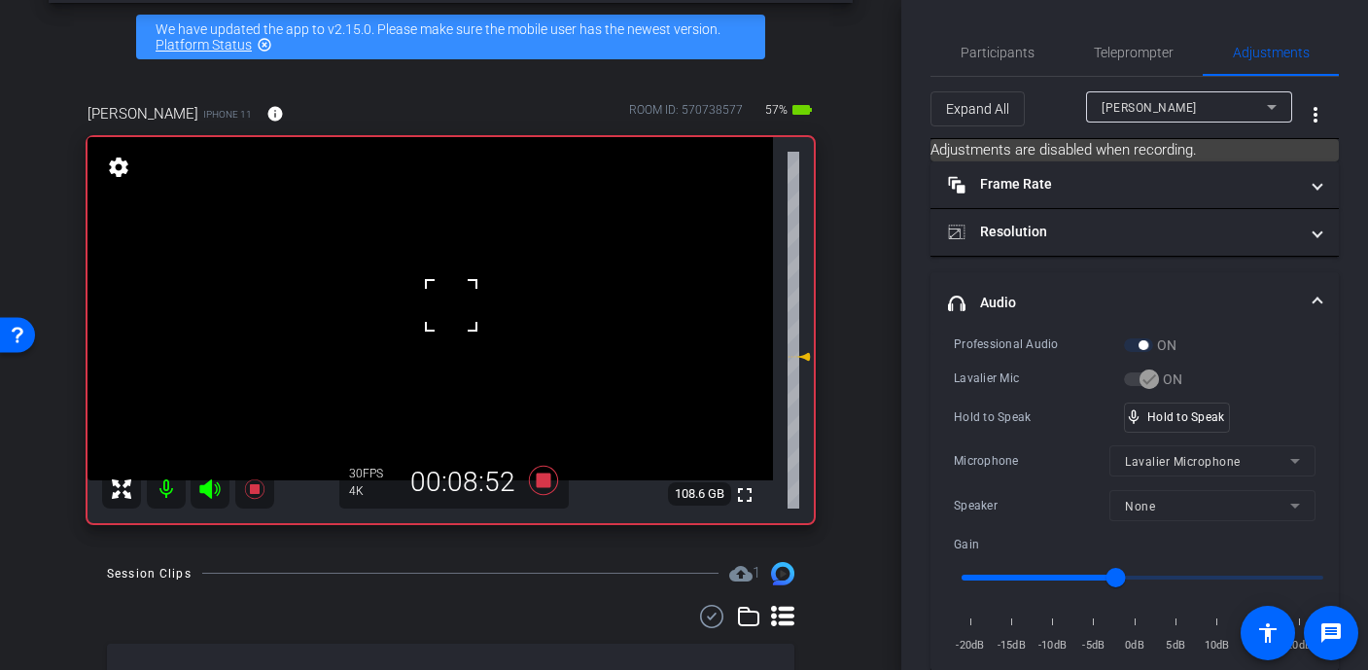
click at [451, 305] on div at bounding box center [451, 305] width 49 height 49
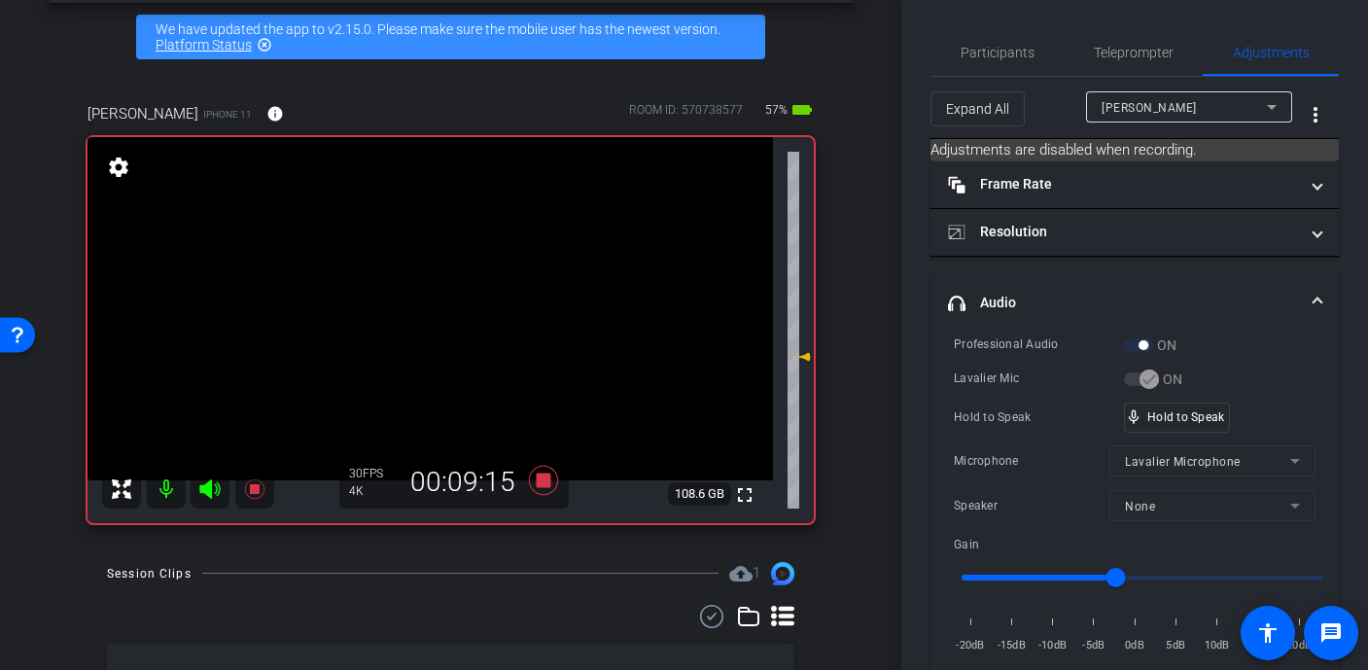
click at [473, 303] on video at bounding box center [431, 308] width 686 height 343
click at [433, 313] on video at bounding box center [431, 308] width 686 height 343
click at [433, 313] on div at bounding box center [432, 313] width 49 height 49
click at [448, 306] on div at bounding box center [432, 313] width 49 height 49
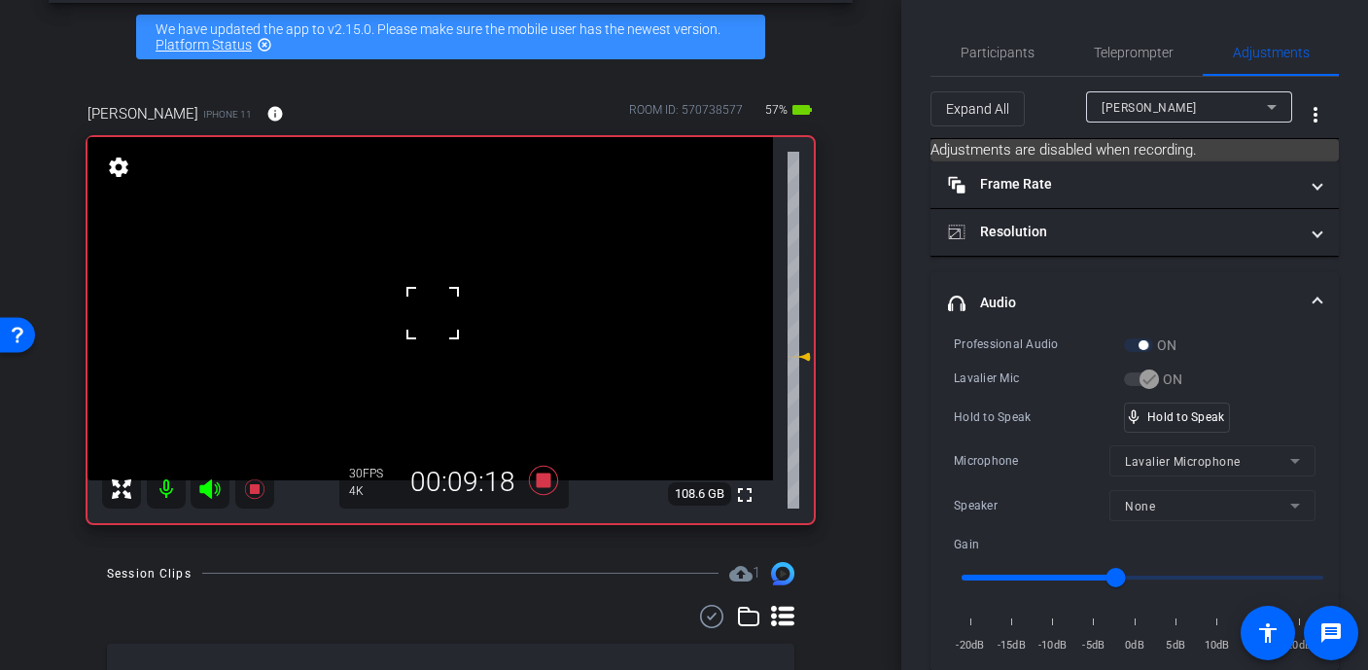
click at [448, 306] on div at bounding box center [432, 313] width 49 height 49
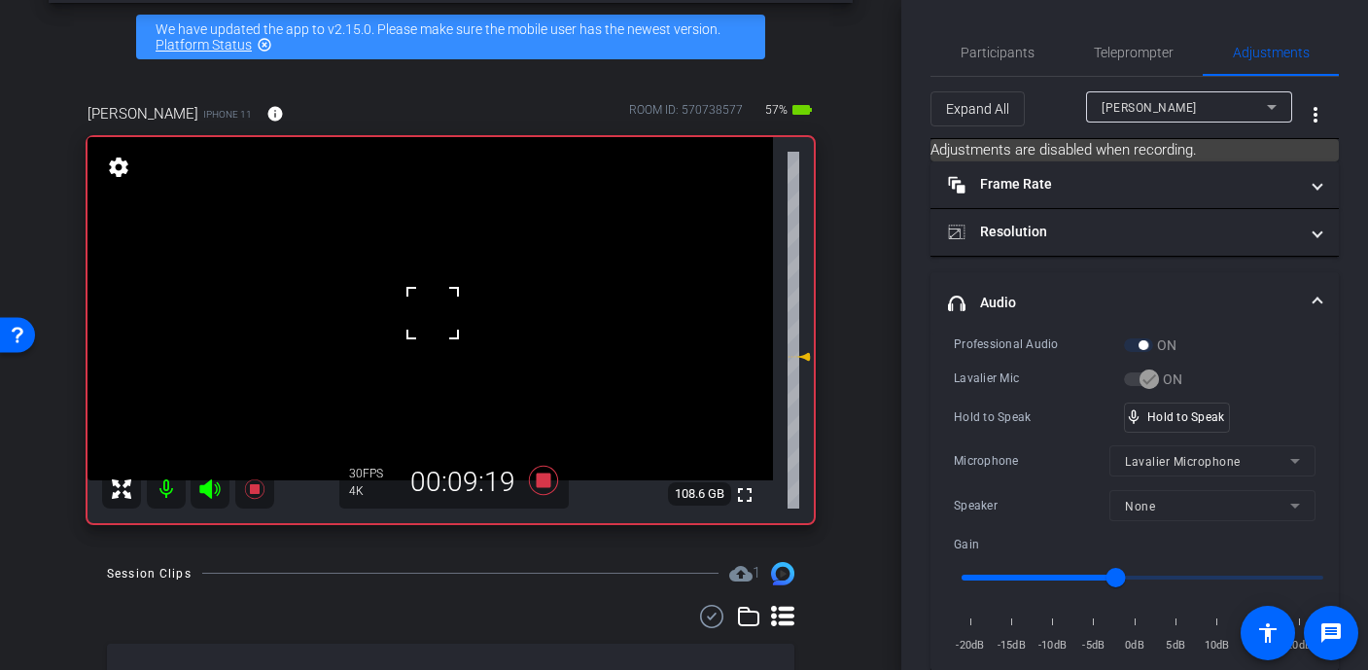
click at [448, 306] on div at bounding box center [432, 313] width 49 height 49
click at [998, 60] on span "Participants" at bounding box center [998, 52] width 74 height 47
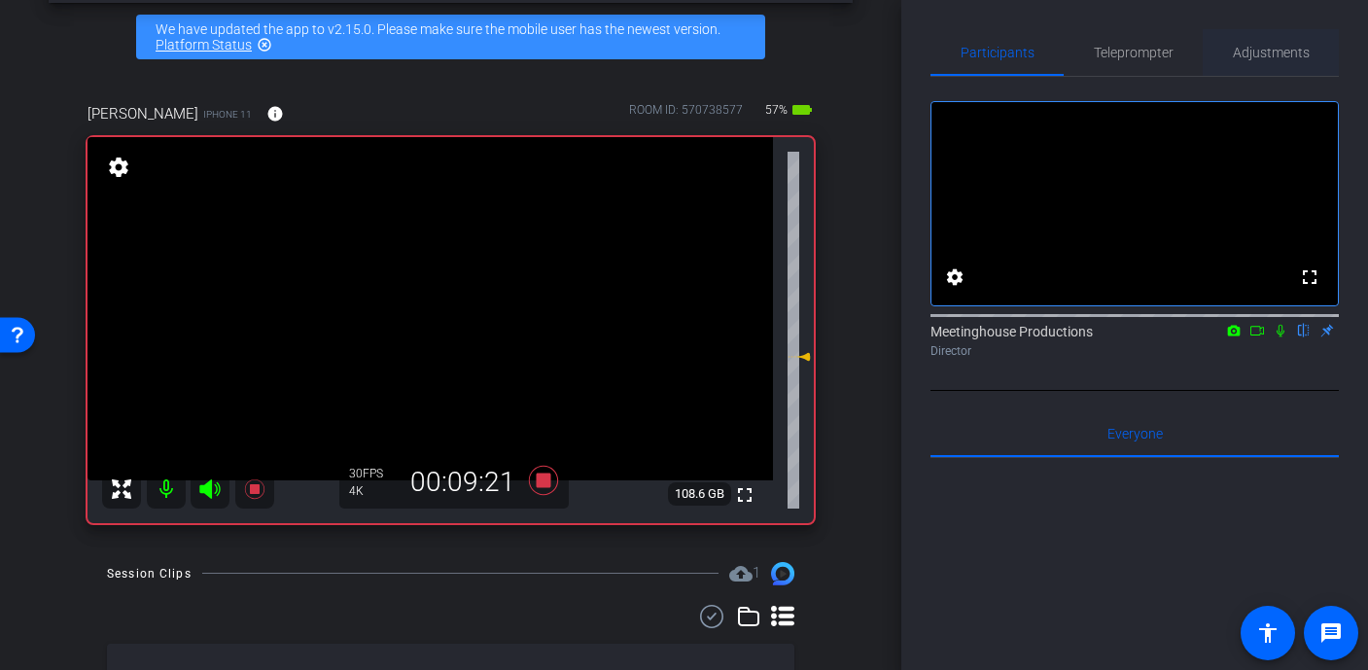
click at [1244, 63] on span "Adjustments" at bounding box center [1271, 52] width 77 height 47
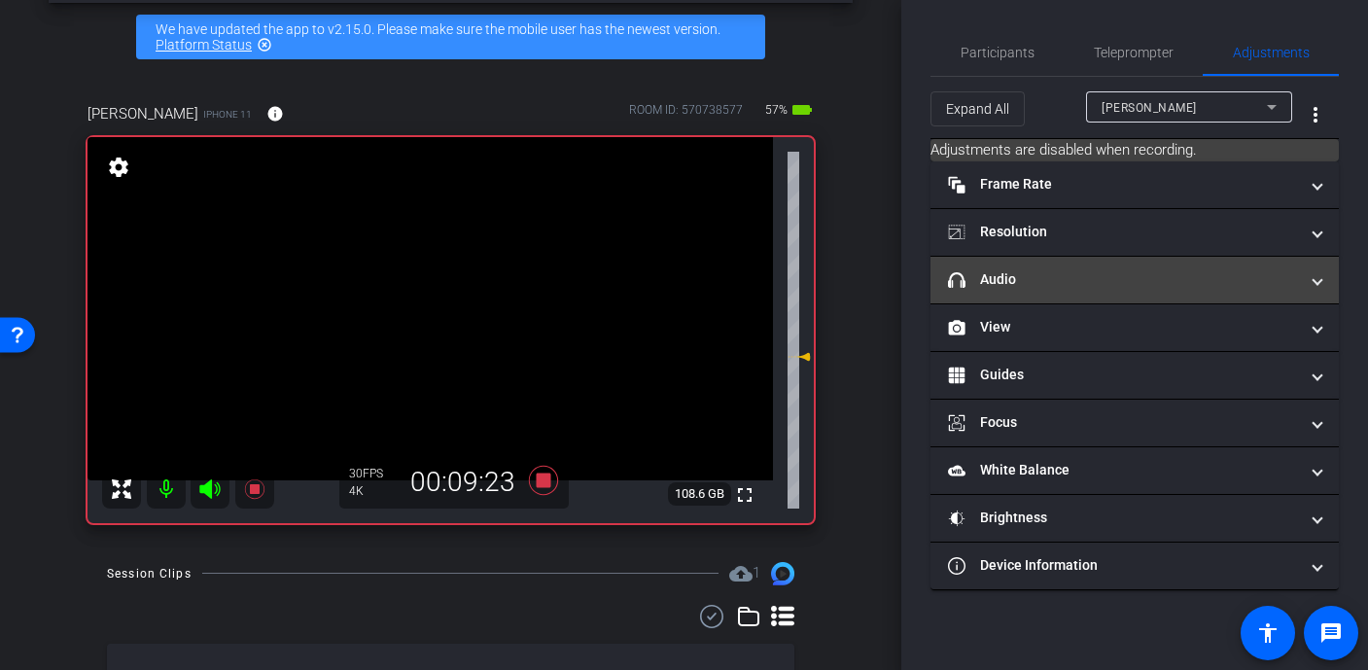
click at [1033, 285] on mat-panel-title "headphone icon Audio" at bounding box center [1123, 279] width 350 height 20
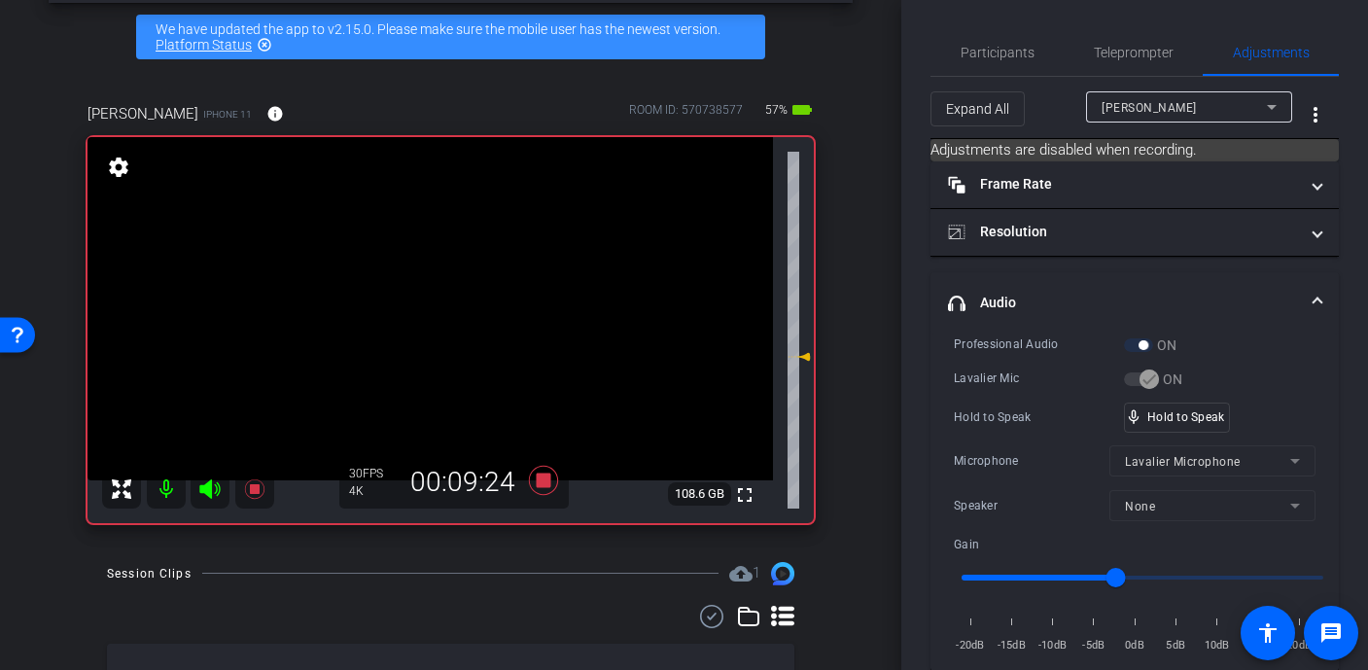
click at [434, 299] on video at bounding box center [431, 308] width 686 height 343
click at [434, 299] on div at bounding box center [433, 298] width 49 height 49
click at [461, 295] on video at bounding box center [431, 308] width 686 height 343
click at [461, 295] on div at bounding box center [461, 294] width 49 height 49
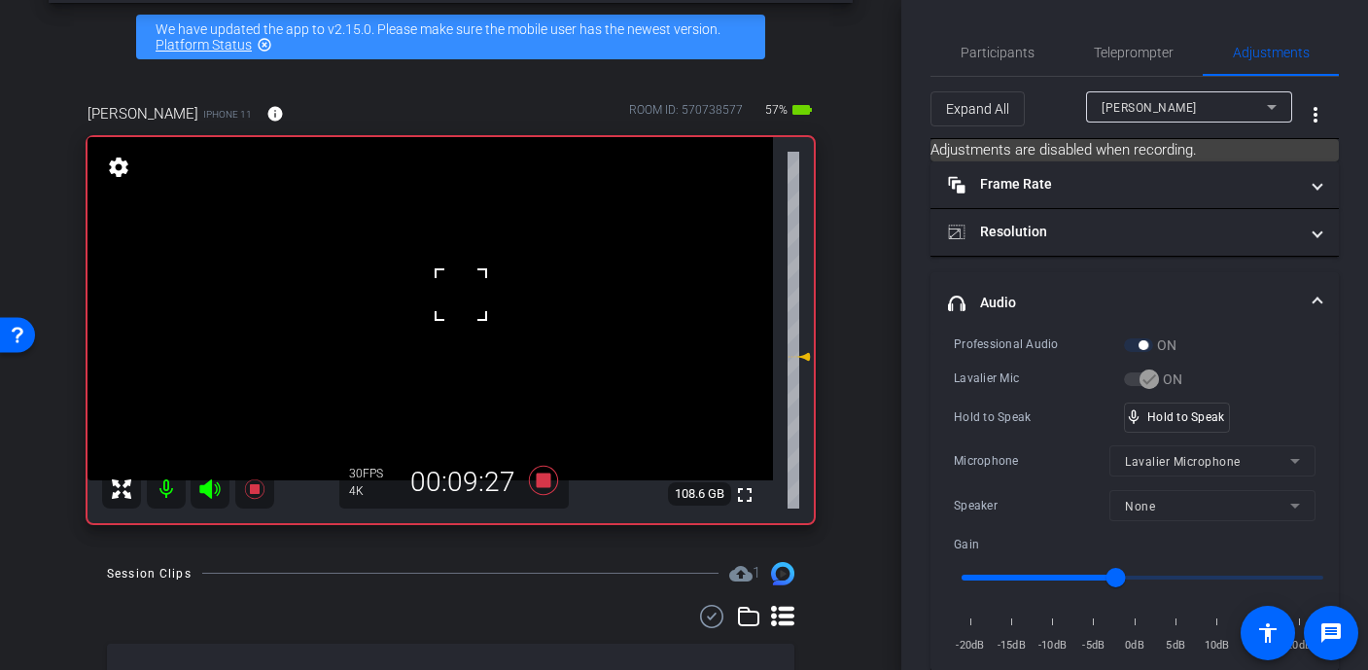
click at [420, 312] on video at bounding box center [431, 308] width 686 height 343
click at [420, 312] on div at bounding box center [420, 312] width 49 height 49
click at [433, 307] on div at bounding box center [420, 312] width 49 height 49
click at [457, 307] on video at bounding box center [431, 308] width 686 height 343
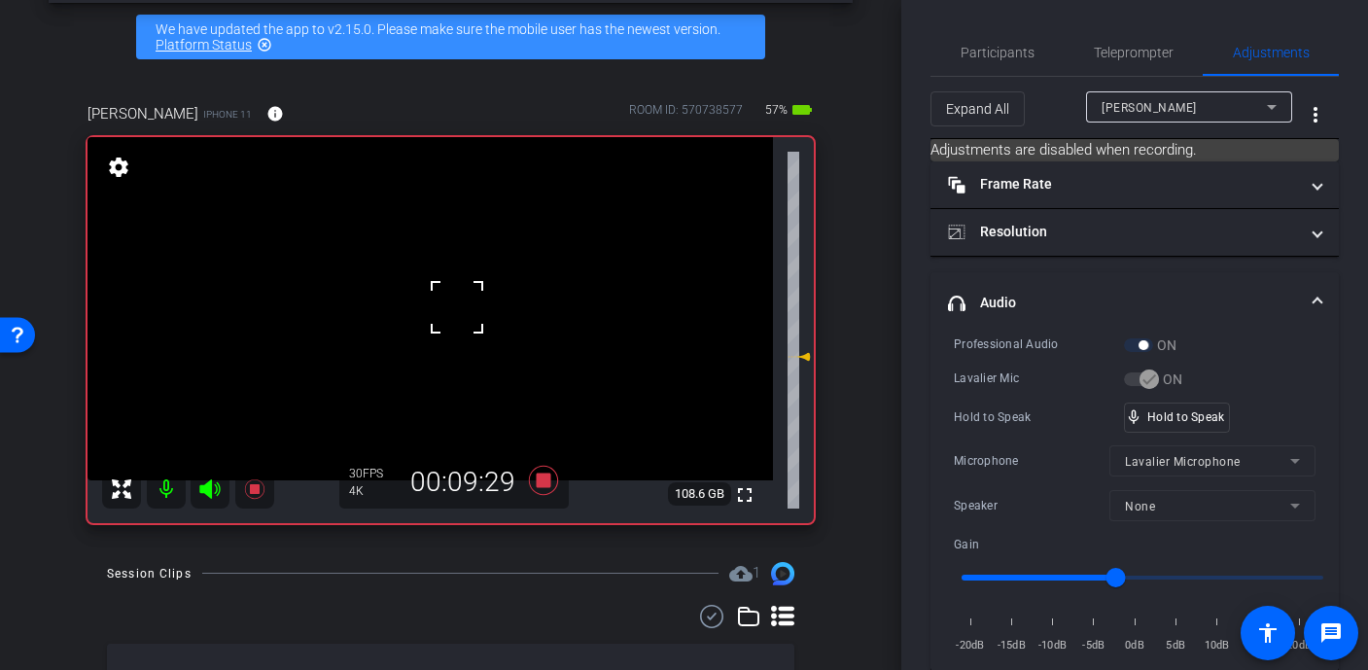
click at [457, 307] on div at bounding box center [457, 307] width 49 height 49
click at [457, 307] on div "fullscreen settings 108.5 GB" at bounding box center [451, 330] width 726 height 386
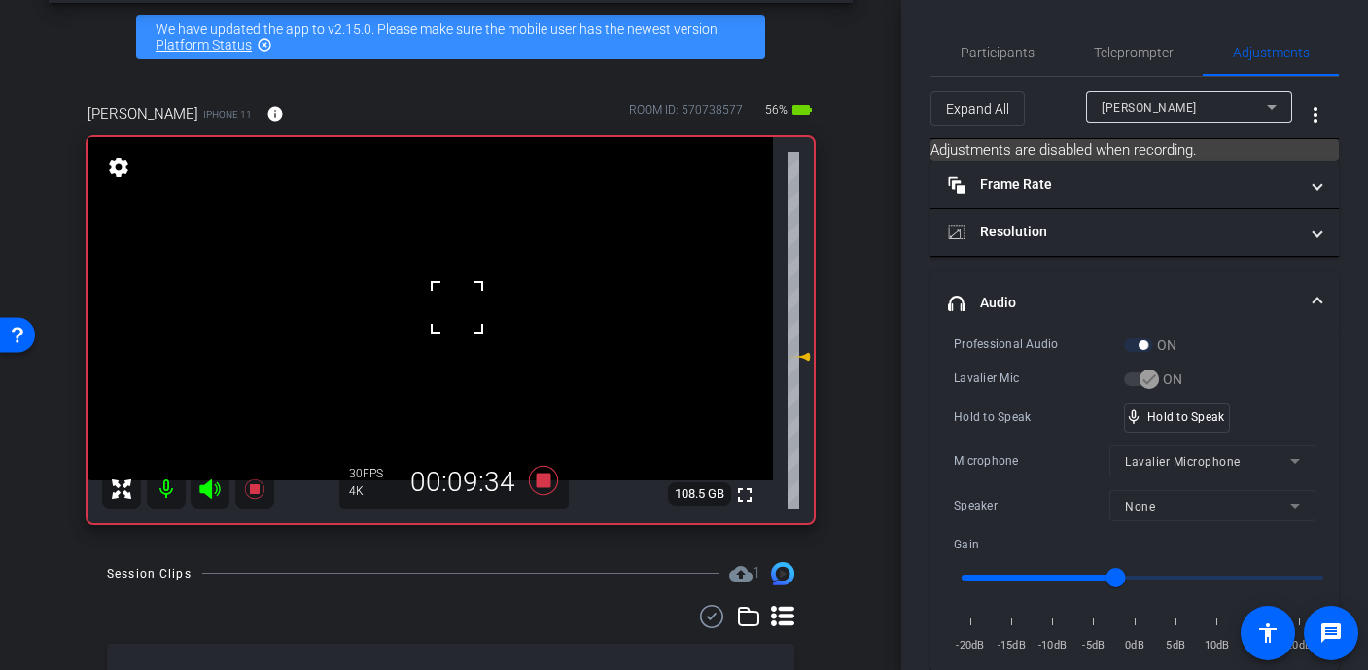
click at [457, 307] on video at bounding box center [431, 308] width 686 height 343
click at [457, 307] on div at bounding box center [457, 307] width 49 height 49
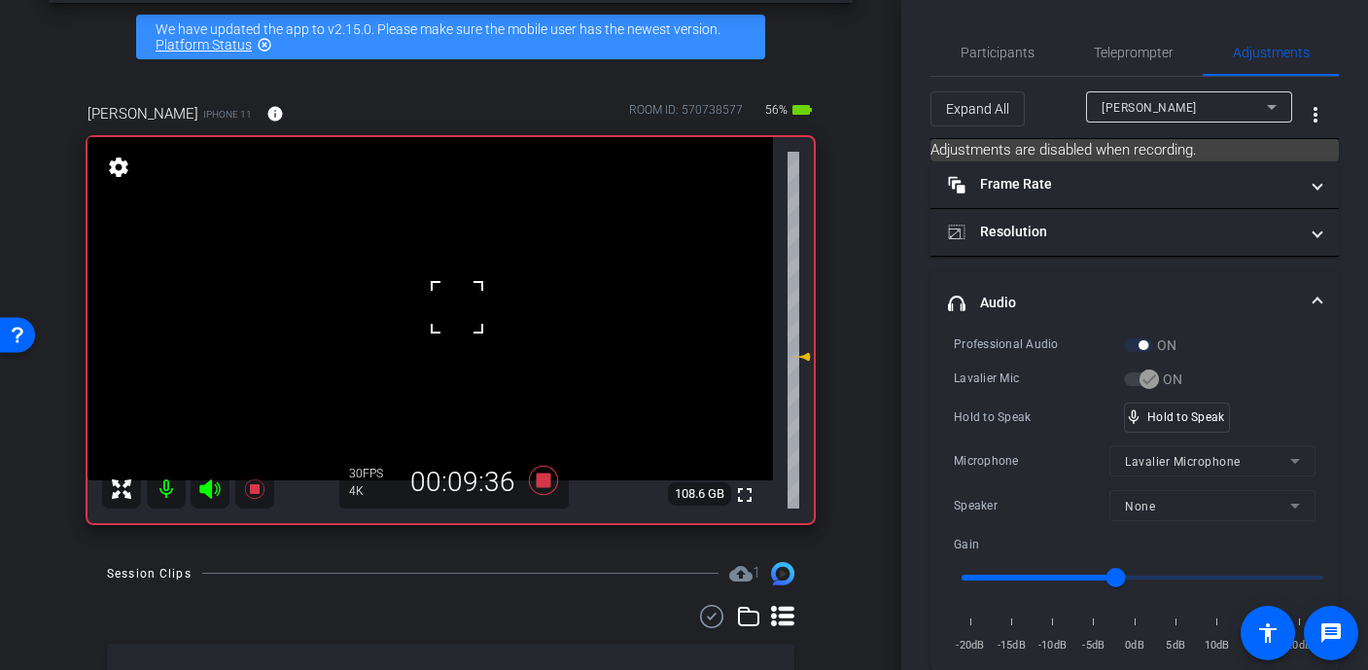
click at [457, 307] on div at bounding box center [457, 307] width 49 height 49
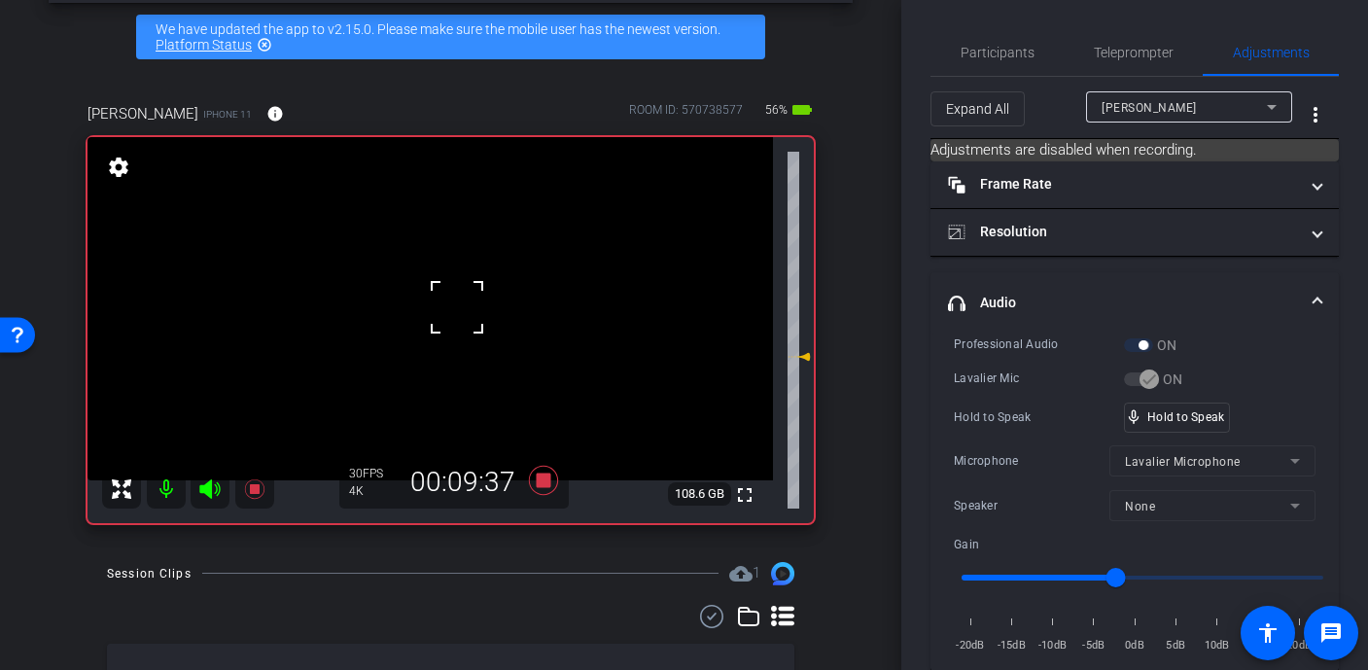
click at [457, 307] on div at bounding box center [457, 307] width 49 height 49
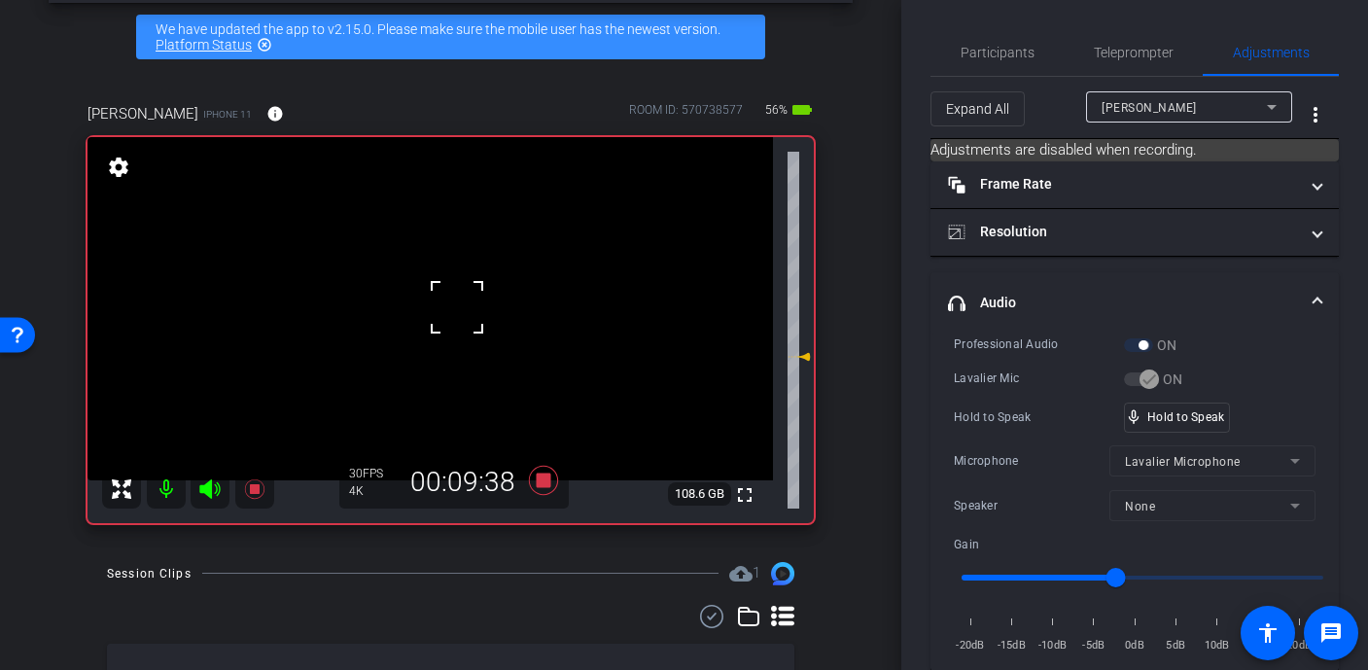
click at [457, 307] on div at bounding box center [457, 307] width 49 height 49
click at [457, 307] on video at bounding box center [431, 308] width 686 height 343
click at [457, 307] on div at bounding box center [457, 307] width 49 height 49
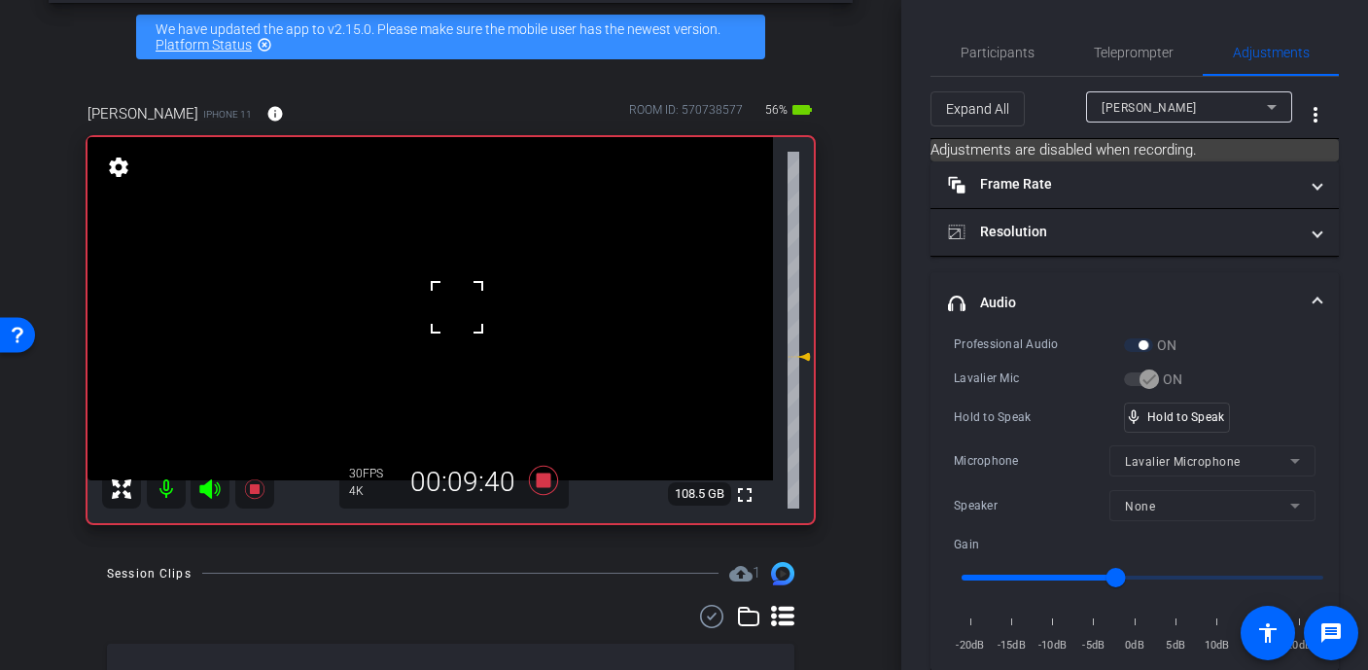
click at [457, 307] on div at bounding box center [457, 307] width 49 height 49
click at [445, 299] on div at bounding box center [457, 307] width 49 height 49
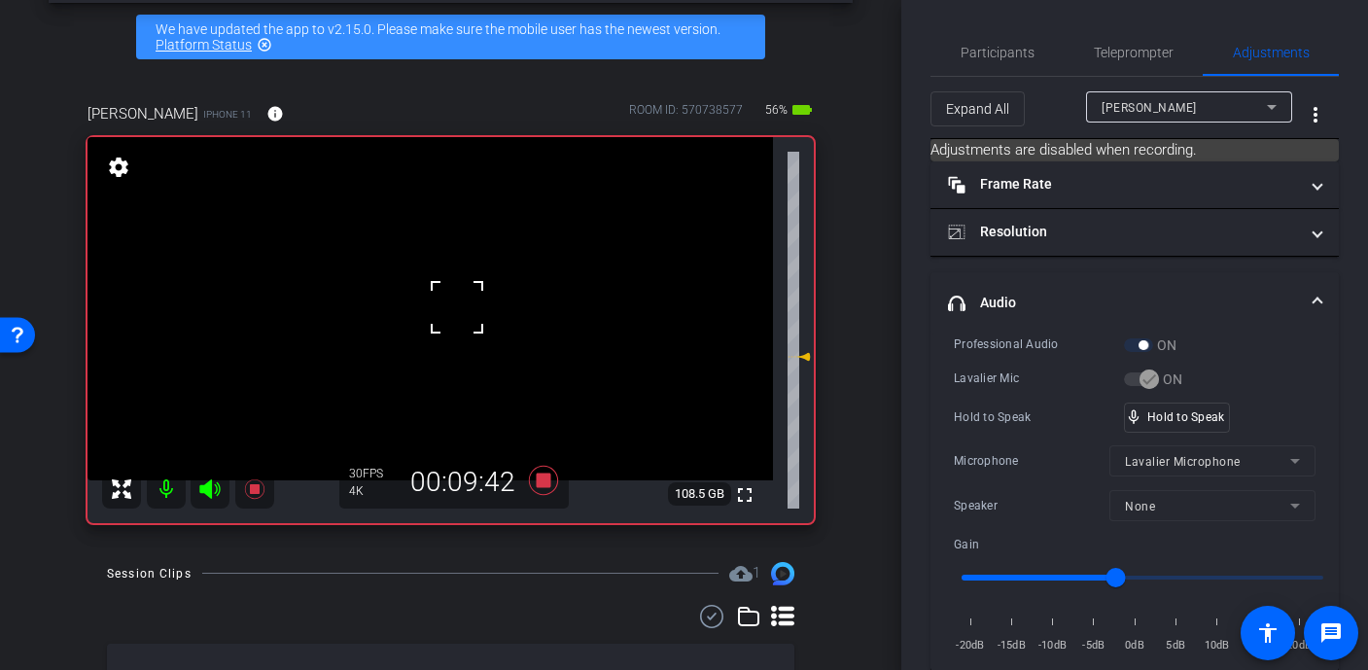
click at [445, 299] on div at bounding box center [457, 307] width 49 height 49
click at [445, 299] on video at bounding box center [431, 308] width 686 height 343
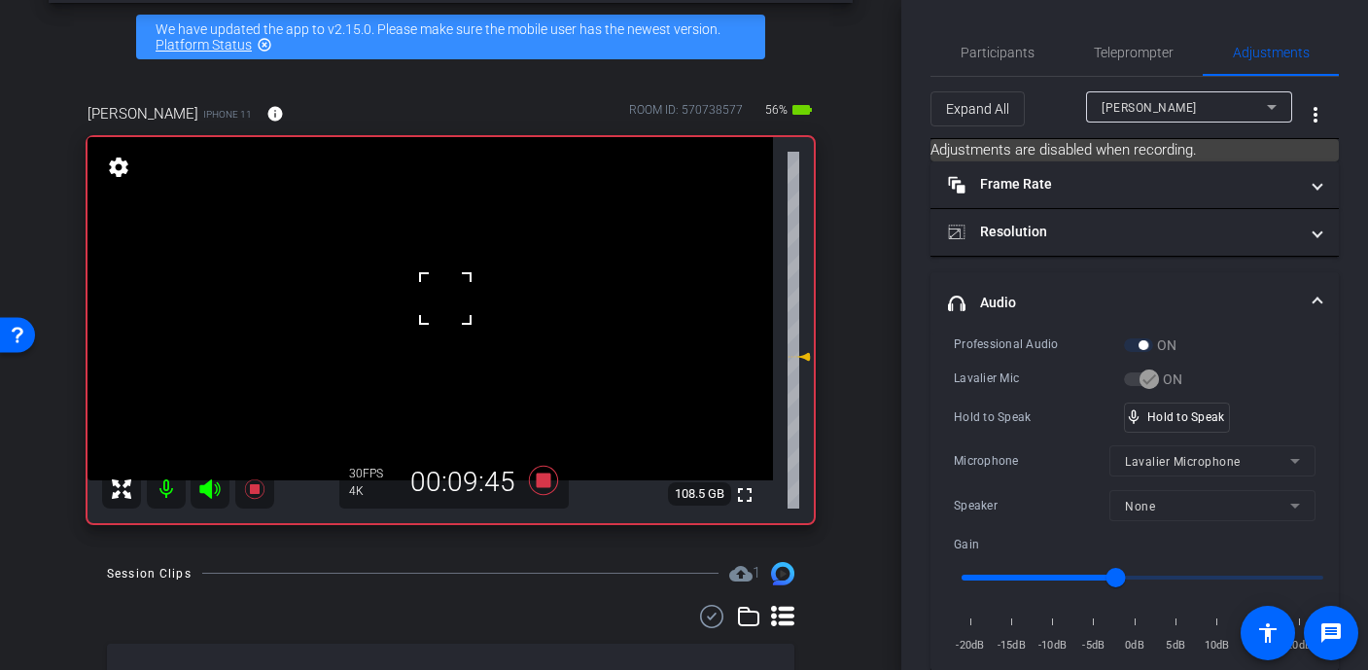
click at [445, 299] on div at bounding box center [445, 298] width 49 height 49
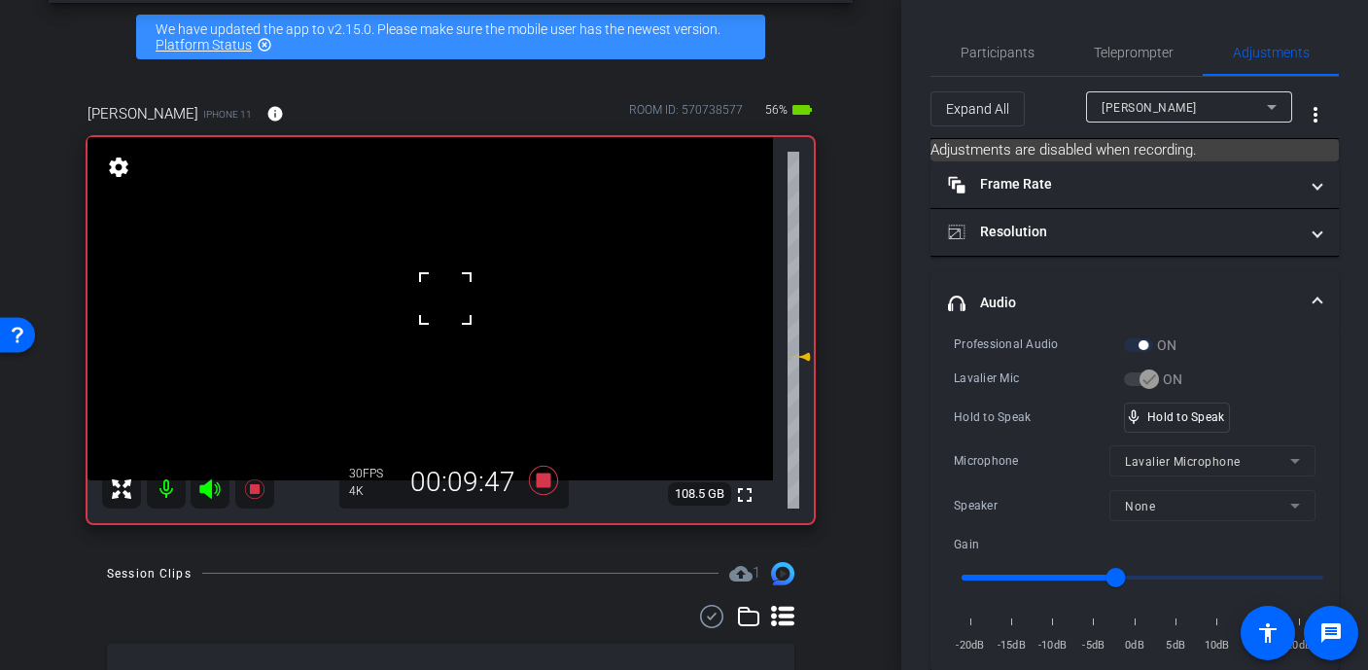
click at [445, 299] on div at bounding box center [445, 298] width 49 height 49
click at [445, 299] on video at bounding box center [431, 308] width 686 height 343
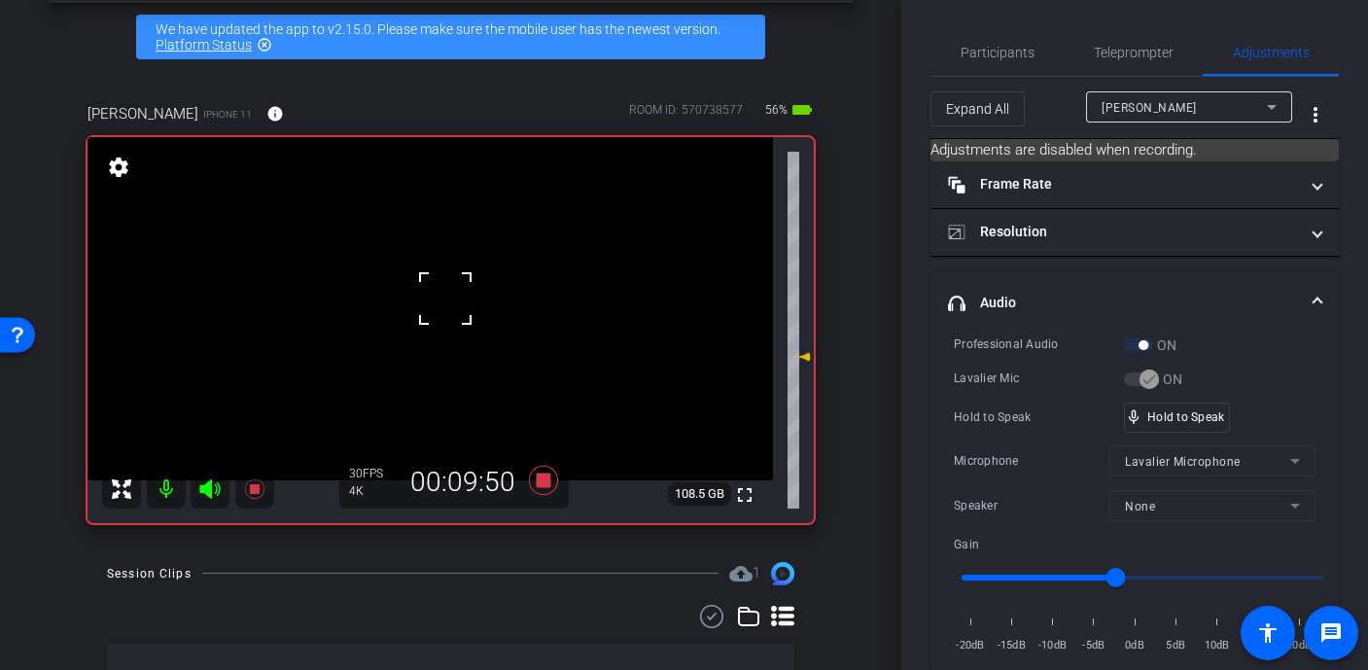
click at [445, 299] on div at bounding box center [445, 298] width 49 height 49
click at [445, 299] on video at bounding box center [431, 308] width 686 height 343
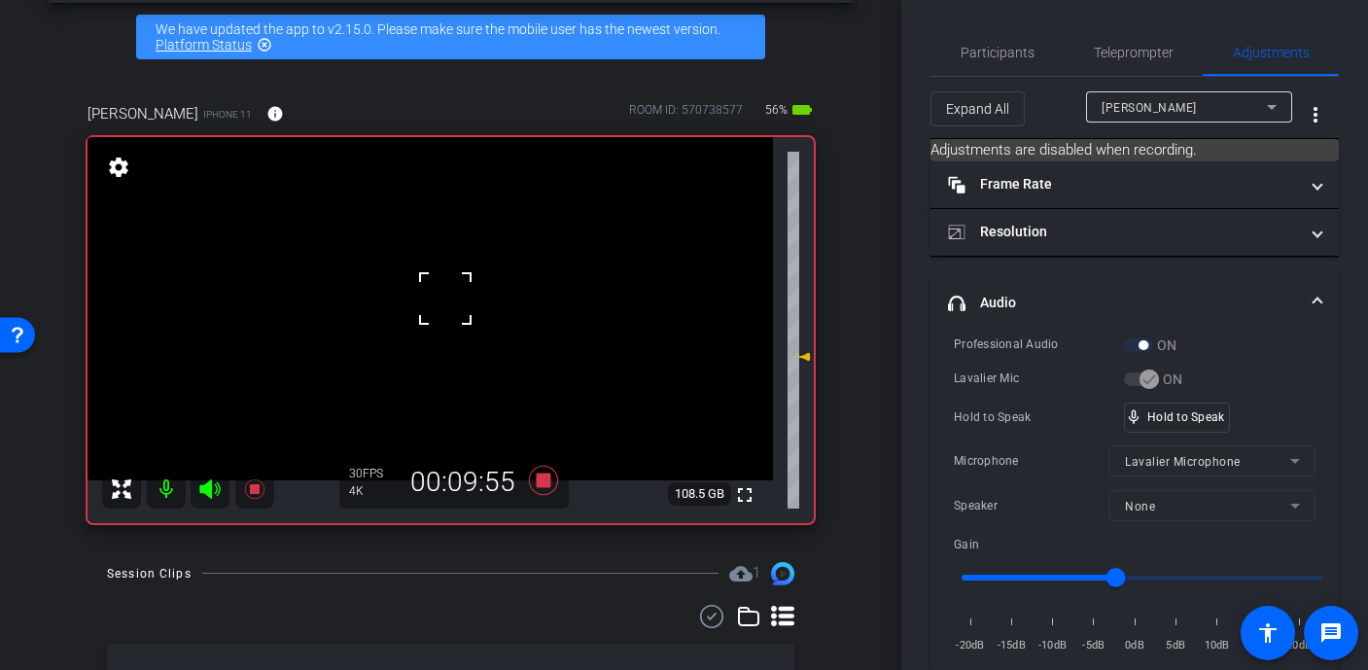
click at [445, 299] on div at bounding box center [445, 298] width 49 height 49
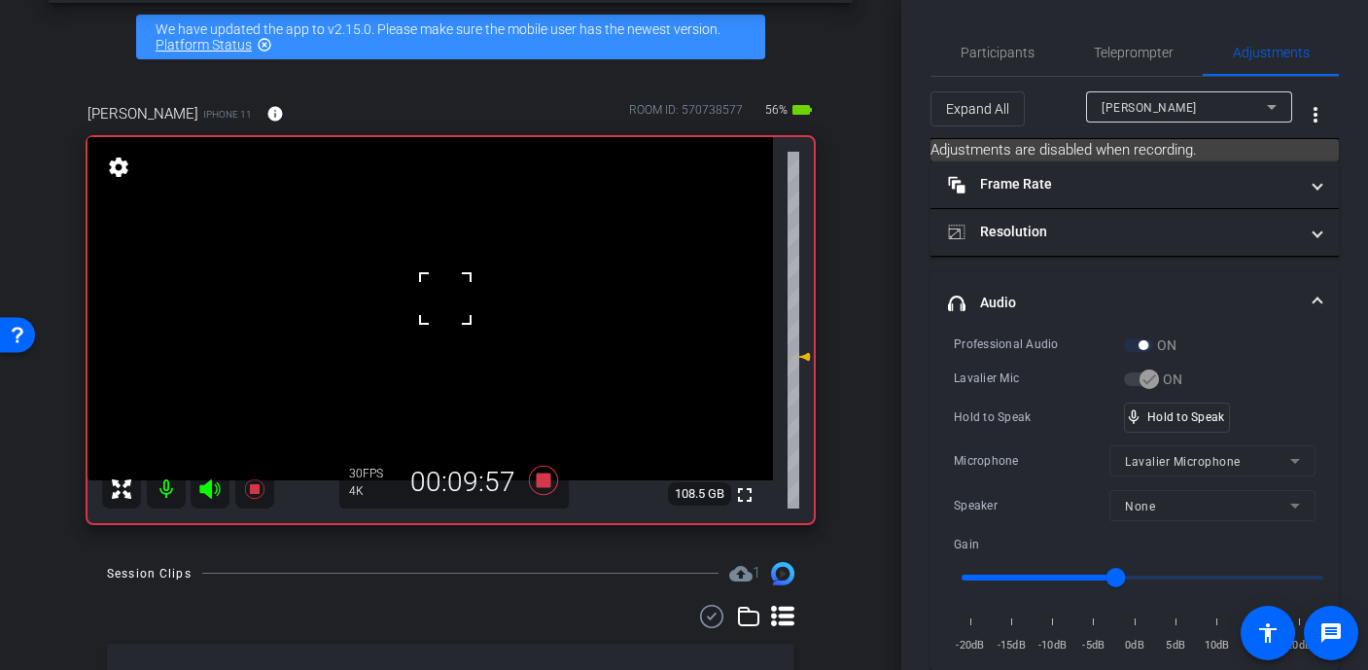
click at [445, 299] on div at bounding box center [445, 298] width 49 height 49
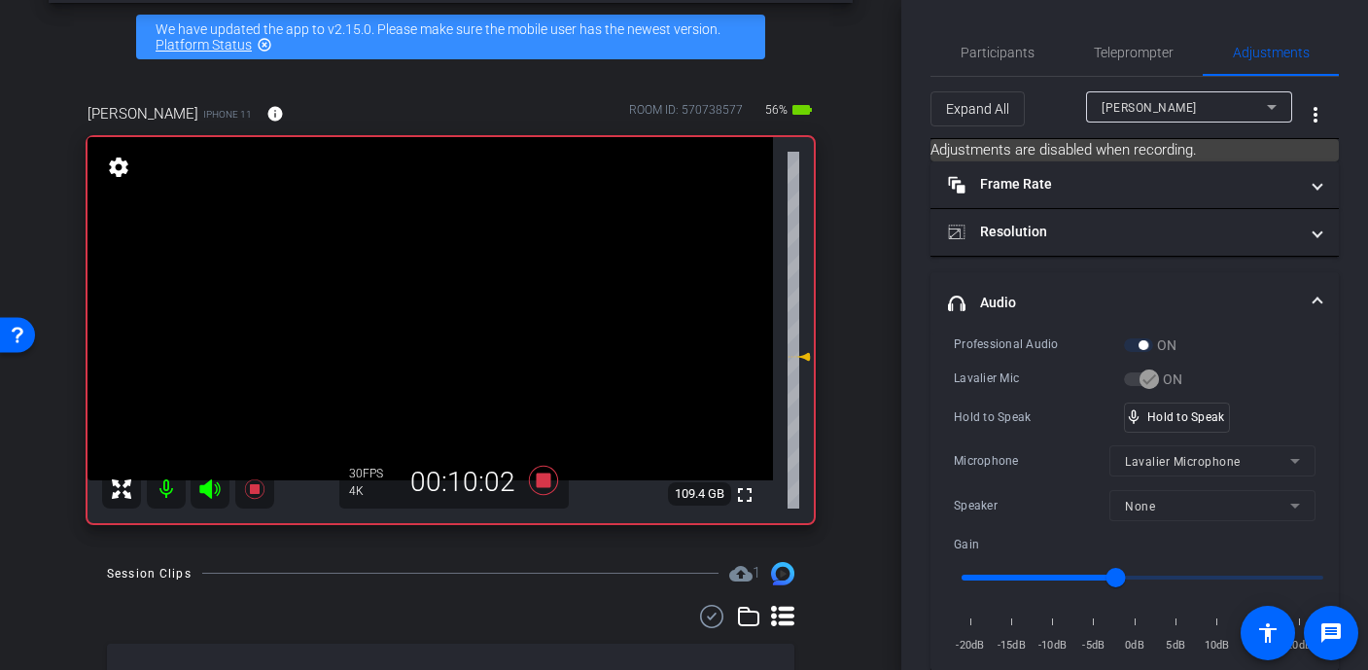
click at [445, 299] on video at bounding box center [431, 308] width 686 height 343
click at [445, 299] on div at bounding box center [445, 298] width 49 height 49
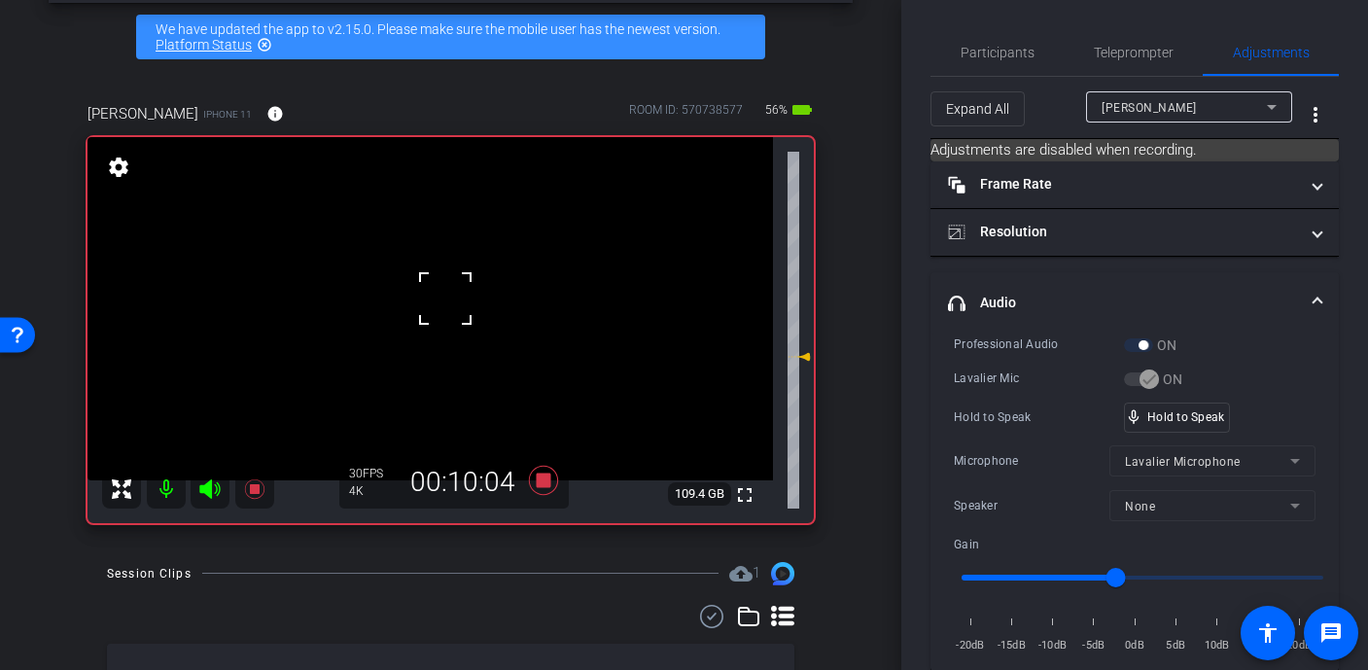
click at [445, 299] on div at bounding box center [445, 298] width 49 height 49
click at [457, 305] on div at bounding box center [445, 298] width 49 height 49
click at [457, 306] on div at bounding box center [445, 298] width 49 height 49
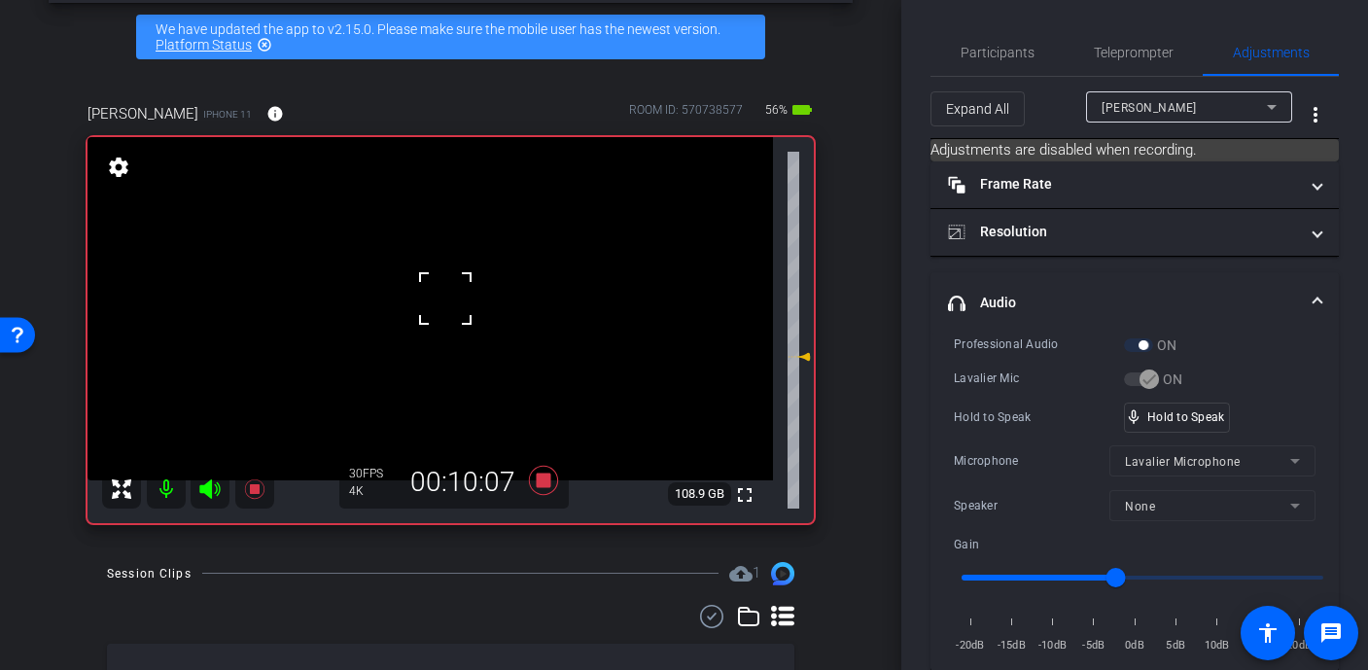
click at [457, 306] on div at bounding box center [445, 298] width 49 height 49
click at [457, 306] on video at bounding box center [431, 308] width 686 height 343
click at [457, 306] on div at bounding box center [457, 306] width 49 height 49
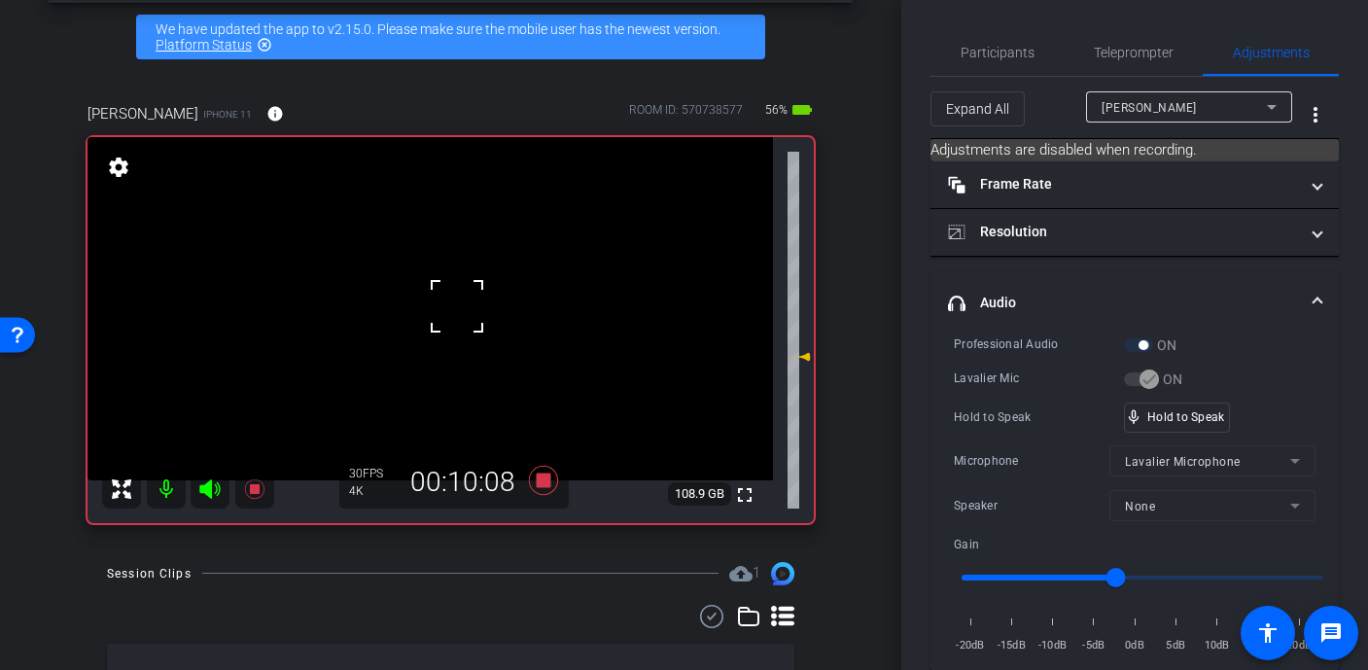
click
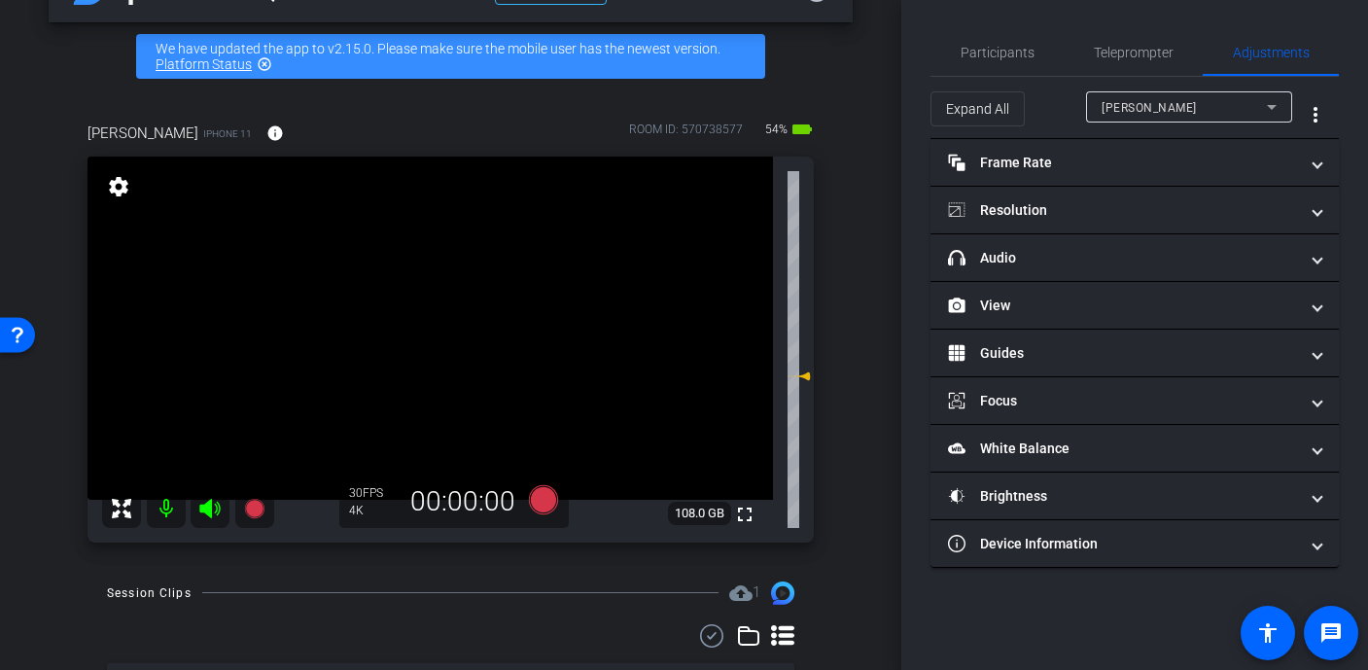
scroll to position [17, 0]
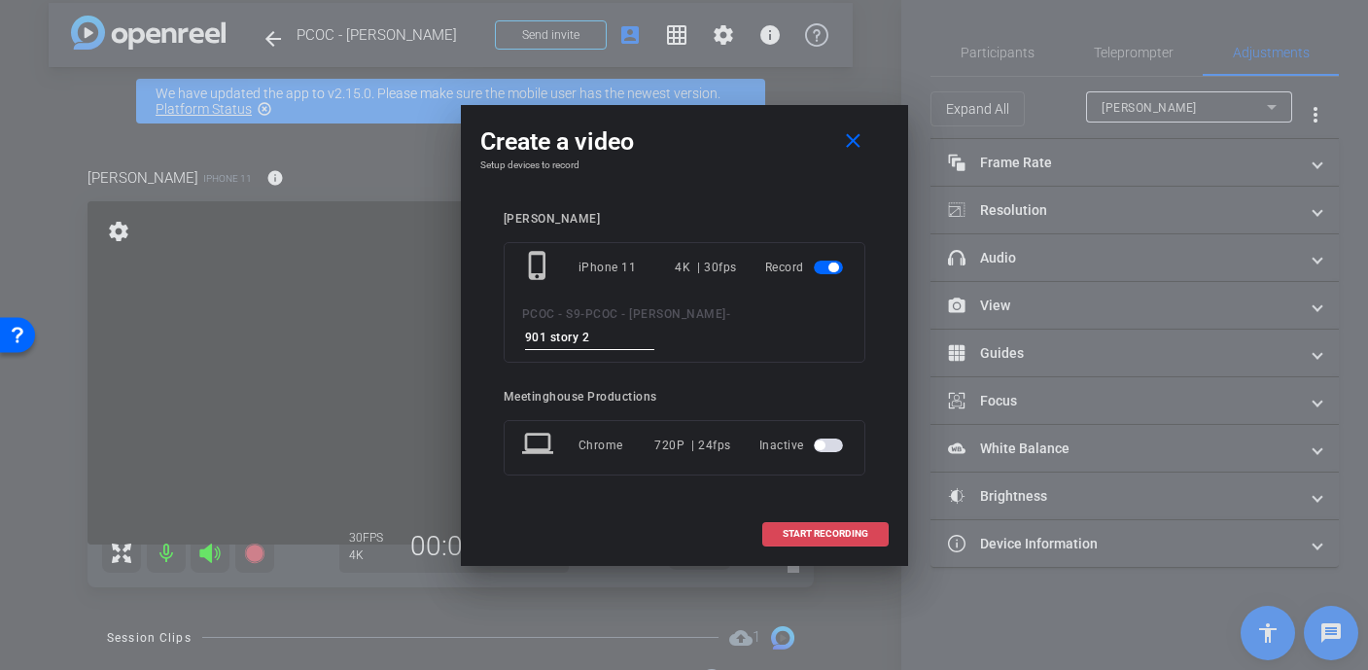
type input "901 story 2"
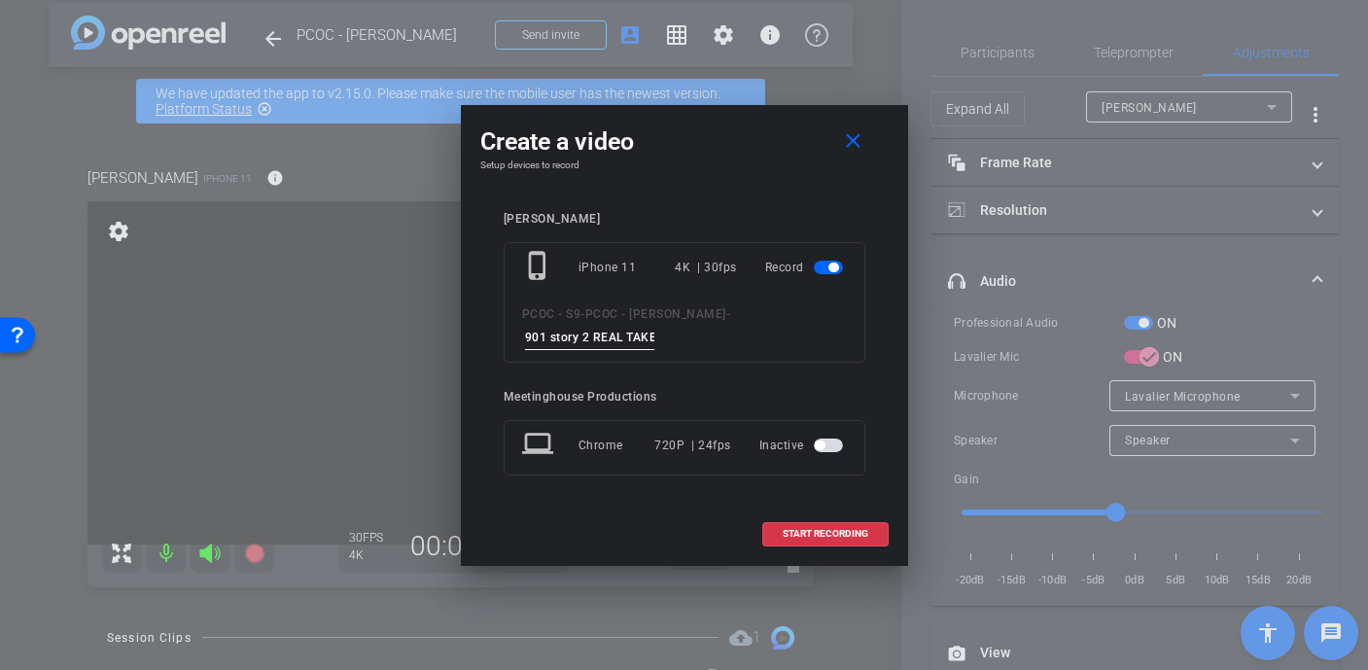
scroll to position [0, 4]
type input "901 story 2 REAL TAKE"
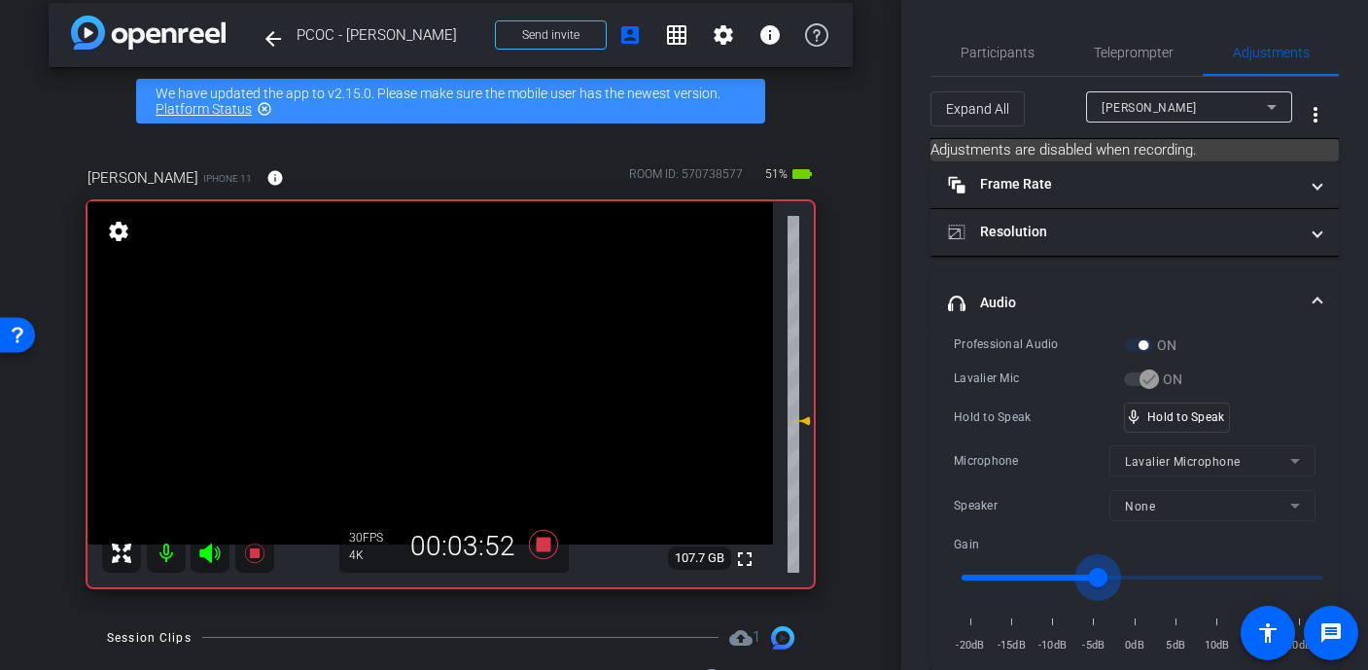
type input "-5"
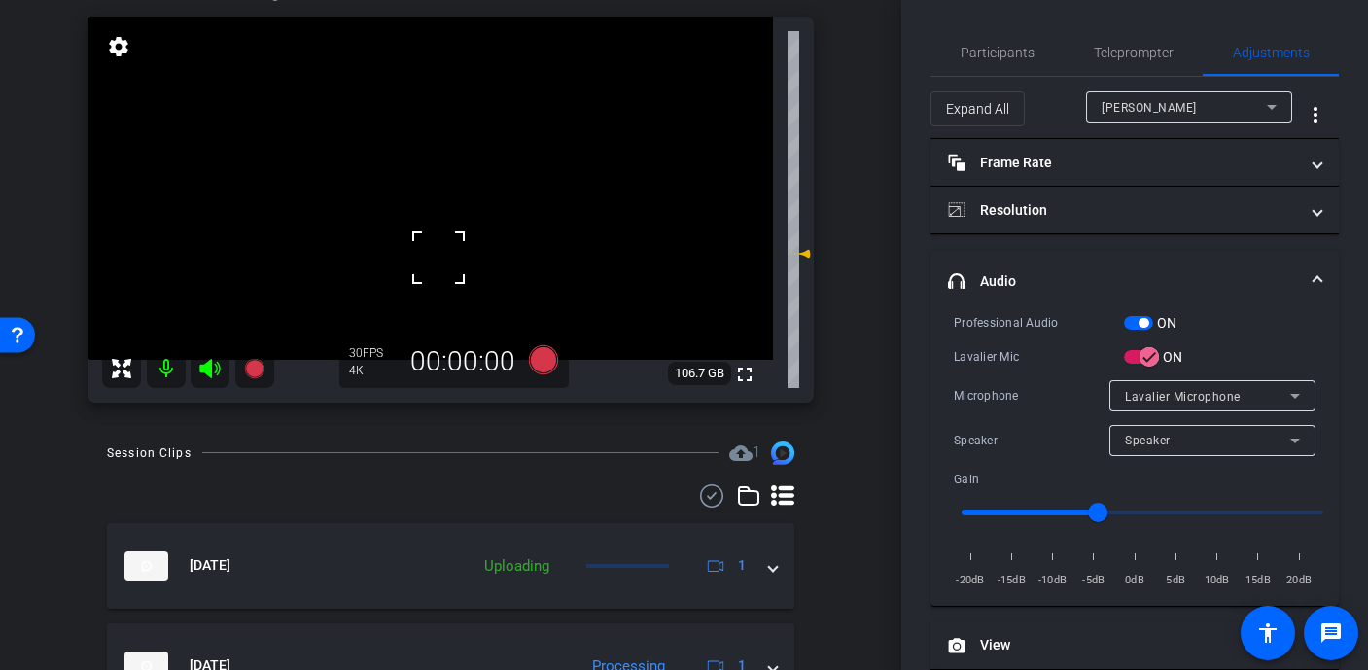
scroll to position [236, 0]
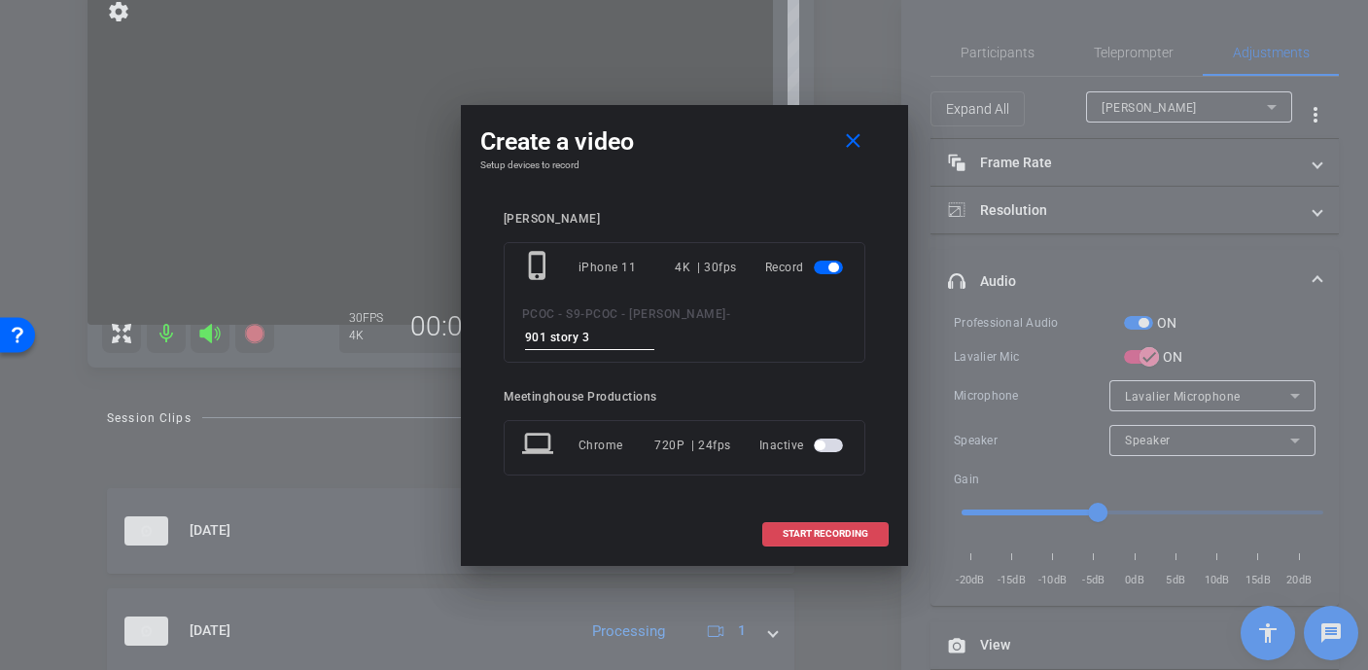
type input "901 story 3"
type input "901 story 4"
type input "901 story 5"
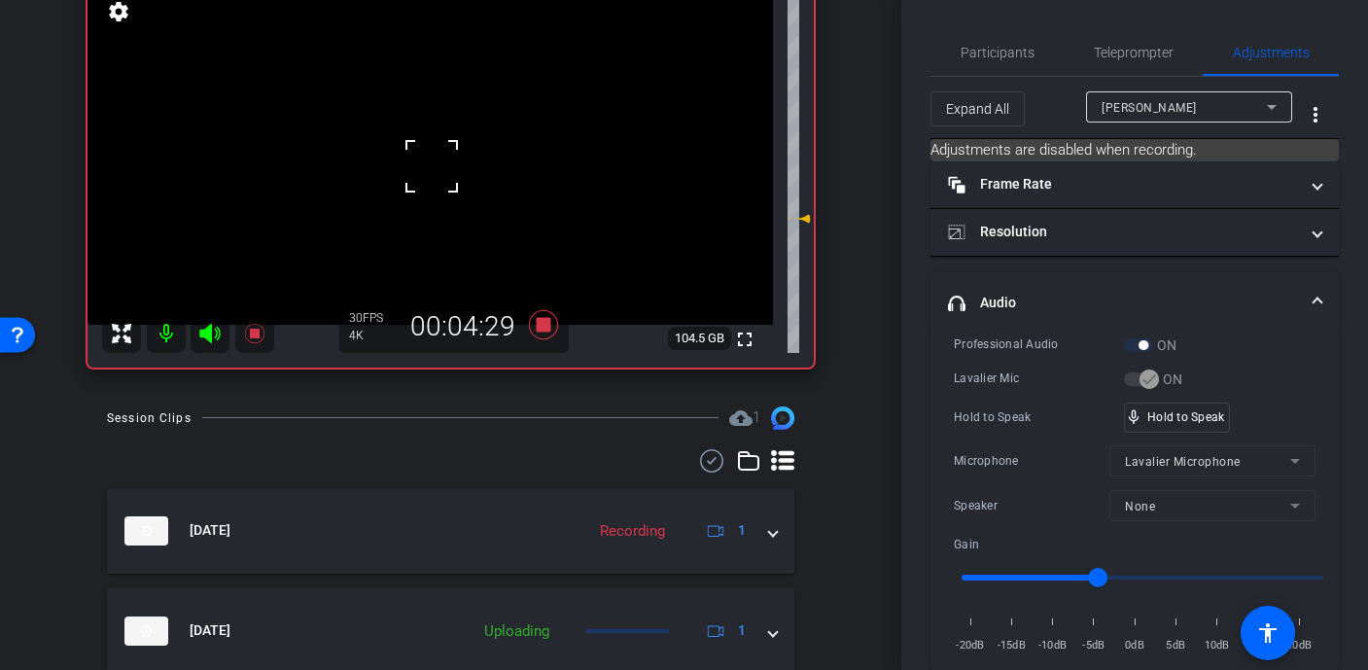
drag, startPoint x: 432, startPoint y: 146, endPoint x: 420, endPoint y: 144, distance: 11.8
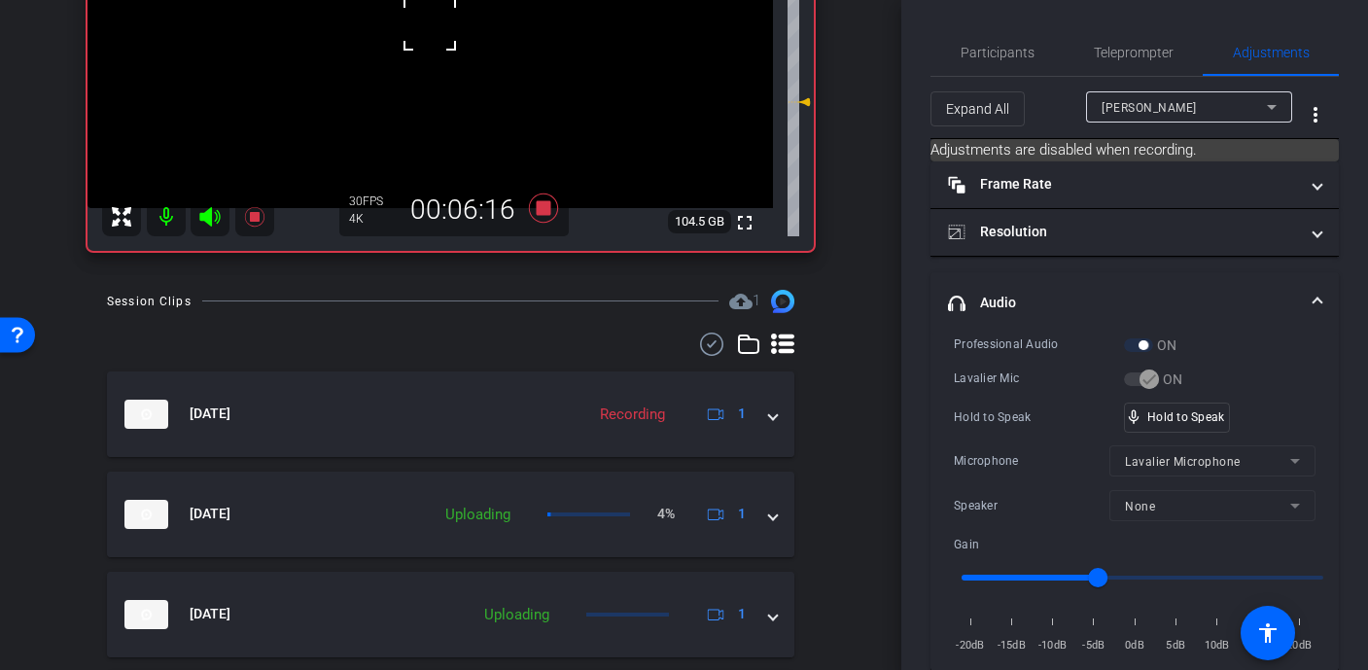
scroll to position [312, 0]
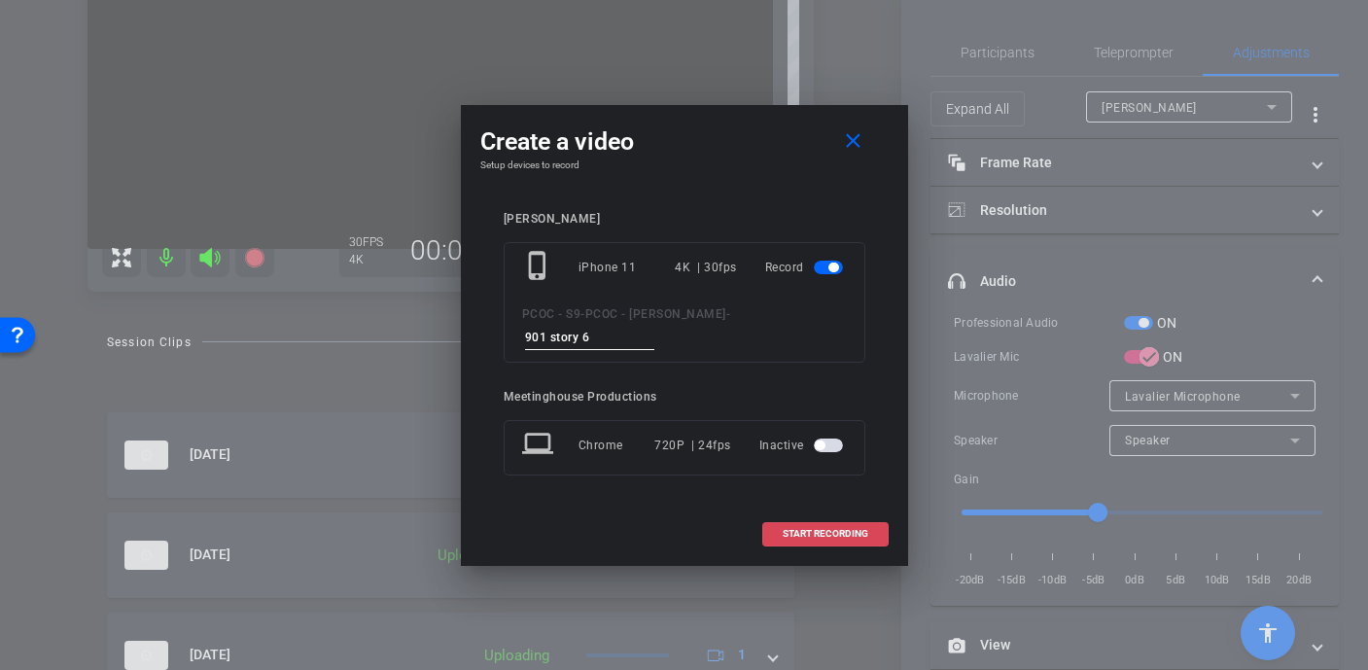
type input "901 story 6"
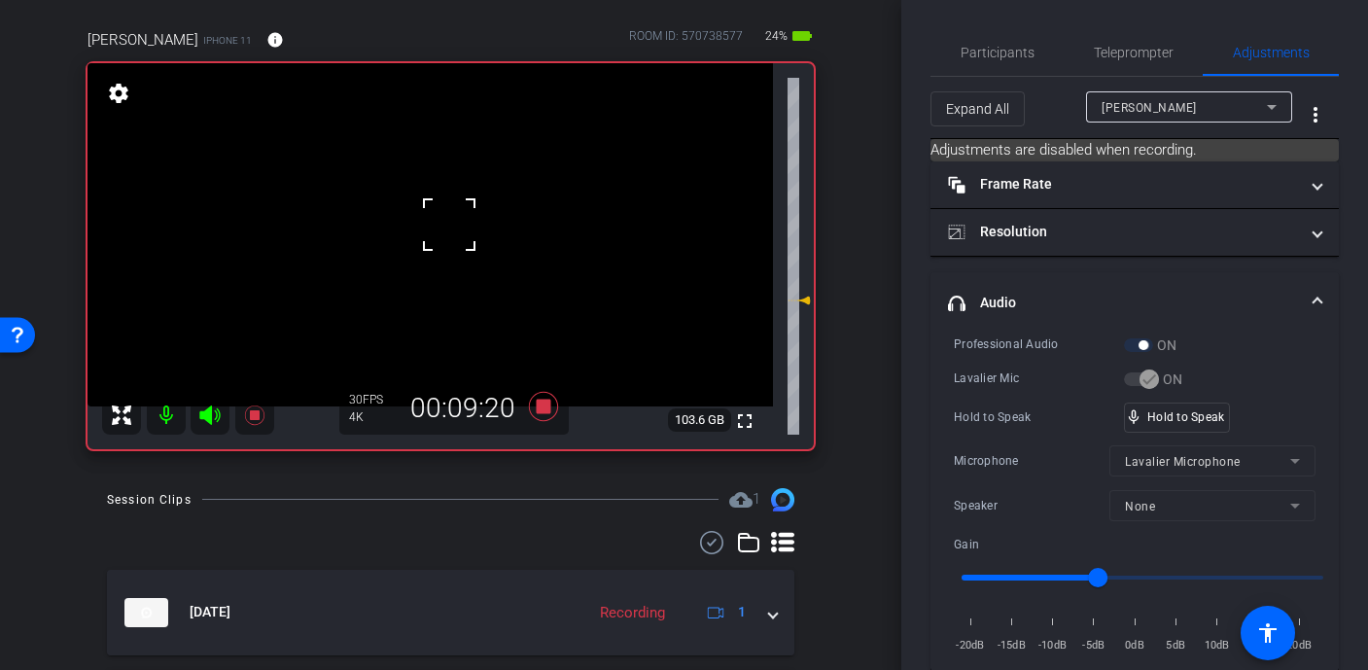
scroll to position [146, 0]
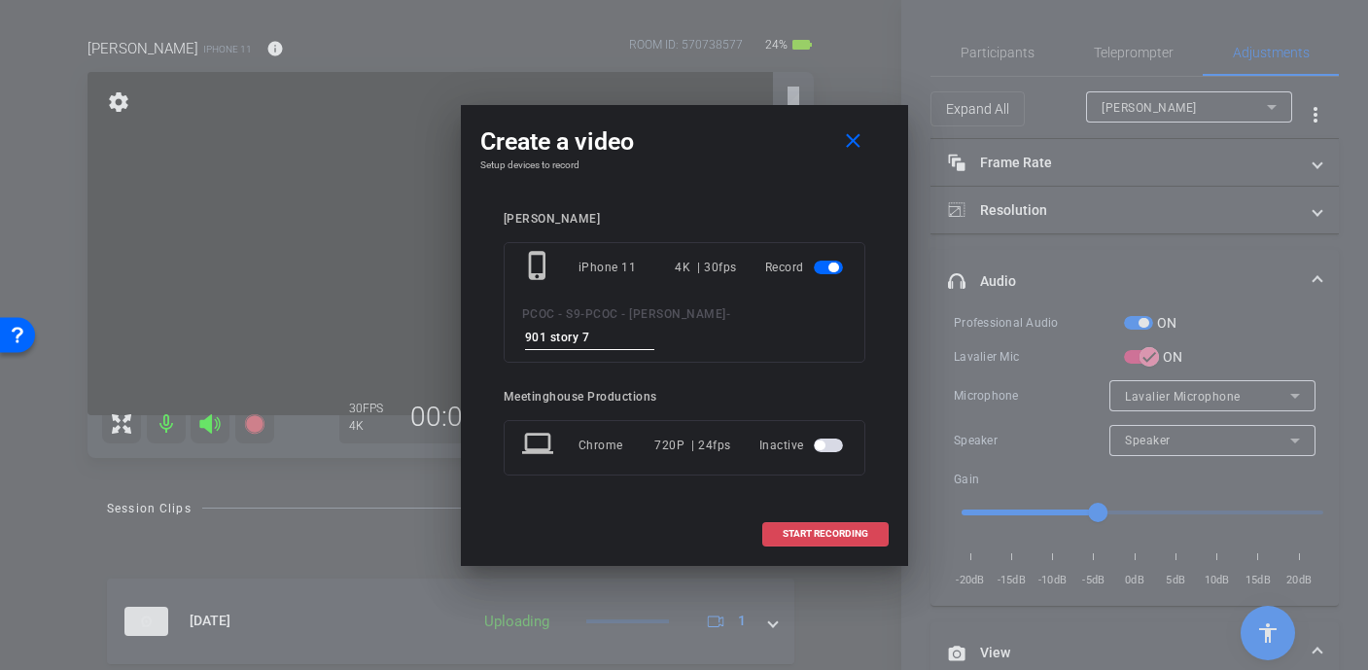
type input "901 story 7"
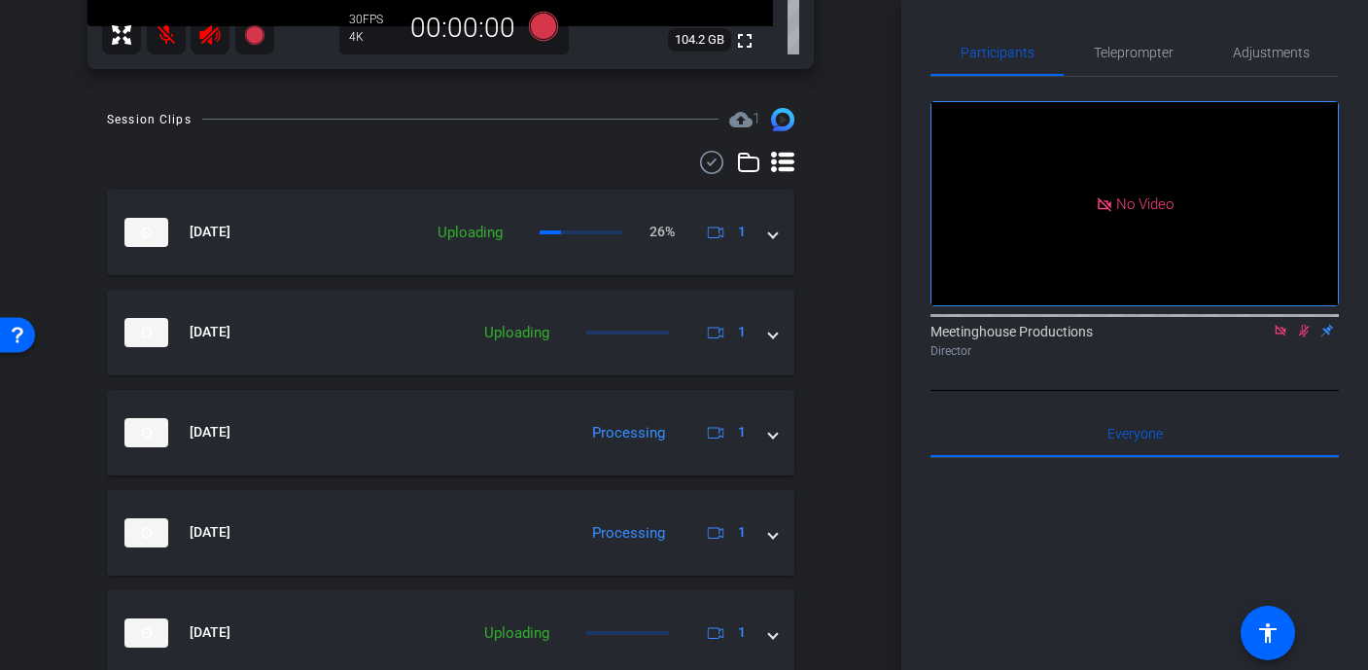
scroll to position [0, 0]
